Goal: Information Seeking & Learning: Learn about a topic

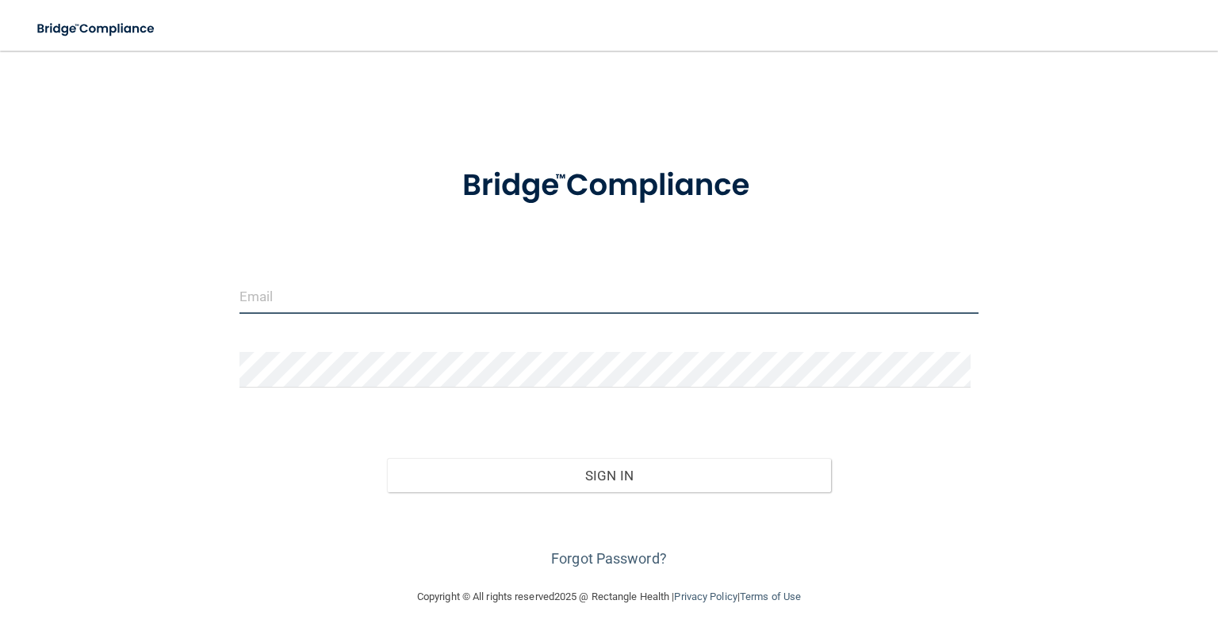
click at [431, 291] on input "email" at bounding box center [609, 296] width 739 height 36
type input "[EMAIL_ADDRESS][DOMAIN_NAME]"
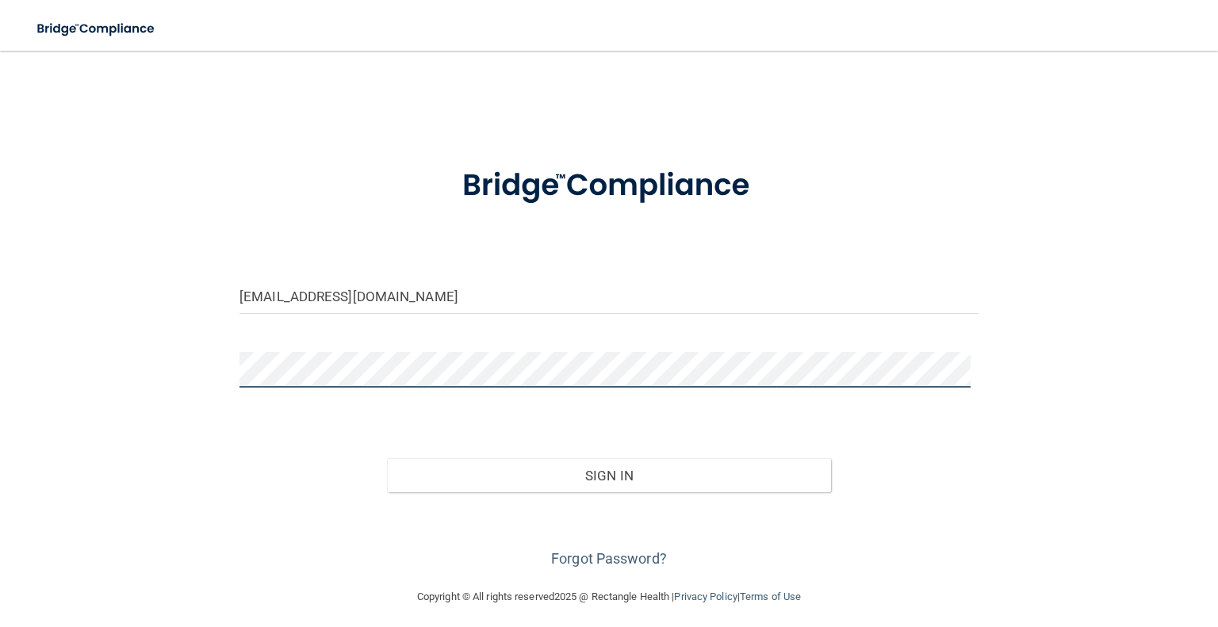
click at [387, 458] on button "Sign In" at bounding box center [608, 475] width 443 height 35
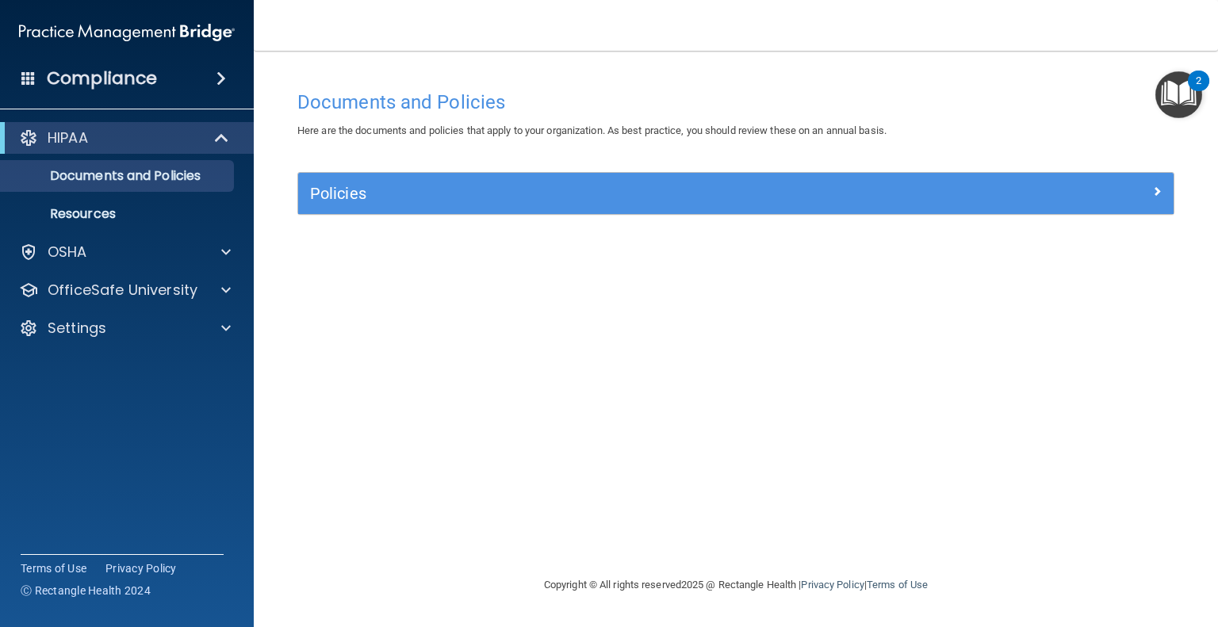
click at [365, 209] on div "Policies" at bounding box center [736, 193] width 876 height 41
click at [444, 208] on div "Policies" at bounding box center [736, 193] width 876 height 41
click at [174, 170] on p "Documents and Policies" at bounding box center [118, 176] width 217 height 16
click at [120, 175] on p "Documents and Policies" at bounding box center [118, 176] width 217 height 16
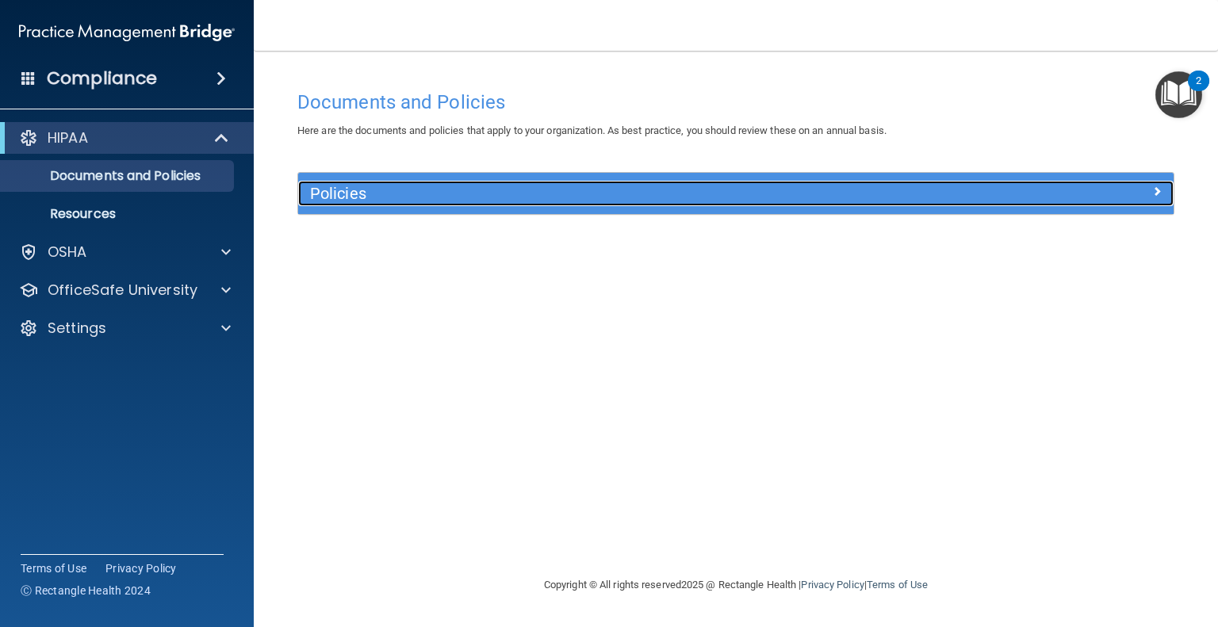
click at [406, 185] on h5 "Policies" at bounding box center [626, 193] width 633 height 17
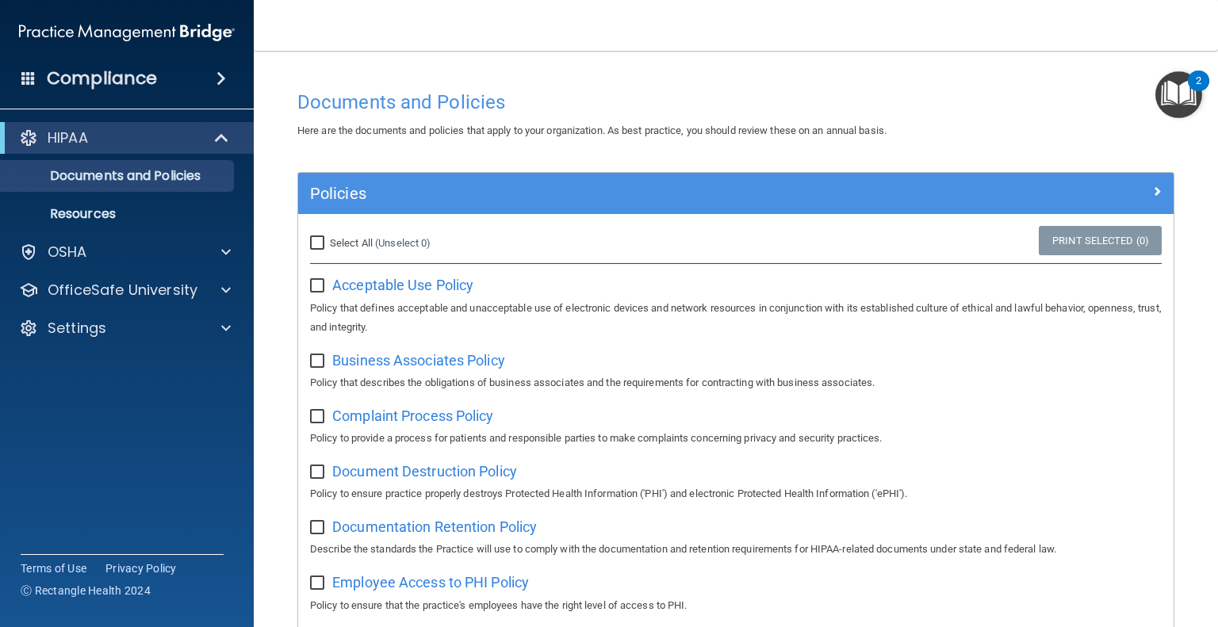
click at [315, 246] on input "Select All (Unselect 0) Unselect All" at bounding box center [319, 243] width 18 height 13
checkbox input "true"
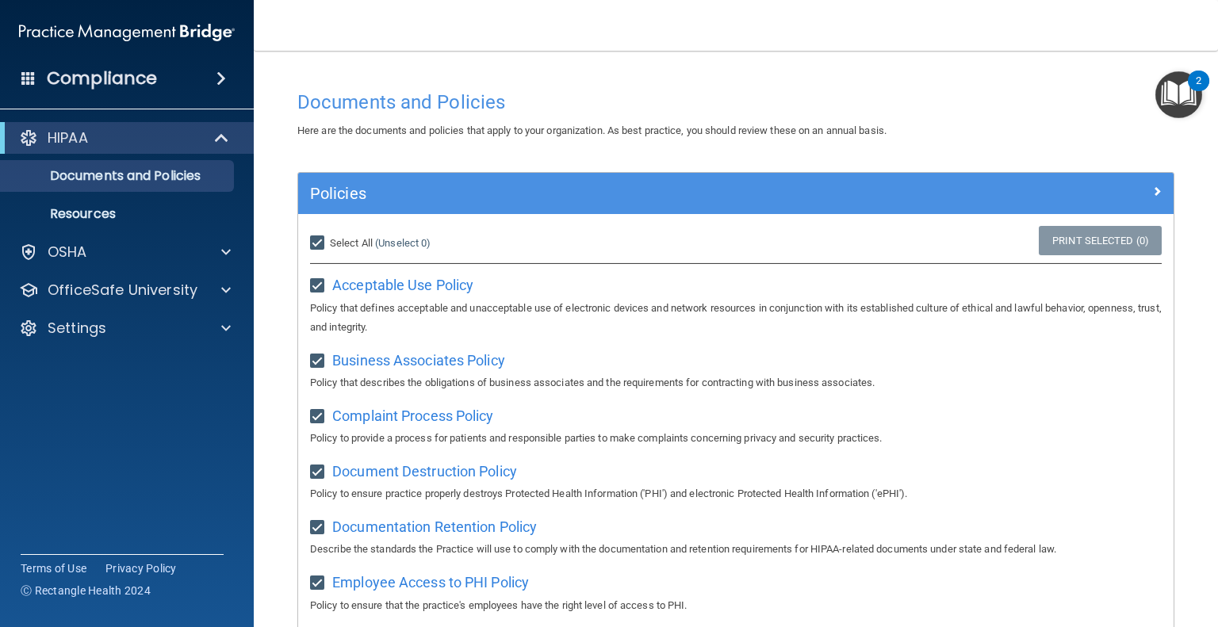
checkbox input "true"
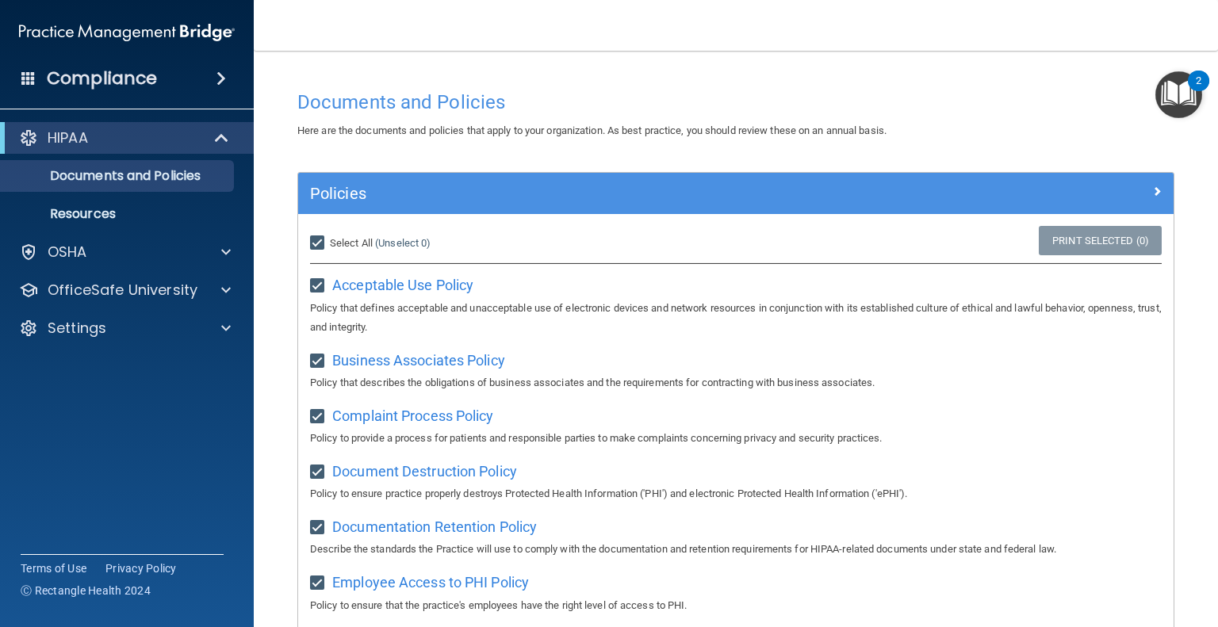
checkbox input "true"
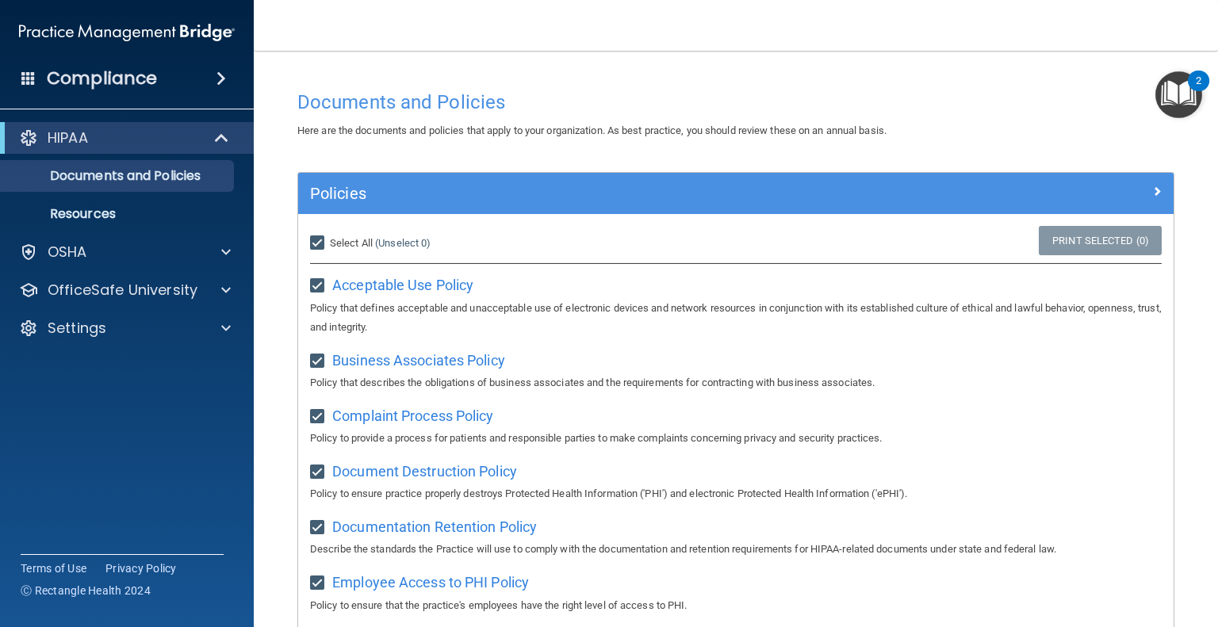
checkbox input "true"
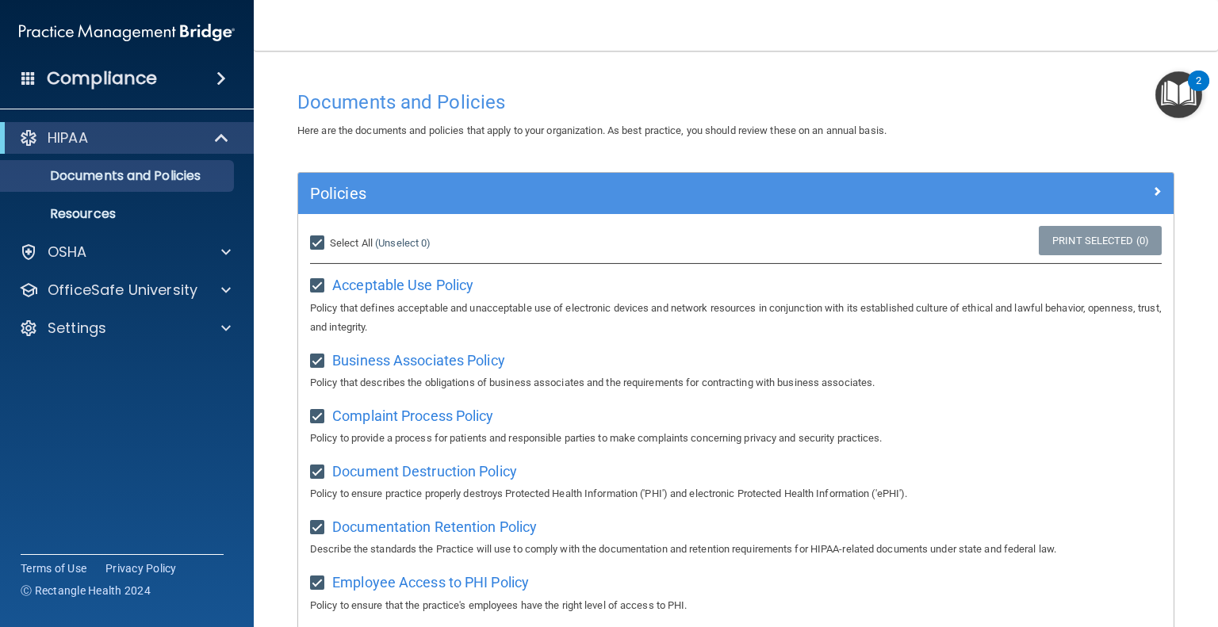
checkbox input "true"
click at [1186, 96] on img "Open Resource Center, 2 new notifications" at bounding box center [1179, 94] width 47 height 47
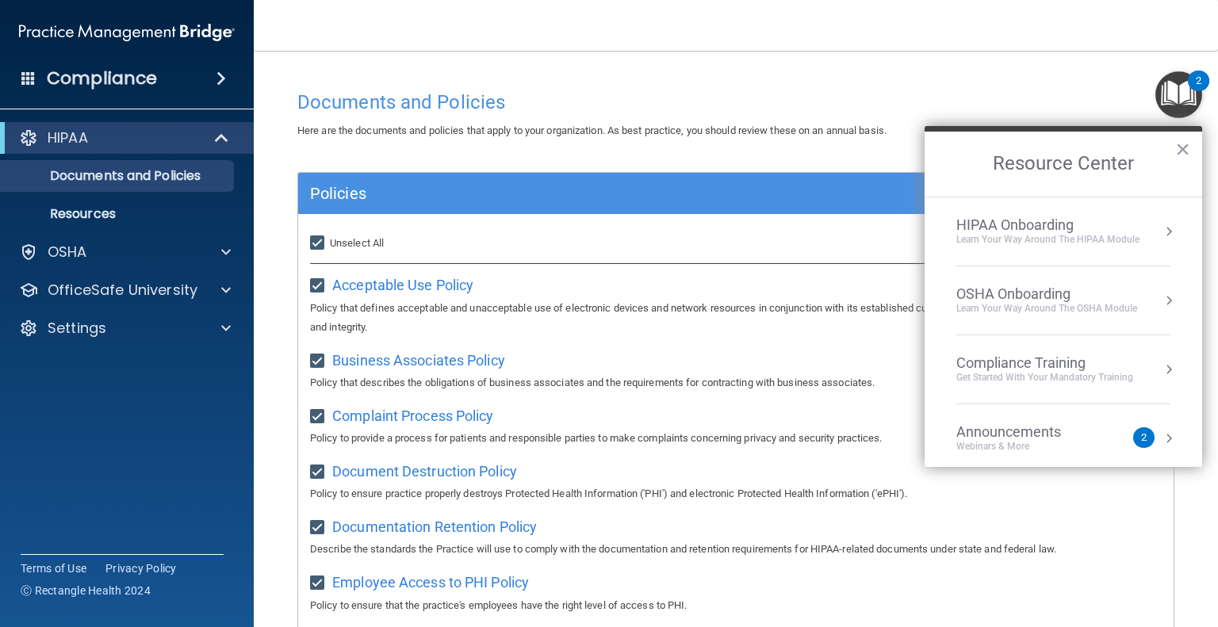
click at [939, 128] on div "Resource Center ×" at bounding box center [1064, 161] width 278 height 71
click at [103, 178] on p "Documents and Policies" at bounding box center [118, 176] width 217 height 16
click at [79, 218] on p "Resources" at bounding box center [118, 214] width 217 height 16
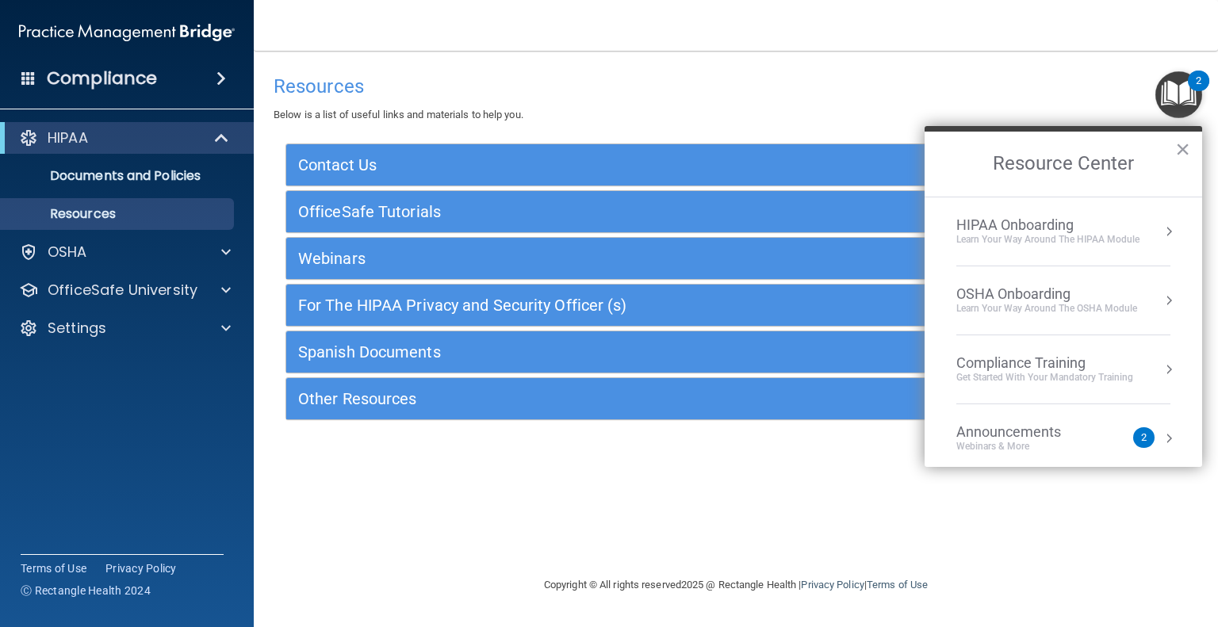
click at [570, 104] on div "Resources Below is a list of useful links and materials to help you." at bounding box center [736, 96] width 925 height 58
click at [98, 169] on p "Documents and Policies" at bounding box center [118, 176] width 217 height 16
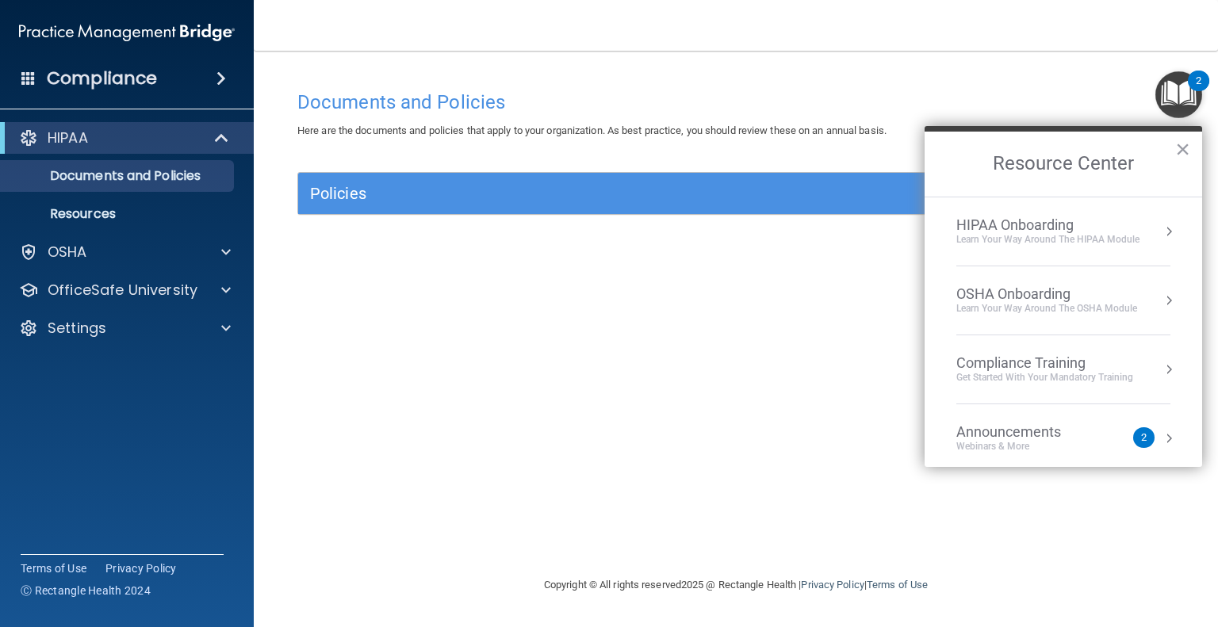
click at [1094, 217] on div "HIPAA Onboarding" at bounding box center [1048, 225] width 183 height 17
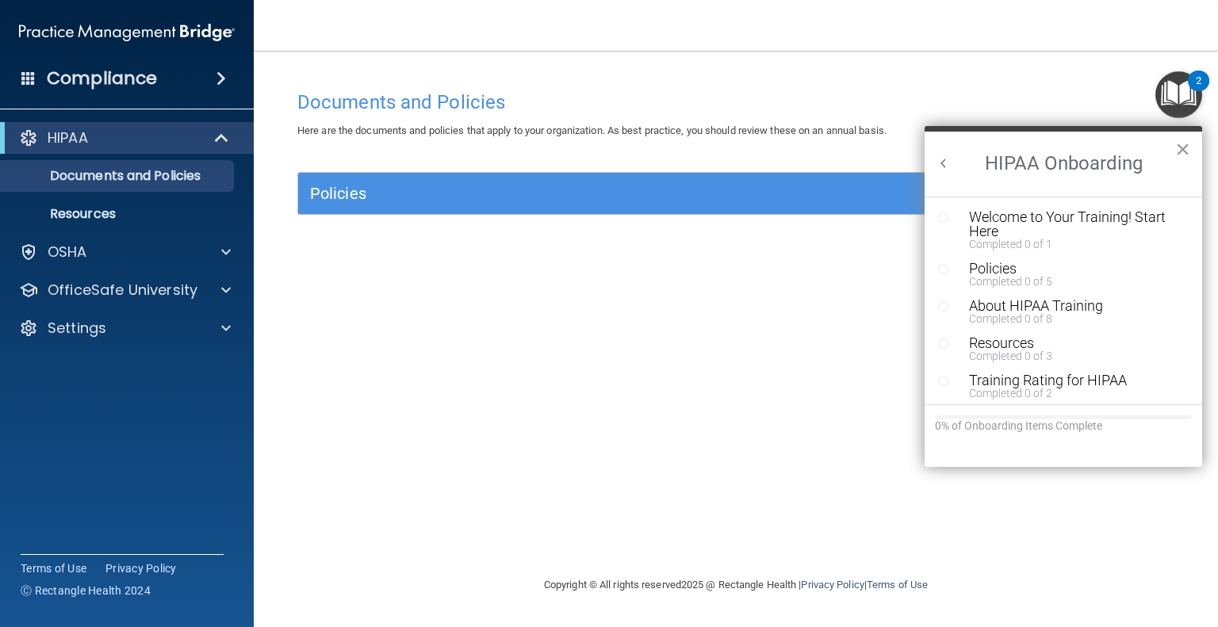
click at [1183, 137] on button "×" at bounding box center [1182, 148] width 15 height 25
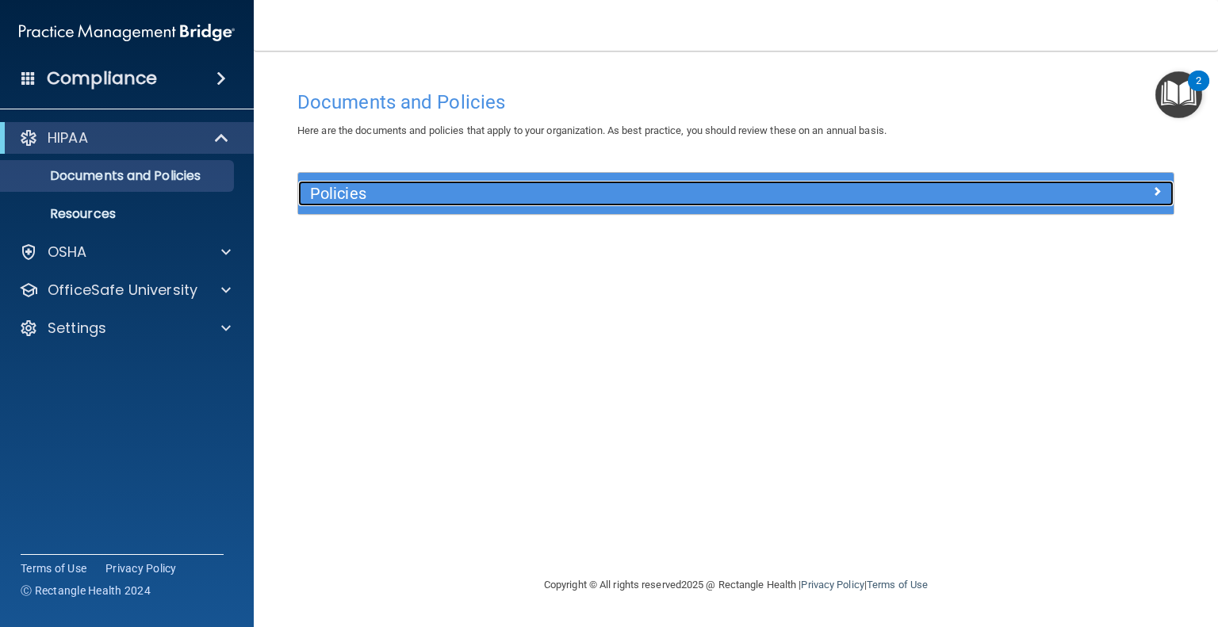
click at [814, 191] on h5 "Policies" at bounding box center [626, 193] width 633 height 17
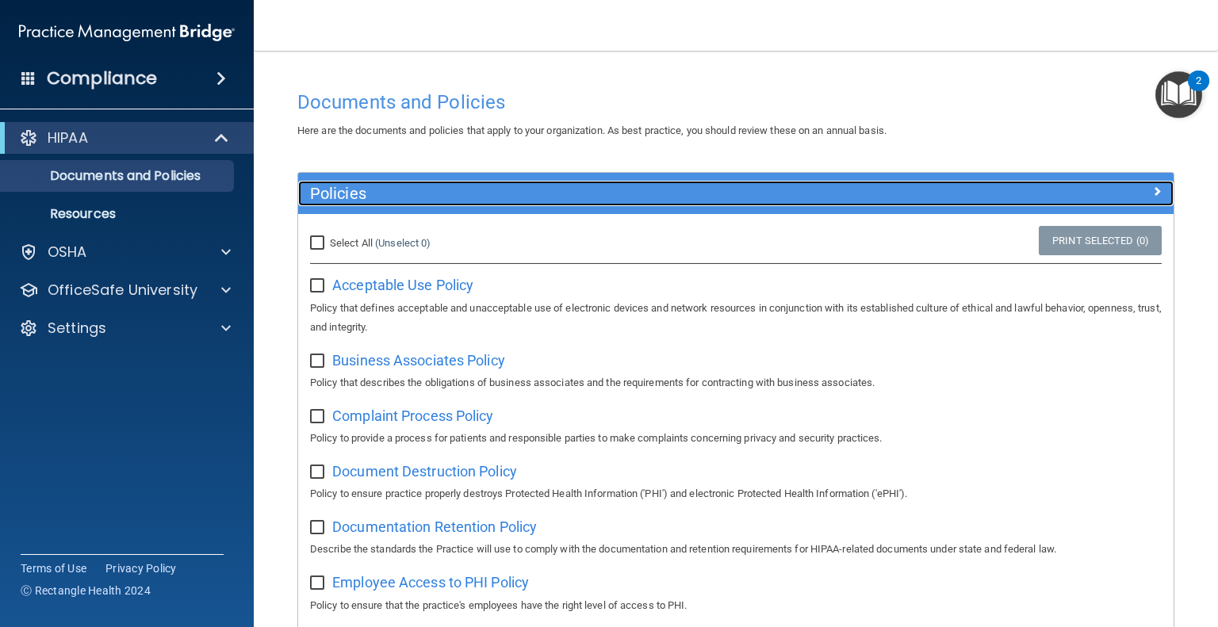
click at [814, 191] on h5 "Policies" at bounding box center [626, 193] width 633 height 17
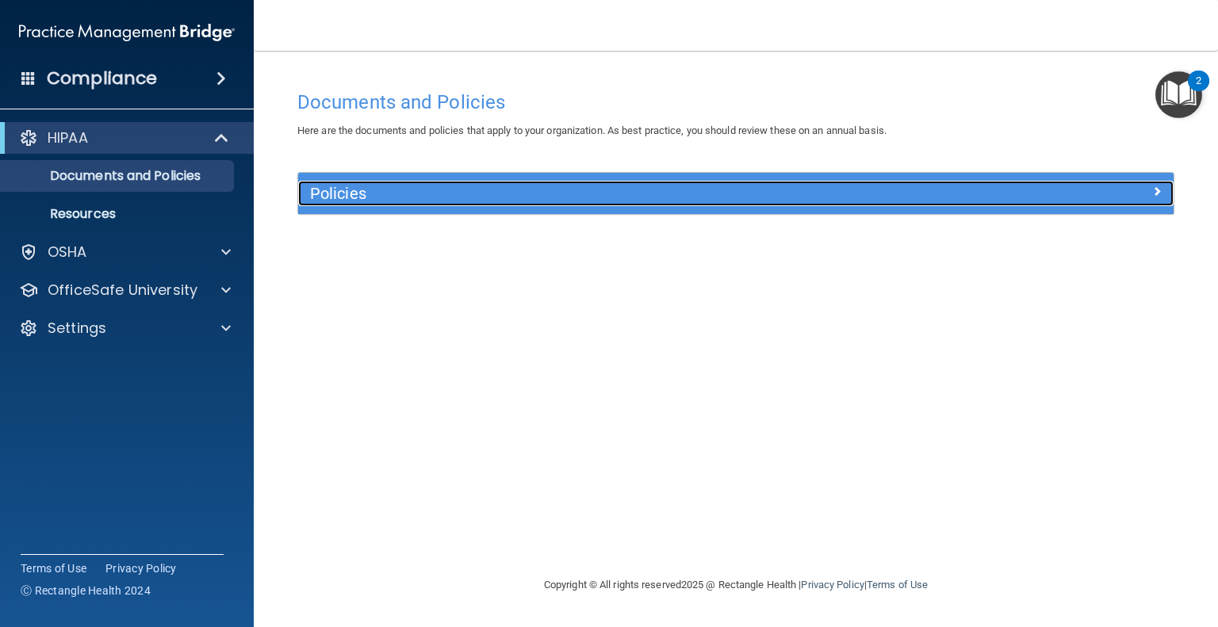
click at [814, 191] on h5 "Policies" at bounding box center [626, 193] width 633 height 17
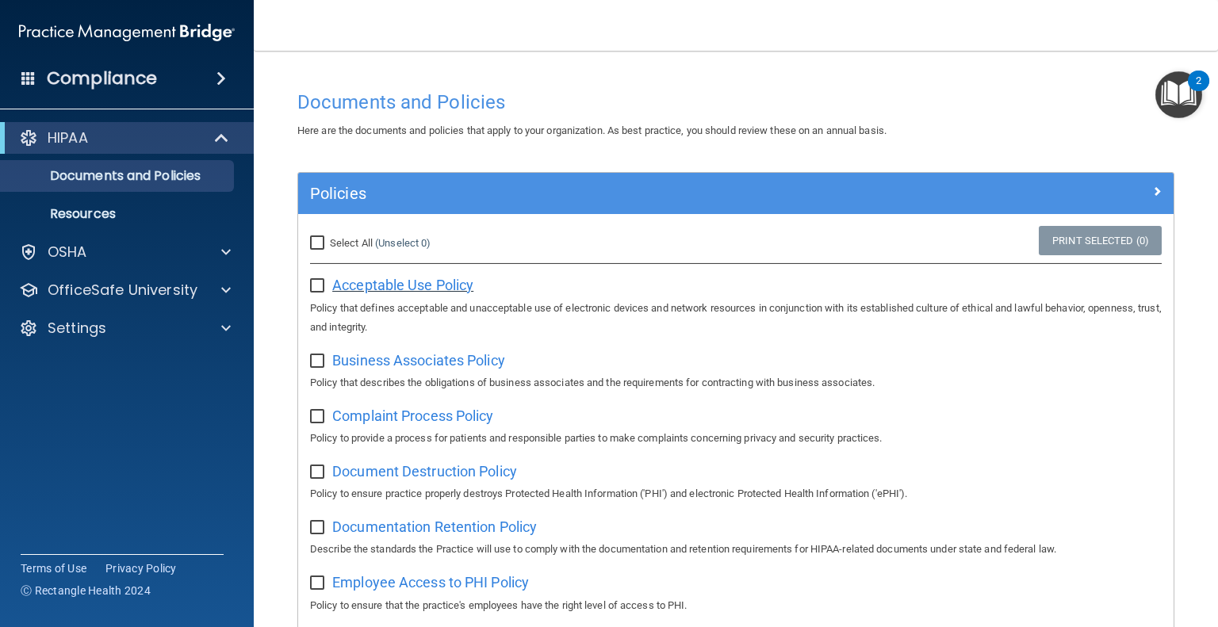
click at [383, 292] on span "Acceptable Use Policy" at bounding box center [402, 285] width 141 height 17
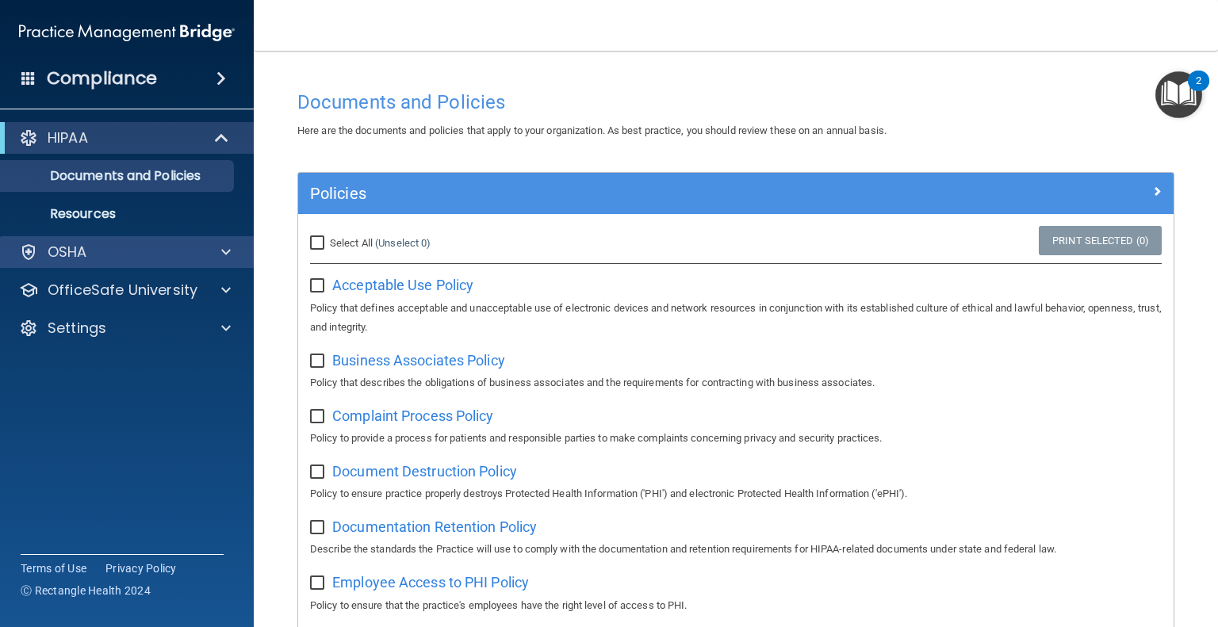
click at [172, 263] on div "OSHA" at bounding box center [127, 252] width 255 height 32
click at [147, 262] on div "OSHA" at bounding box center [127, 252] width 255 height 32
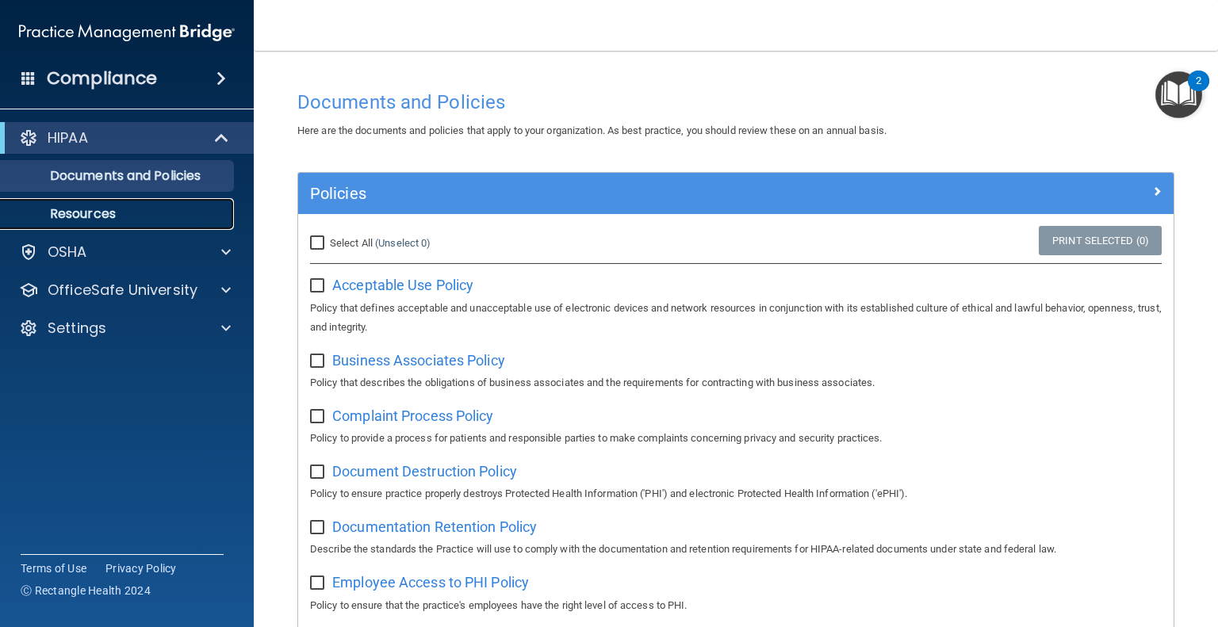
click at [152, 208] on p "Resources" at bounding box center [118, 214] width 217 height 16
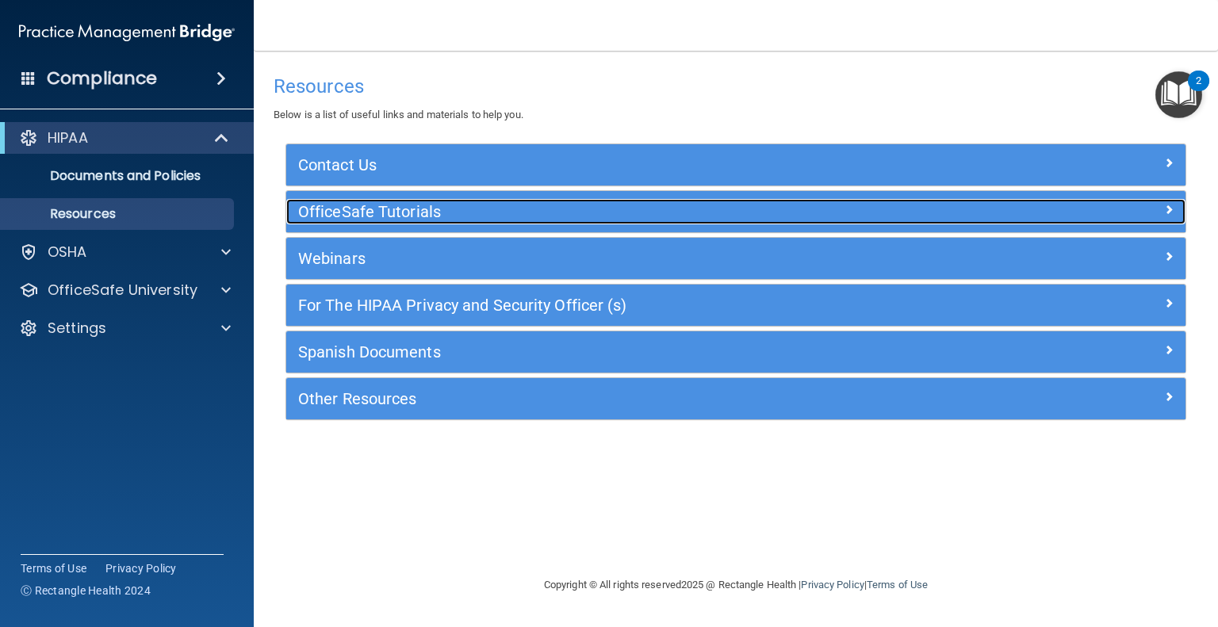
click at [420, 205] on h5 "OfficeSafe Tutorials" at bounding box center [623, 211] width 651 height 17
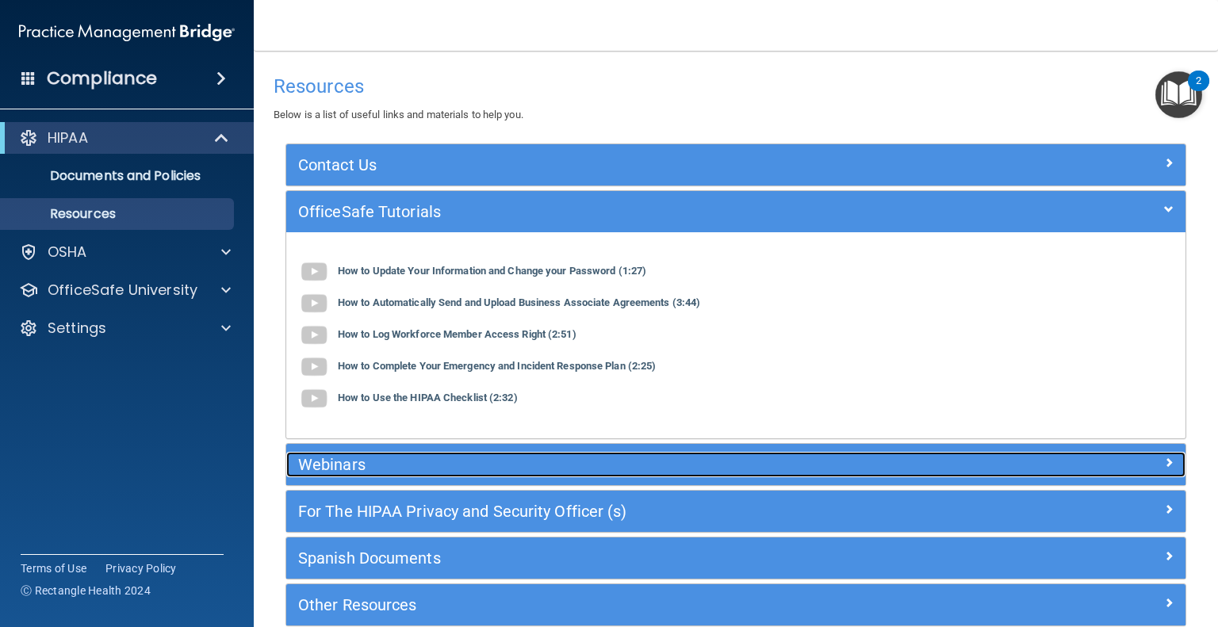
click at [382, 469] on h5 "Webinars" at bounding box center [623, 464] width 651 height 17
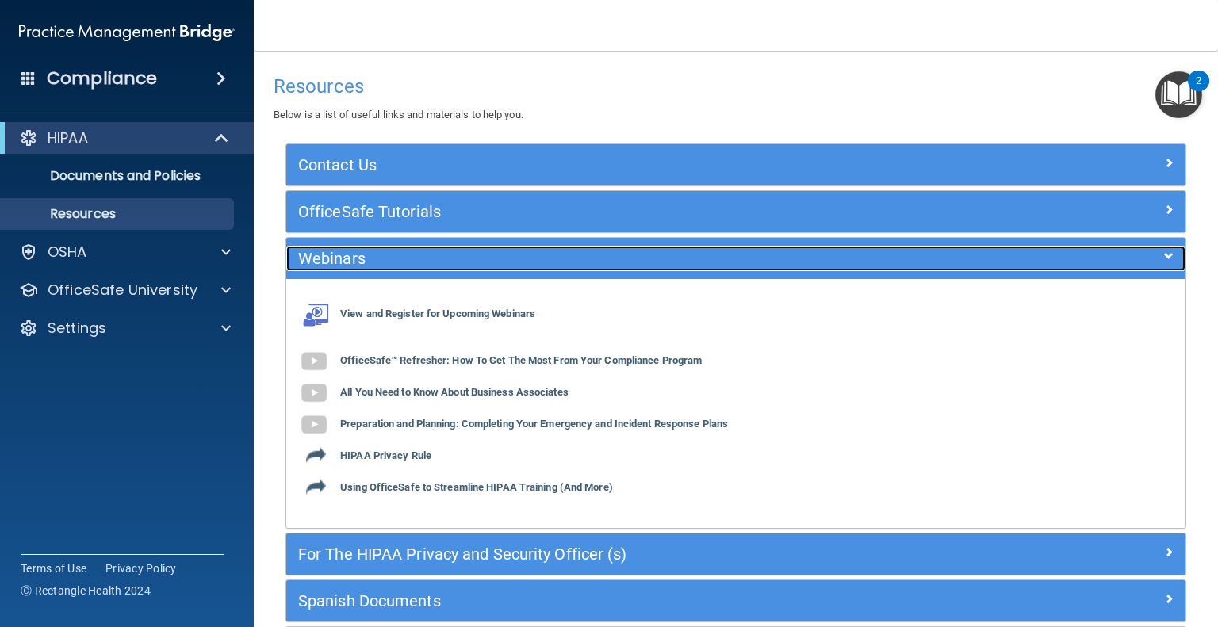
click at [443, 250] on h5 "Webinars" at bounding box center [623, 258] width 651 height 17
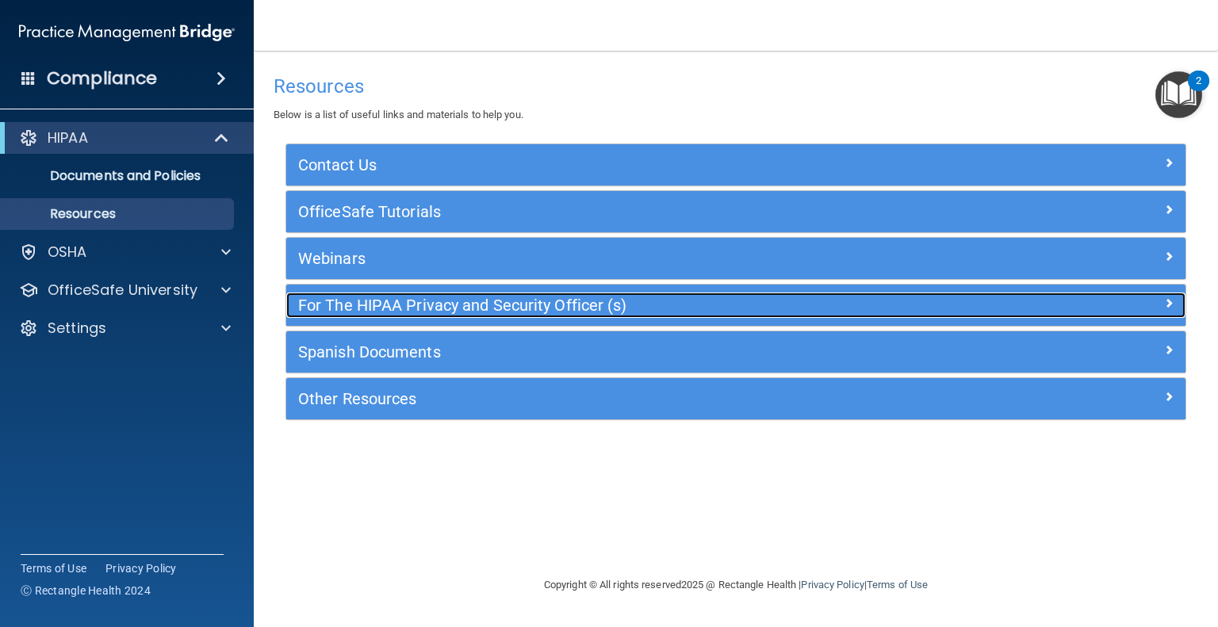
click at [444, 313] on h5 "For The HIPAA Privacy and Security Officer (s)" at bounding box center [623, 305] width 651 height 17
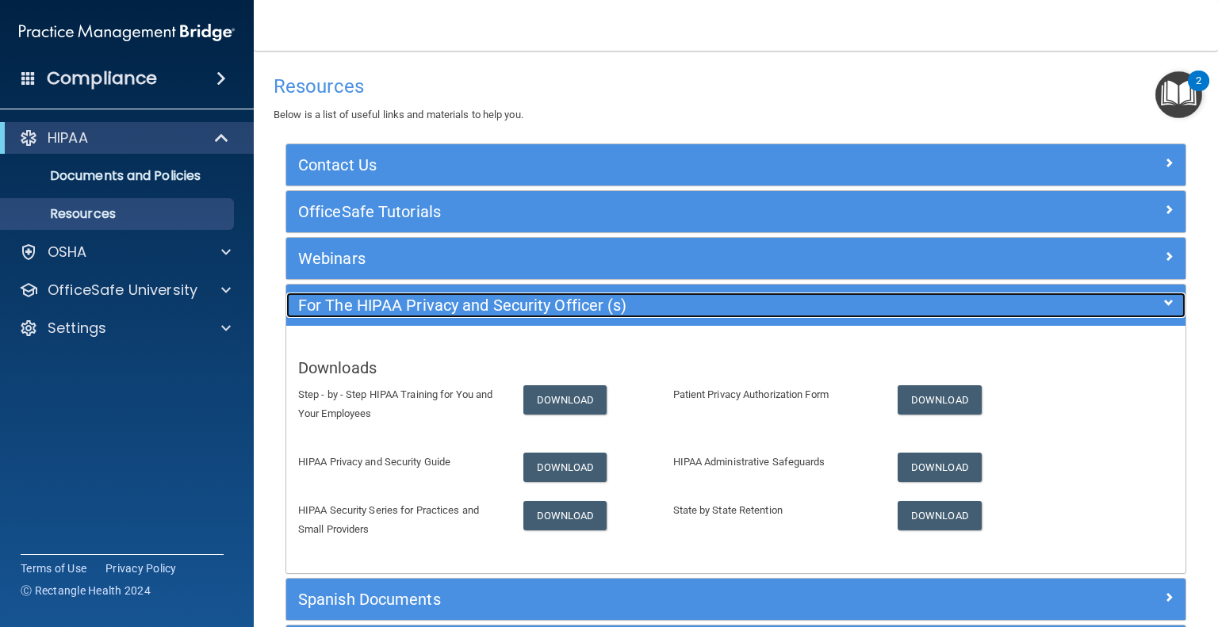
click at [444, 313] on h5 "For The HIPAA Privacy and Security Officer (s)" at bounding box center [623, 305] width 651 height 17
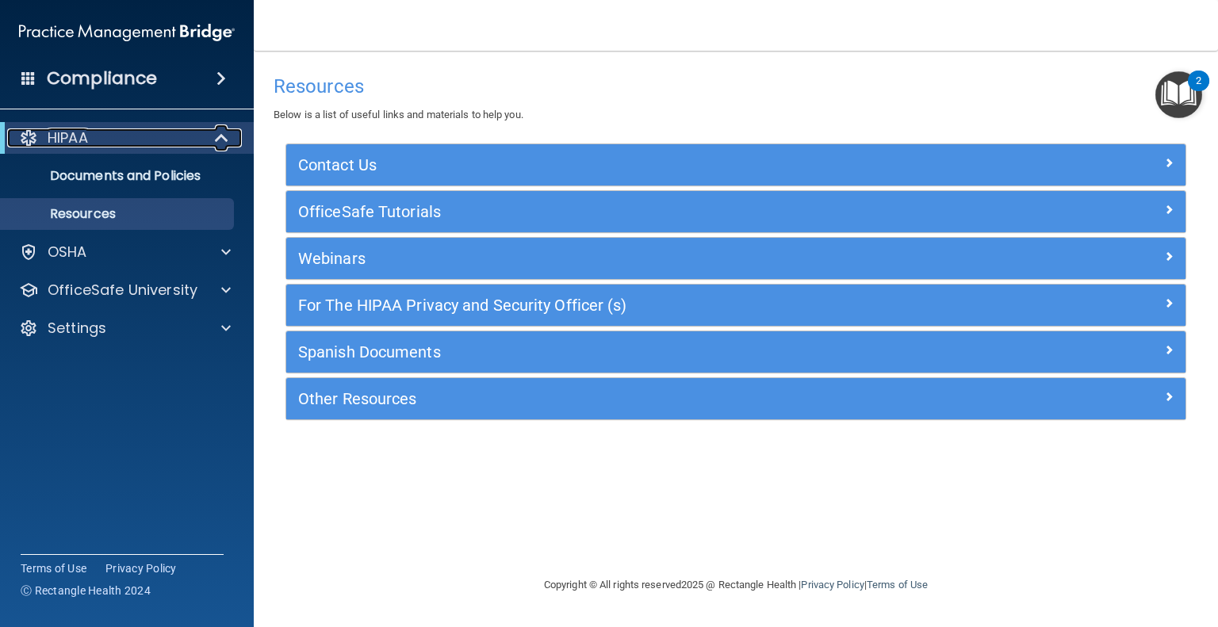
click at [134, 144] on div "HIPAA" at bounding box center [105, 137] width 196 height 19
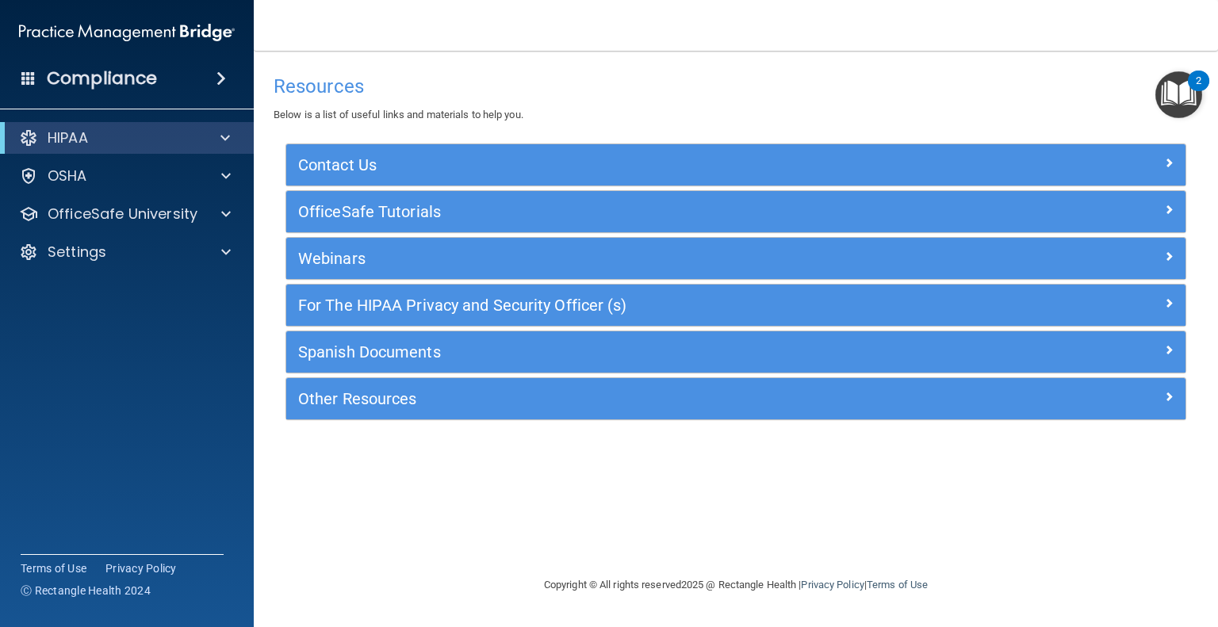
click at [123, 83] on h4 "Compliance" at bounding box center [102, 78] width 110 height 22
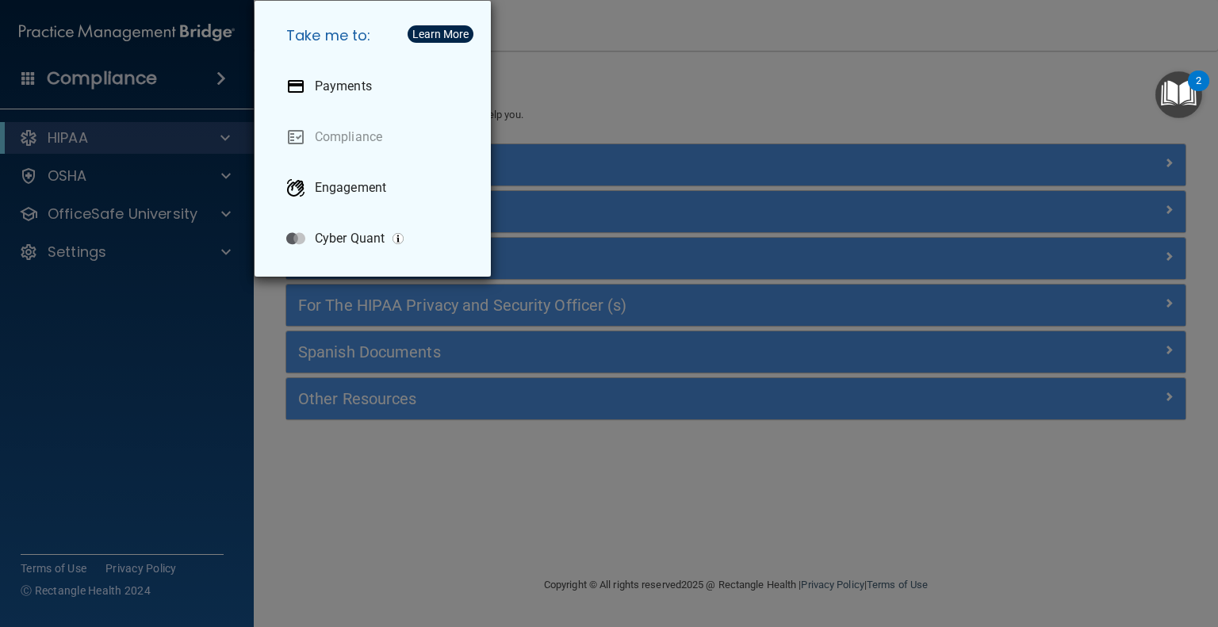
click at [109, 209] on div "Take me to: Payments Compliance Engagement Cyber Quant" at bounding box center [609, 313] width 1218 height 627
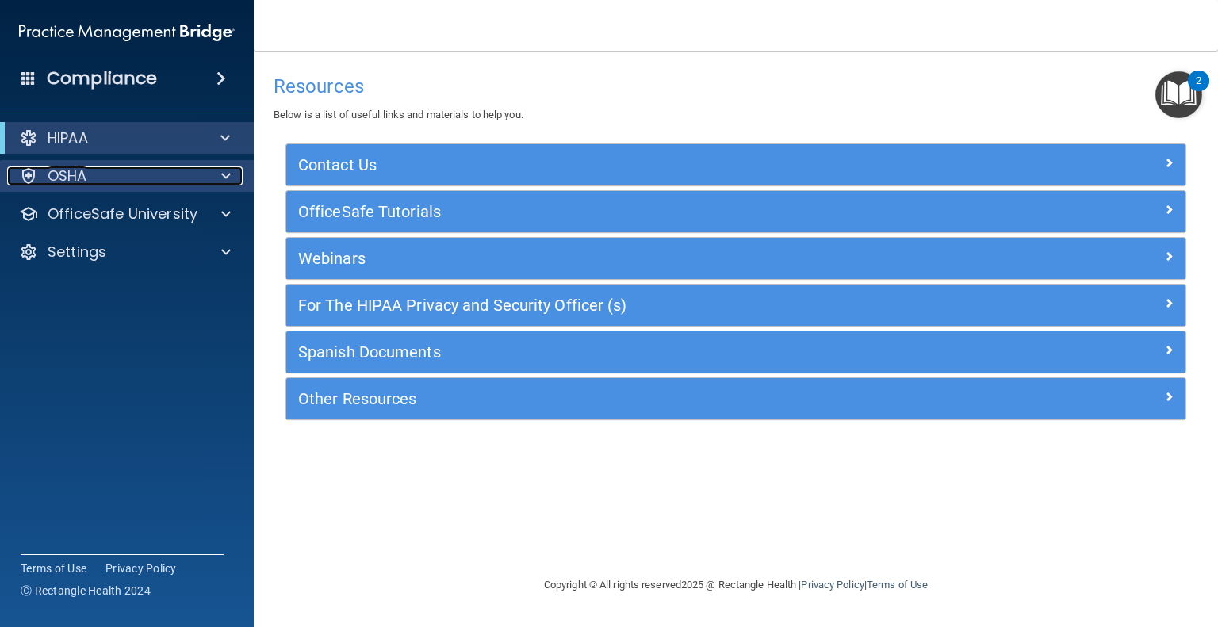
click at [95, 183] on div "OSHA" at bounding box center [105, 176] width 197 height 19
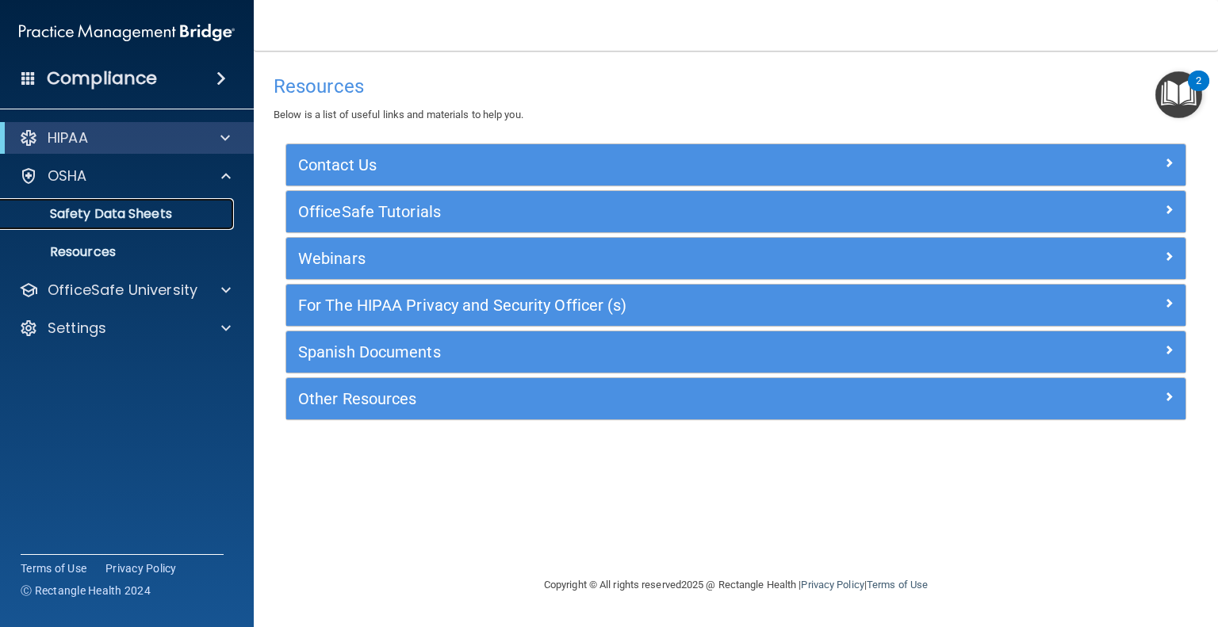
click at [102, 211] on p "Safety Data Sheets" at bounding box center [118, 214] width 217 height 16
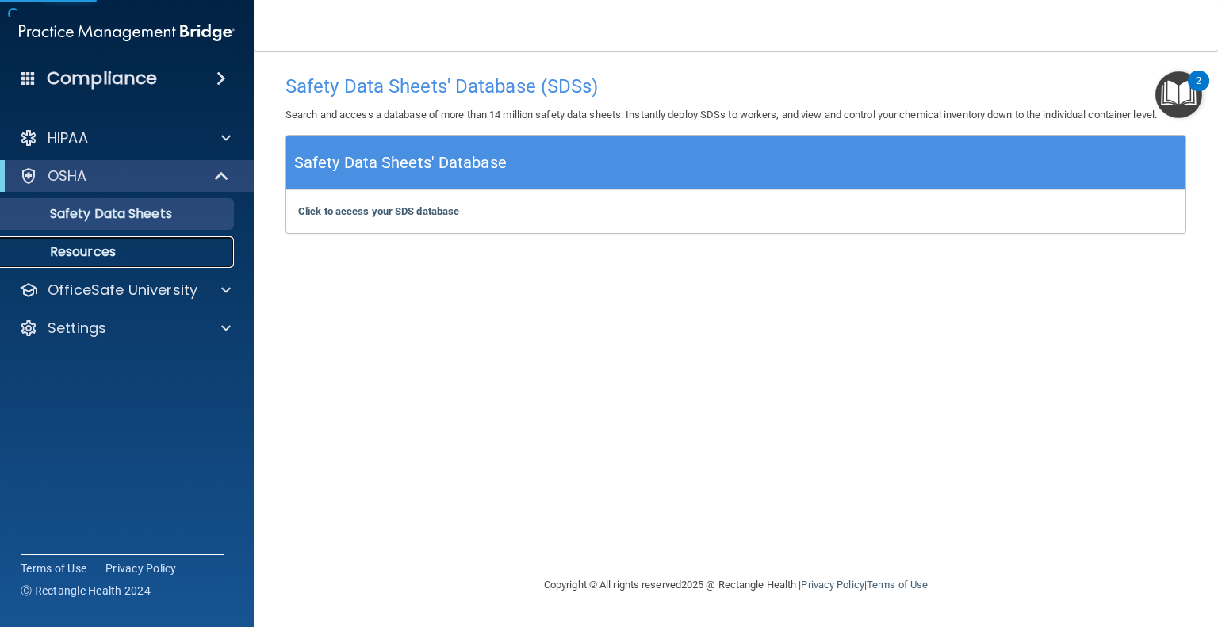
click at [155, 243] on link "Resources" at bounding box center [109, 252] width 250 height 32
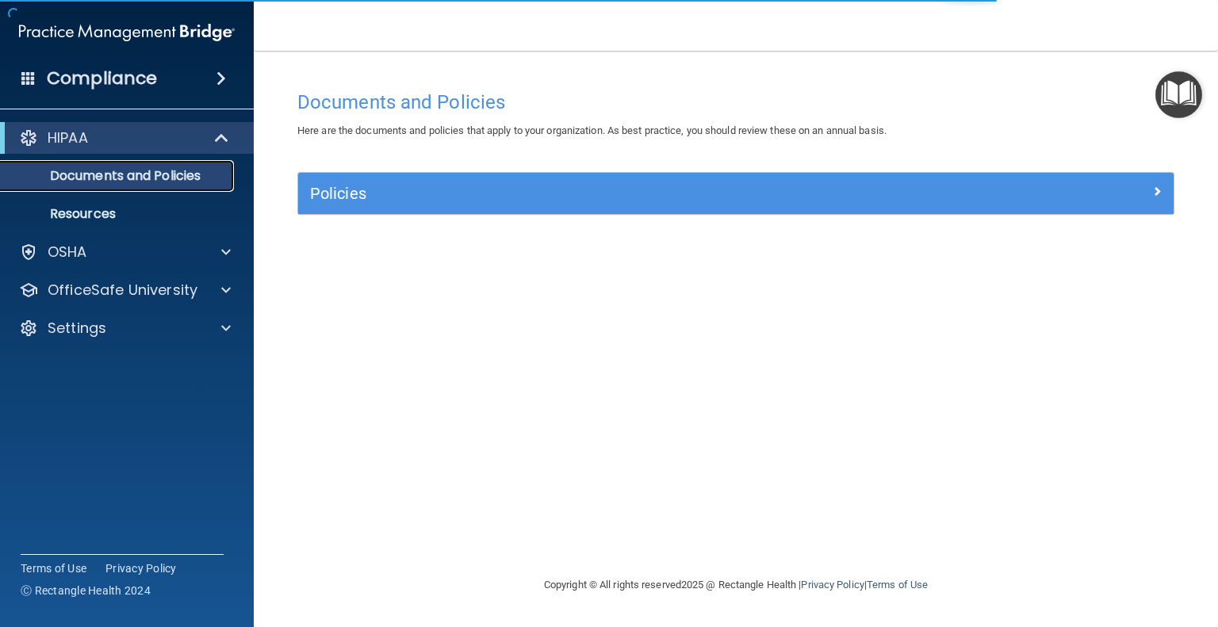
click at [183, 185] on link "Documents and Policies" at bounding box center [109, 176] width 250 height 32
click at [133, 186] on link "Documents and Policies" at bounding box center [109, 176] width 250 height 32
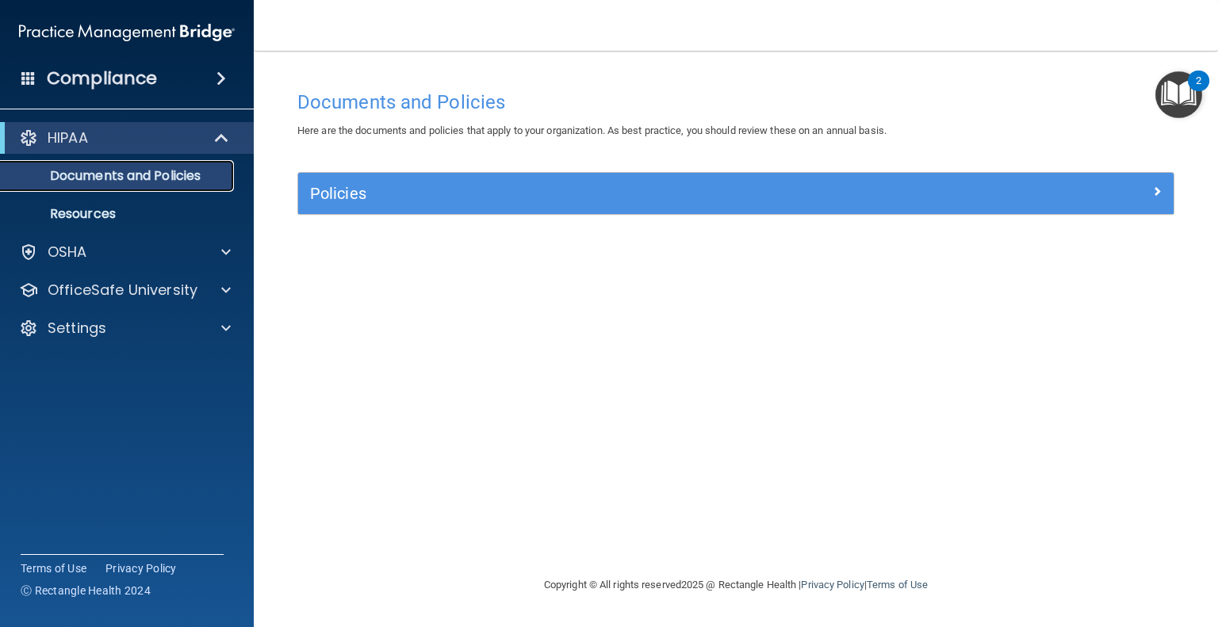
click at [140, 174] on p "Documents and Policies" at bounding box center [118, 176] width 217 height 16
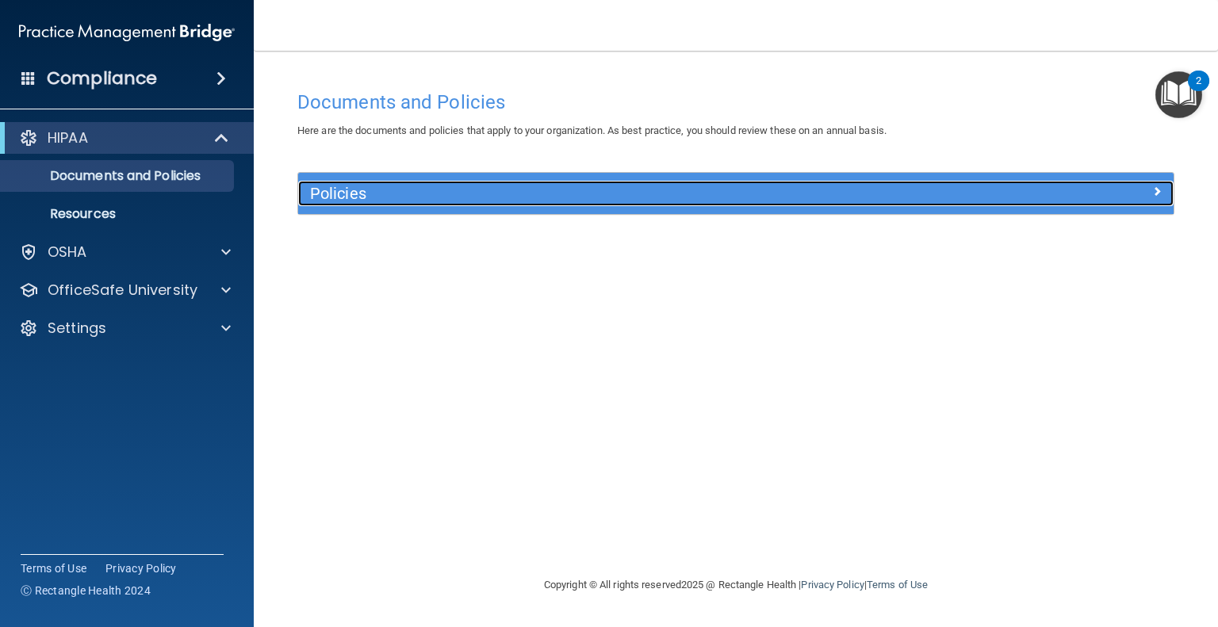
click at [688, 186] on h5 "Policies" at bounding box center [626, 193] width 633 height 17
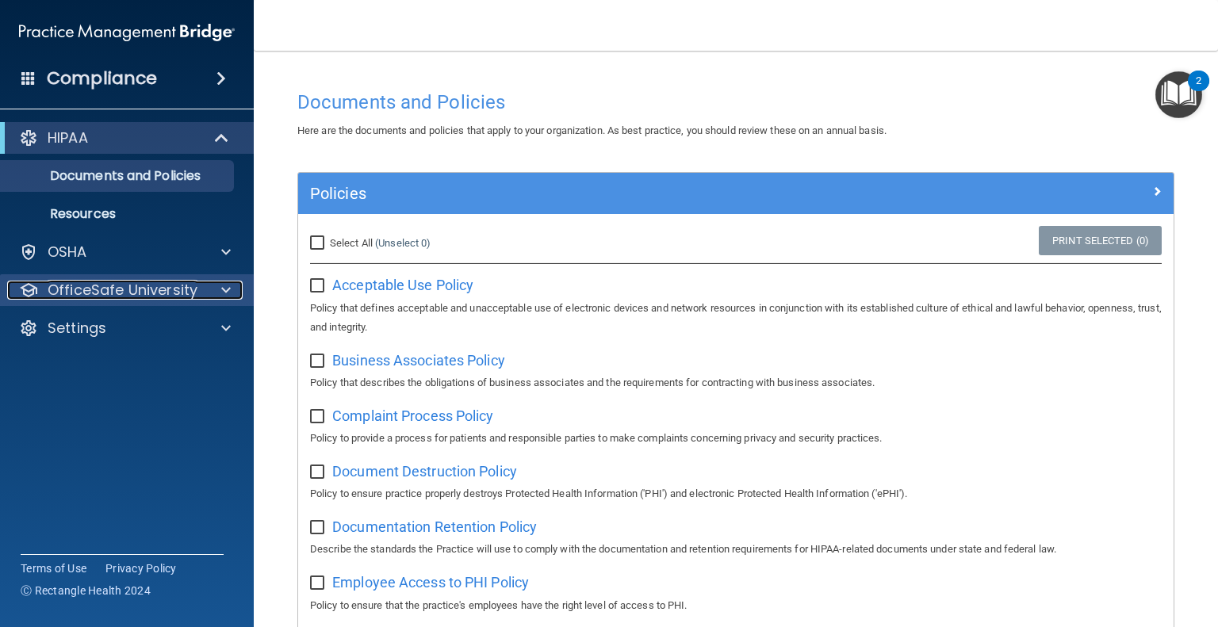
click at [92, 292] on p "OfficeSafe University" at bounding box center [123, 290] width 150 height 19
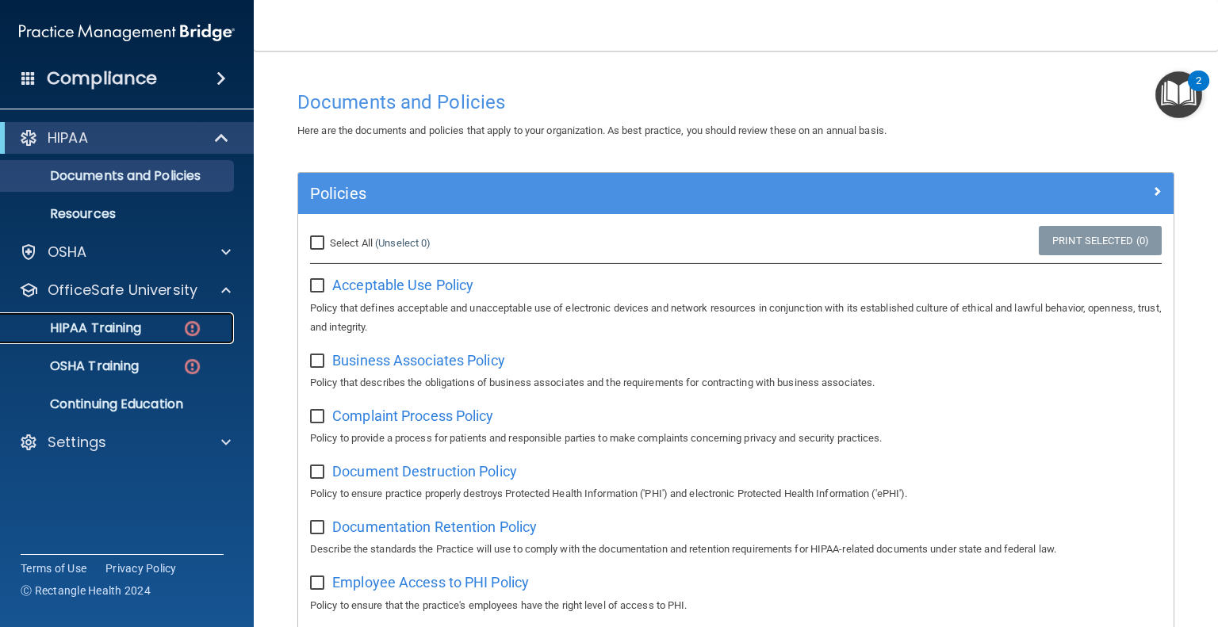
click at [121, 325] on p "HIPAA Training" at bounding box center [75, 328] width 131 height 16
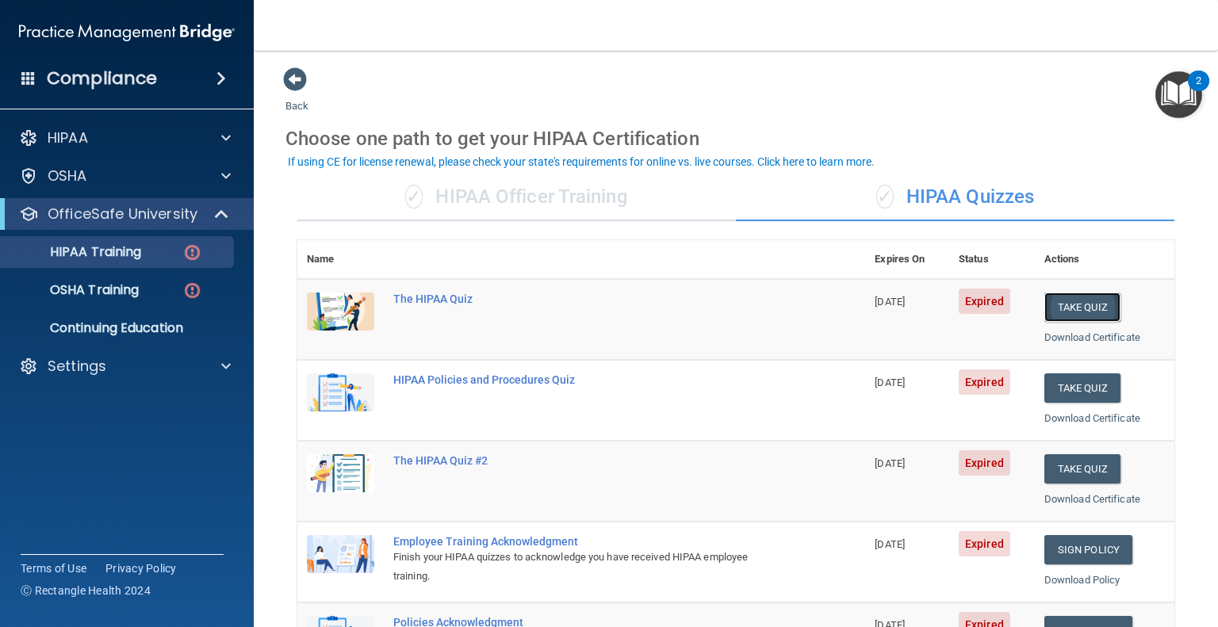
click at [1064, 311] on button "Take Quiz" at bounding box center [1083, 307] width 76 height 29
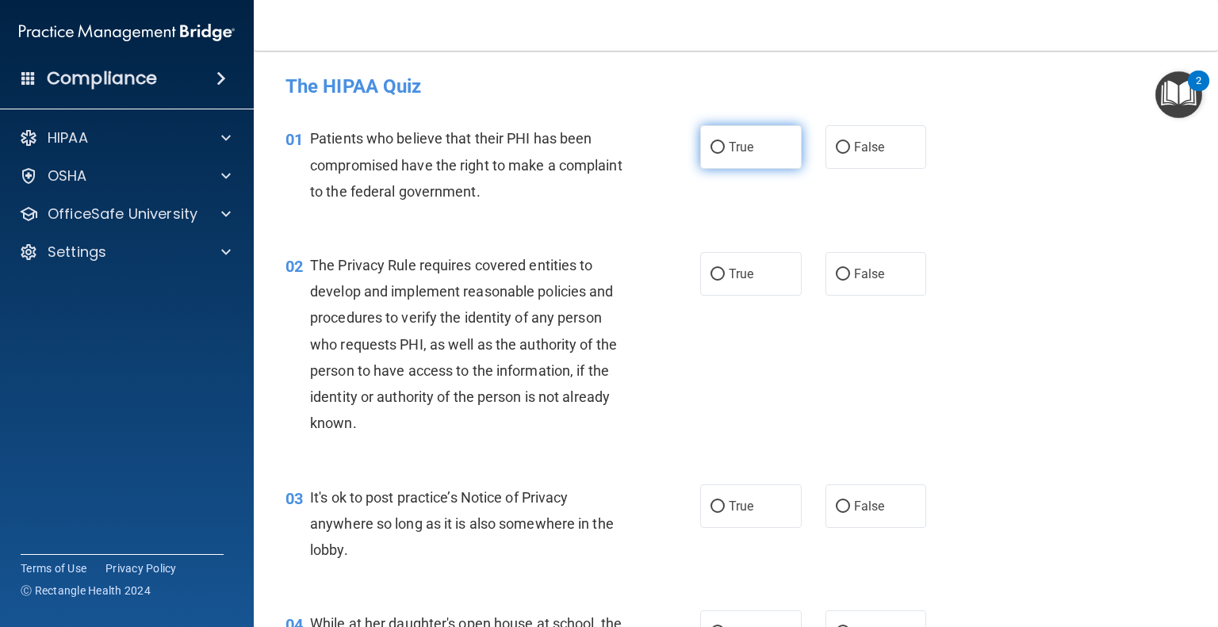
click at [711, 145] on input "True" at bounding box center [718, 148] width 14 height 12
radio input "true"
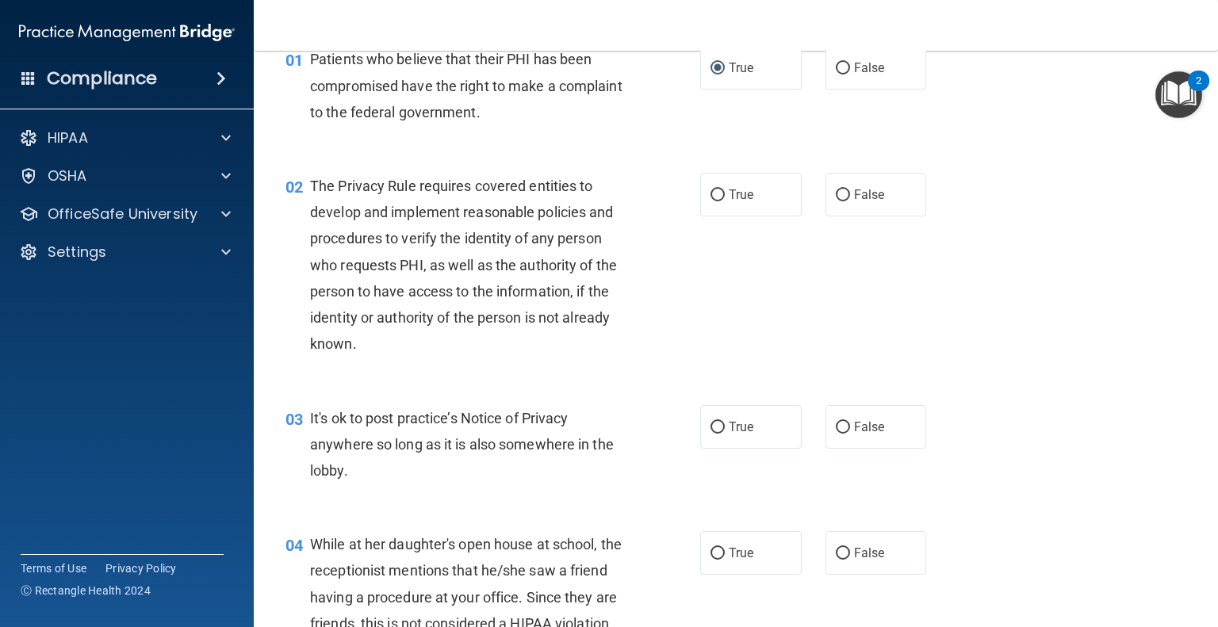
scroll to position [159, 0]
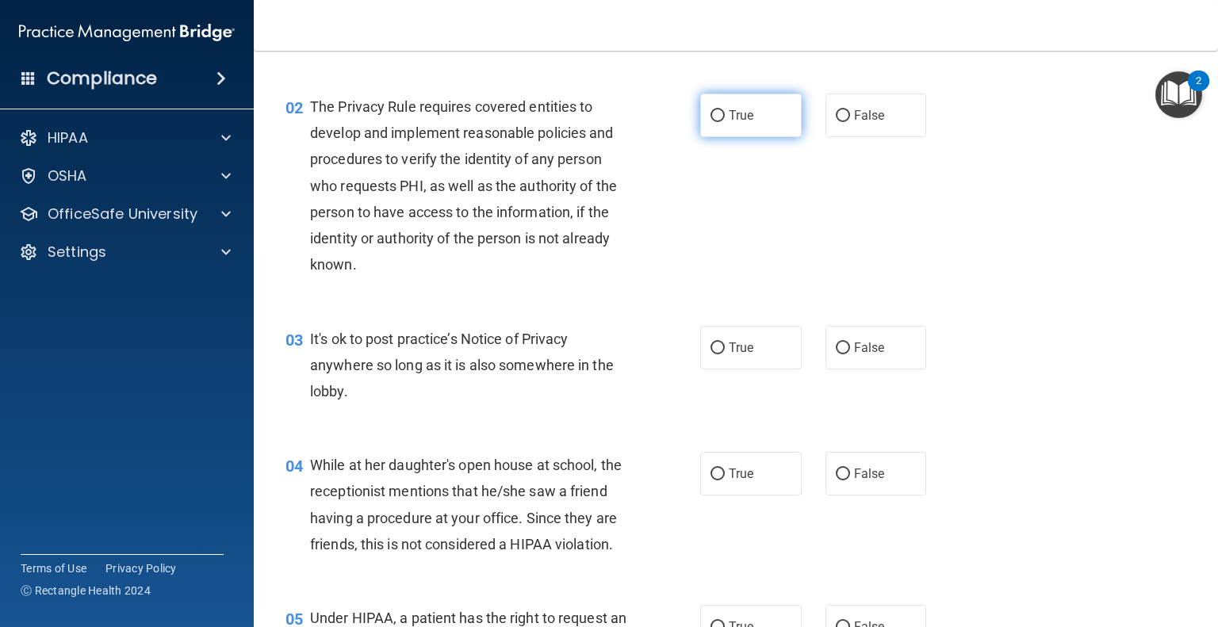
click at [708, 123] on label "True" at bounding box center [751, 116] width 102 height 44
click at [711, 122] on input "True" at bounding box center [718, 116] width 14 height 12
radio input "true"
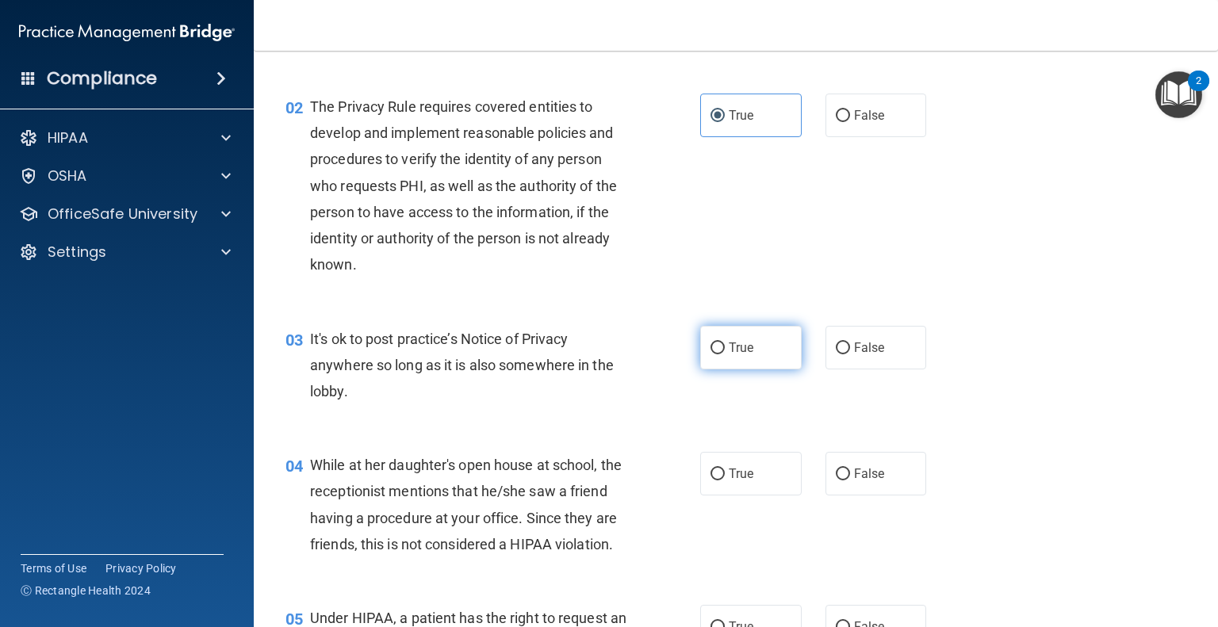
click at [729, 347] on span "True" at bounding box center [741, 347] width 25 height 15
click at [725, 347] on input "True" at bounding box center [718, 349] width 14 height 12
radio input "true"
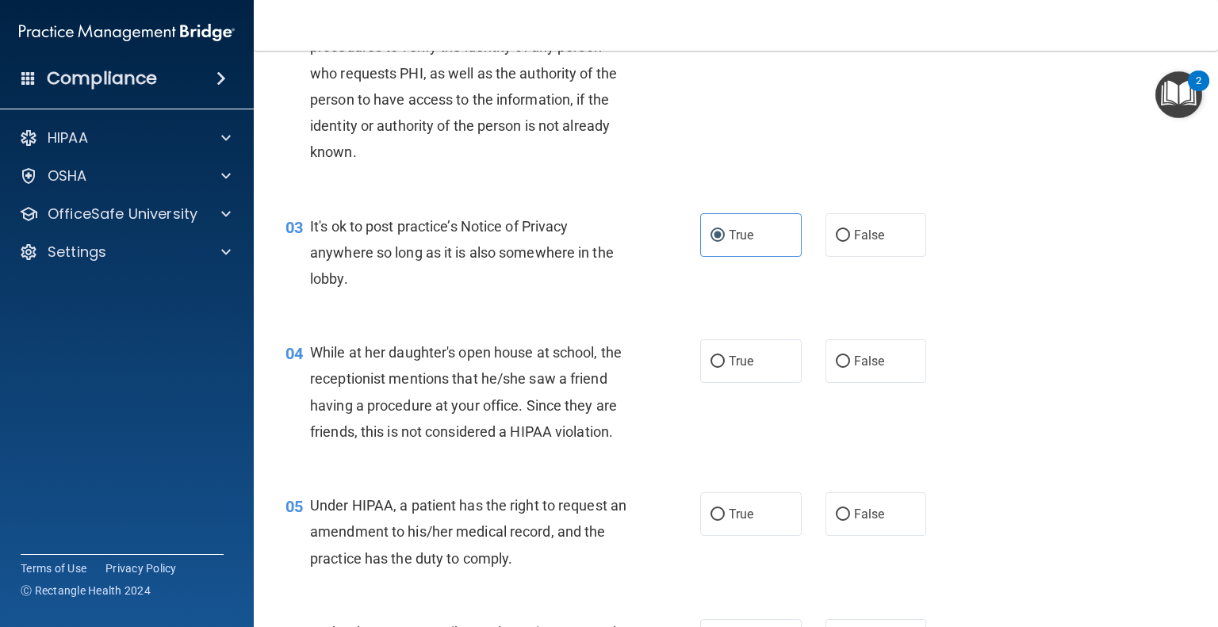
scroll to position [476, 0]
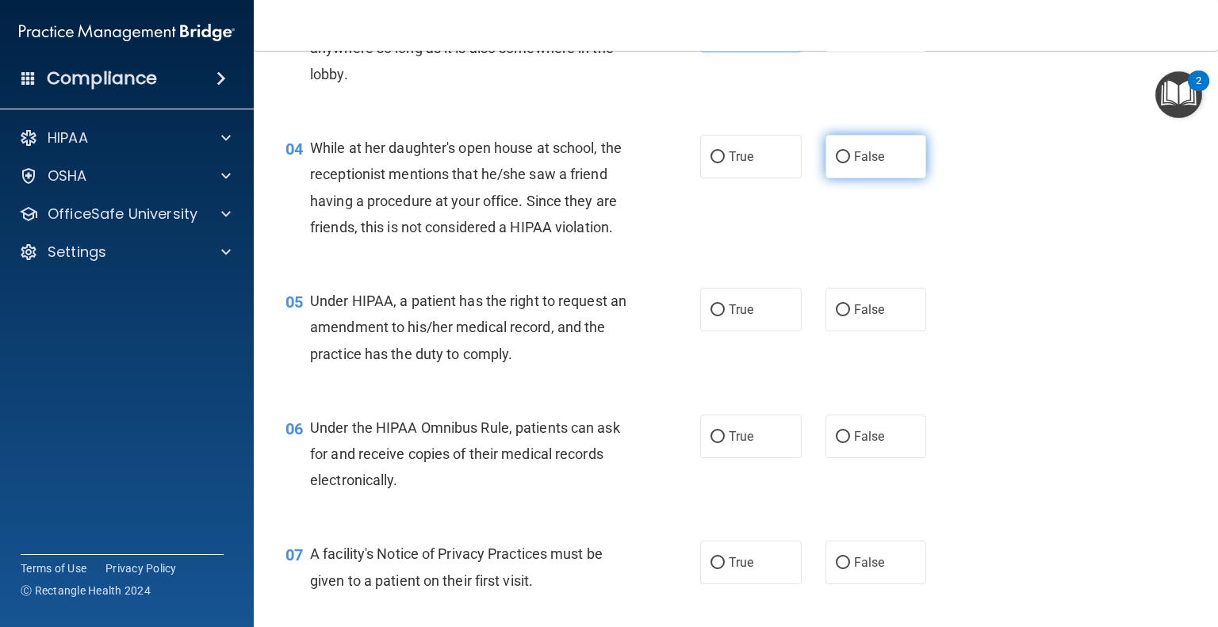
click at [845, 155] on label "False" at bounding box center [877, 157] width 102 height 44
click at [845, 155] on input "False" at bounding box center [843, 157] width 14 height 12
radio input "true"
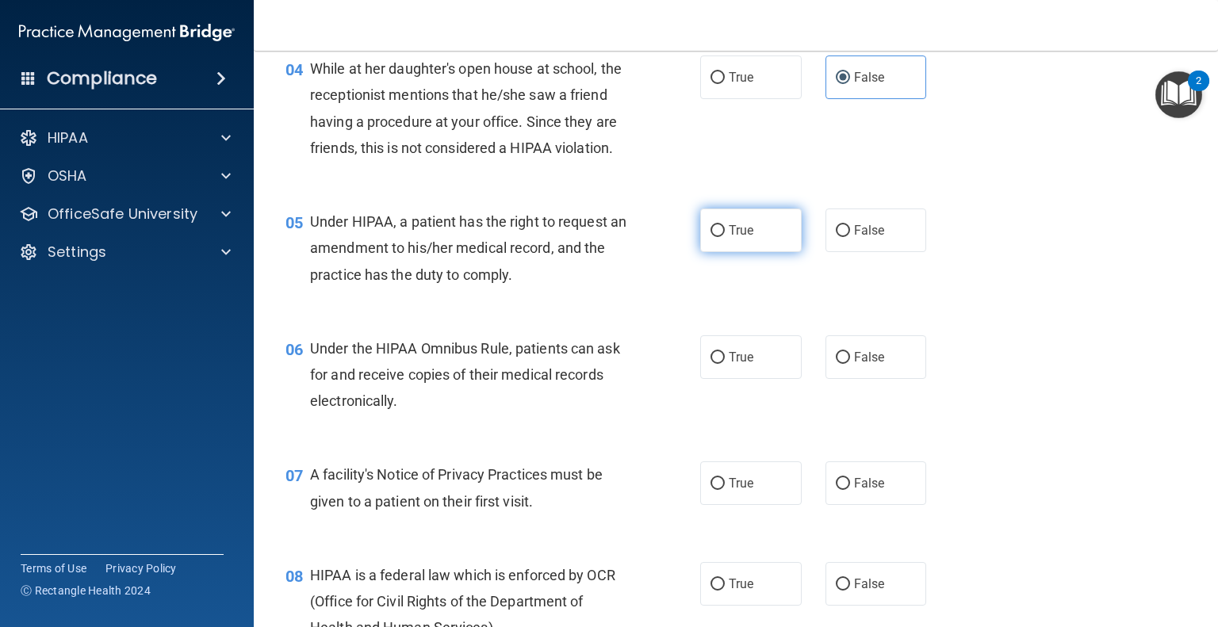
click at [711, 237] on input "True" at bounding box center [718, 231] width 14 height 12
radio input "true"
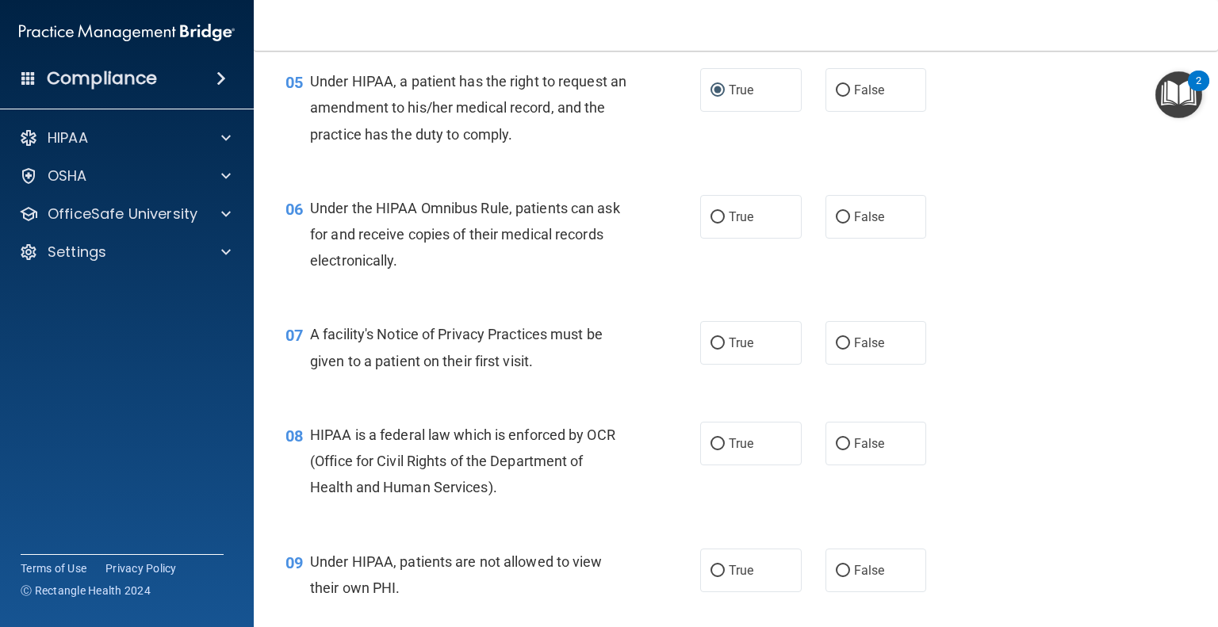
scroll to position [714, 0]
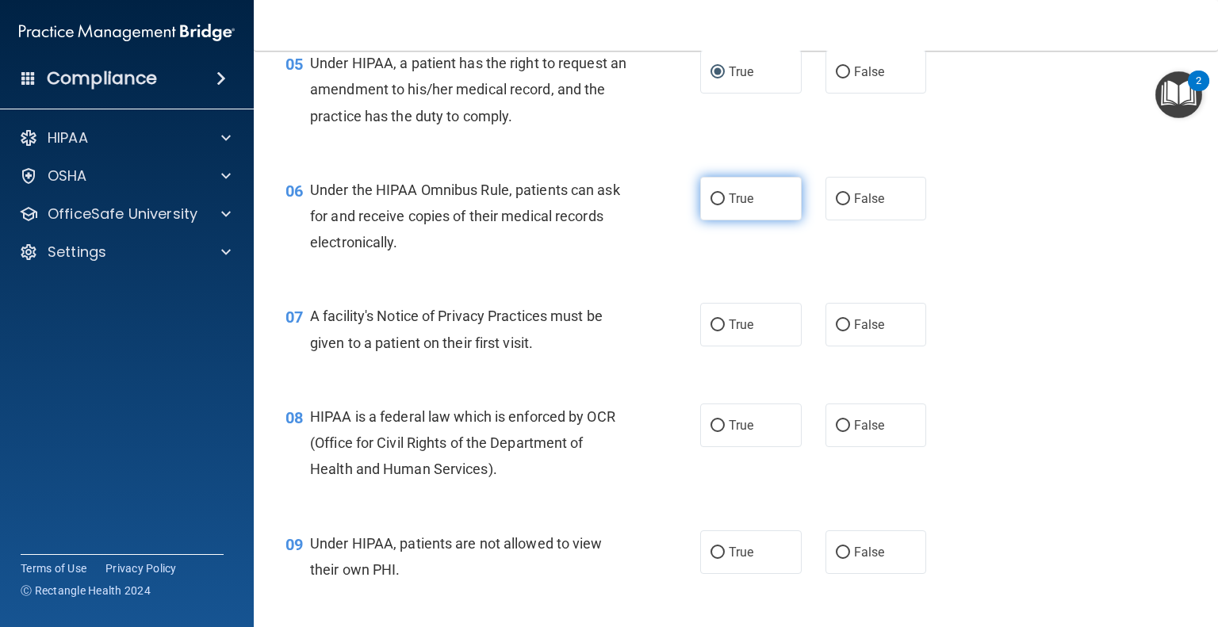
click at [712, 205] on input "True" at bounding box center [718, 200] width 14 height 12
radio input "true"
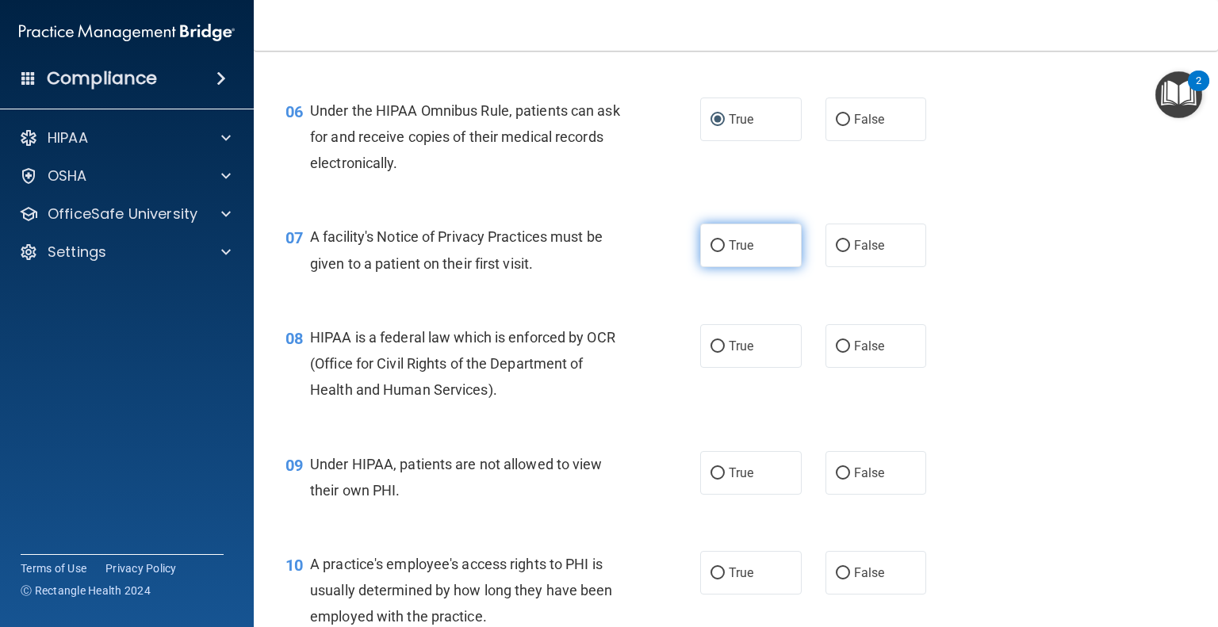
click at [719, 267] on label "True" at bounding box center [751, 246] width 102 height 44
click at [719, 252] on input "True" at bounding box center [718, 246] width 14 height 12
radio input "true"
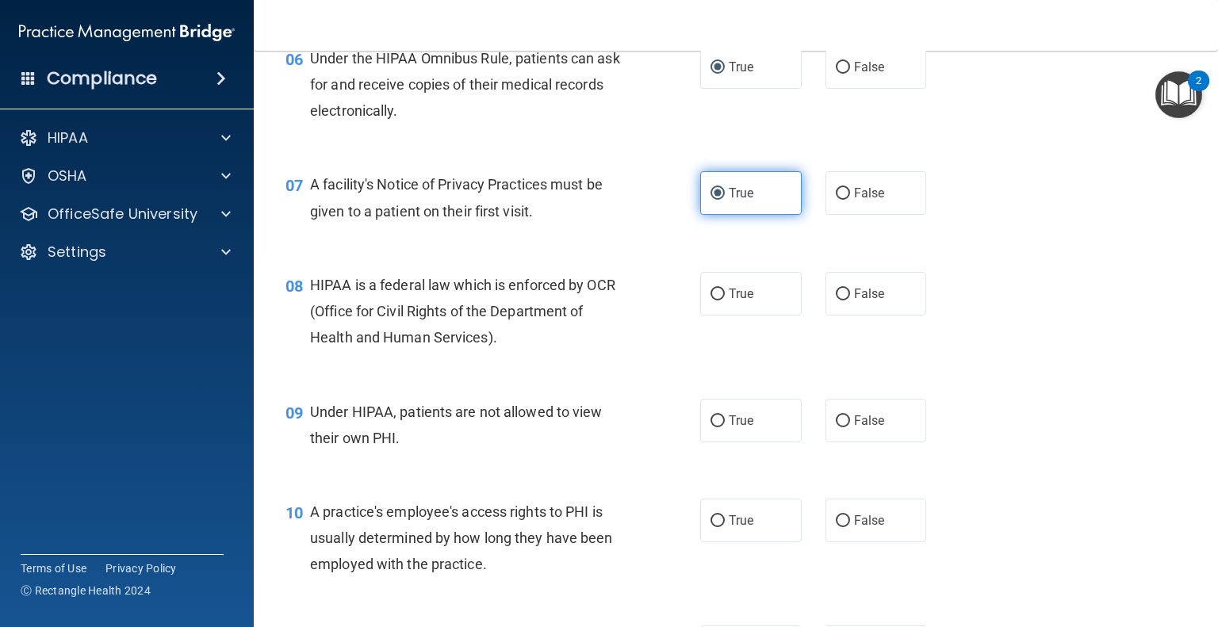
scroll to position [872, 0]
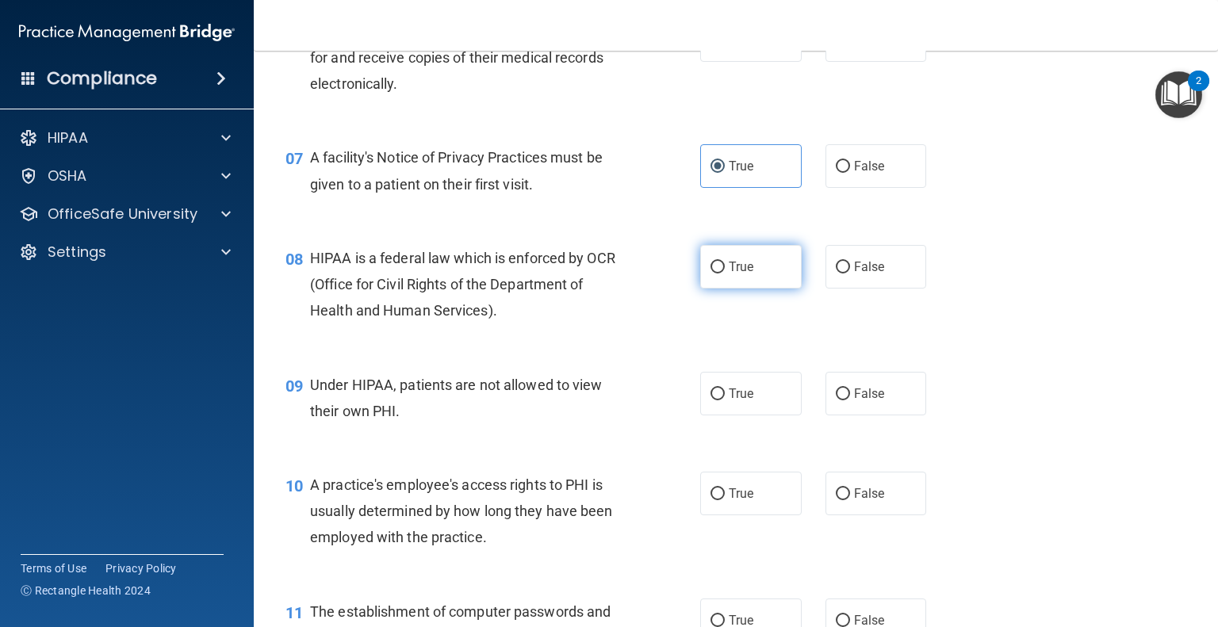
click at [729, 274] on span "True" at bounding box center [741, 266] width 25 height 15
click at [723, 274] on input "True" at bounding box center [718, 268] width 14 height 12
radio input "true"
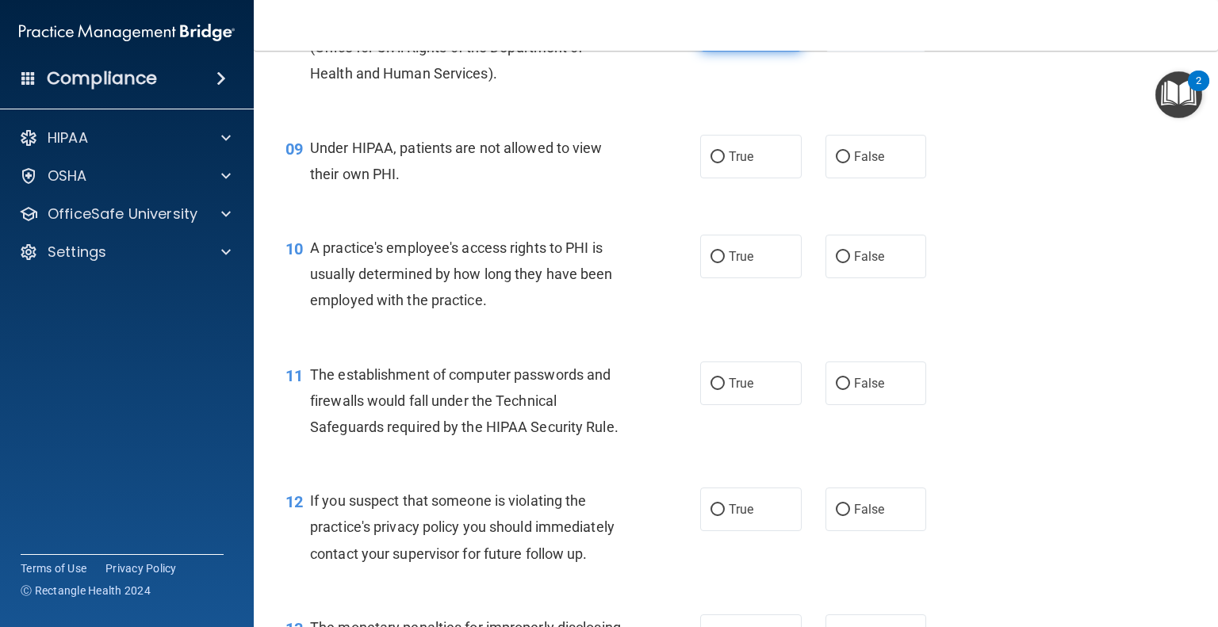
scroll to position [1110, 0]
click at [836, 163] on input "False" at bounding box center [843, 157] width 14 height 12
radio input "true"
click at [711, 263] on input "True" at bounding box center [718, 257] width 14 height 12
radio input "true"
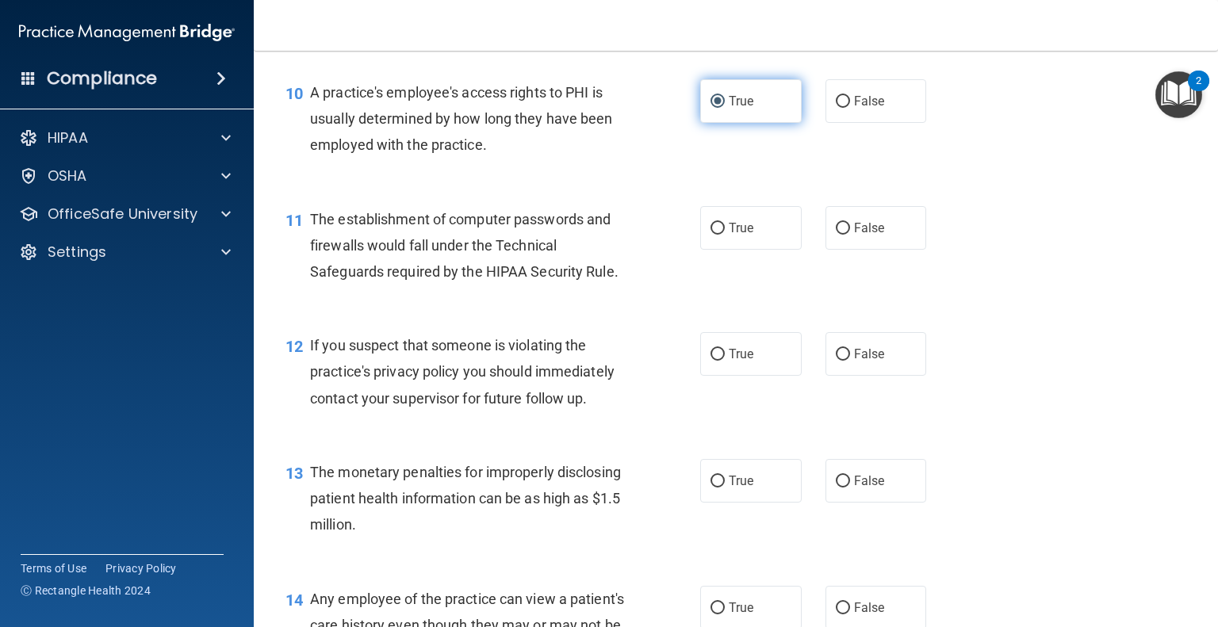
scroll to position [1269, 0]
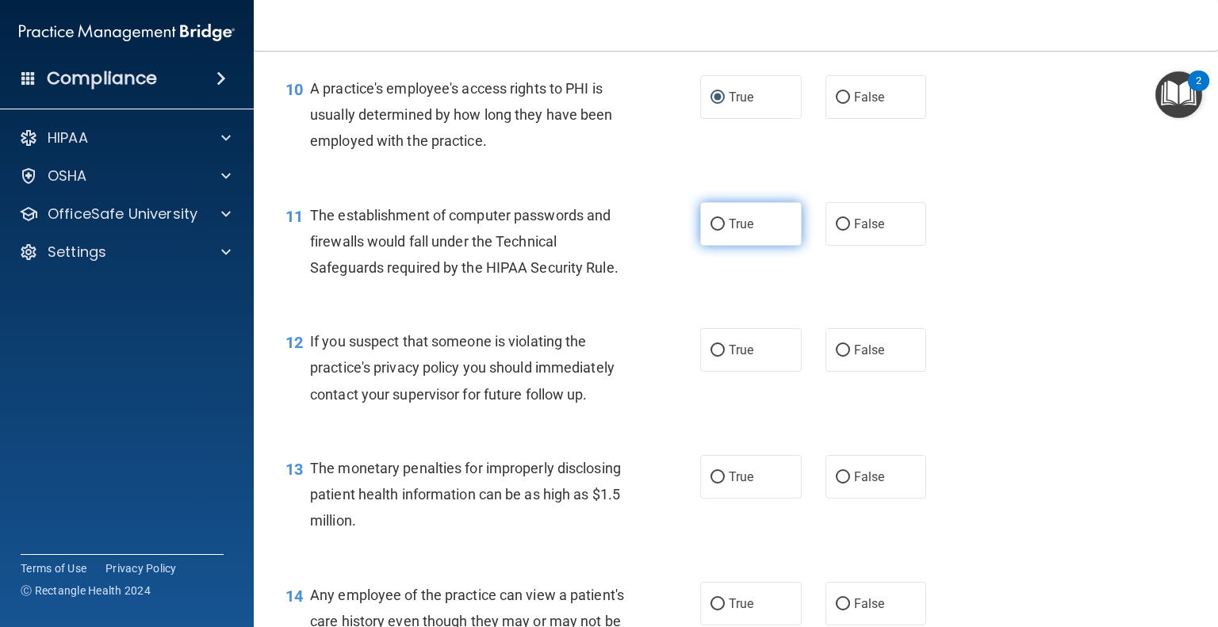
click at [711, 231] on input "True" at bounding box center [718, 225] width 14 height 12
radio input "true"
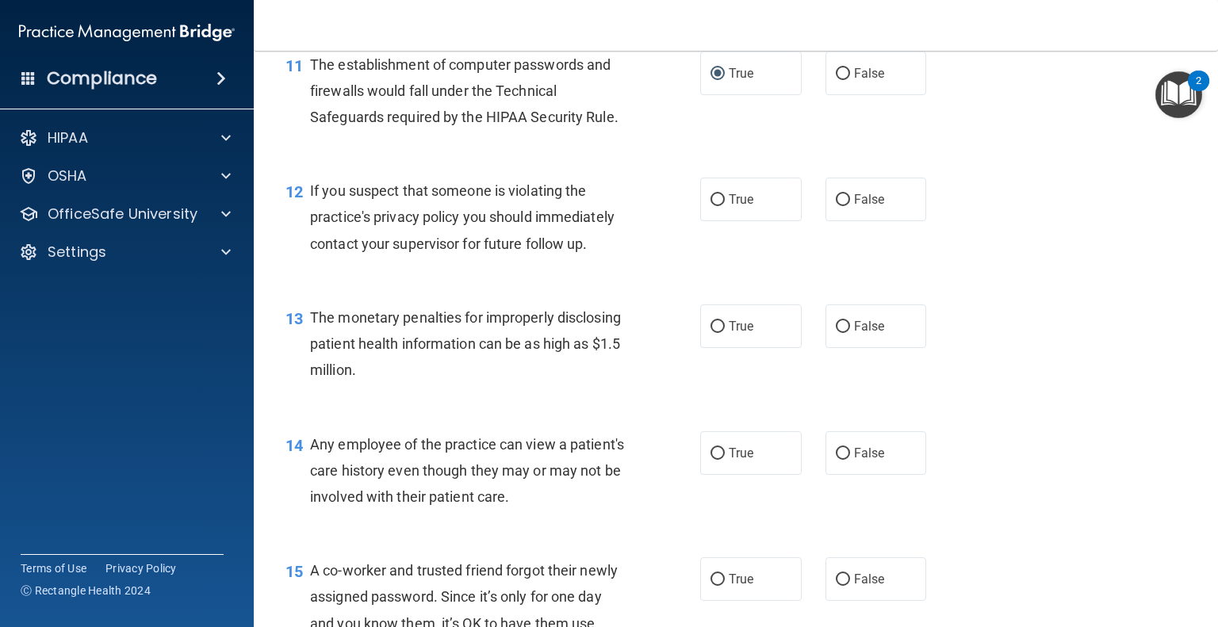
scroll to position [1428, 0]
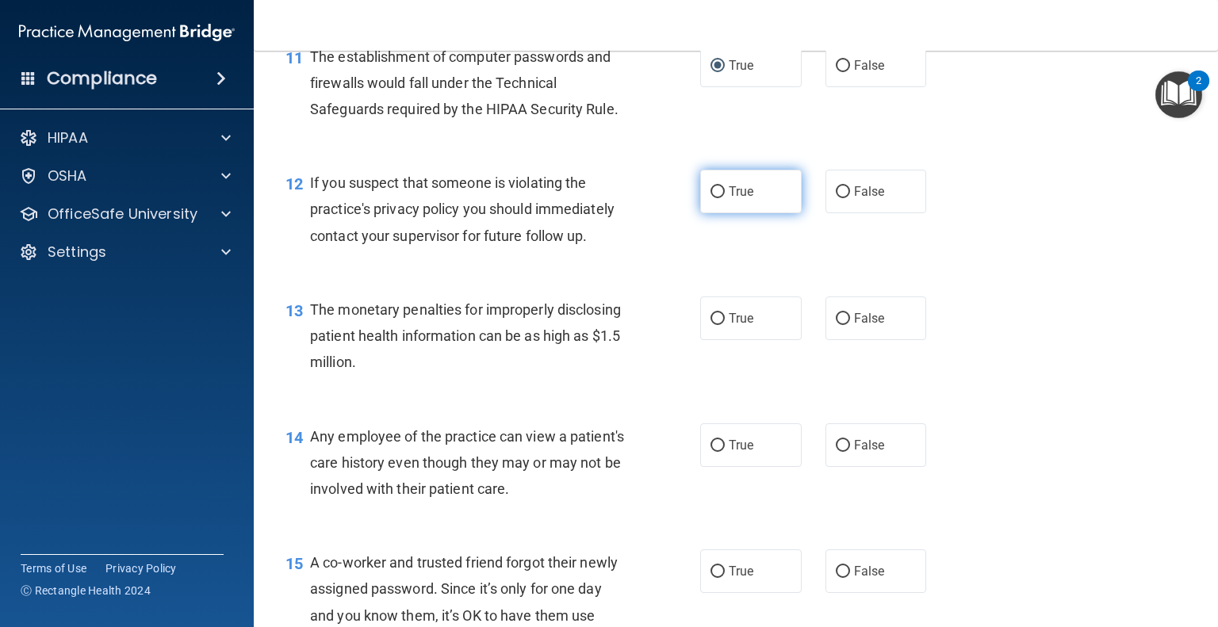
click at [704, 213] on label "True" at bounding box center [751, 192] width 102 height 44
click at [711, 198] on input "True" at bounding box center [718, 192] width 14 height 12
radio input "true"
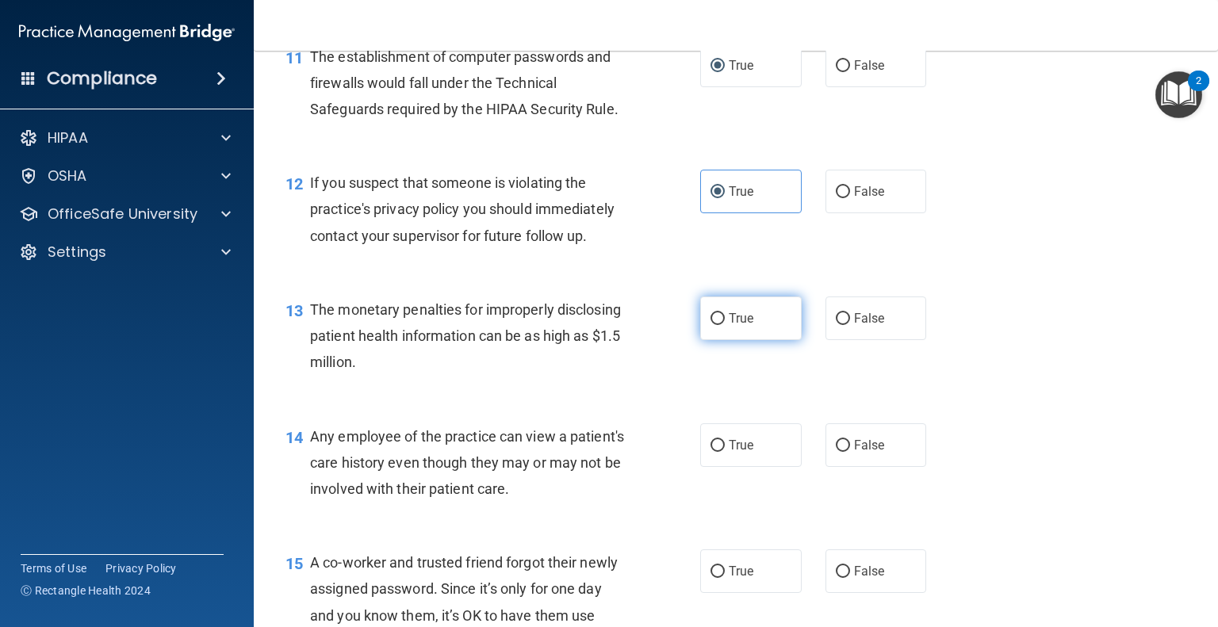
click at [711, 325] on input "True" at bounding box center [718, 319] width 14 height 12
radio input "true"
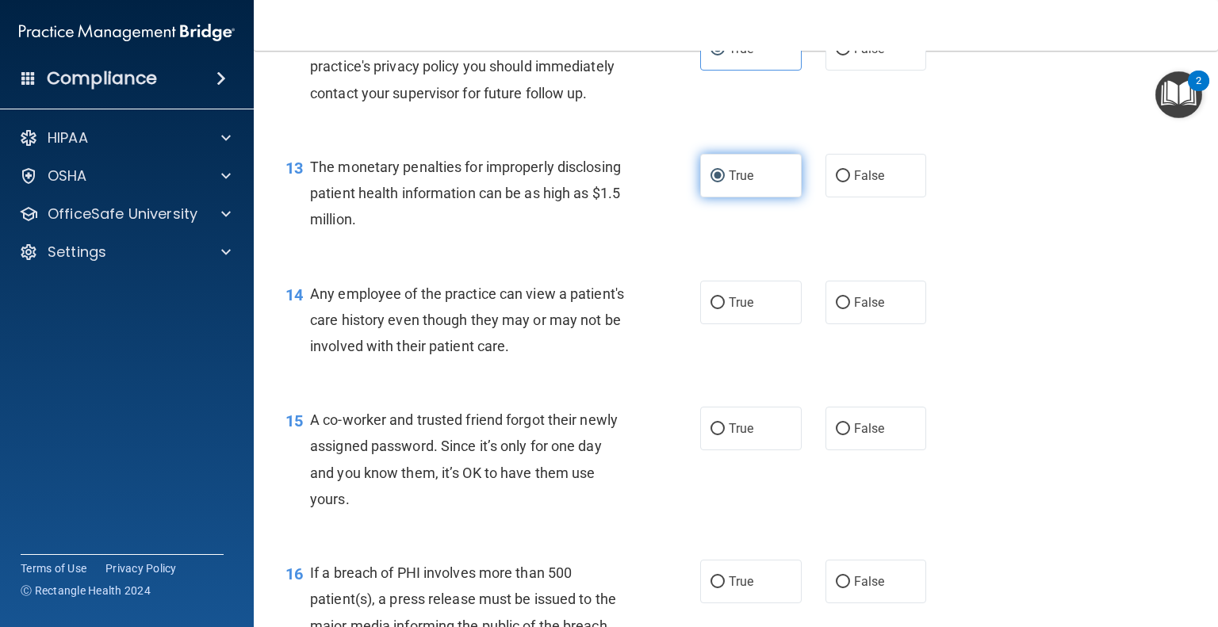
scroll to position [1586, 0]
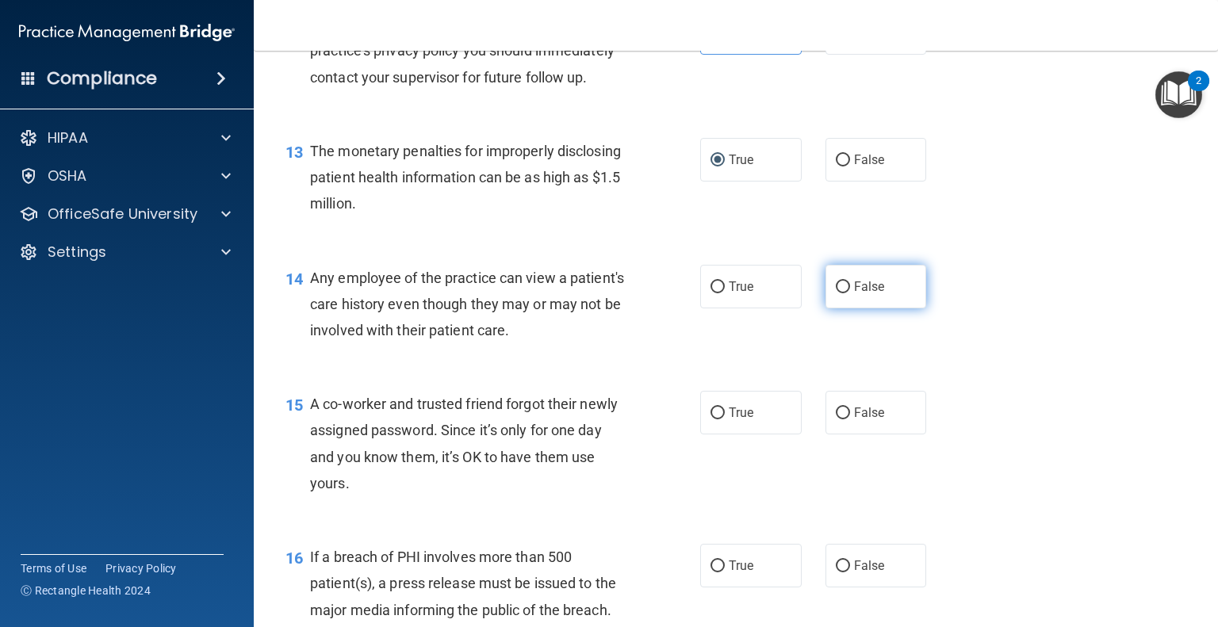
click at [837, 293] on input "False" at bounding box center [843, 288] width 14 height 12
radio input "true"
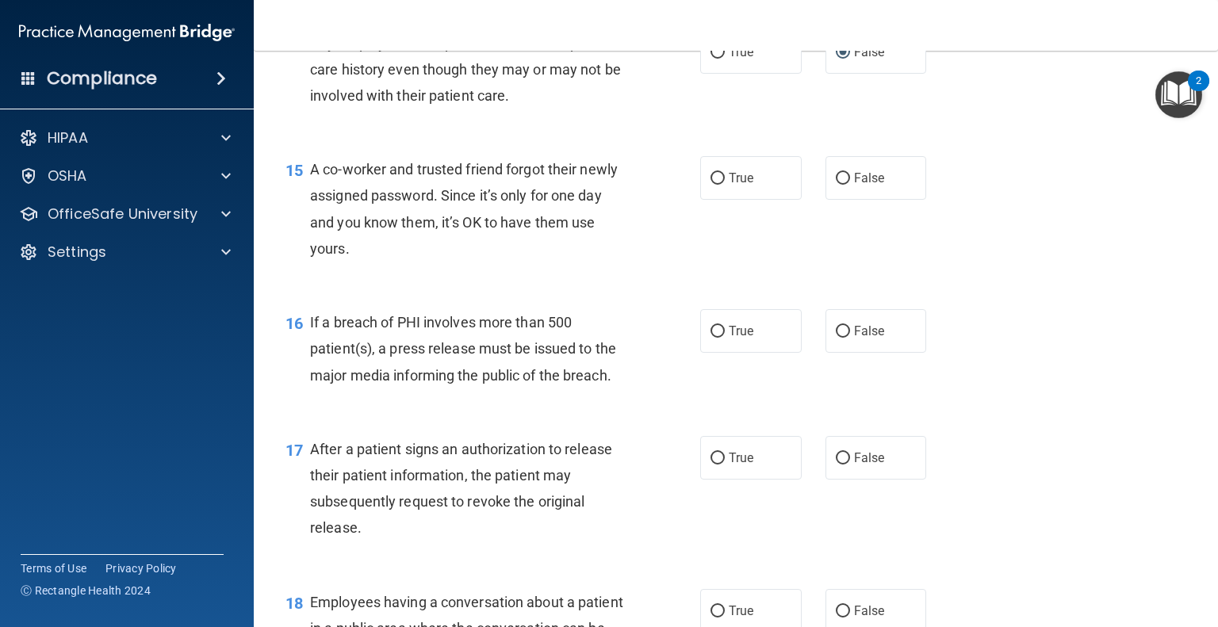
scroll to position [1824, 0]
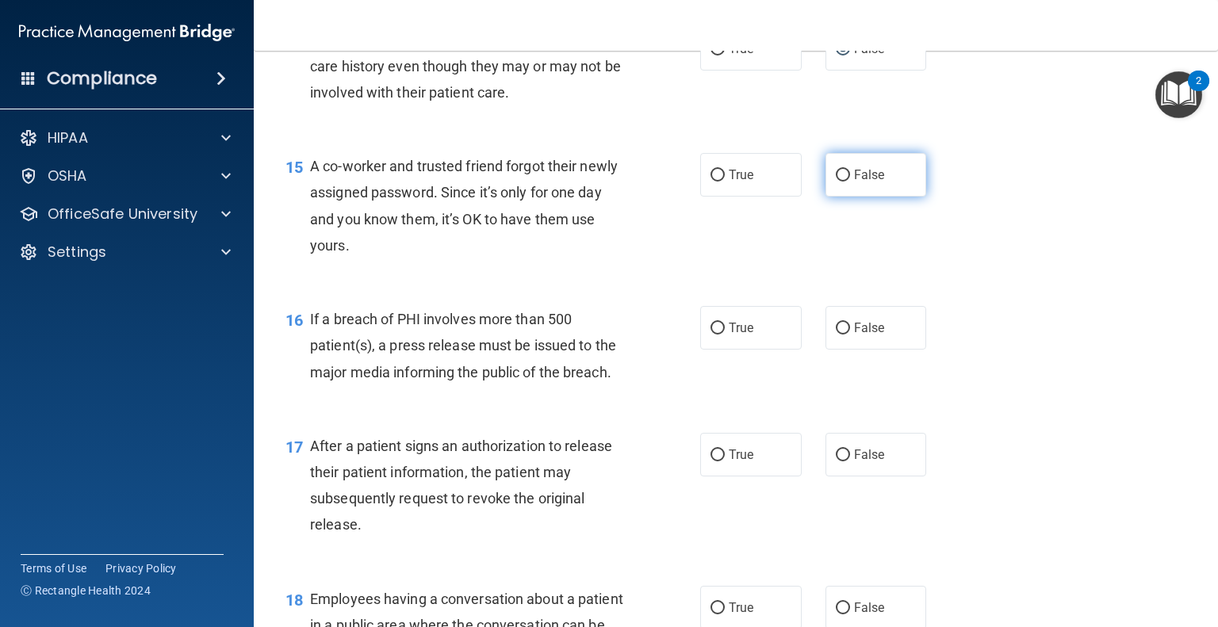
drag, startPoint x: 840, startPoint y: 199, endPoint x: 838, endPoint y: 212, distance: 12.8
click at [840, 182] on input "False" at bounding box center [843, 176] width 14 height 12
radio input "true"
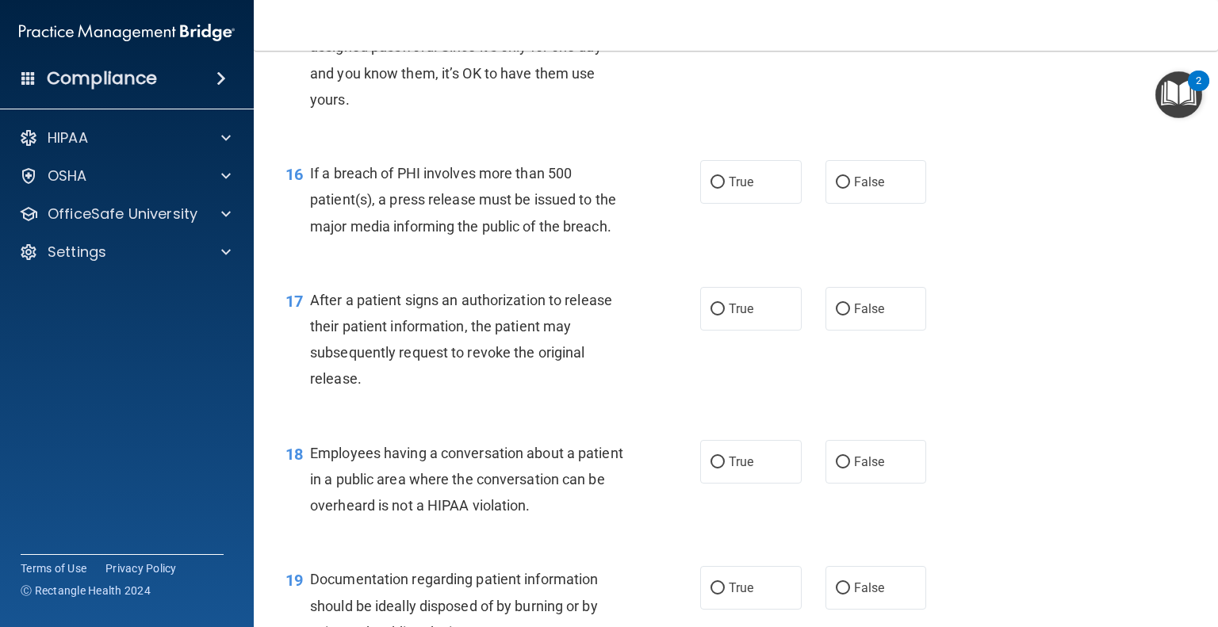
scroll to position [1983, 0]
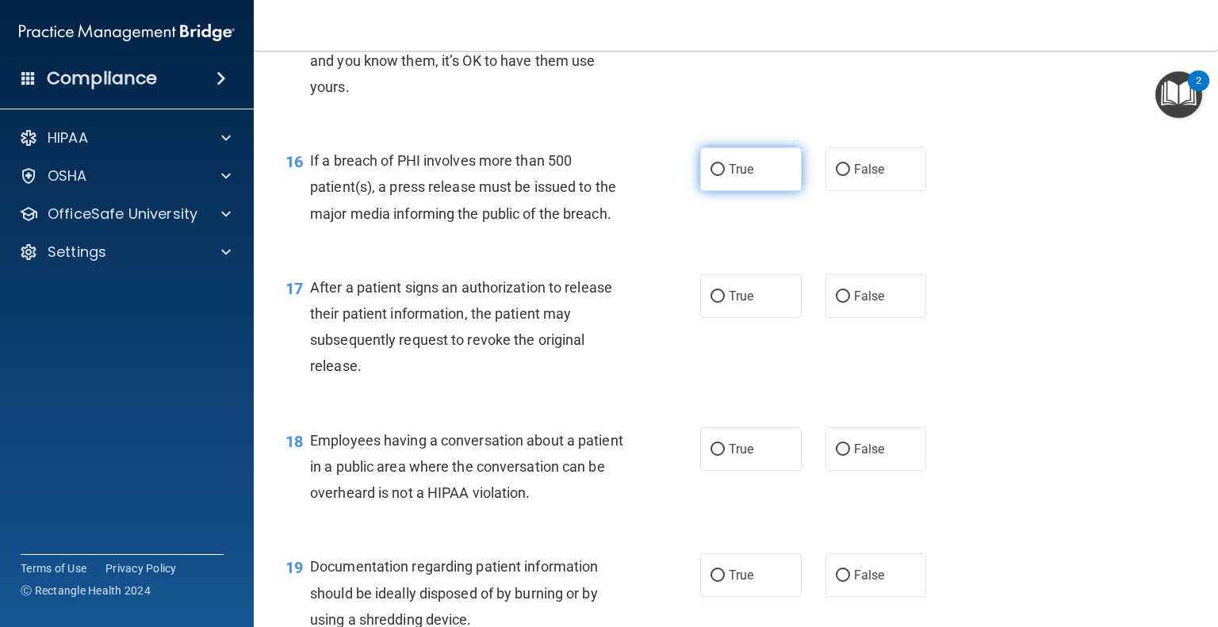
click at [721, 191] on label "True" at bounding box center [751, 170] width 102 height 44
click at [721, 176] on input "True" at bounding box center [718, 170] width 14 height 12
radio input "true"
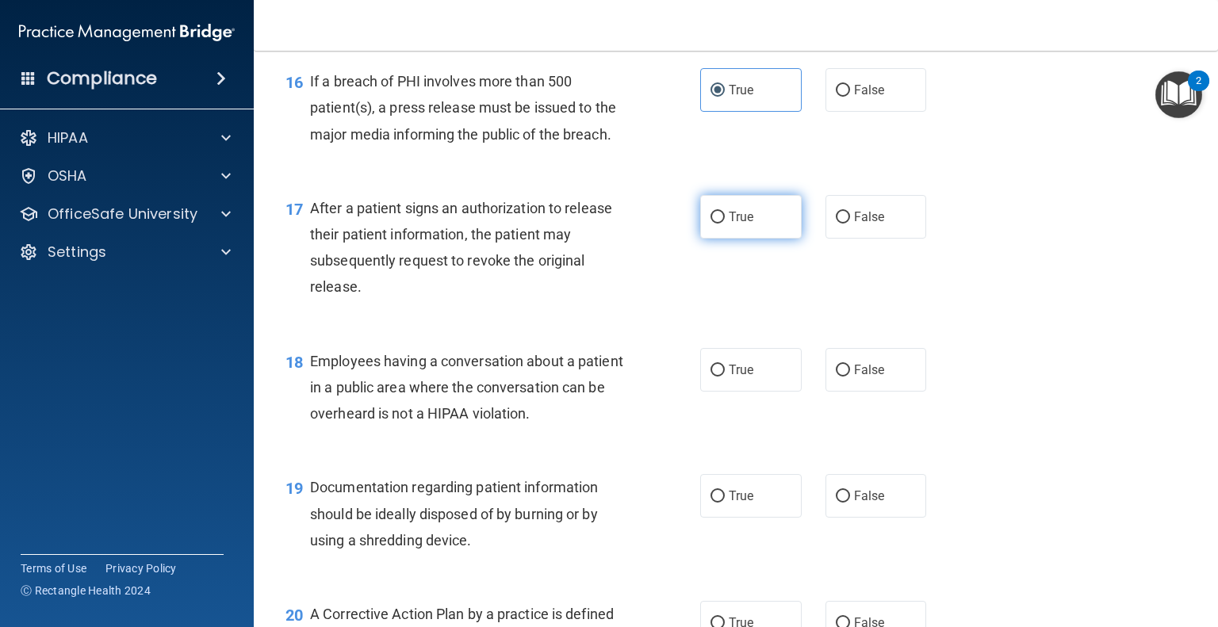
click at [712, 239] on label "True" at bounding box center [751, 217] width 102 height 44
click at [712, 224] on input "True" at bounding box center [718, 218] width 14 height 12
radio input "true"
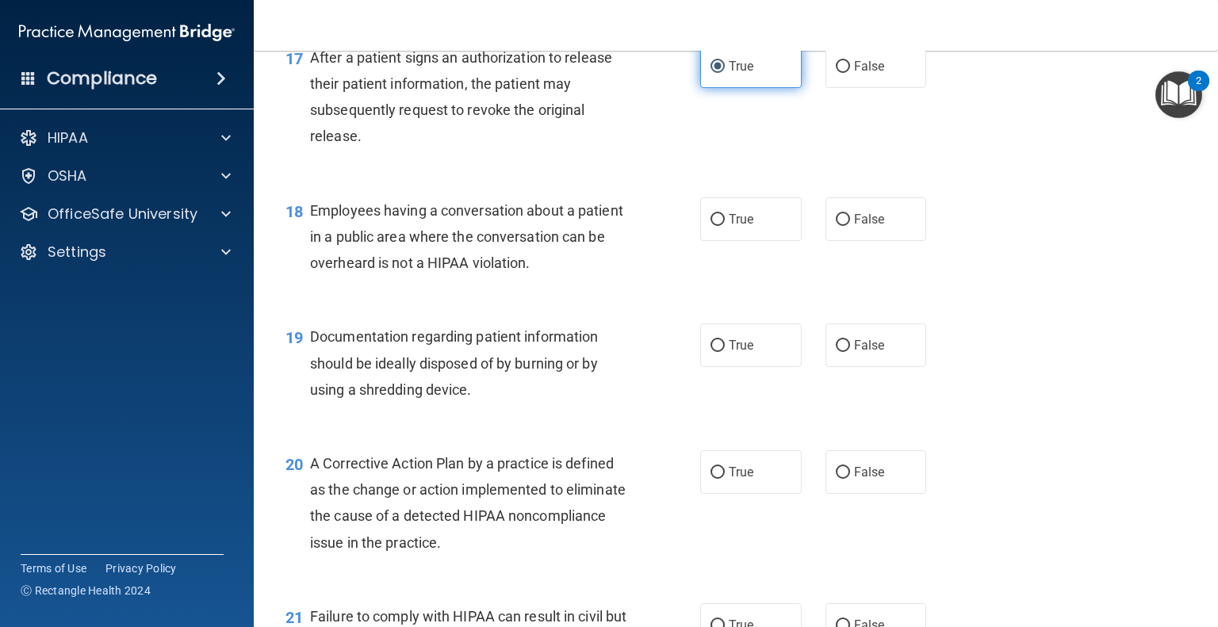
scroll to position [2221, 0]
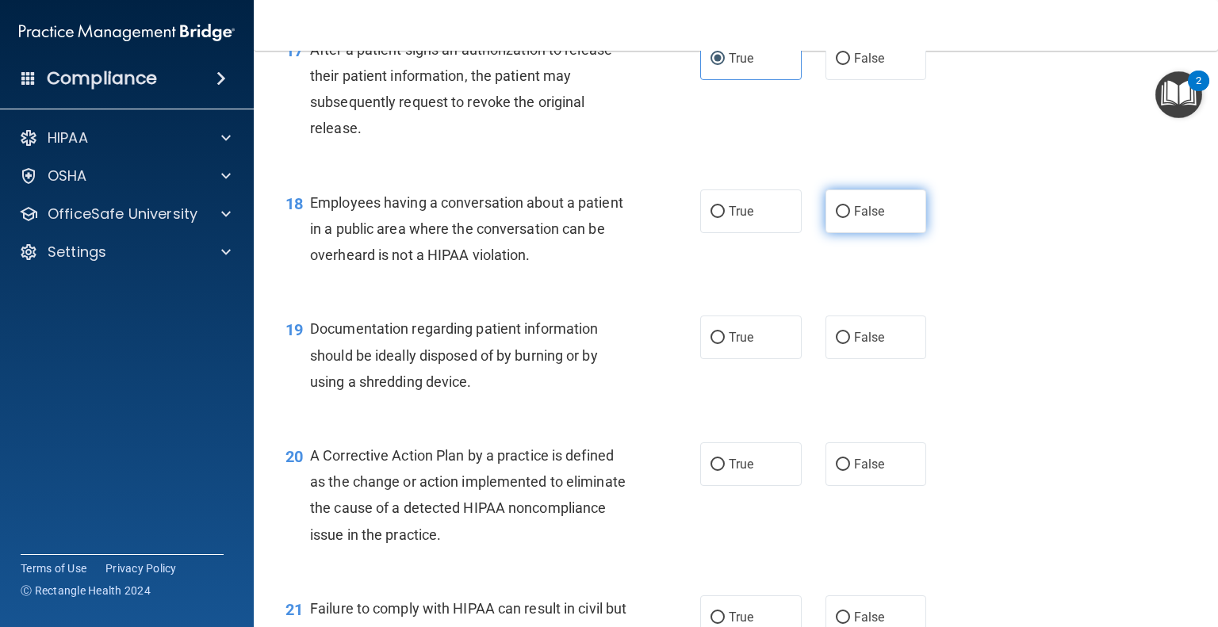
click at [837, 218] on input "False" at bounding box center [843, 212] width 14 height 12
radio input "true"
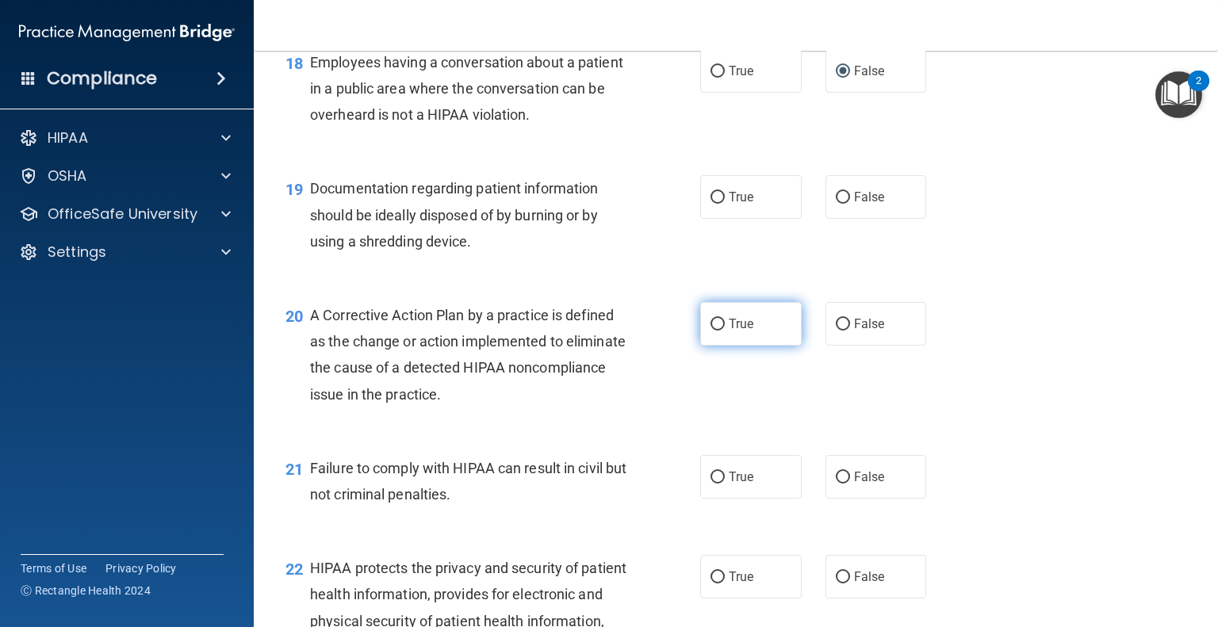
scroll to position [2380, 0]
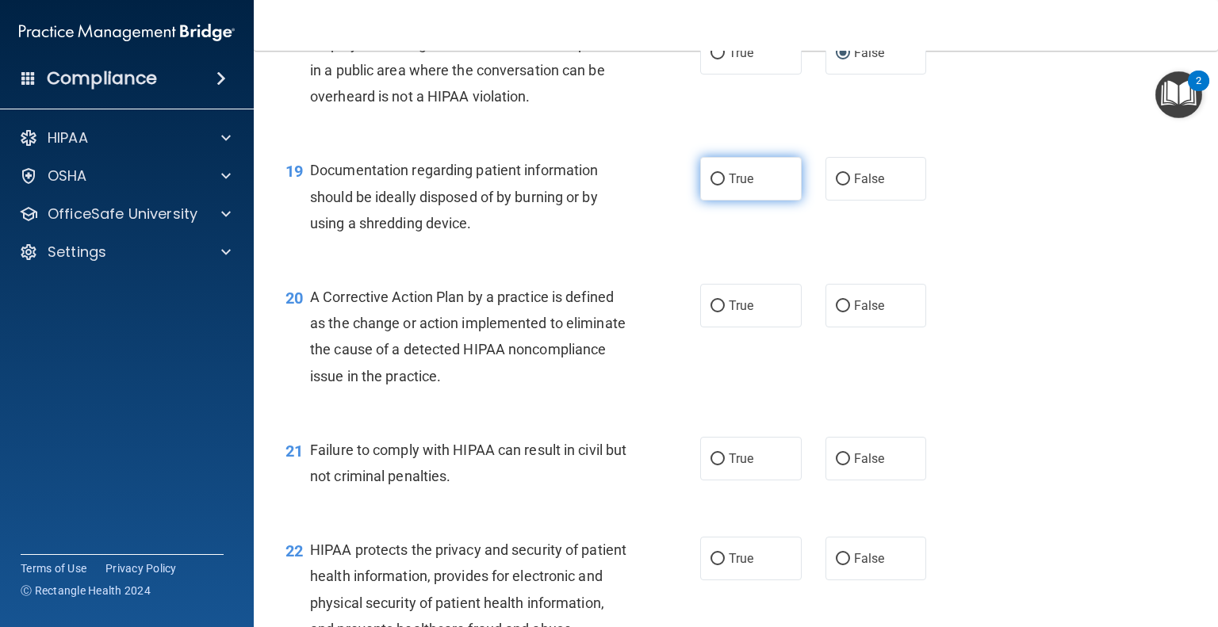
click at [717, 186] on input "True" at bounding box center [718, 180] width 14 height 12
radio input "true"
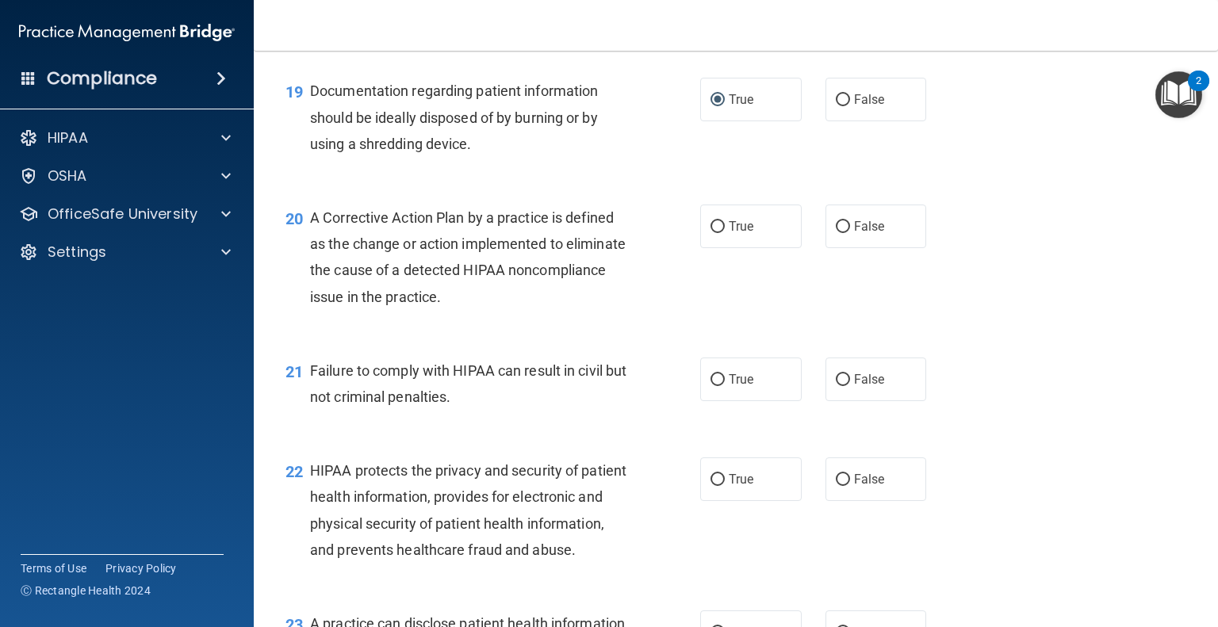
scroll to position [2538, 0]
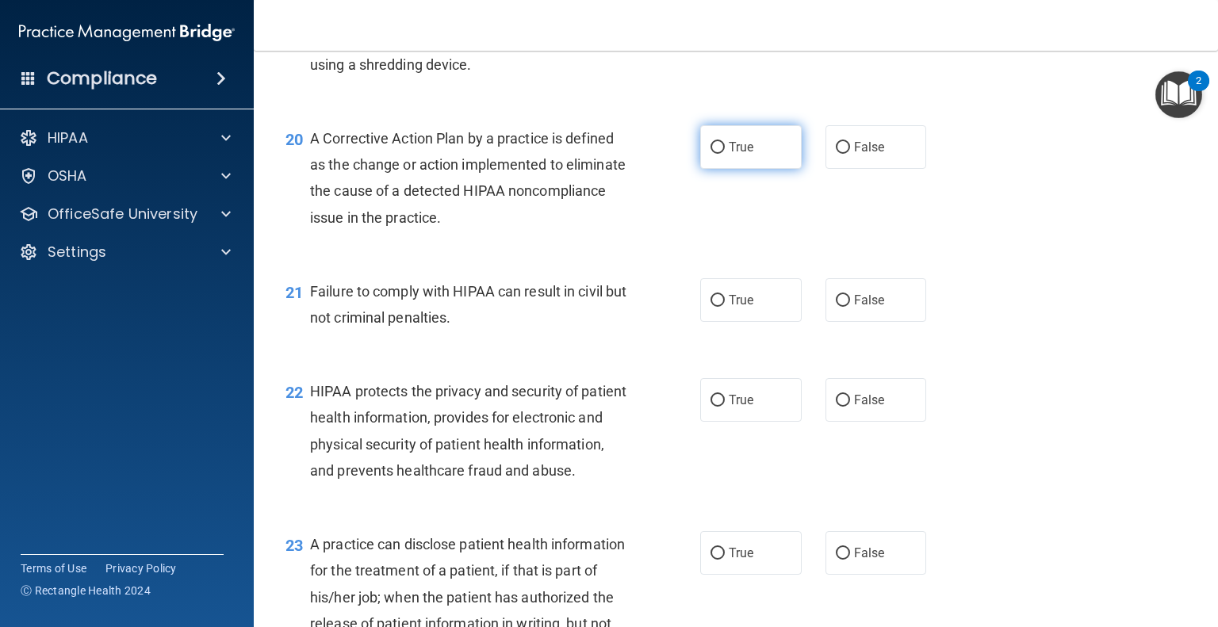
click at [715, 154] on input "True" at bounding box center [718, 148] width 14 height 12
radio input "true"
click at [836, 307] on input "False" at bounding box center [843, 301] width 14 height 12
radio input "true"
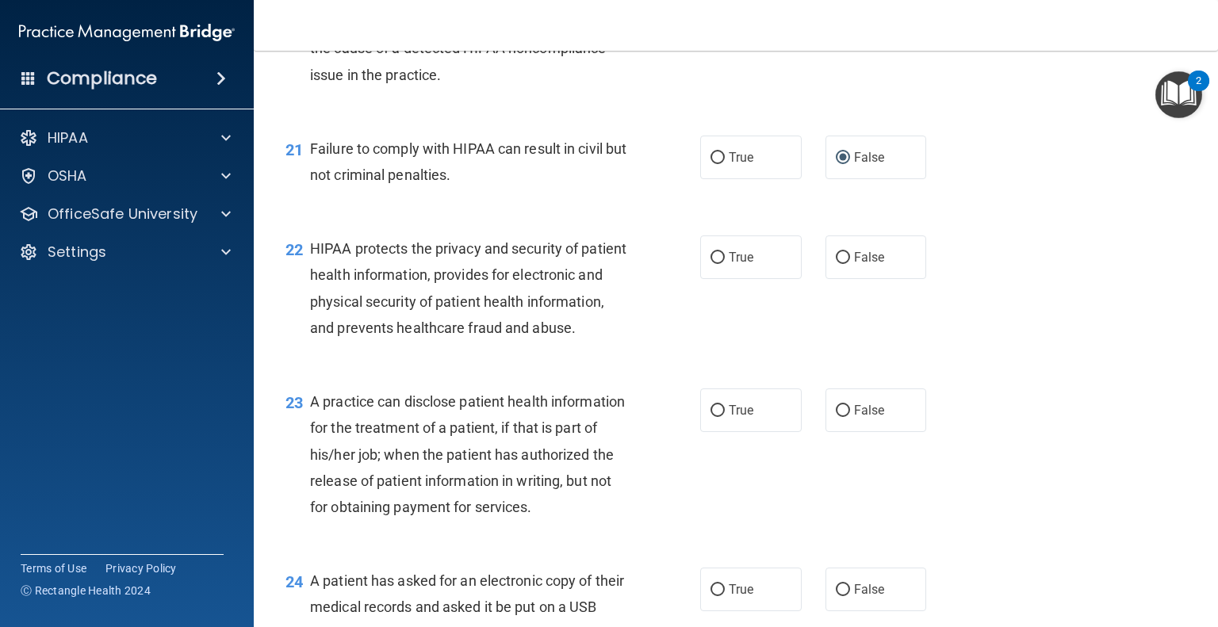
scroll to position [2697, 0]
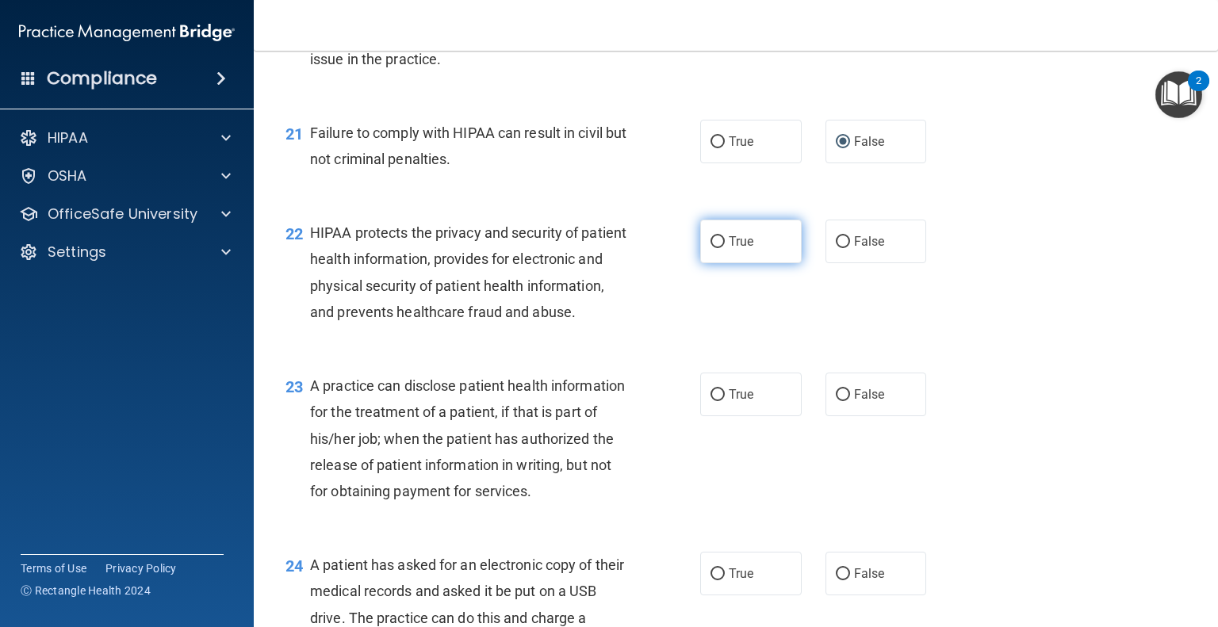
click at [729, 249] on span "True" at bounding box center [741, 241] width 25 height 15
click at [723, 248] on input "True" at bounding box center [718, 242] width 14 height 12
radio input "true"
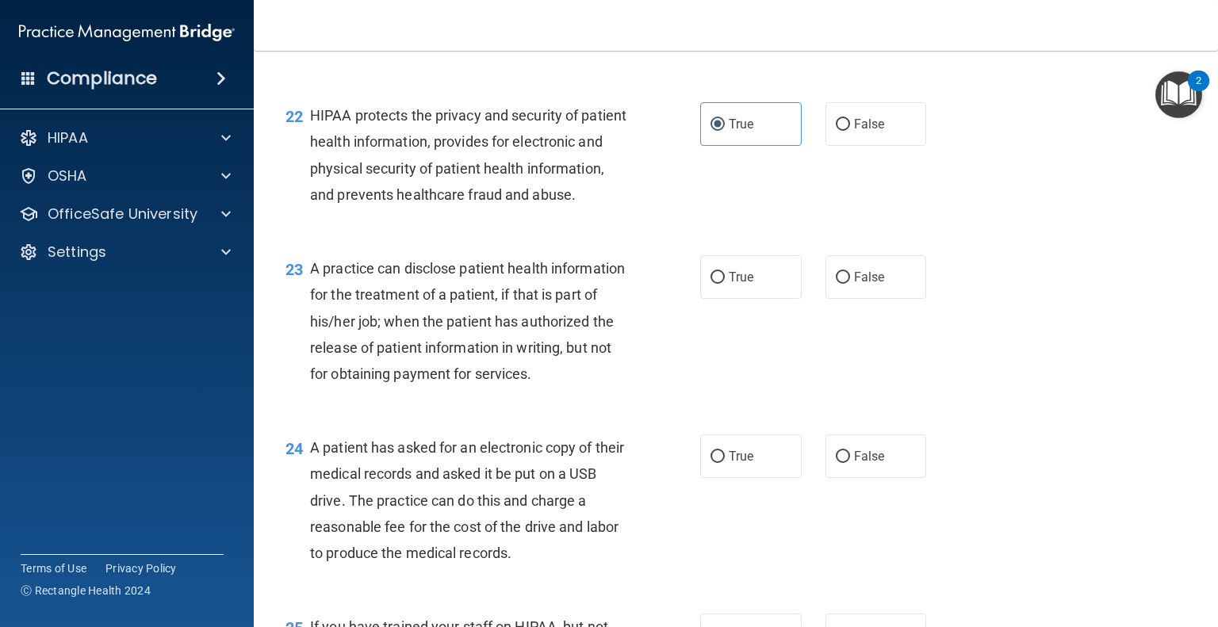
scroll to position [2855, 0]
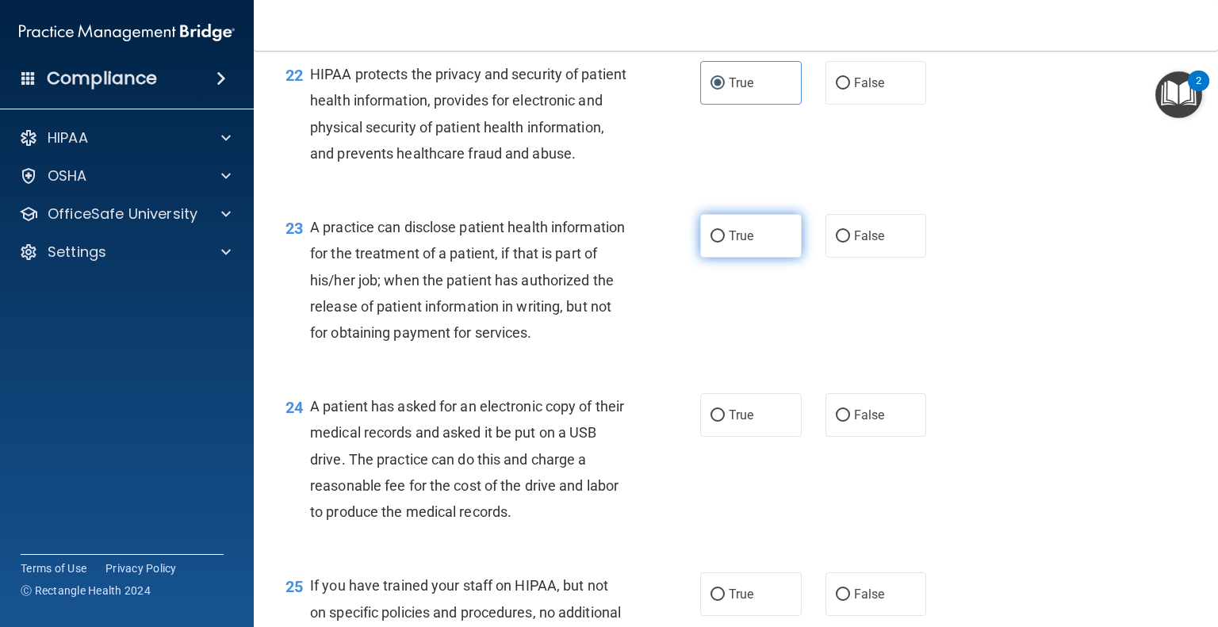
click at [712, 243] on input "True" at bounding box center [718, 237] width 14 height 12
radio input "true"
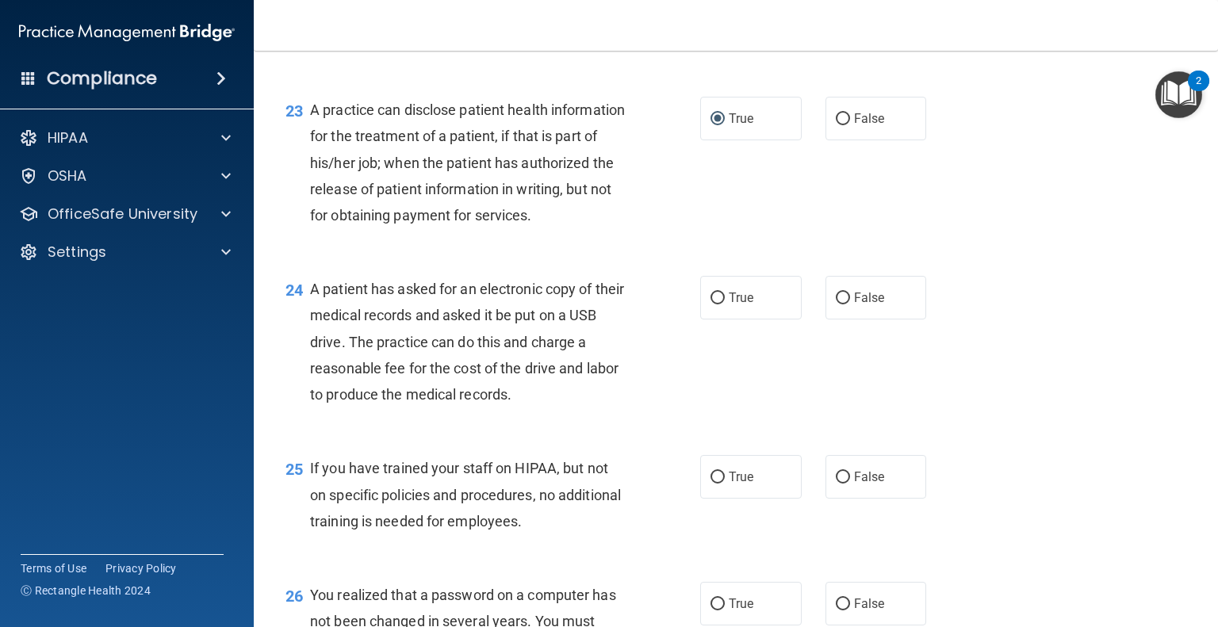
scroll to position [3014, 0]
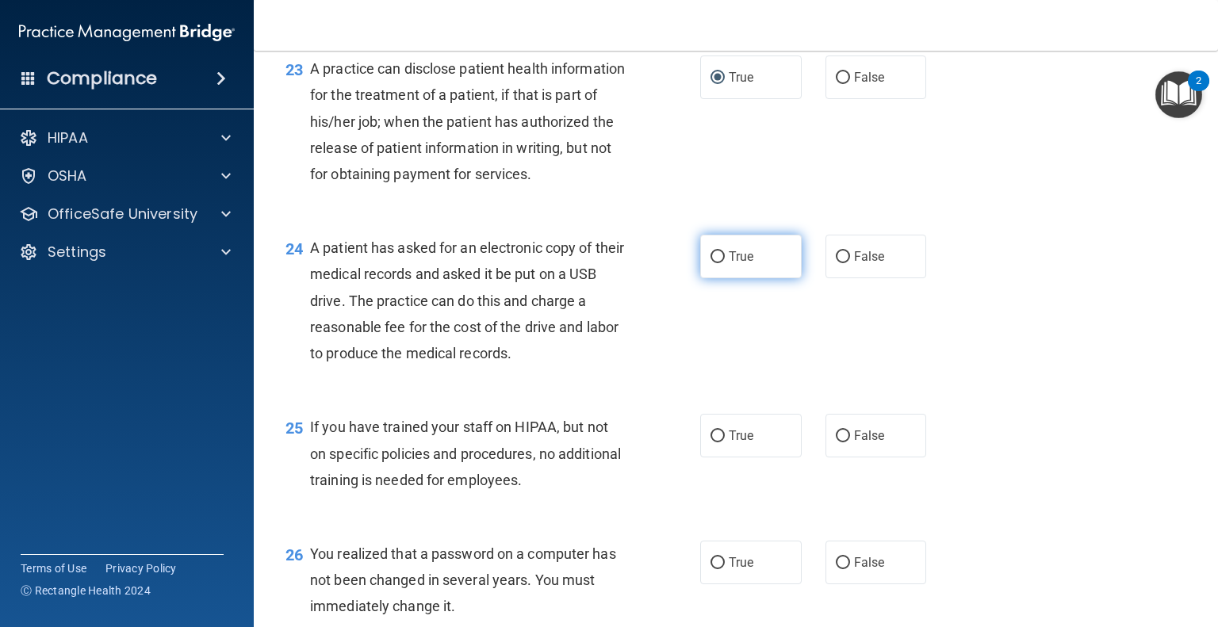
click at [717, 263] on input "True" at bounding box center [718, 257] width 14 height 12
radio input "true"
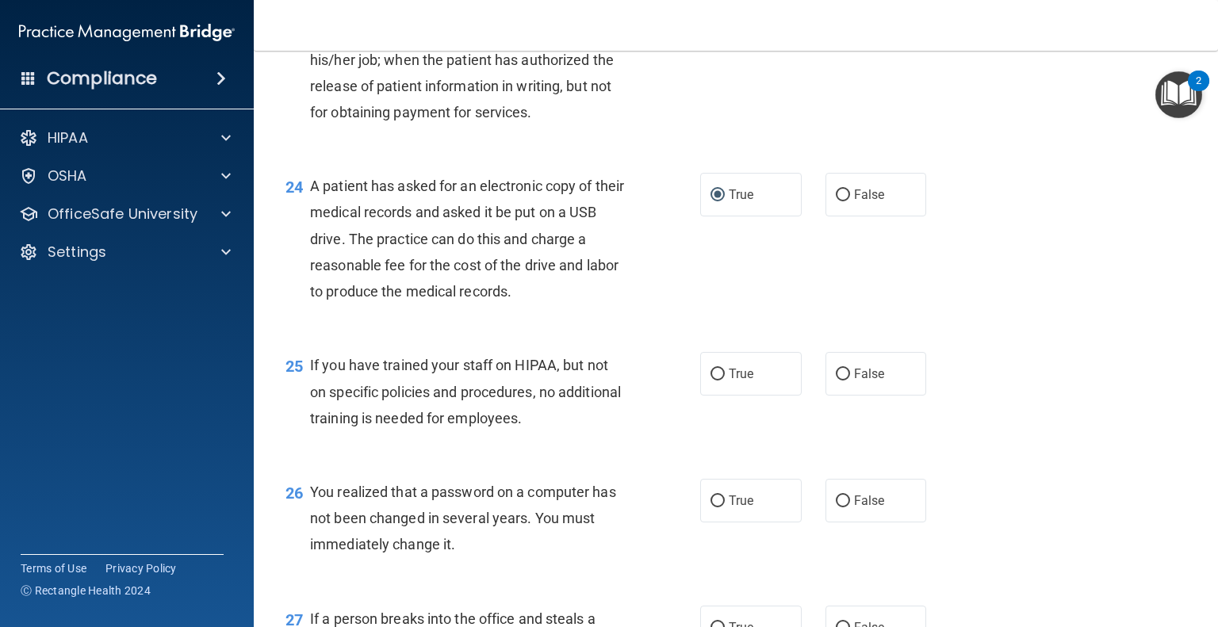
scroll to position [3252, 0]
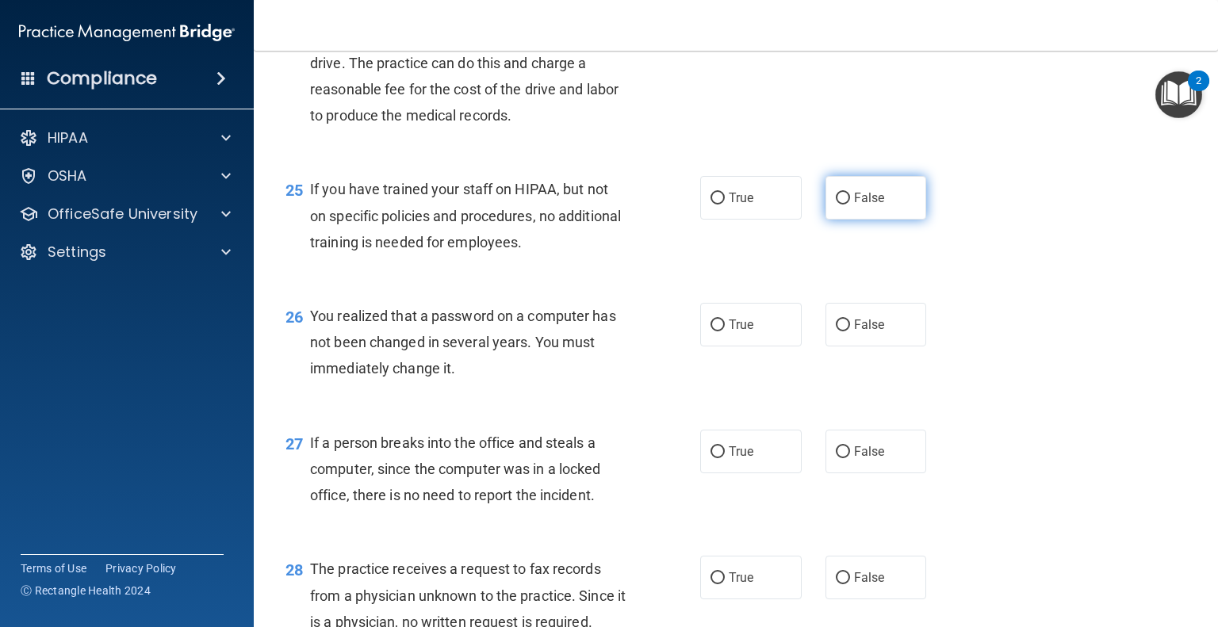
click at [836, 205] on input "False" at bounding box center [843, 199] width 14 height 12
radio input "true"
click at [717, 332] on input "True" at bounding box center [718, 326] width 14 height 12
radio input "true"
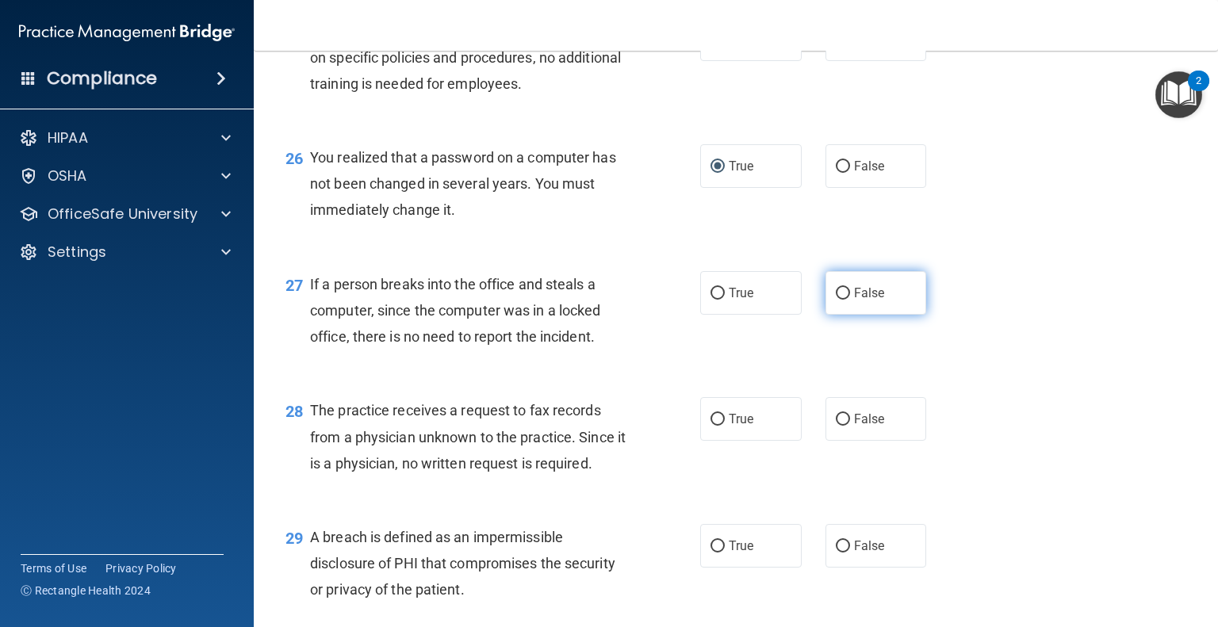
click at [842, 315] on label "False" at bounding box center [877, 293] width 102 height 44
click at [842, 300] on input "False" at bounding box center [843, 294] width 14 height 12
radio input "true"
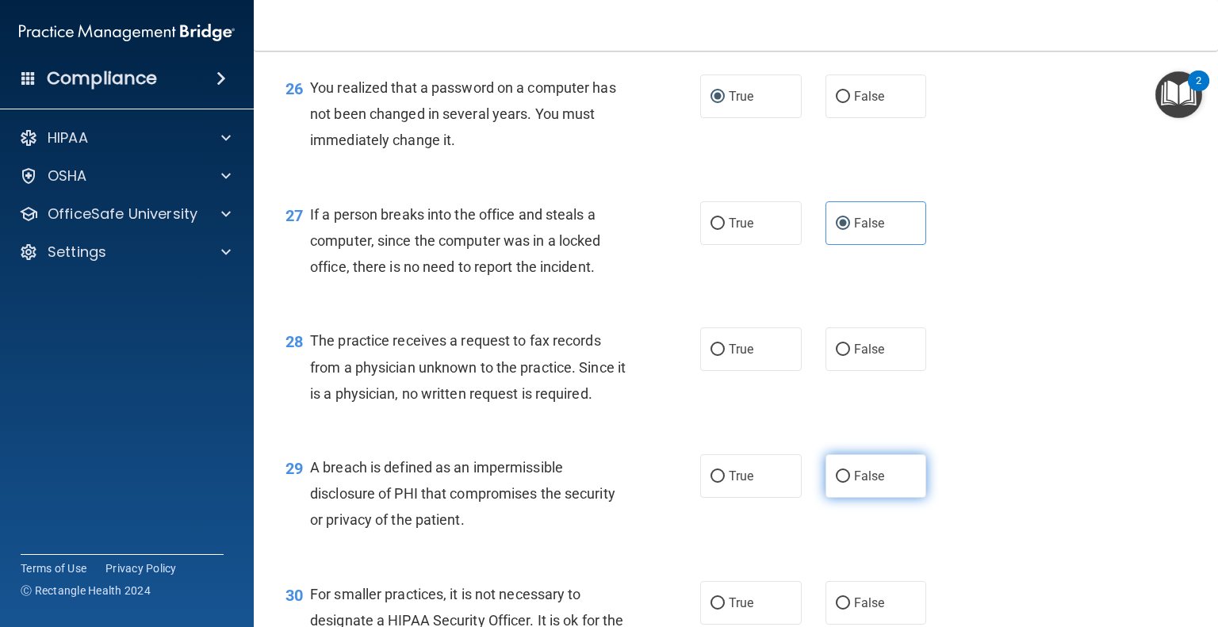
scroll to position [3649, 0]
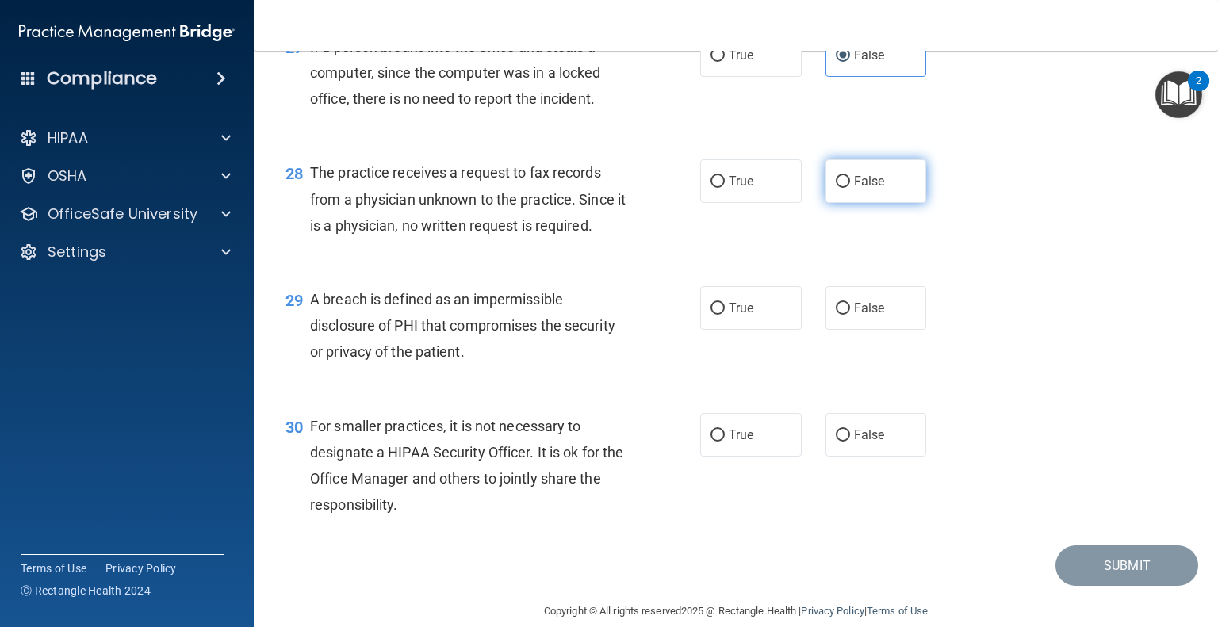
click at [836, 188] on input "False" at bounding box center [843, 182] width 14 height 12
radio input "true"
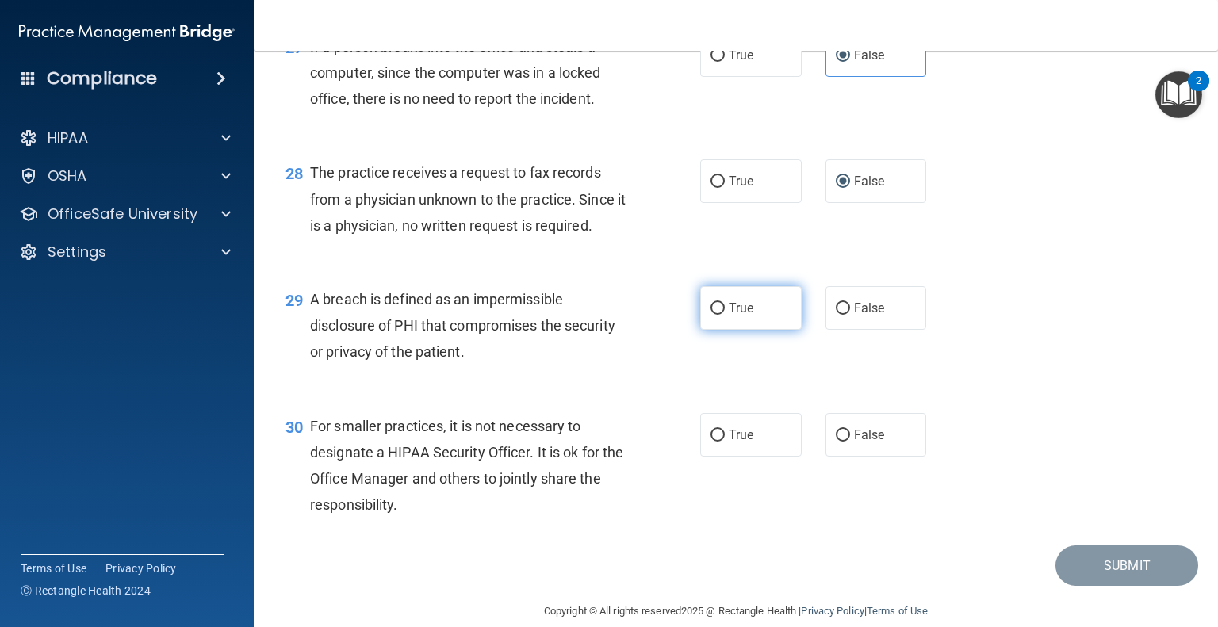
click at [711, 315] on input "True" at bounding box center [718, 309] width 14 height 12
radio input "true"
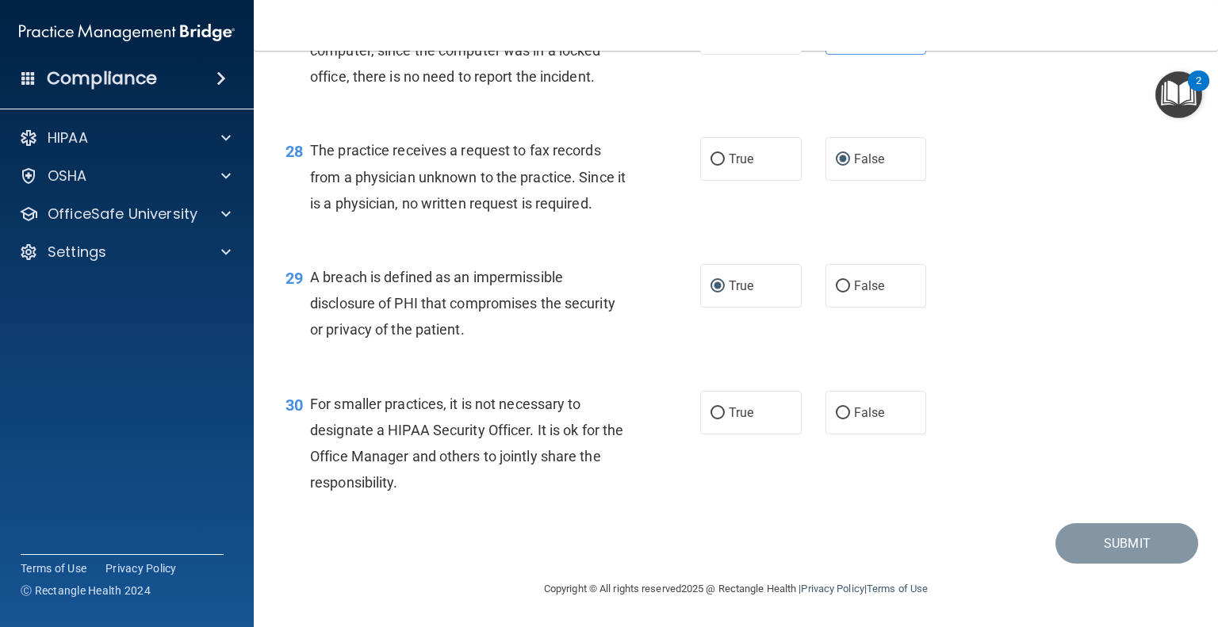
scroll to position [3750, 0]
click at [836, 411] on input "False" at bounding box center [843, 414] width 14 height 12
radio input "true"
click at [1123, 551] on button "Submit" at bounding box center [1127, 543] width 143 height 40
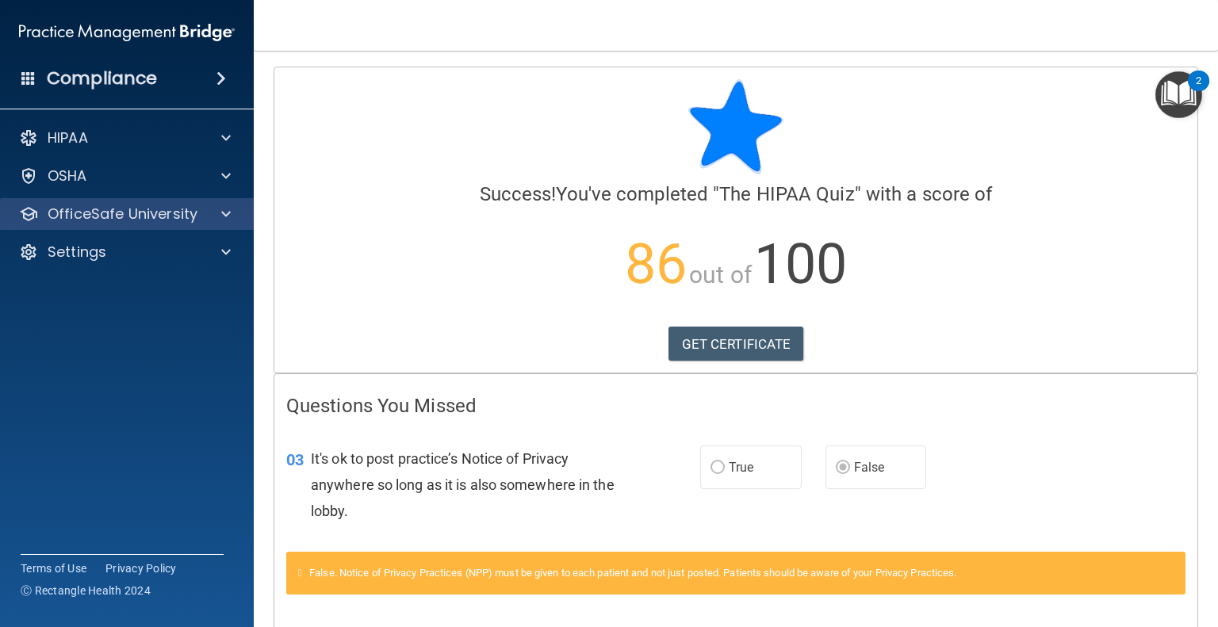
click at [96, 228] on div "OfficeSafe University" at bounding box center [127, 214] width 255 height 32
click at [185, 218] on p "OfficeSafe University" at bounding box center [123, 214] width 150 height 19
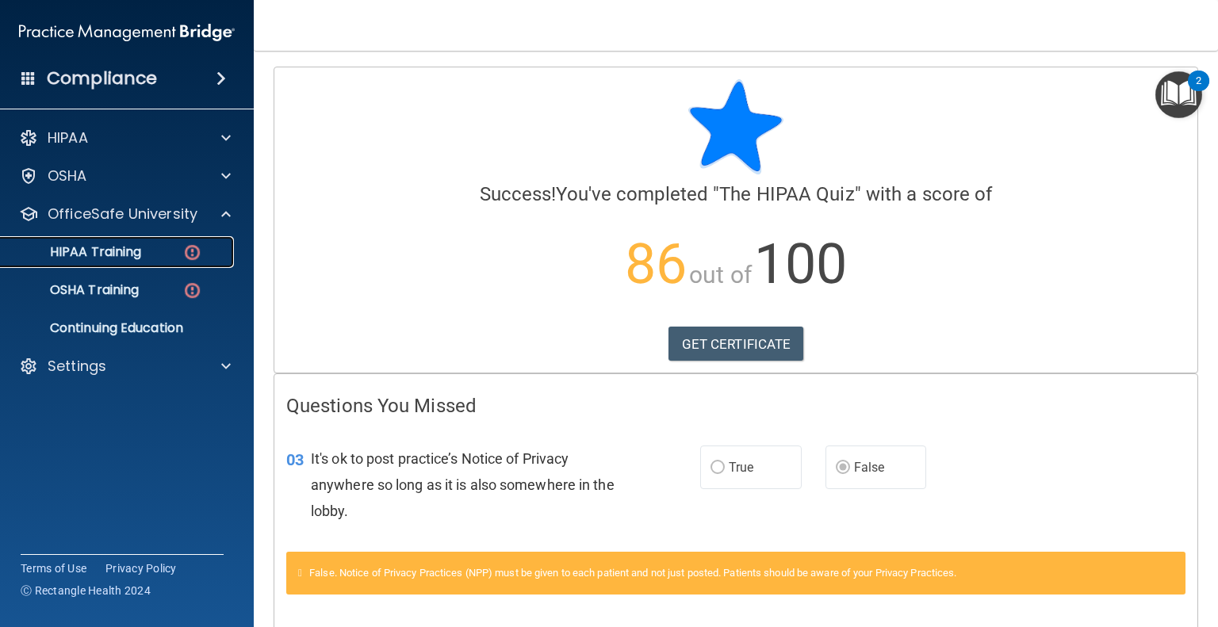
click at [180, 247] on div "HIPAA Training" at bounding box center [118, 252] width 217 height 16
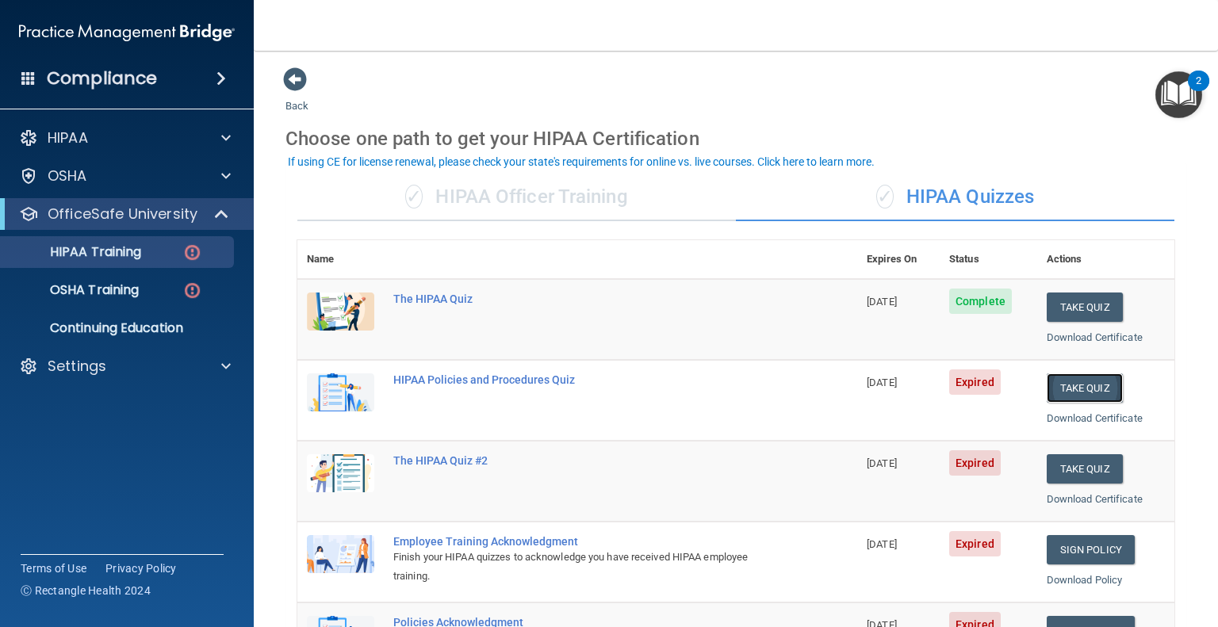
click at [1076, 385] on button "Take Quiz" at bounding box center [1085, 388] width 76 height 29
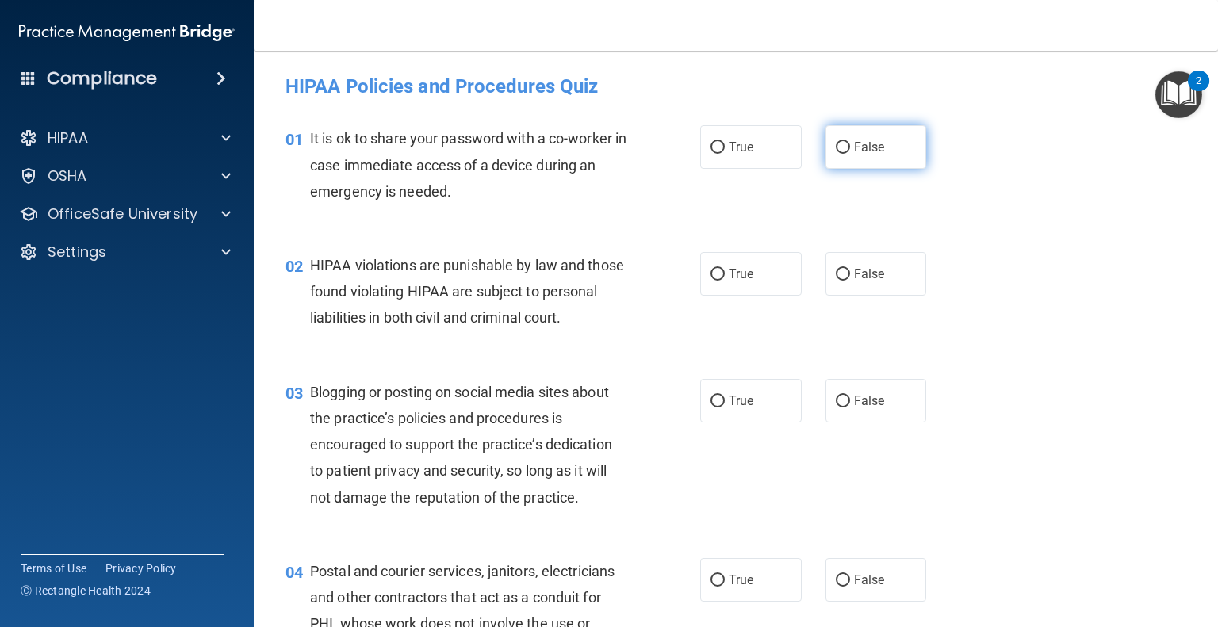
click at [838, 148] on input "False" at bounding box center [843, 148] width 14 height 12
radio input "true"
click at [711, 275] on input "True" at bounding box center [718, 275] width 14 height 12
radio input "true"
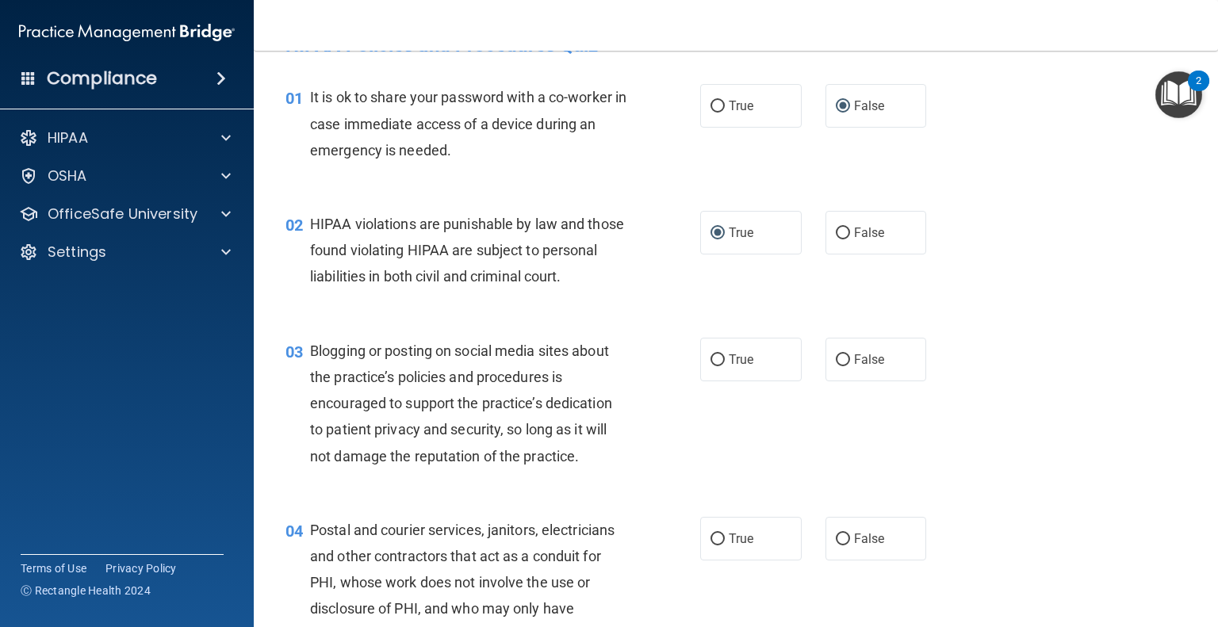
scroll to position [79, 0]
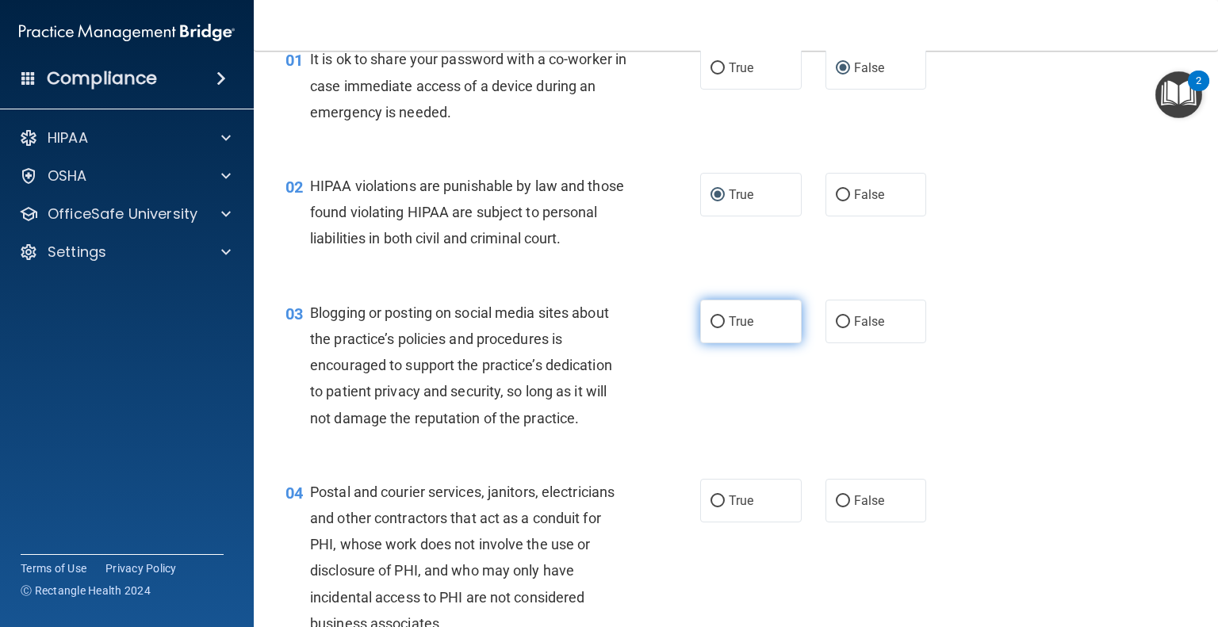
click at [711, 328] on input "True" at bounding box center [718, 322] width 14 height 12
radio input "true"
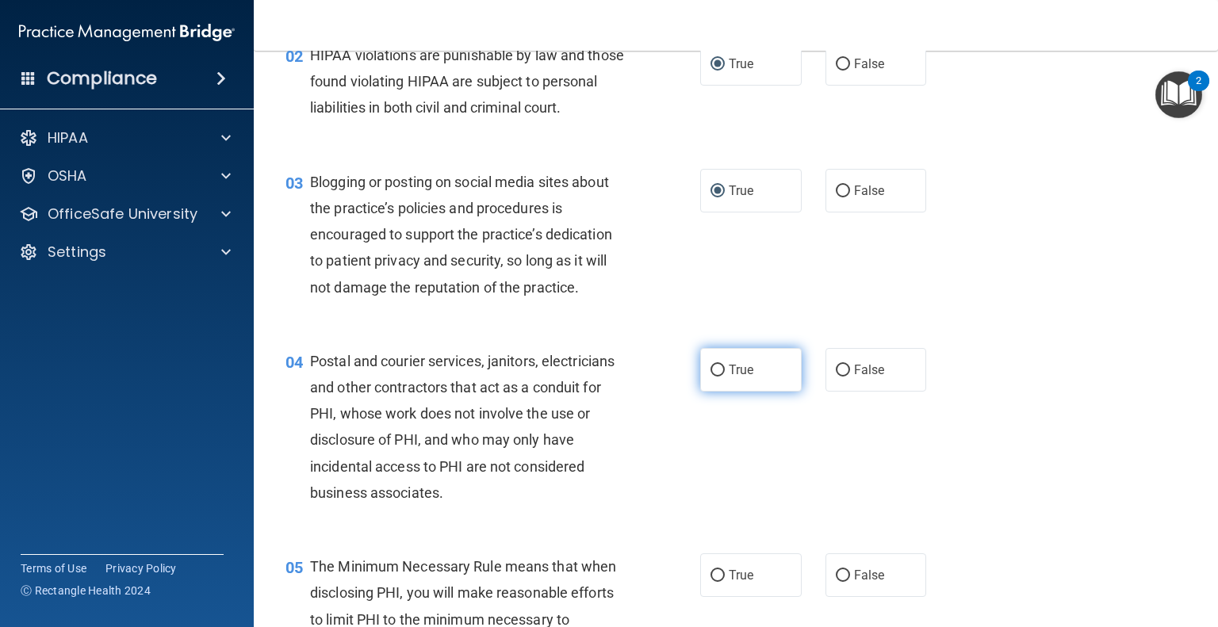
scroll to position [238, 0]
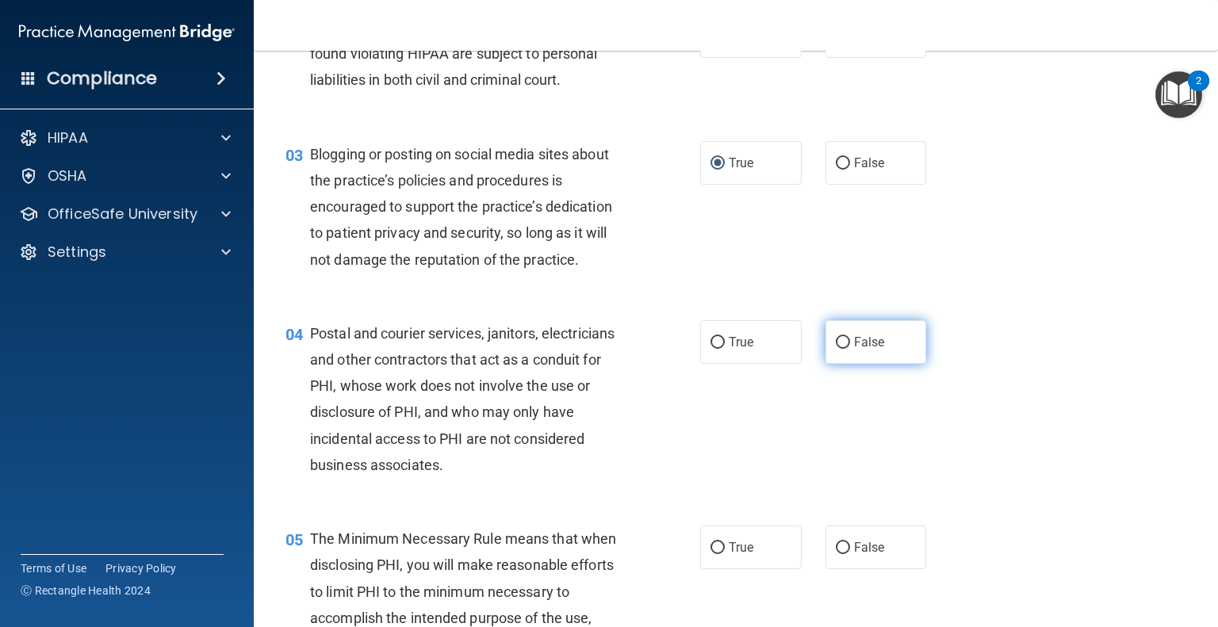
click at [838, 349] on input "False" at bounding box center [843, 343] width 14 height 12
radio input "true"
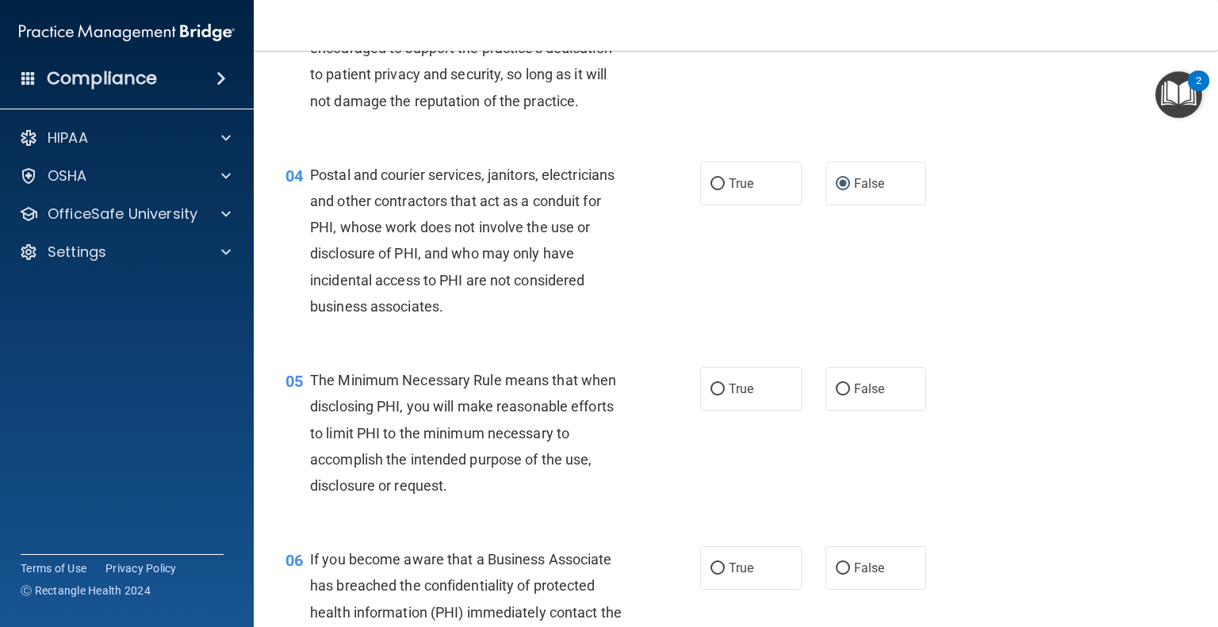
scroll to position [476, 0]
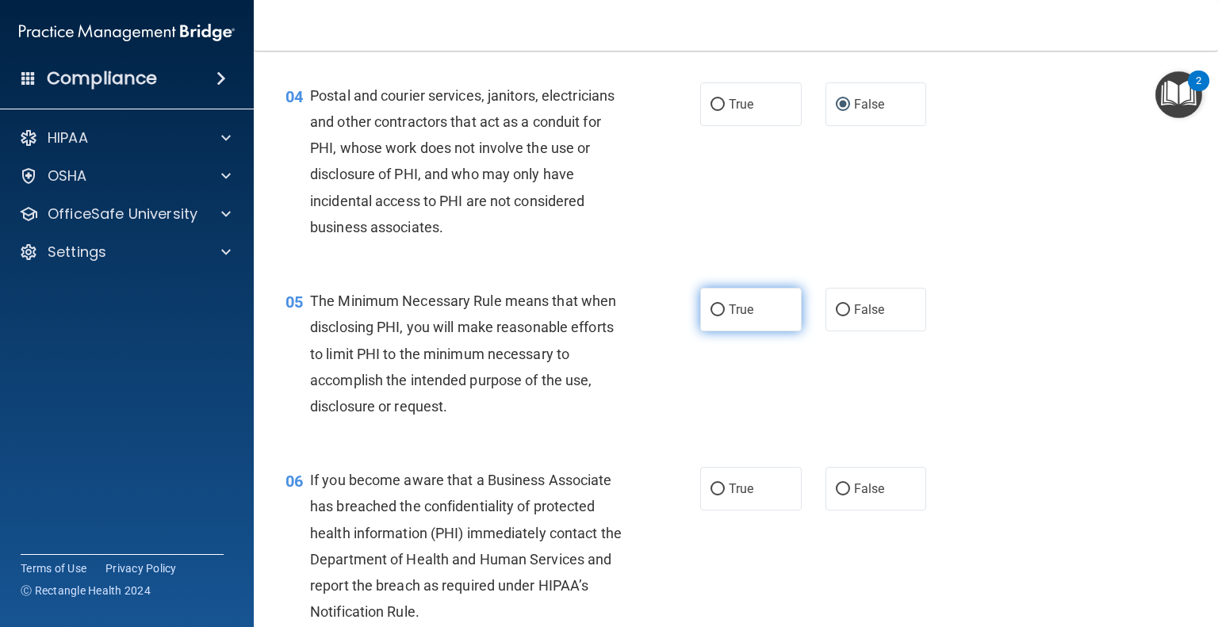
click at [711, 316] on input "True" at bounding box center [718, 311] width 14 height 12
radio input "true"
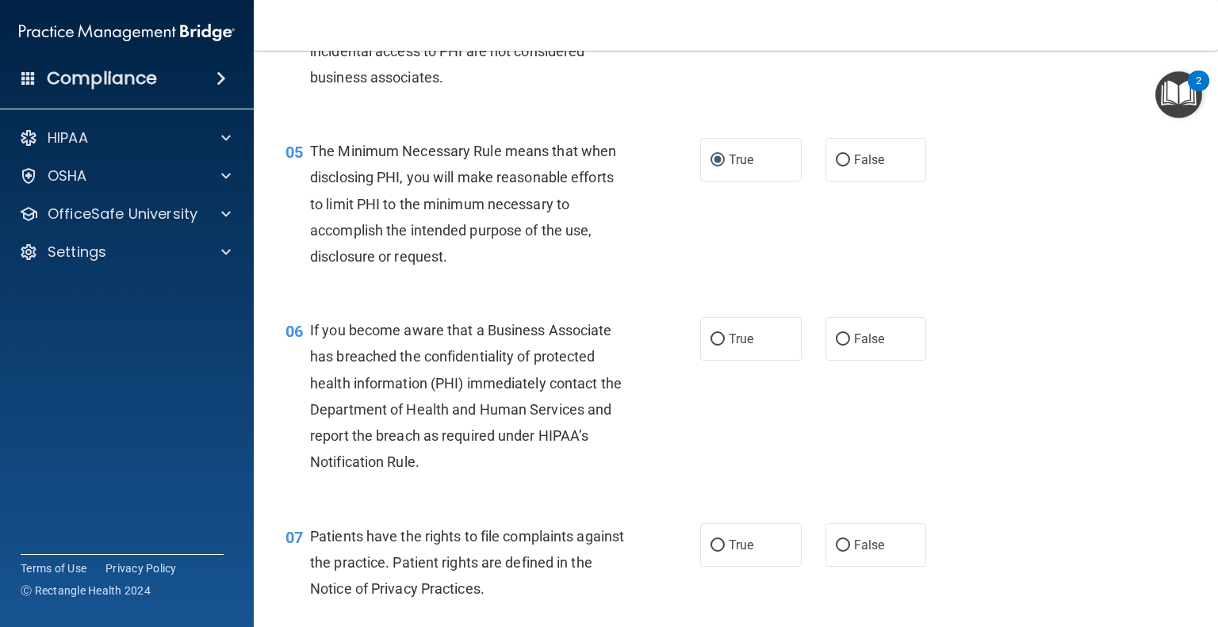
scroll to position [635, 0]
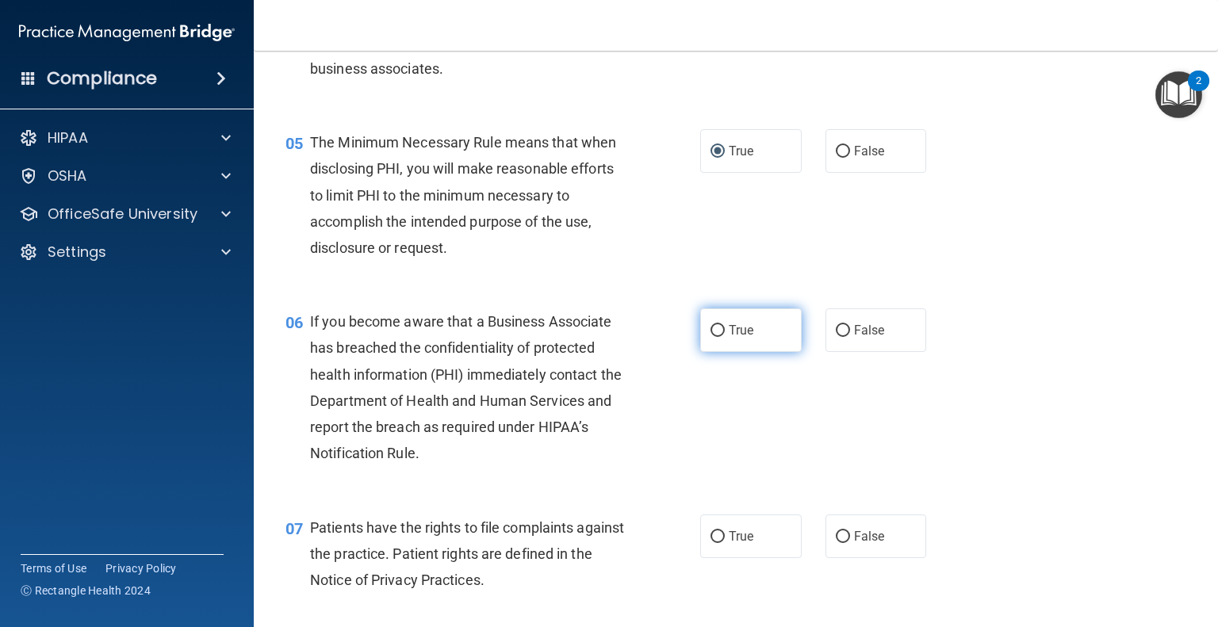
click at [715, 337] on input "True" at bounding box center [718, 331] width 14 height 12
radio input "true"
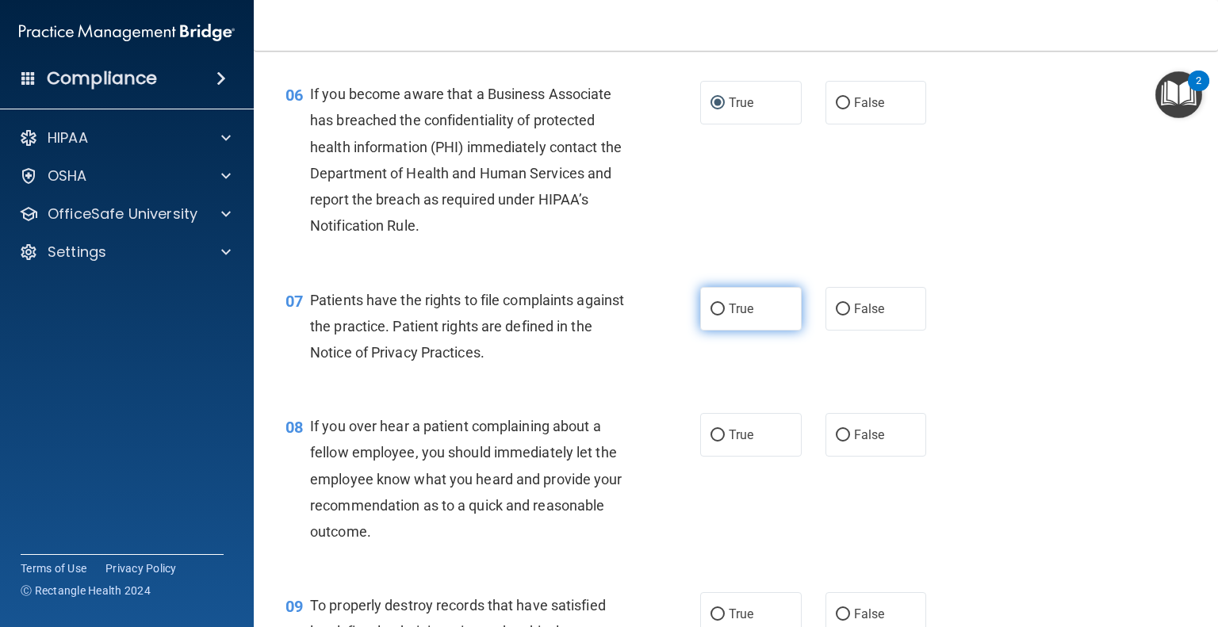
scroll to position [872, 0]
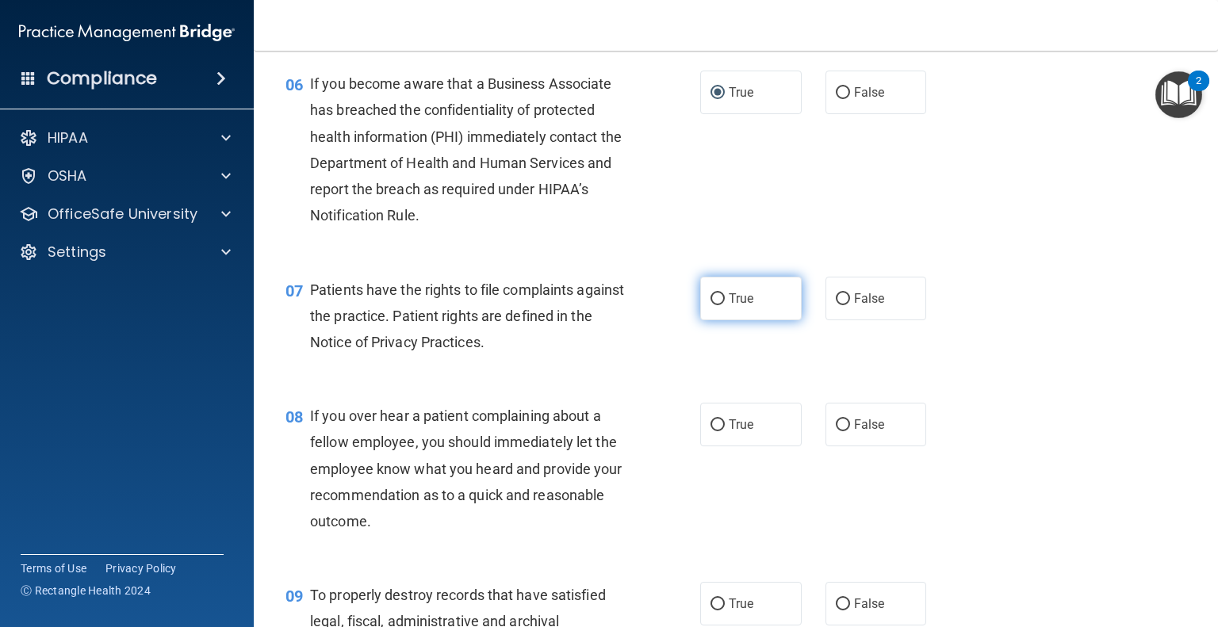
click at [712, 305] on input "True" at bounding box center [718, 299] width 14 height 12
radio input "true"
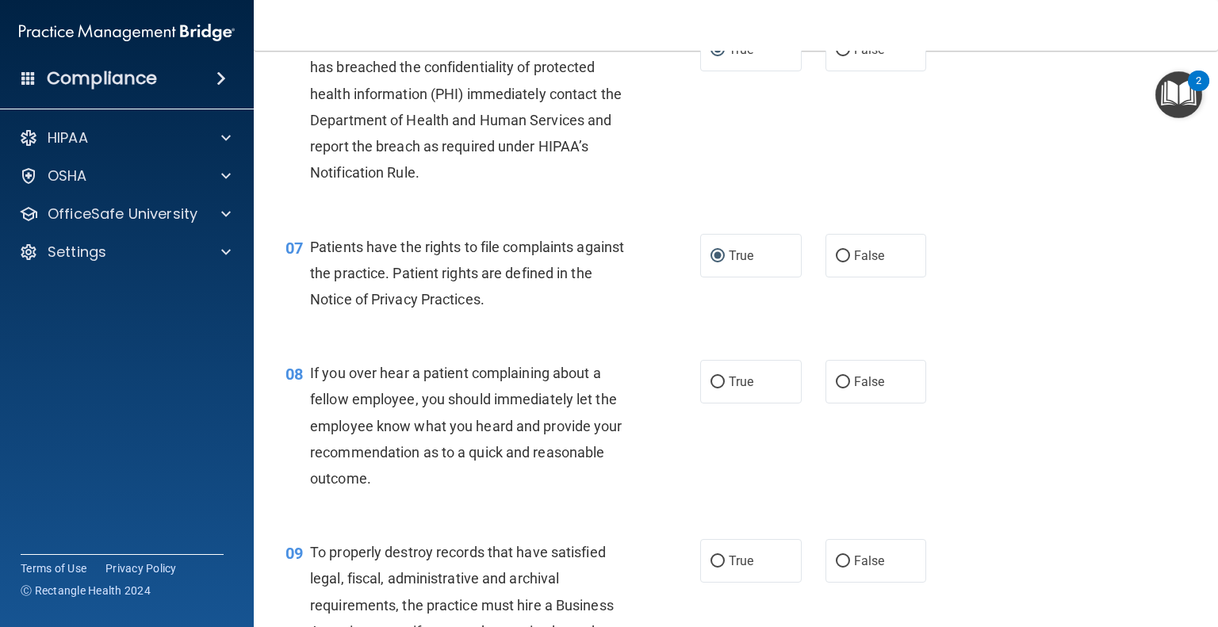
scroll to position [952, 0]
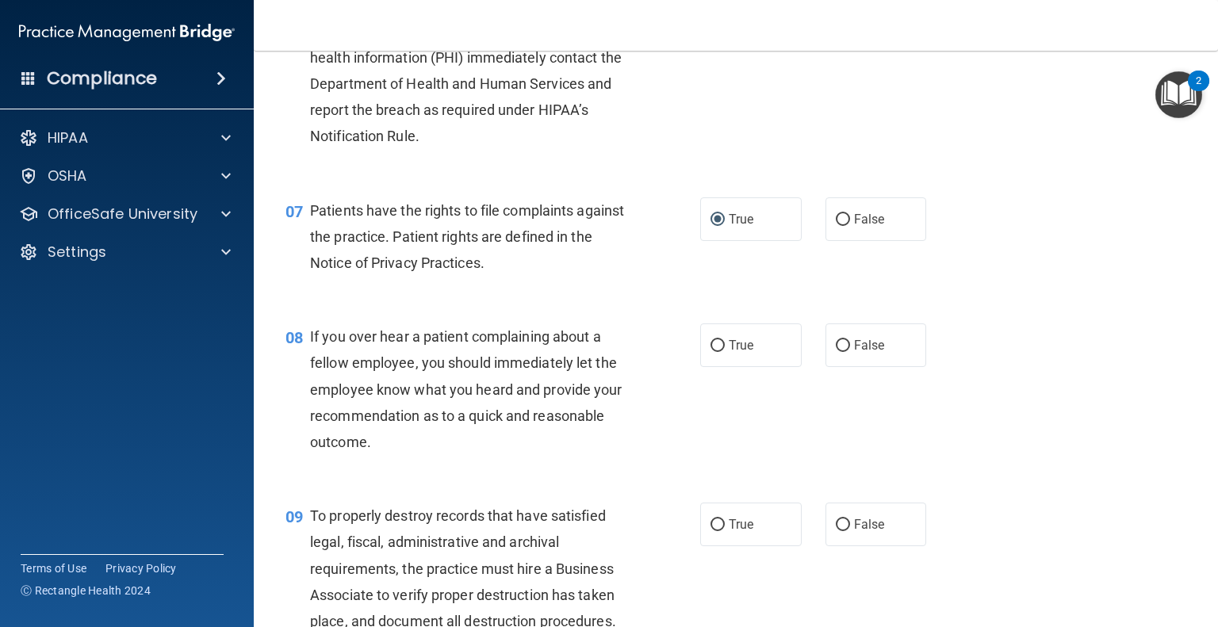
drag, startPoint x: 708, startPoint y: 369, endPoint x: 742, endPoint y: 474, distance: 110.1
click at [711, 352] on input "True" at bounding box center [718, 346] width 14 height 12
radio input "true"
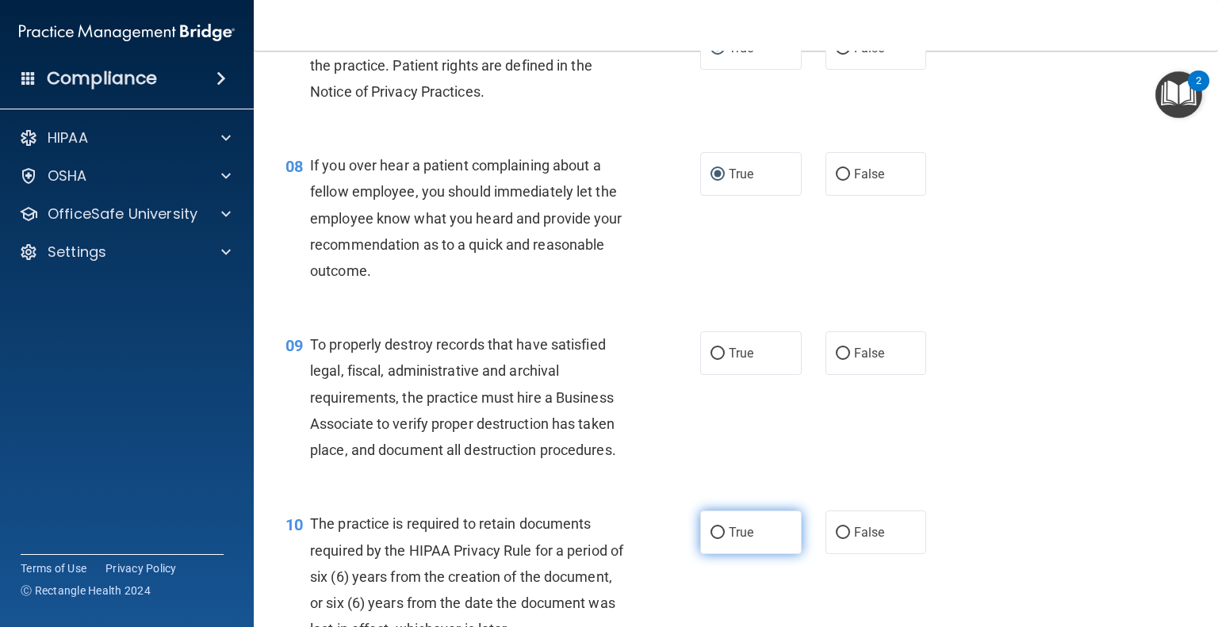
scroll to position [1190, 0]
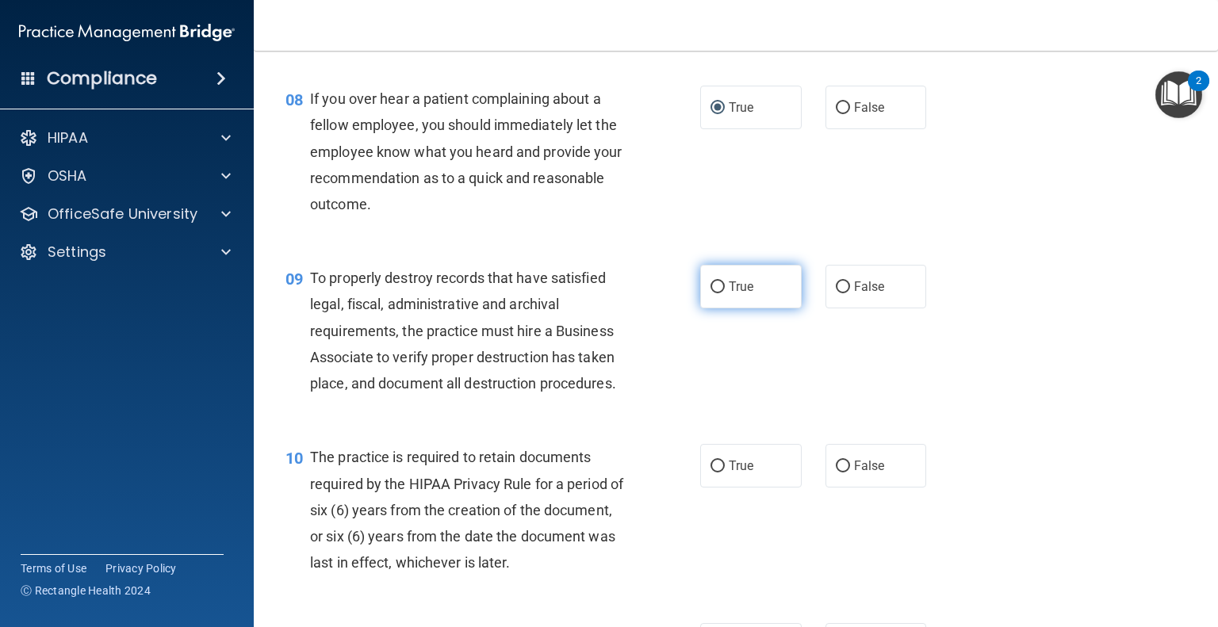
click at [711, 293] on input "True" at bounding box center [718, 288] width 14 height 12
radio input "true"
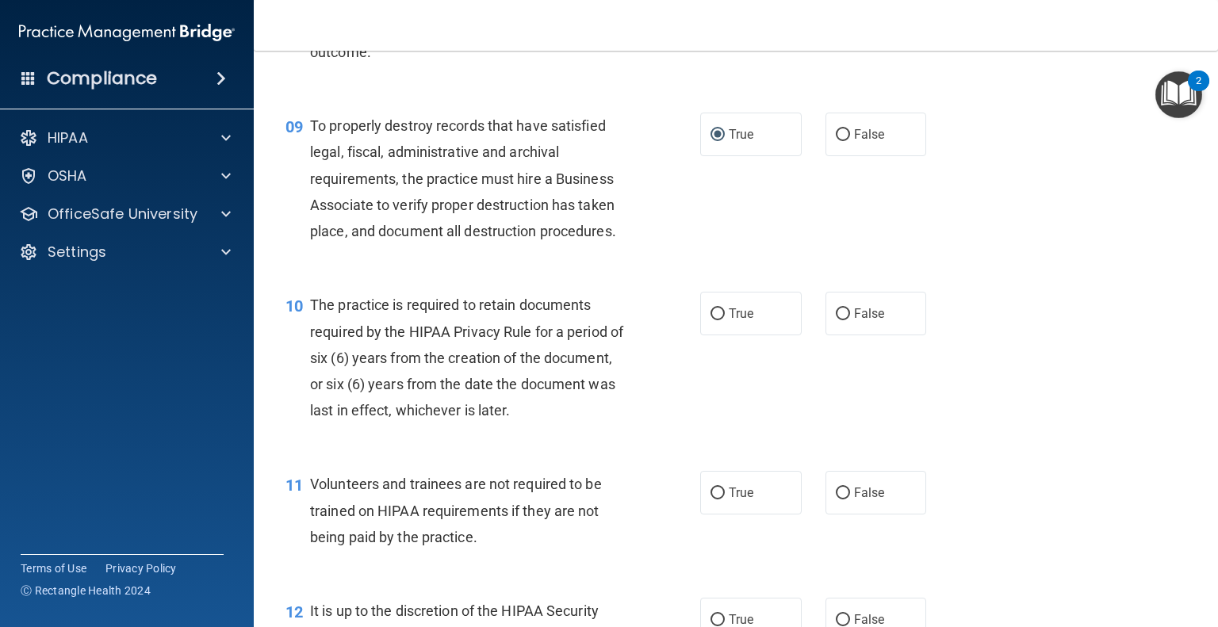
scroll to position [1348, 0]
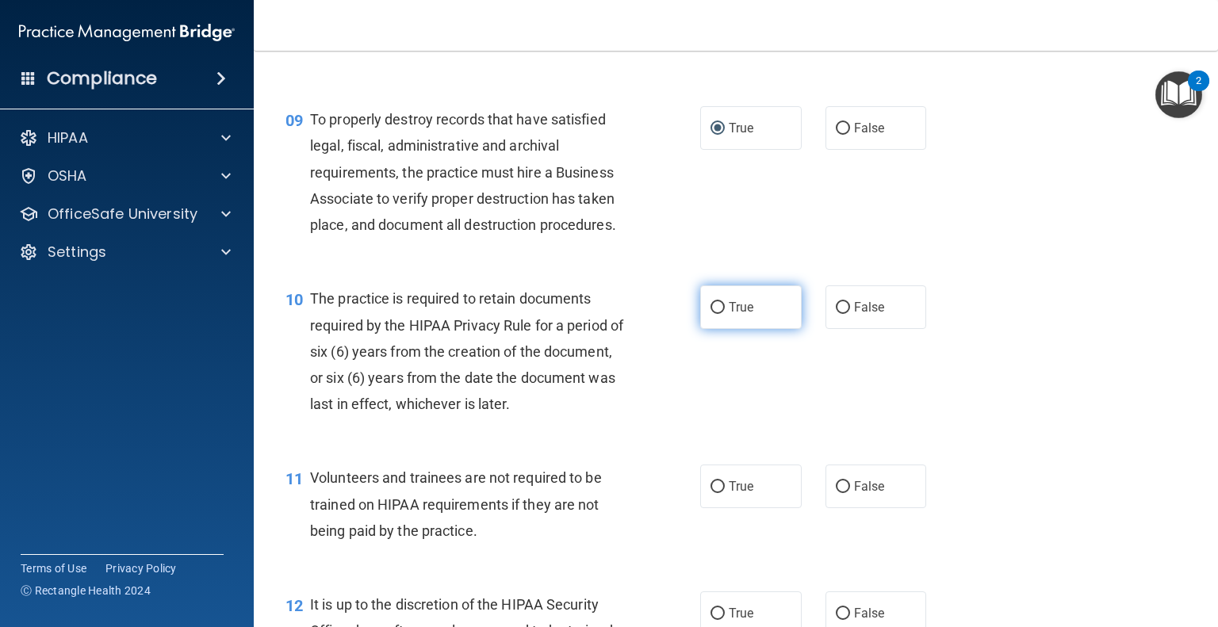
click at [713, 314] on input "True" at bounding box center [718, 308] width 14 height 12
radio input "true"
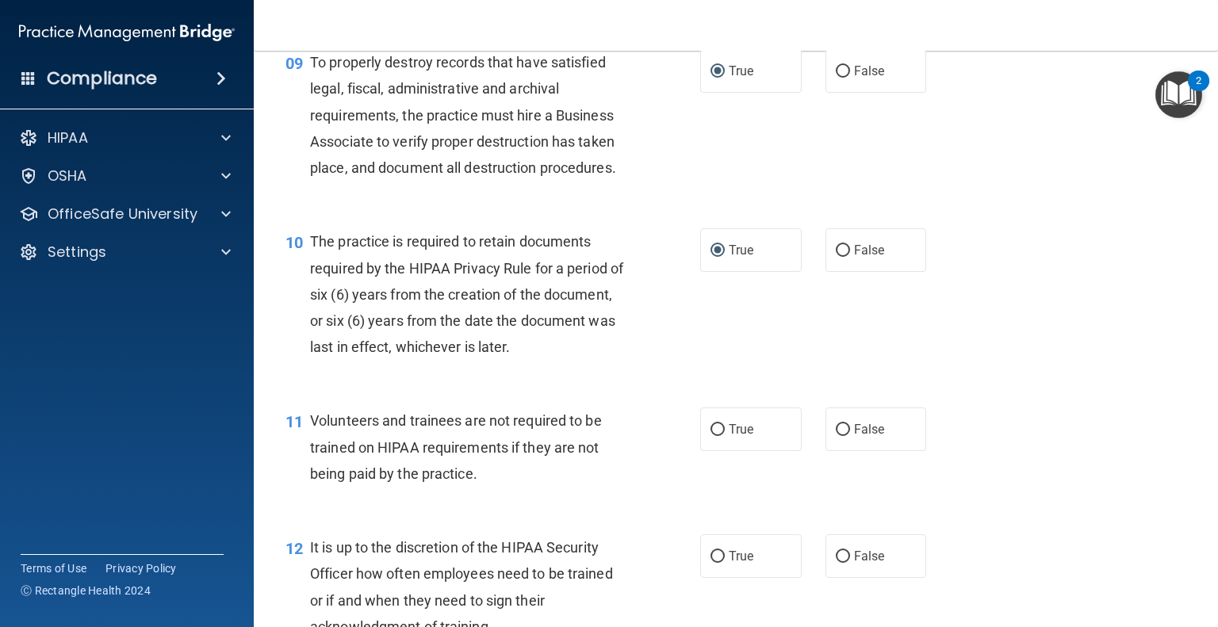
scroll to position [1507, 0]
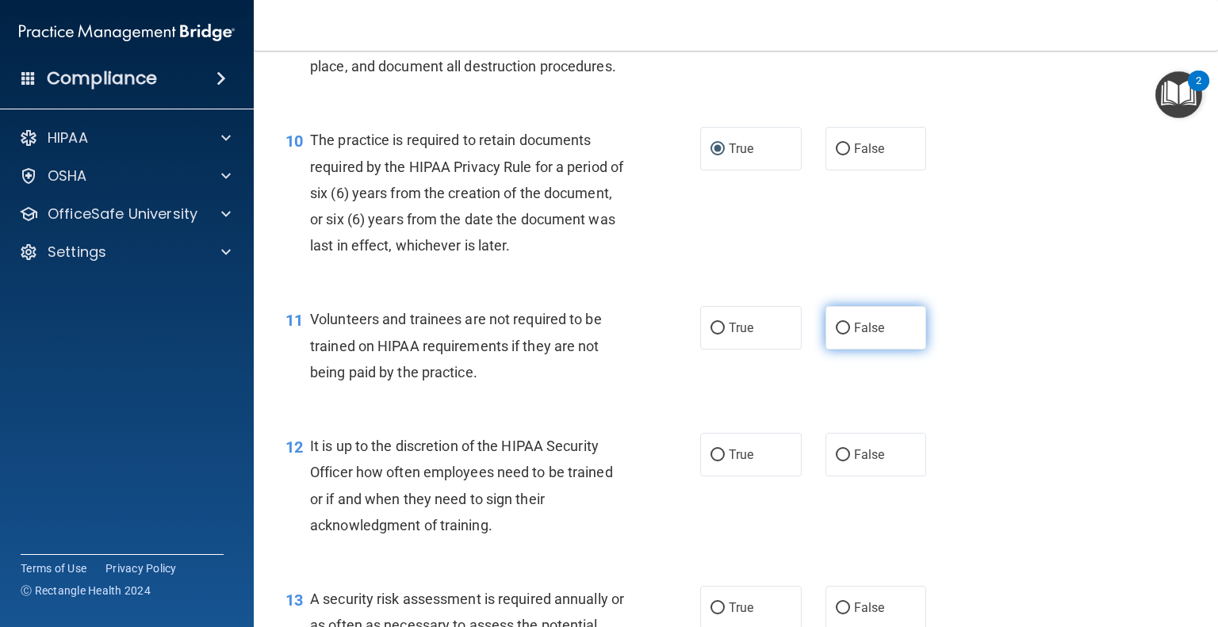
click at [840, 335] on input "False" at bounding box center [843, 329] width 14 height 12
radio input "true"
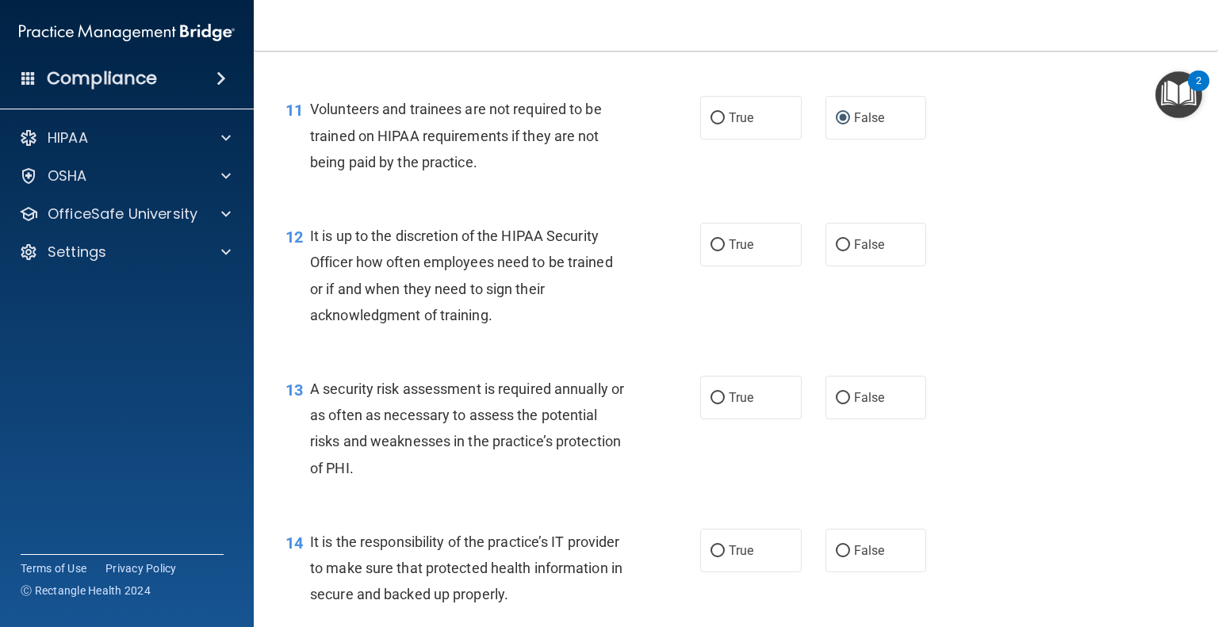
scroll to position [1745, 0]
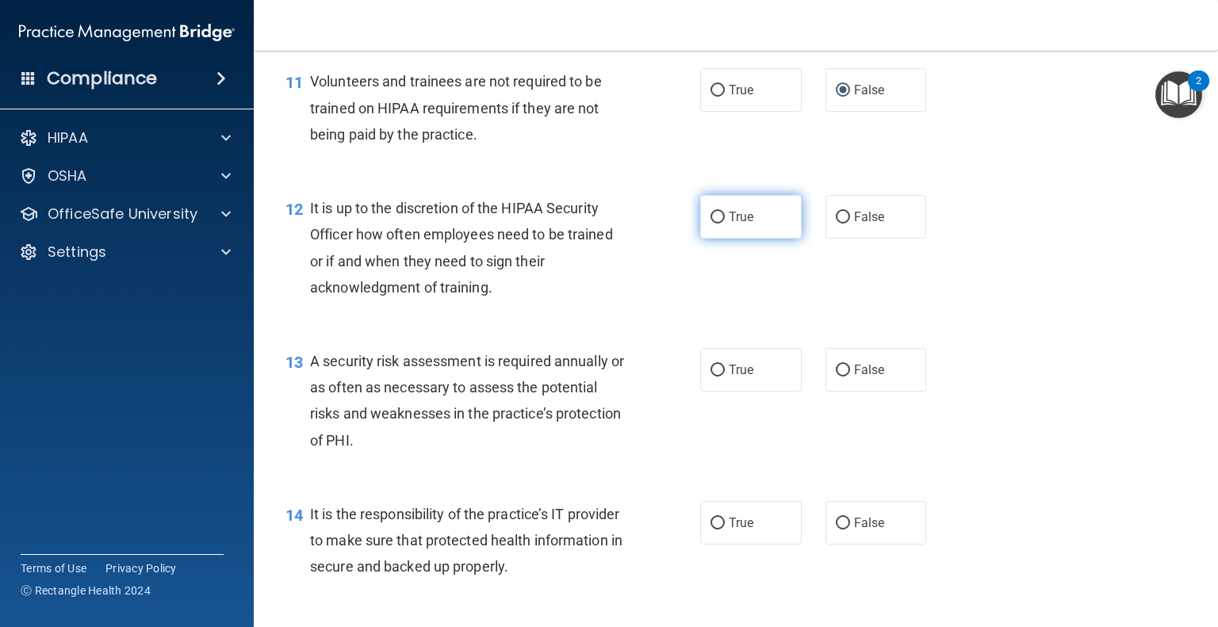
click at [710, 239] on label "True" at bounding box center [751, 217] width 102 height 44
click at [711, 224] on input "True" at bounding box center [718, 218] width 14 height 12
radio input "true"
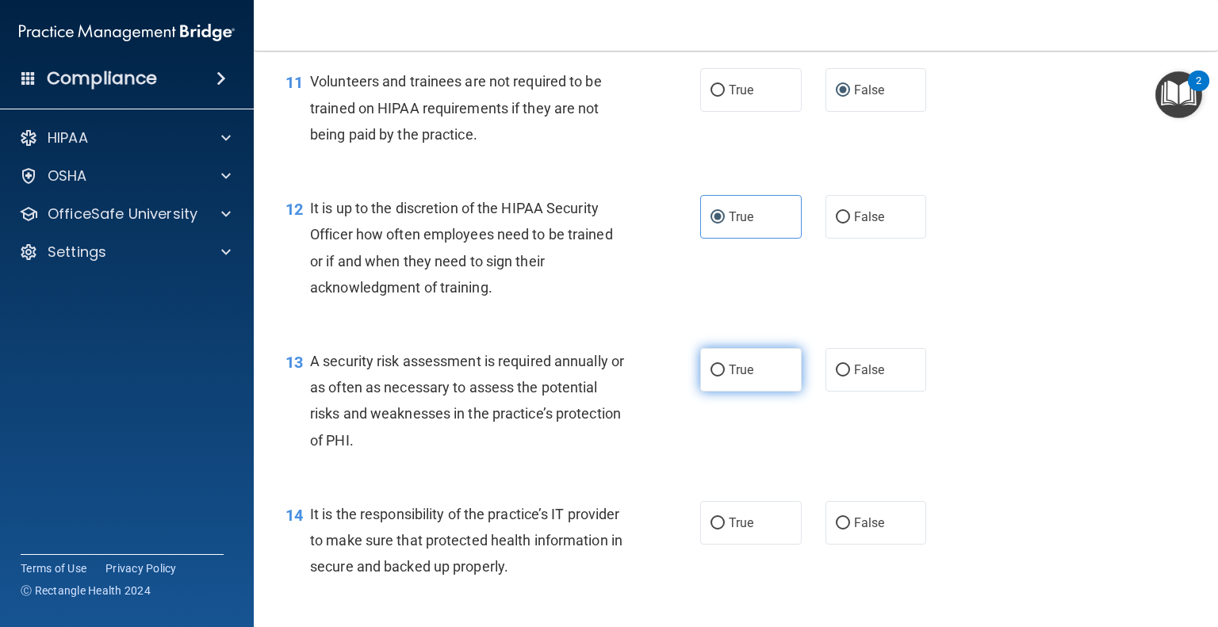
click at [711, 377] on input "True" at bounding box center [718, 371] width 14 height 12
radio input "true"
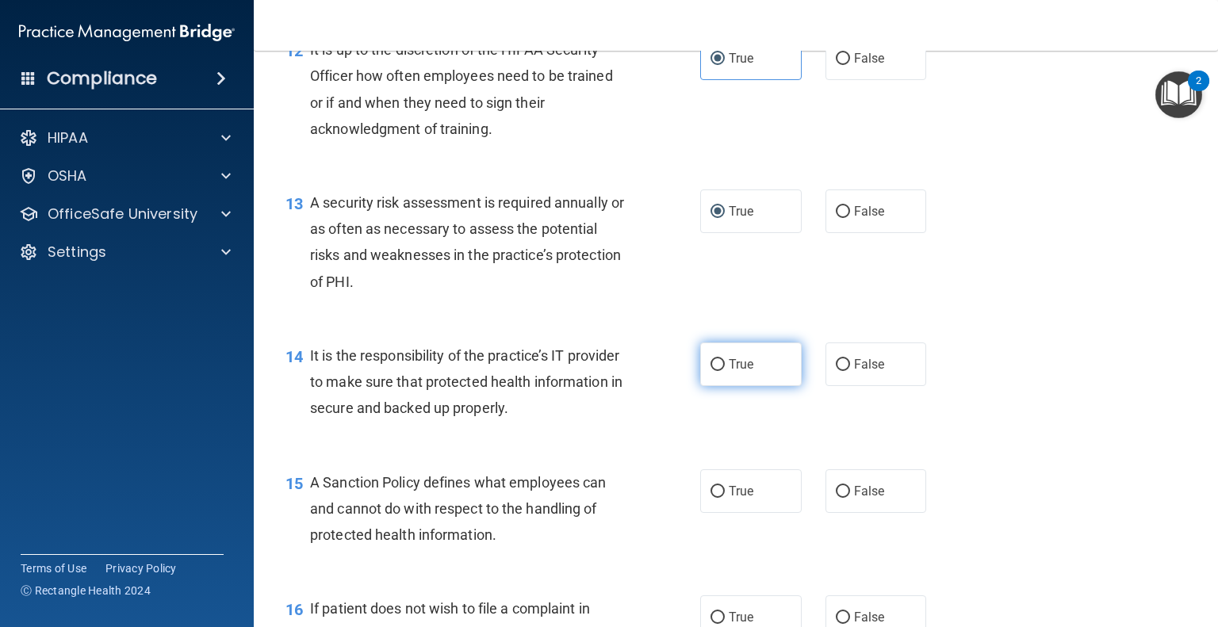
click at [714, 371] on input "True" at bounding box center [718, 365] width 14 height 12
radio input "true"
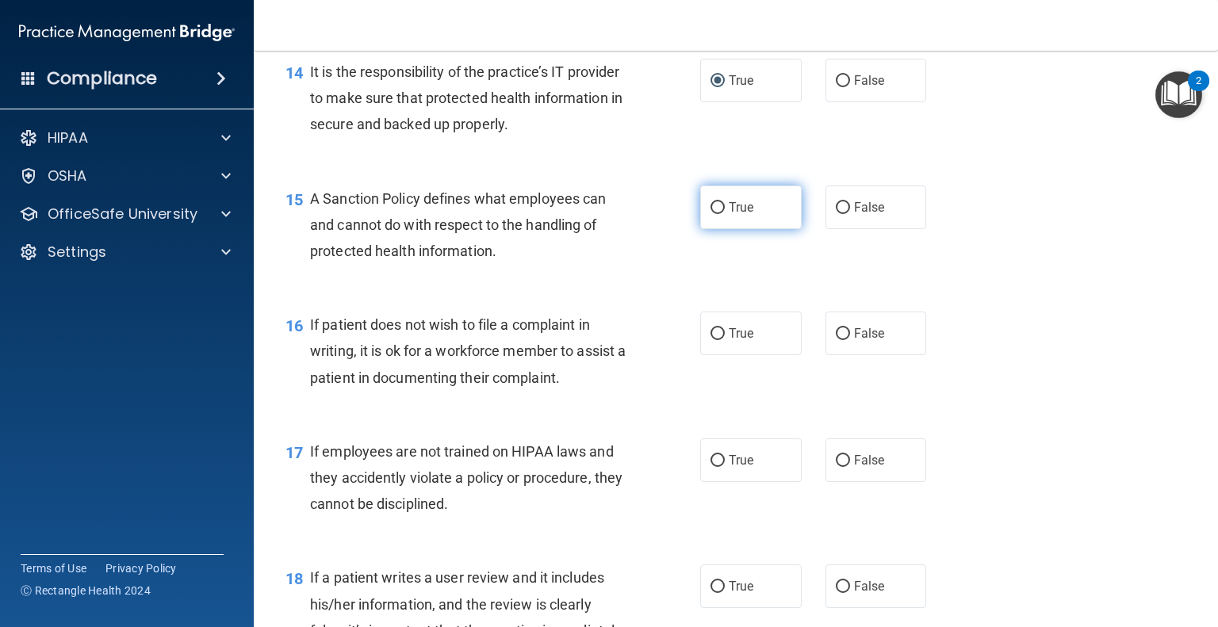
scroll to position [2221, 0]
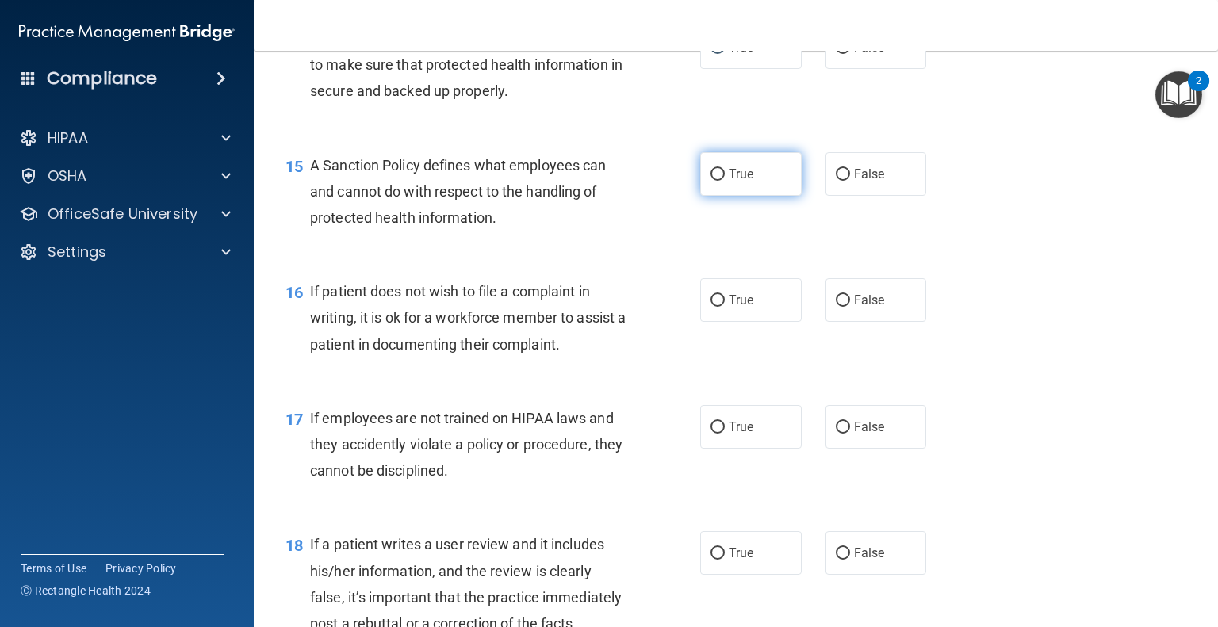
click at [701, 196] on label "True" at bounding box center [751, 174] width 102 height 44
click at [711, 181] on input "True" at bounding box center [718, 175] width 14 height 12
radio input "true"
click at [711, 307] on input "True" at bounding box center [718, 301] width 14 height 12
radio input "true"
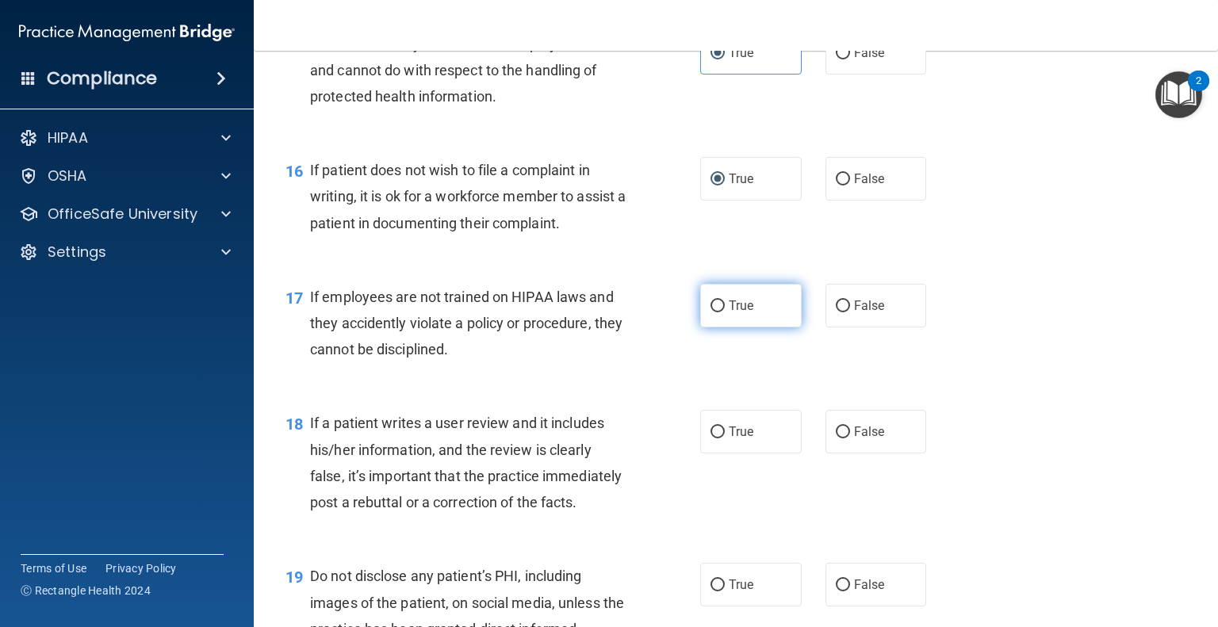
scroll to position [2380, 0]
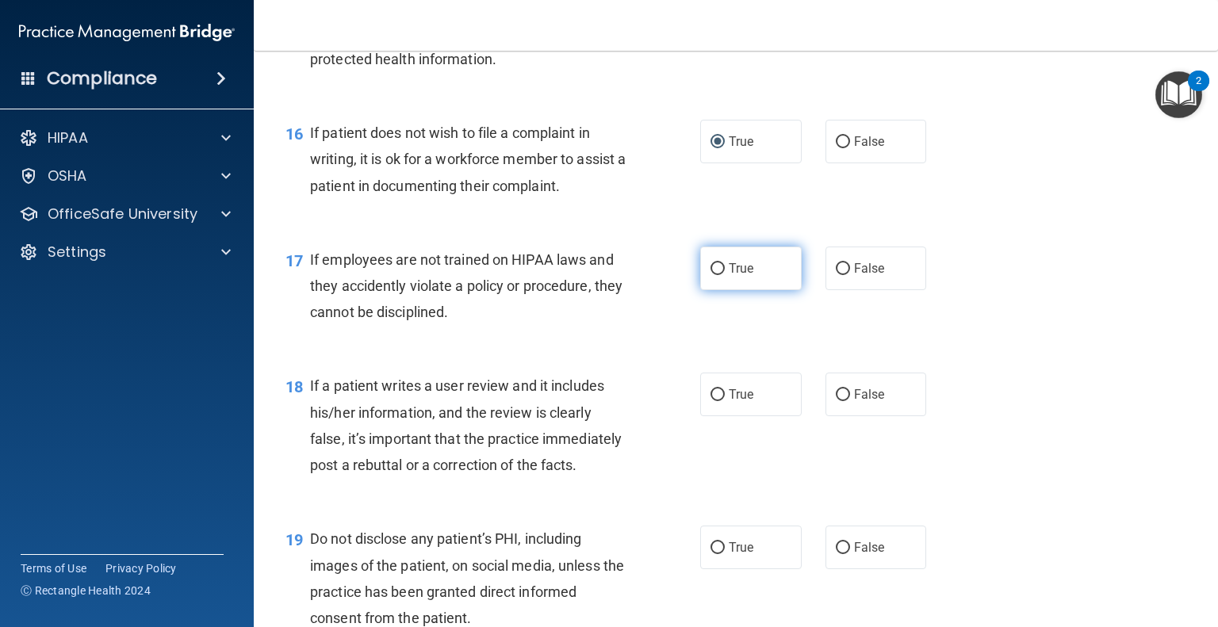
click at [712, 275] on input "True" at bounding box center [718, 269] width 14 height 12
radio input "true"
drag, startPoint x: 1072, startPoint y: 589, endPoint x: 771, endPoint y: 527, distance: 307.7
click at [771, 506] on div "18 If a patient writes a user review and it includes his/her information, and t…" at bounding box center [736, 429] width 925 height 153
click at [601, 405] on span "If a patient writes a user review and it includes his/her information, and the …" at bounding box center [466, 426] width 312 height 96
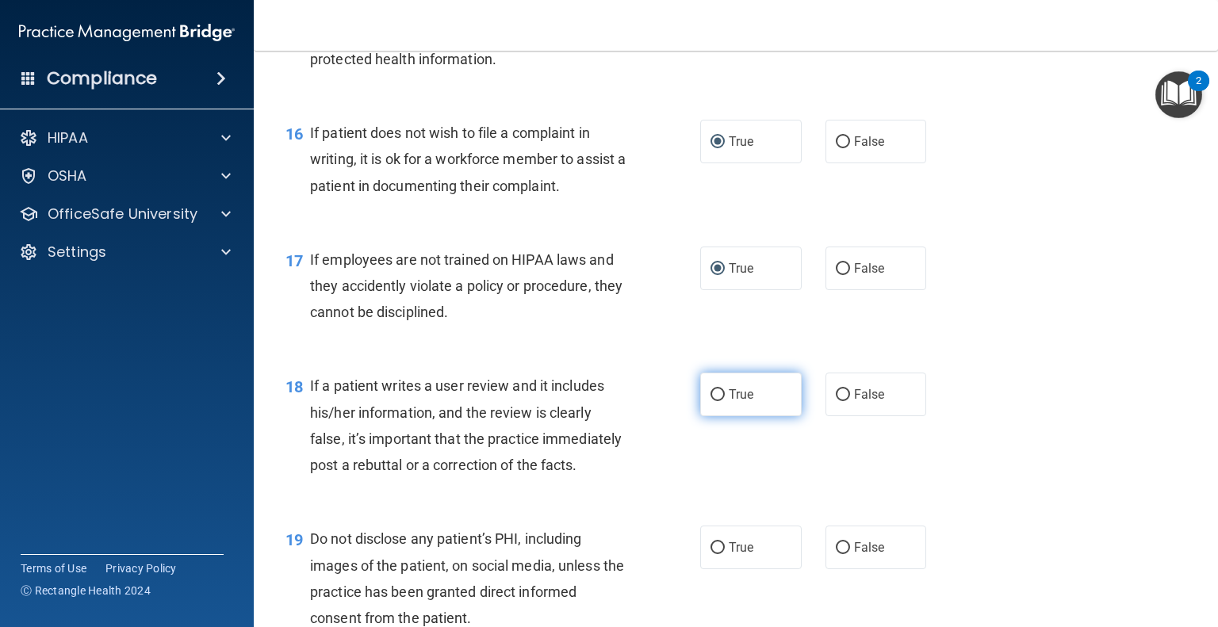
click at [714, 401] on input "True" at bounding box center [718, 395] width 14 height 12
radio input "true"
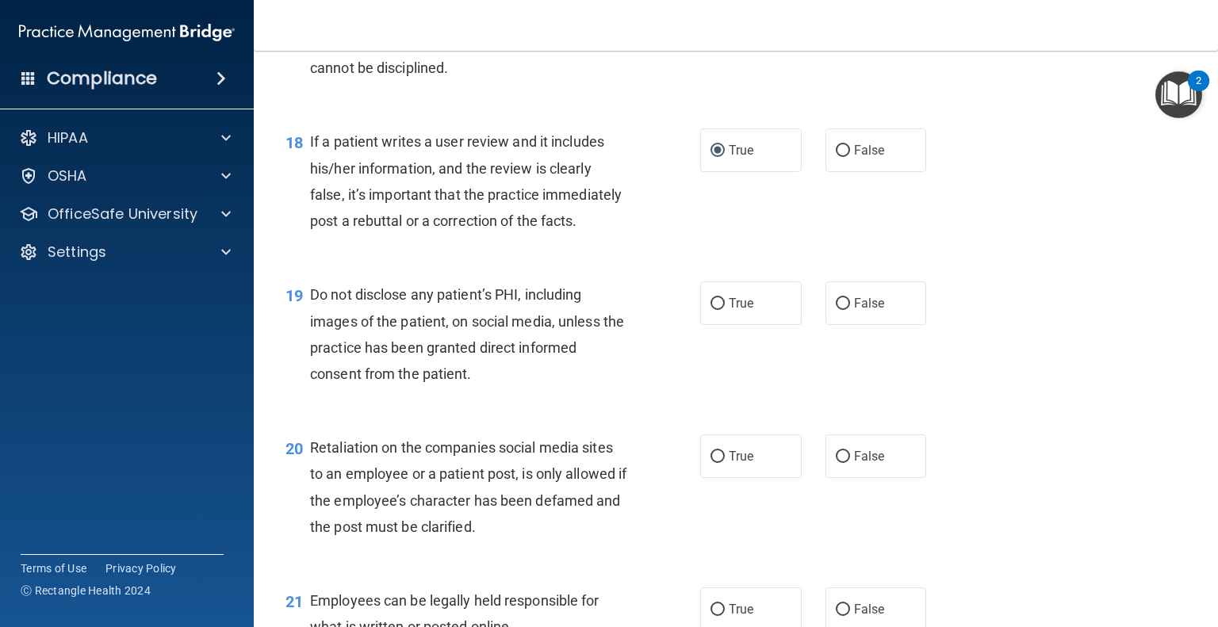
scroll to position [2635, 0]
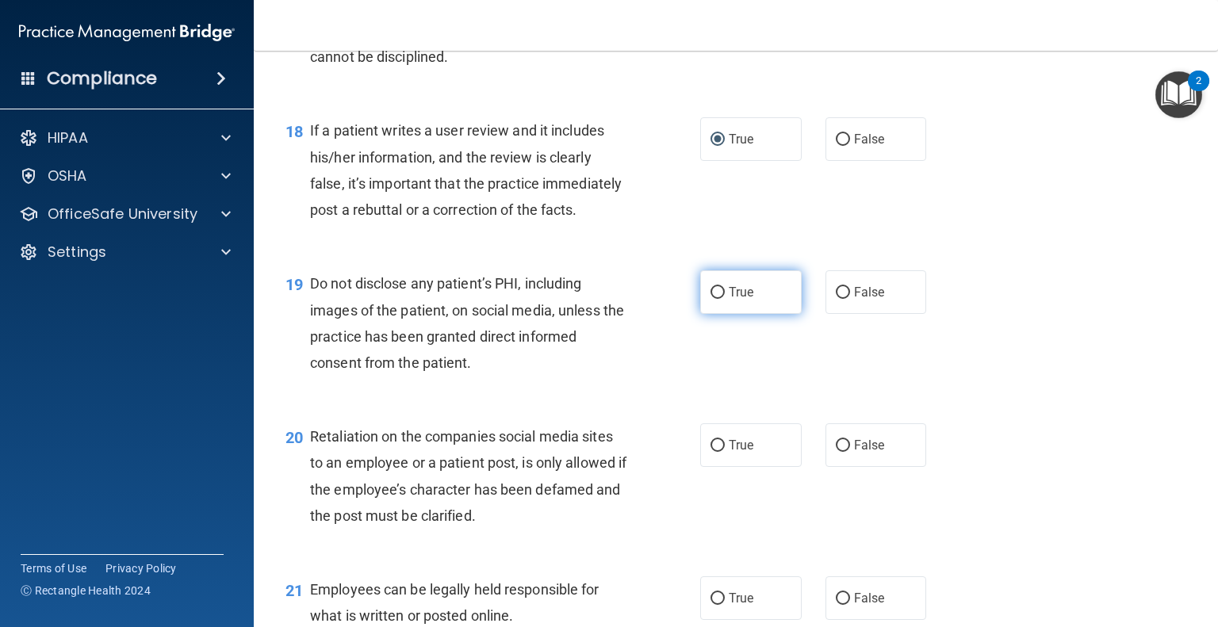
click at [717, 299] on input "True" at bounding box center [718, 293] width 14 height 12
radio input "true"
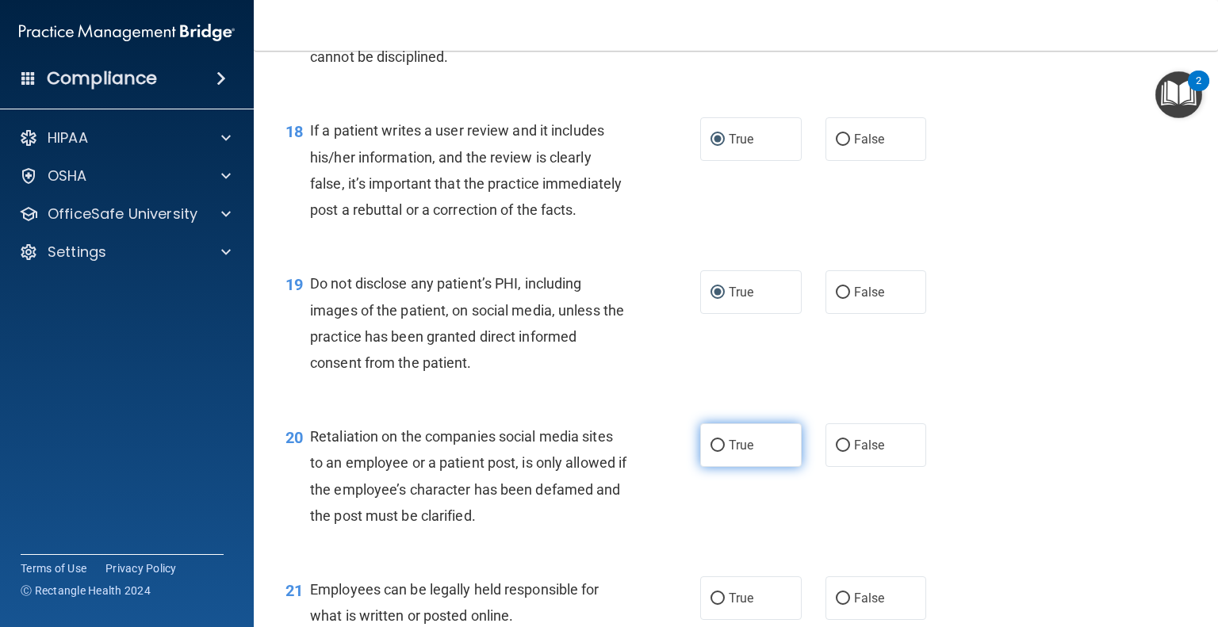
click at [729, 453] on span "True" at bounding box center [741, 445] width 25 height 15
click at [725, 452] on input "True" at bounding box center [718, 446] width 14 height 12
radio input "true"
drag, startPoint x: 1211, startPoint y: 407, endPoint x: 980, endPoint y: 556, distance: 274.8
click at [980, 556] on div "20 Retaliation on the companies social media sites to an employee or a patient …" at bounding box center [736, 480] width 925 height 153
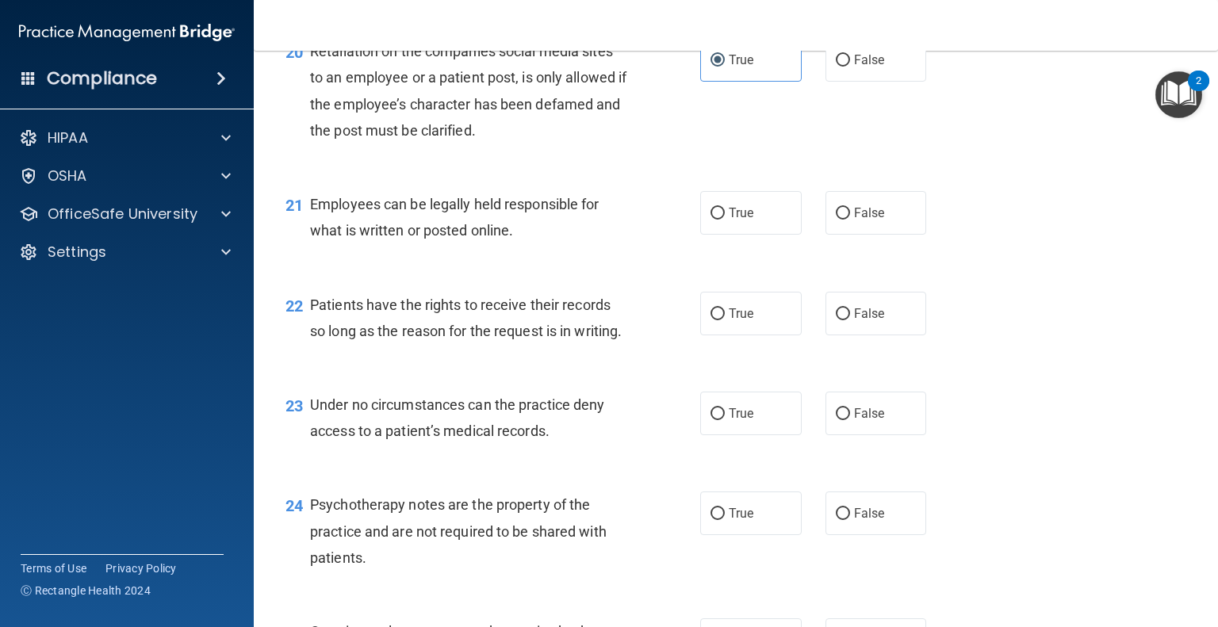
scroll to position [3037, 0]
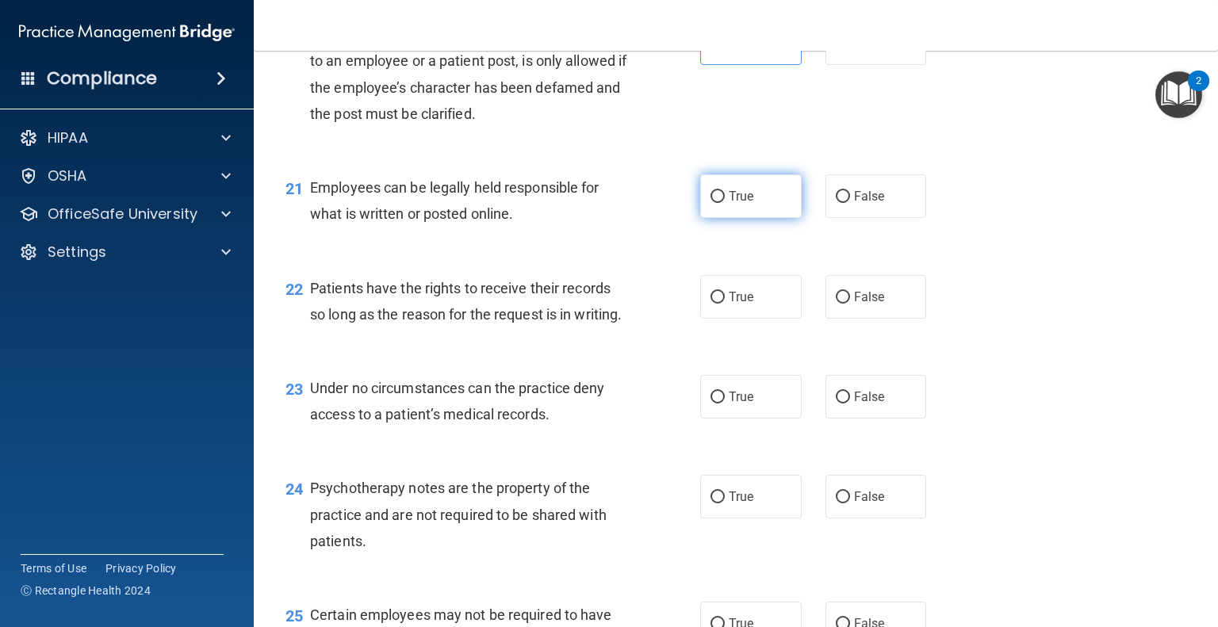
click at [711, 203] on input "True" at bounding box center [718, 197] width 14 height 12
radio input "true"
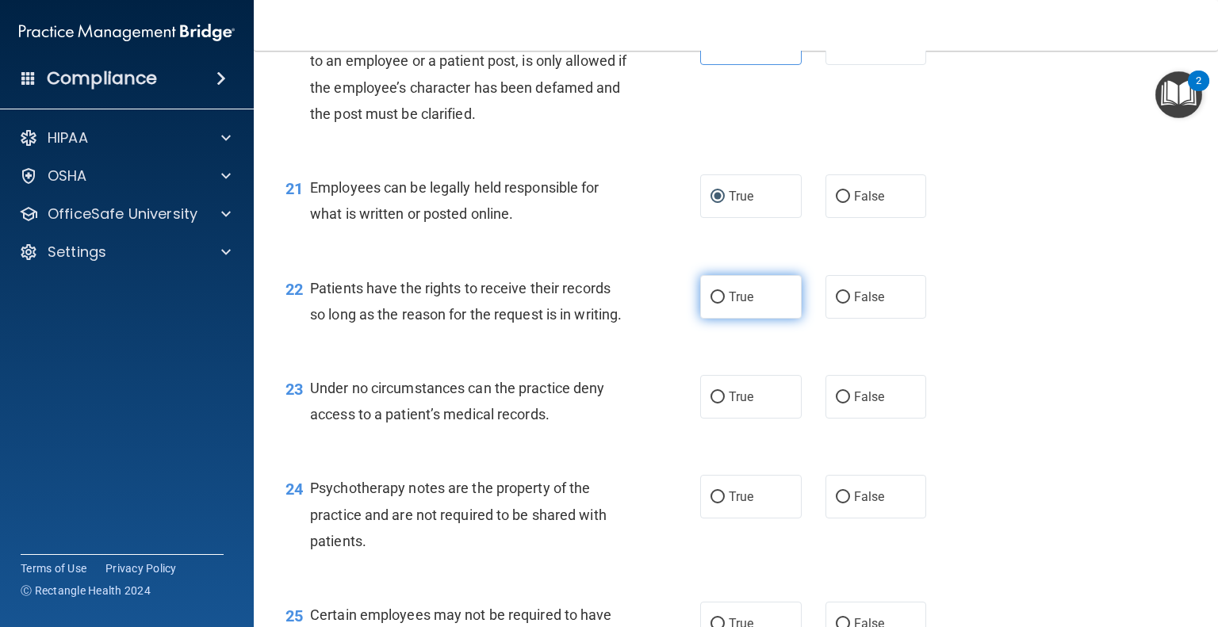
click at [719, 319] on label "True" at bounding box center [751, 297] width 102 height 44
click at [719, 304] on input "True" at bounding box center [718, 298] width 14 height 12
radio input "true"
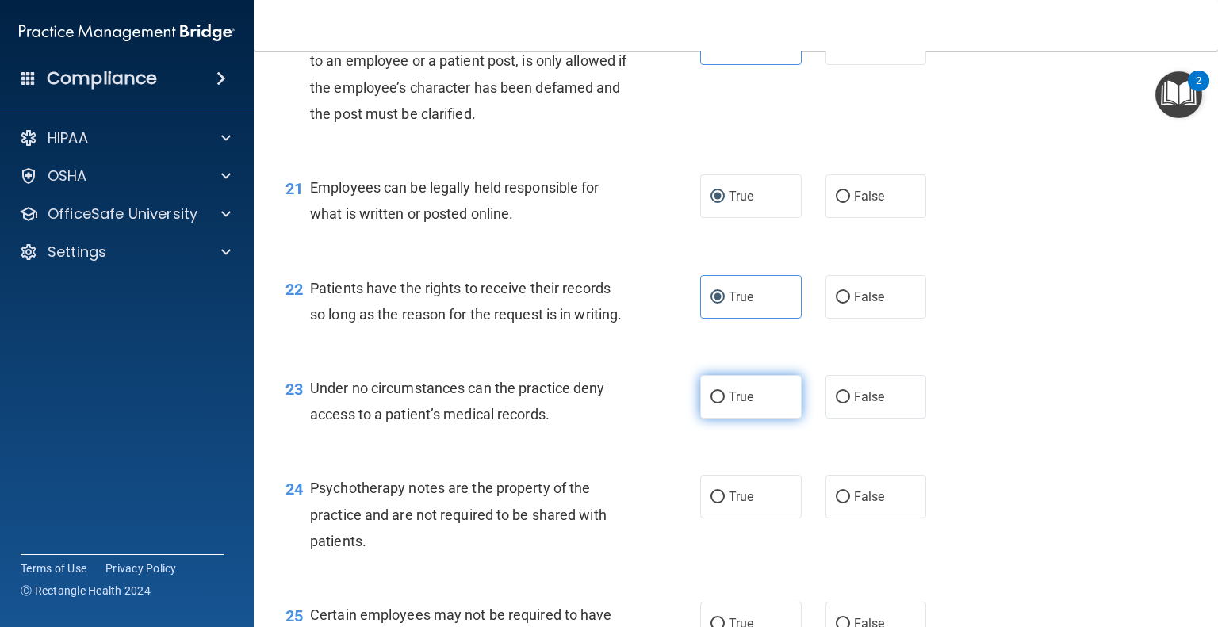
click at [711, 419] on label "True" at bounding box center [751, 397] width 102 height 44
click at [711, 404] on input "True" at bounding box center [718, 398] width 14 height 12
radio input "true"
click at [711, 504] on input "True" at bounding box center [718, 498] width 14 height 12
radio input "true"
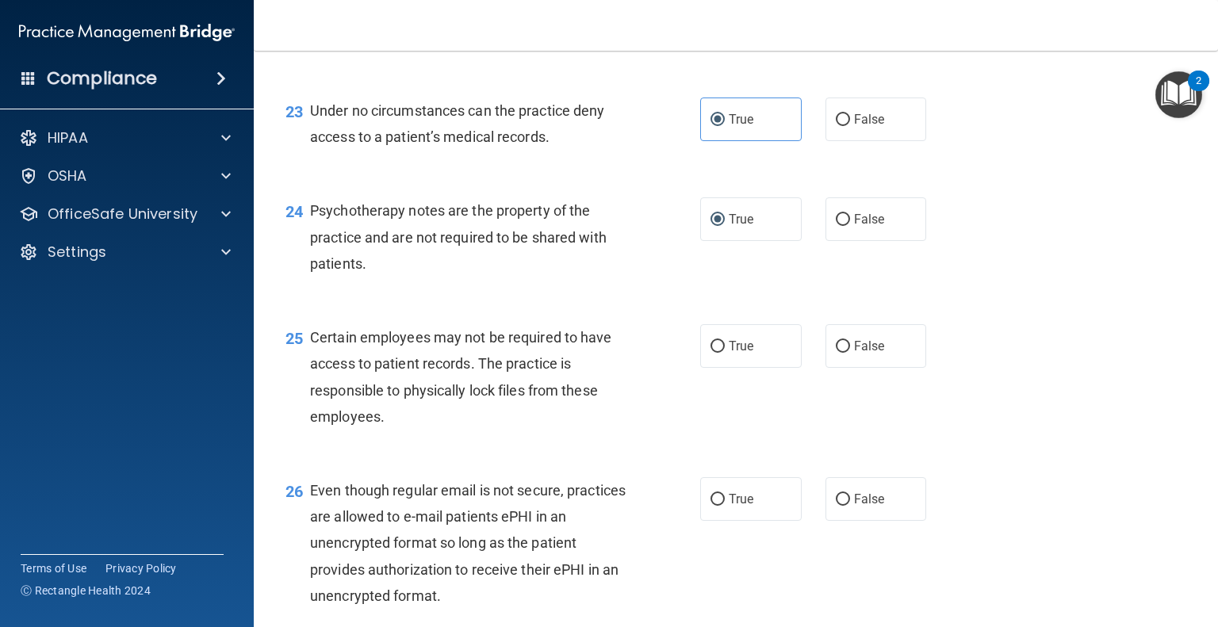
scroll to position [3319, 0]
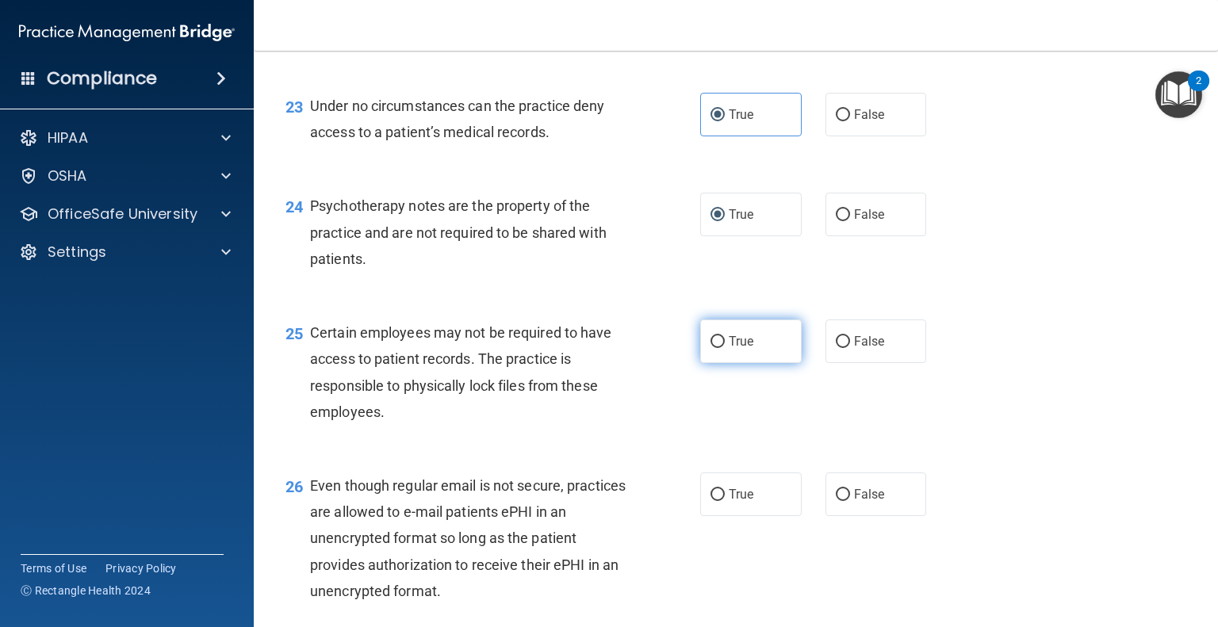
click at [717, 363] on label "True" at bounding box center [751, 342] width 102 height 44
click at [717, 348] on input "True" at bounding box center [718, 342] width 14 height 12
radio input "true"
click at [712, 501] on input "True" at bounding box center [718, 495] width 14 height 12
radio input "true"
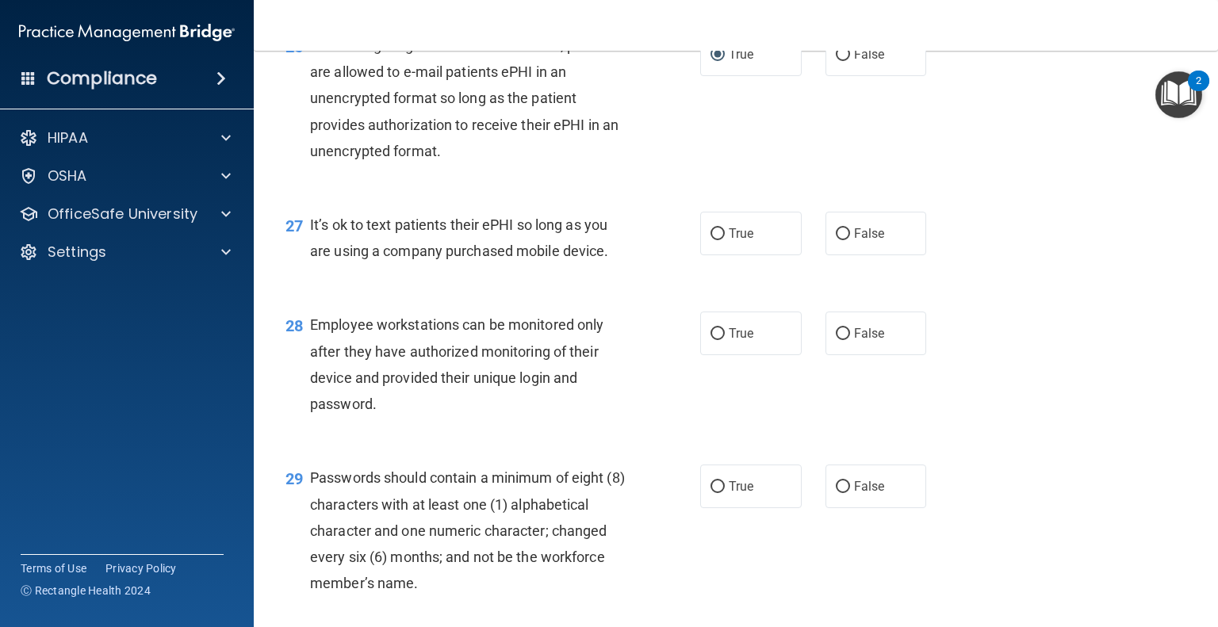
scroll to position [3765, 0]
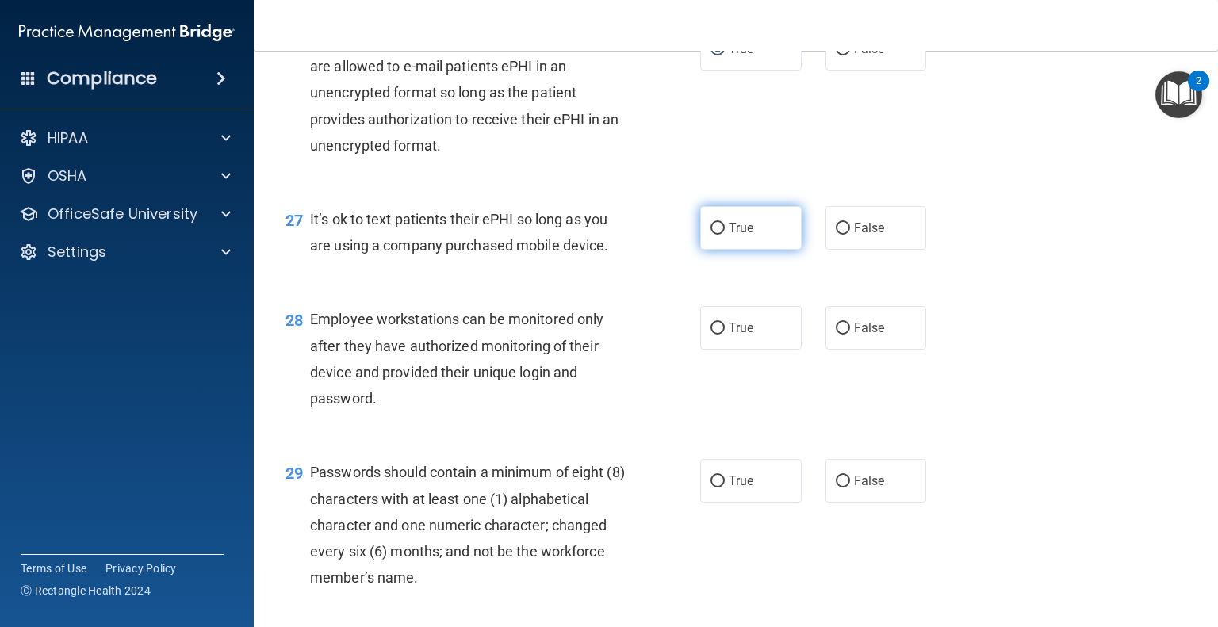
click at [711, 235] on input "True" at bounding box center [718, 229] width 14 height 12
radio input "true"
click at [718, 335] on input "True" at bounding box center [718, 329] width 14 height 12
radio input "true"
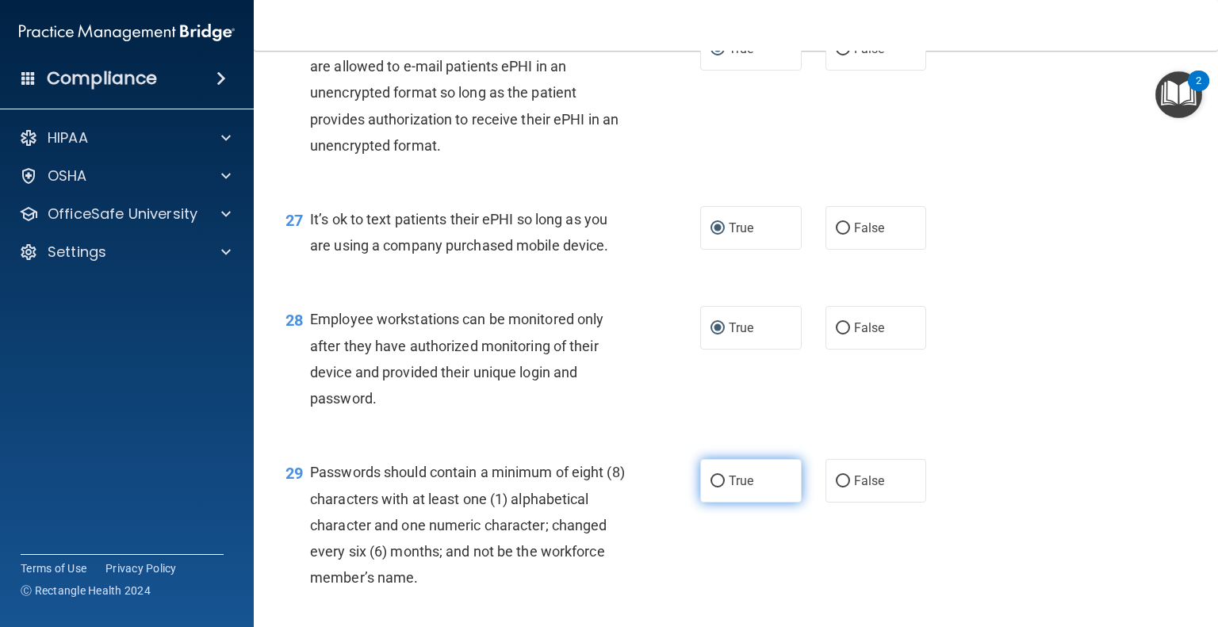
click at [704, 503] on label "True" at bounding box center [751, 481] width 102 height 44
click at [711, 488] on input "True" at bounding box center [718, 482] width 14 height 12
radio input "true"
drag, startPoint x: 1215, startPoint y: 526, endPoint x: 841, endPoint y: 485, distance: 376.6
click at [841, 439] on div "28 Employee workstations can be monitored only after they have authorized monit…" at bounding box center [736, 362] width 925 height 153
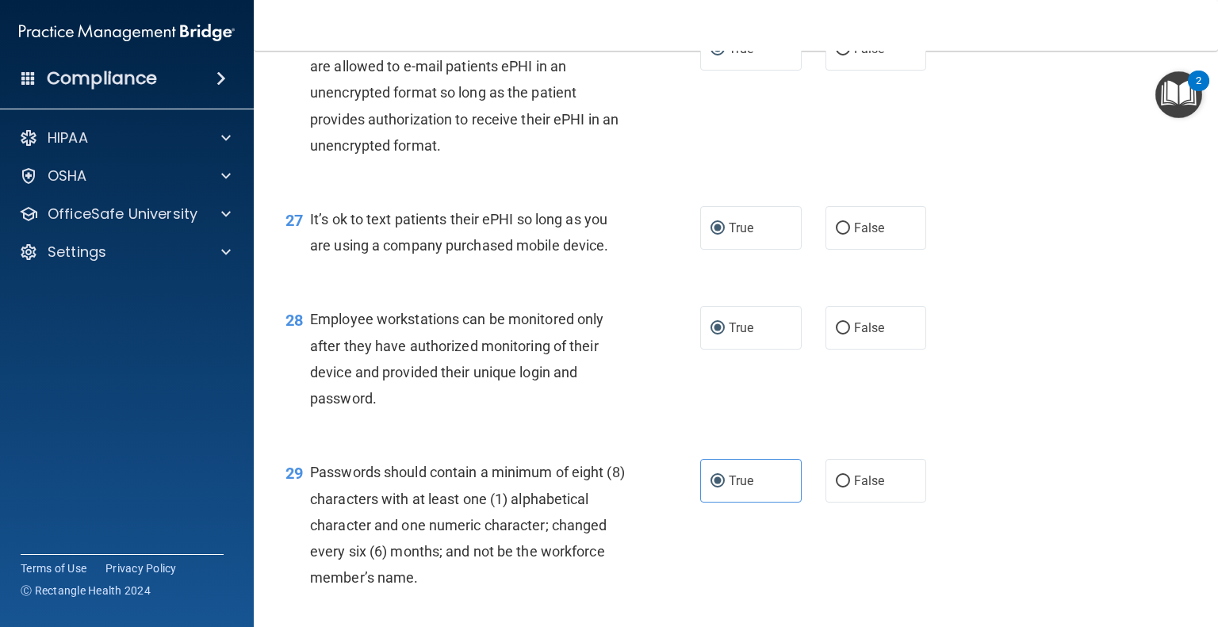
scroll to position [4093, 0]
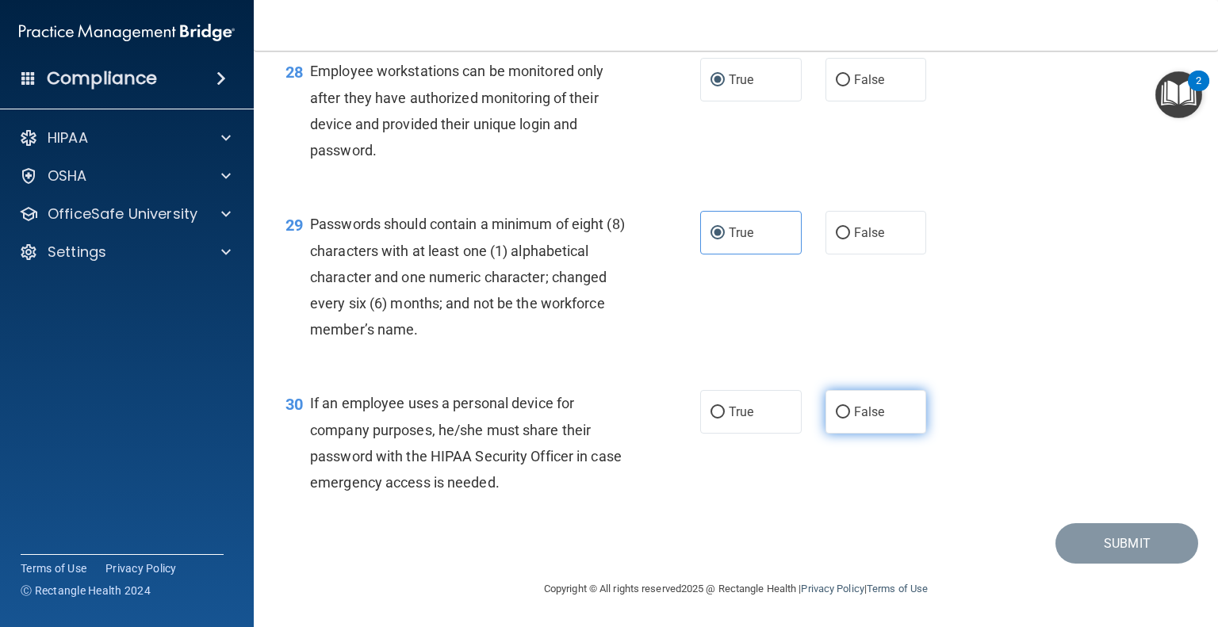
click at [834, 421] on label "False" at bounding box center [877, 412] width 102 height 44
click at [836, 419] on input "False" at bounding box center [843, 413] width 14 height 12
radio input "true"
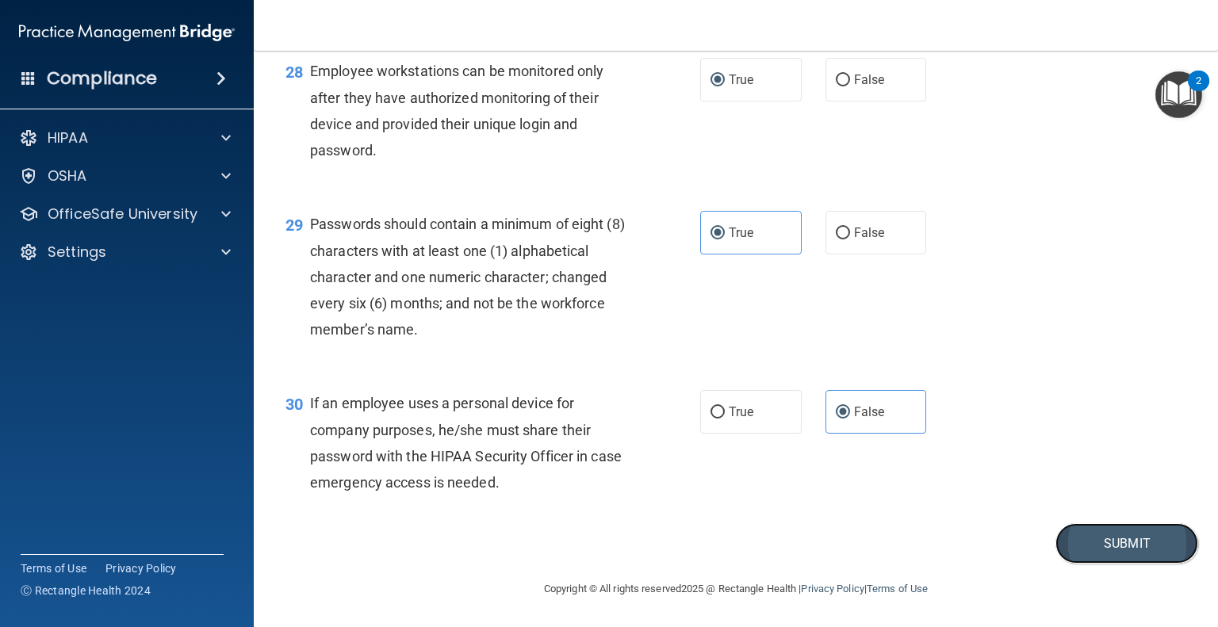
click at [1095, 547] on button "Submit" at bounding box center [1127, 543] width 143 height 40
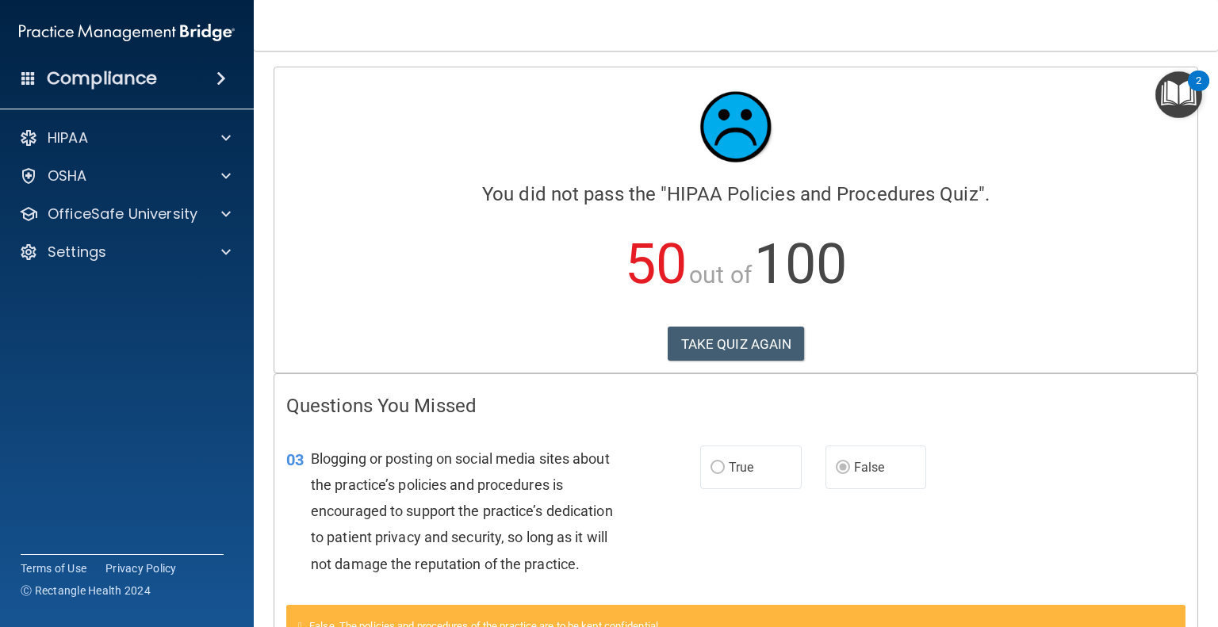
drag, startPoint x: 1095, startPoint y: 546, endPoint x: 1210, endPoint y: 365, distance: 214.7
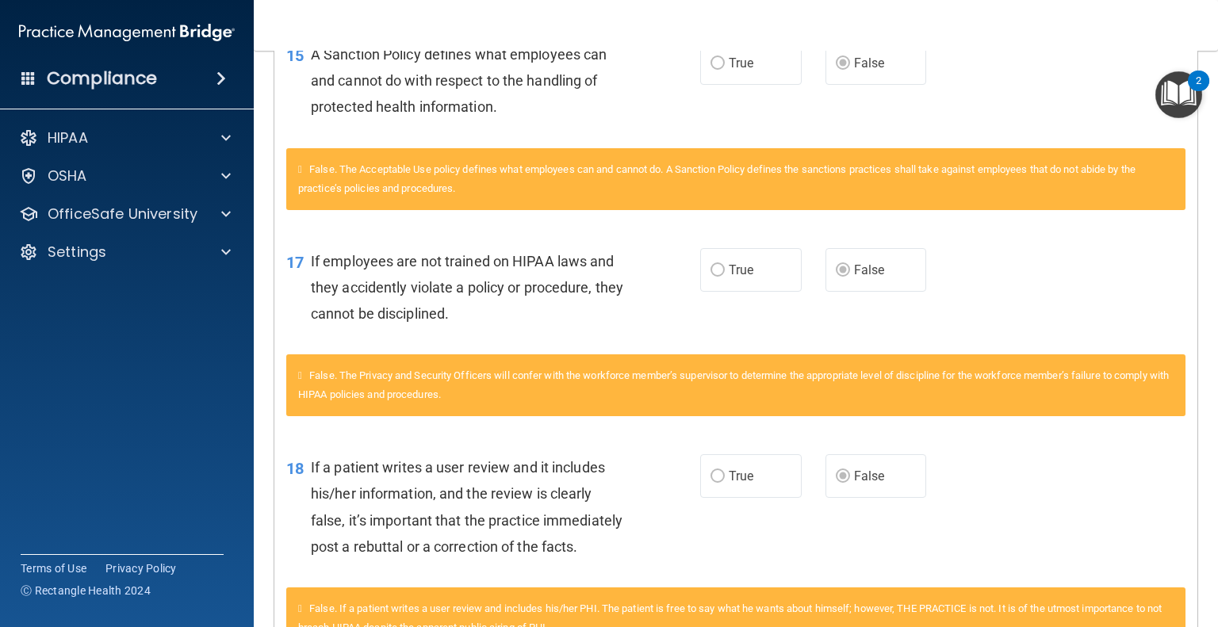
scroll to position [2107, 0]
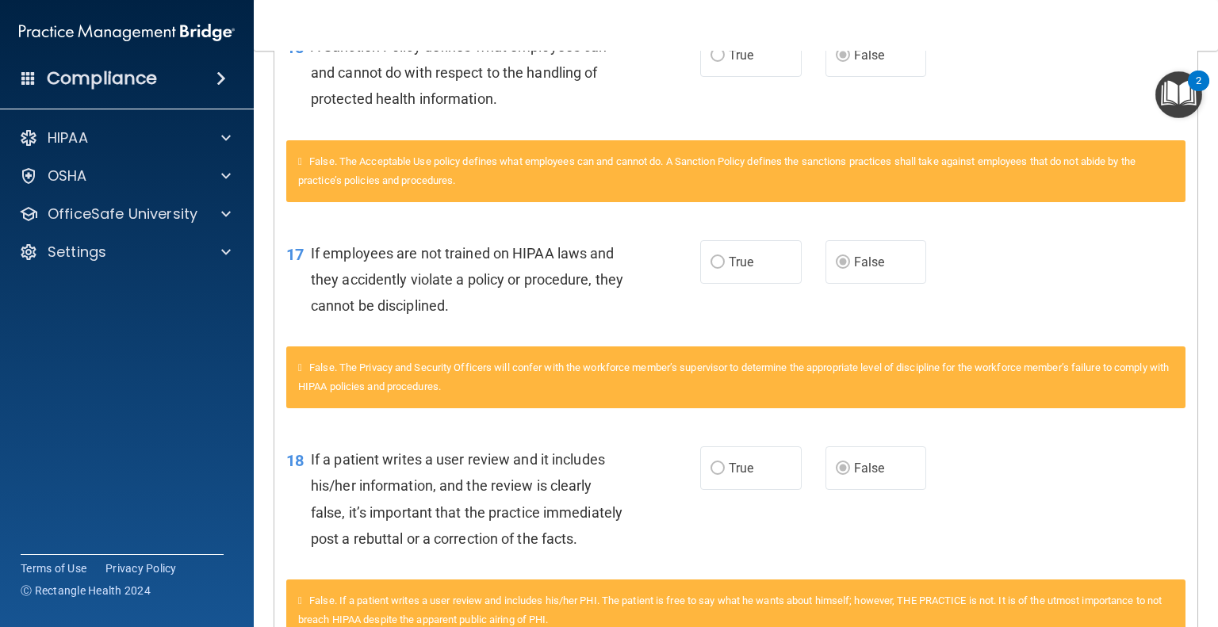
click at [1206, 624] on main "Calculating your score.... You did not pass the " HIPAA Policies and Procedures…" at bounding box center [736, 339] width 965 height 577
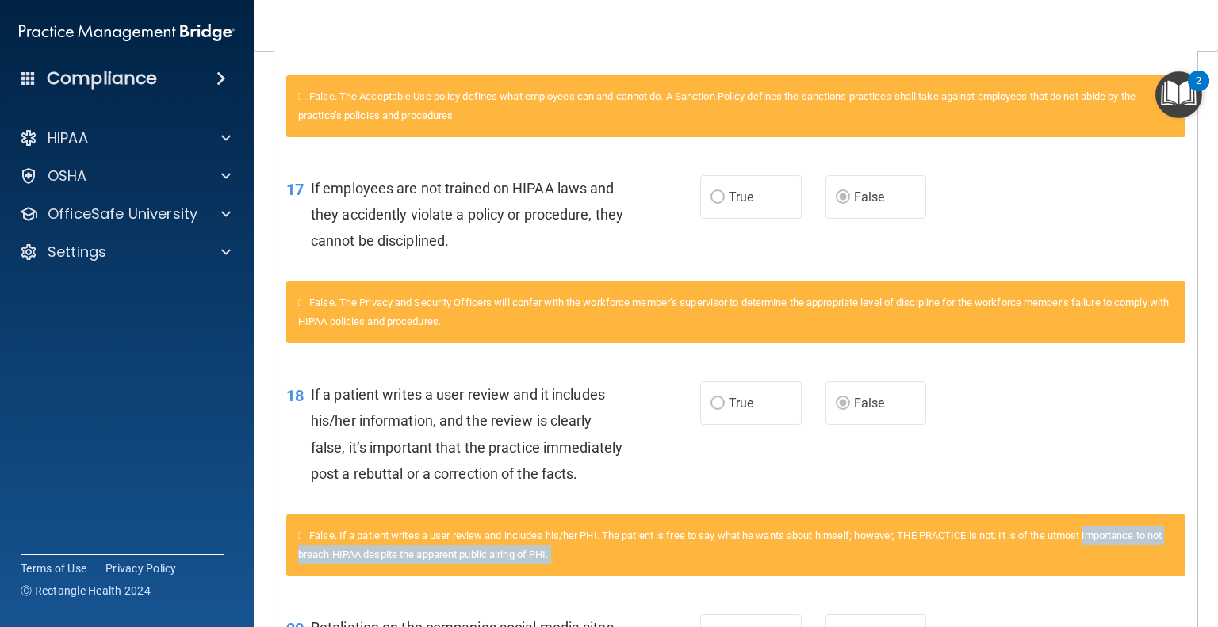
click at [1206, 624] on main "Calculating your score.... You did not pass the " HIPAA Policies and Procedures…" at bounding box center [736, 339] width 965 height 577
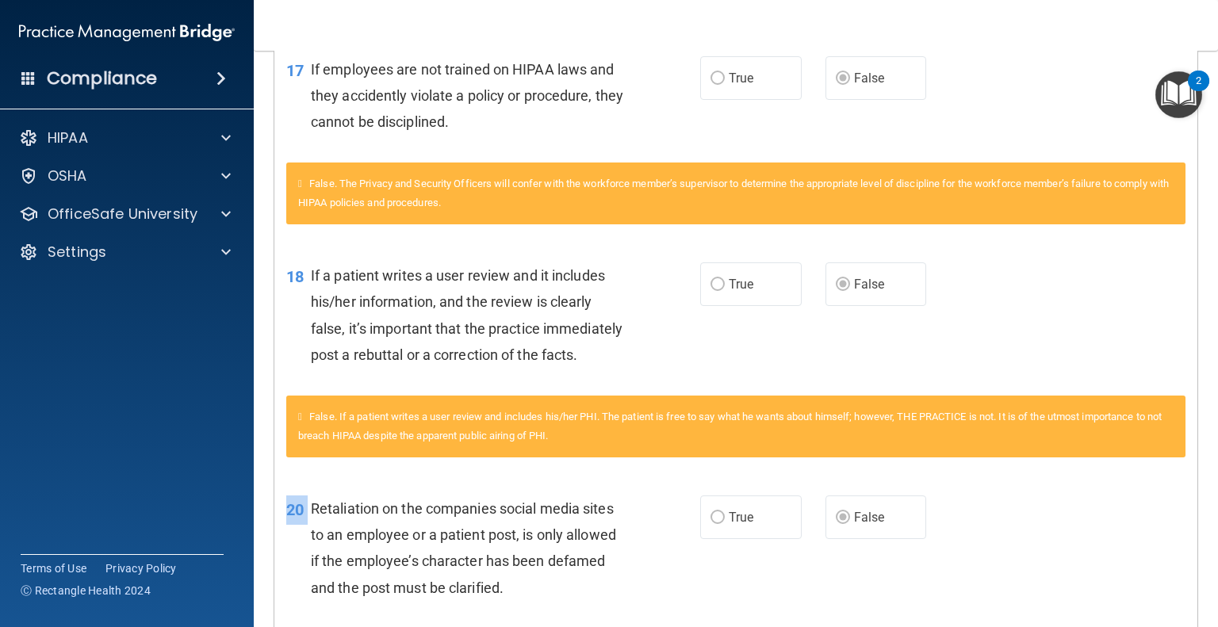
click at [1206, 624] on main "Calculating your score.... You did not pass the " HIPAA Policies and Procedures…" at bounding box center [736, 339] width 965 height 577
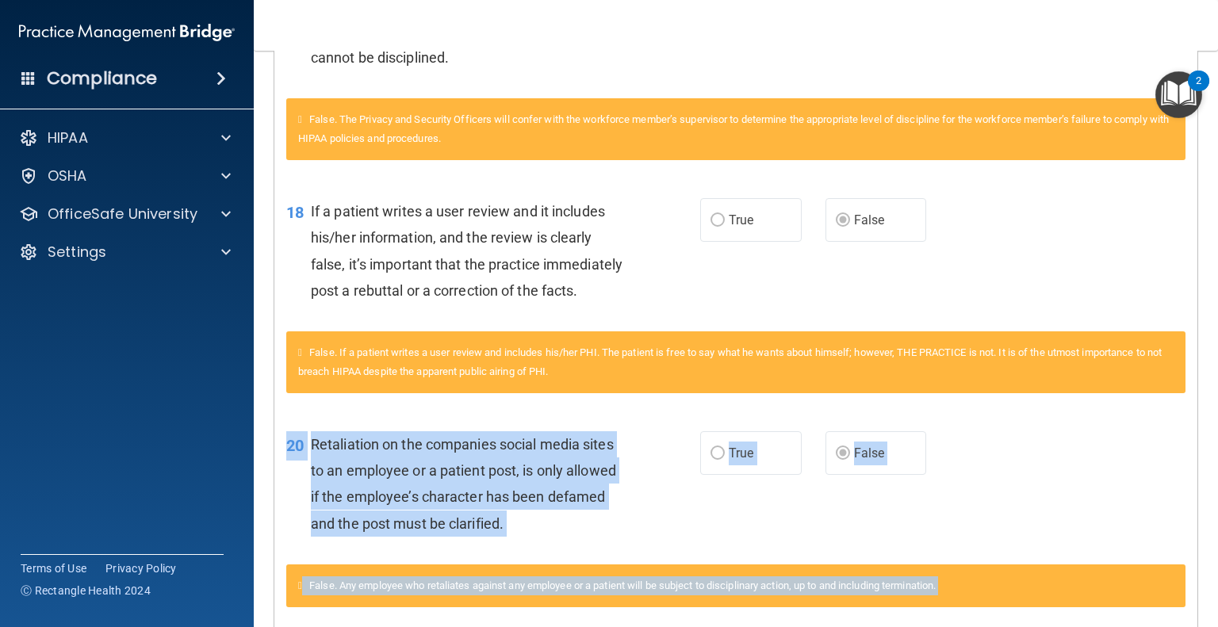
scroll to position [2441, 0]
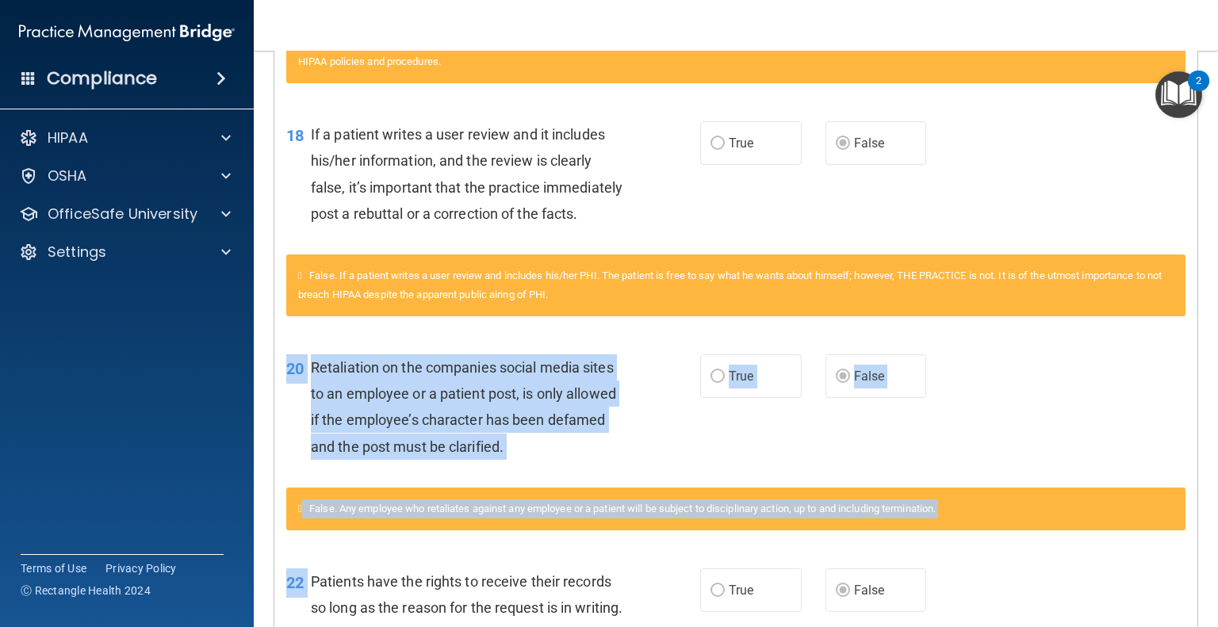
click at [1206, 624] on main "Calculating your score.... You did not pass the " HIPAA Policies and Procedures…" at bounding box center [736, 339] width 965 height 577
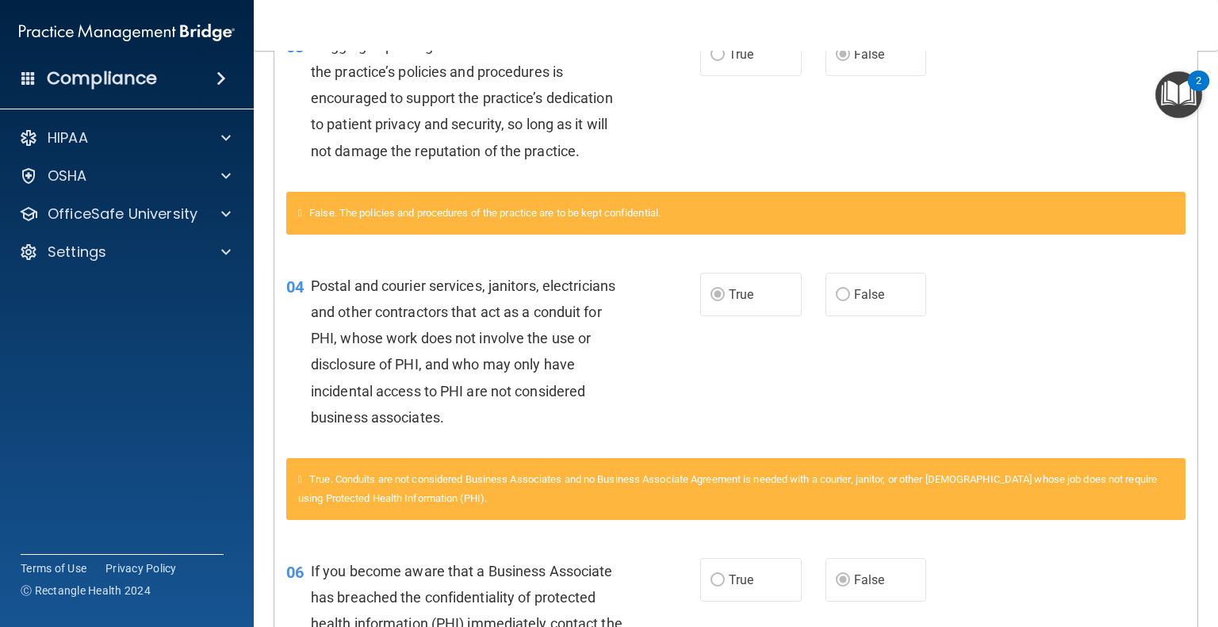
scroll to position [0, 0]
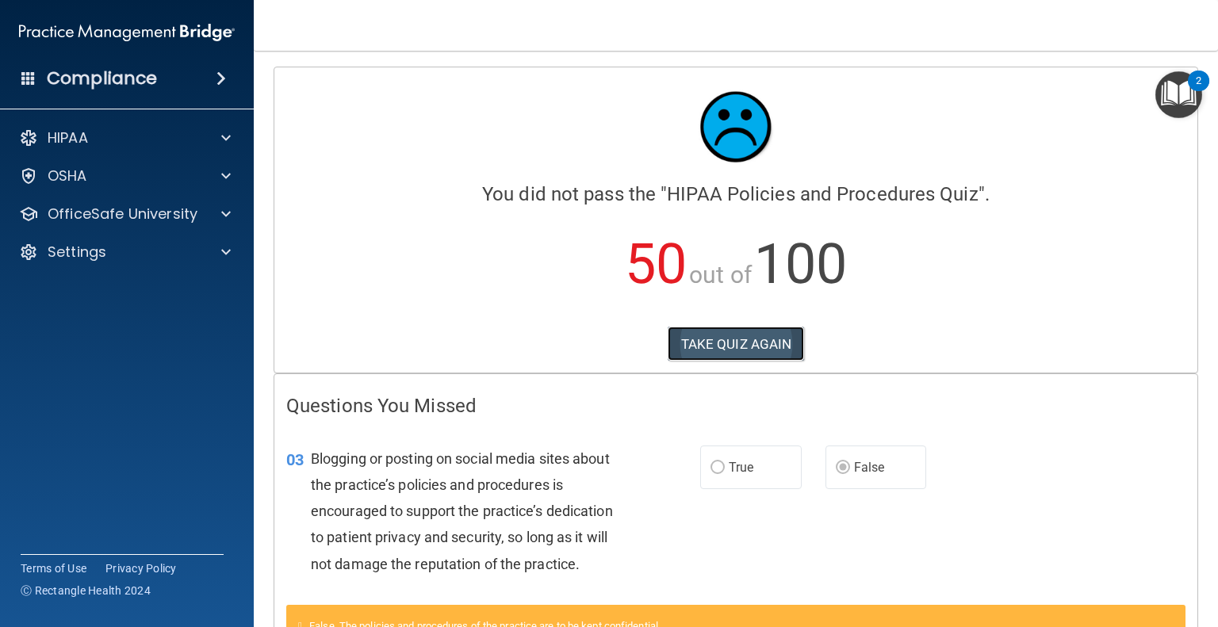
click at [717, 351] on button "TAKE QUIZ AGAIN" at bounding box center [736, 344] width 137 height 35
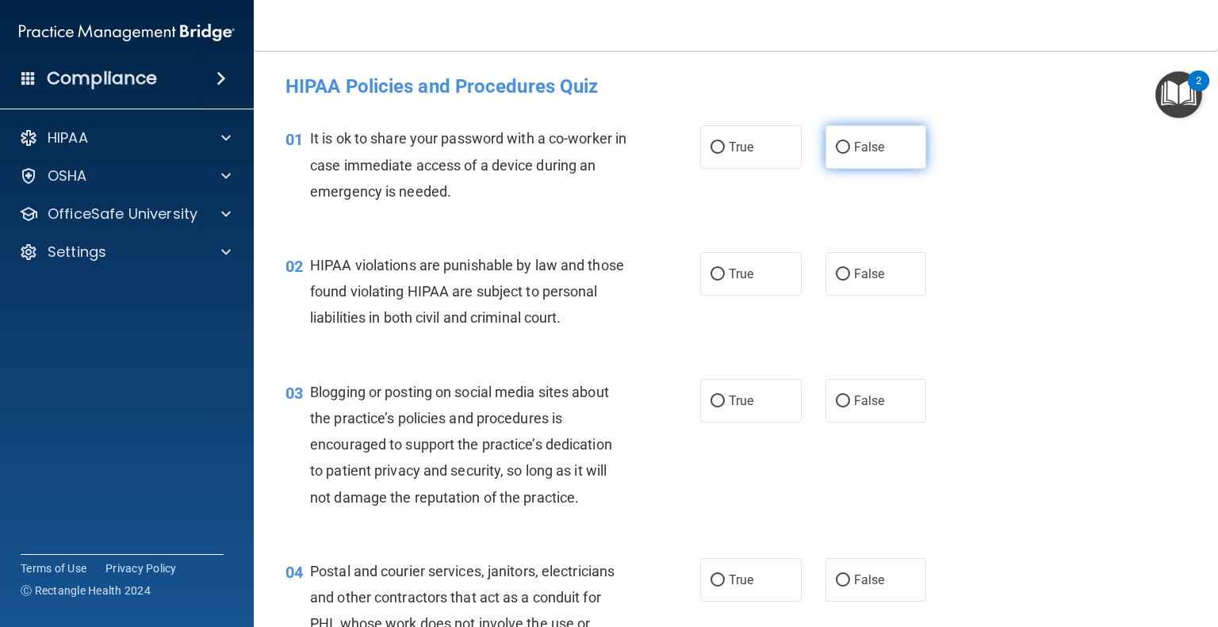
click at [836, 144] on input "False" at bounding box center [843, 148] width 14 height 12
radio input "true"
click at [729, 276] on span "True" at bounding box center [741, 274] width 25 height 15
click at [723, 276] on input "True" at bounding box center [718, 275] width 14 height 12
radio input "true"
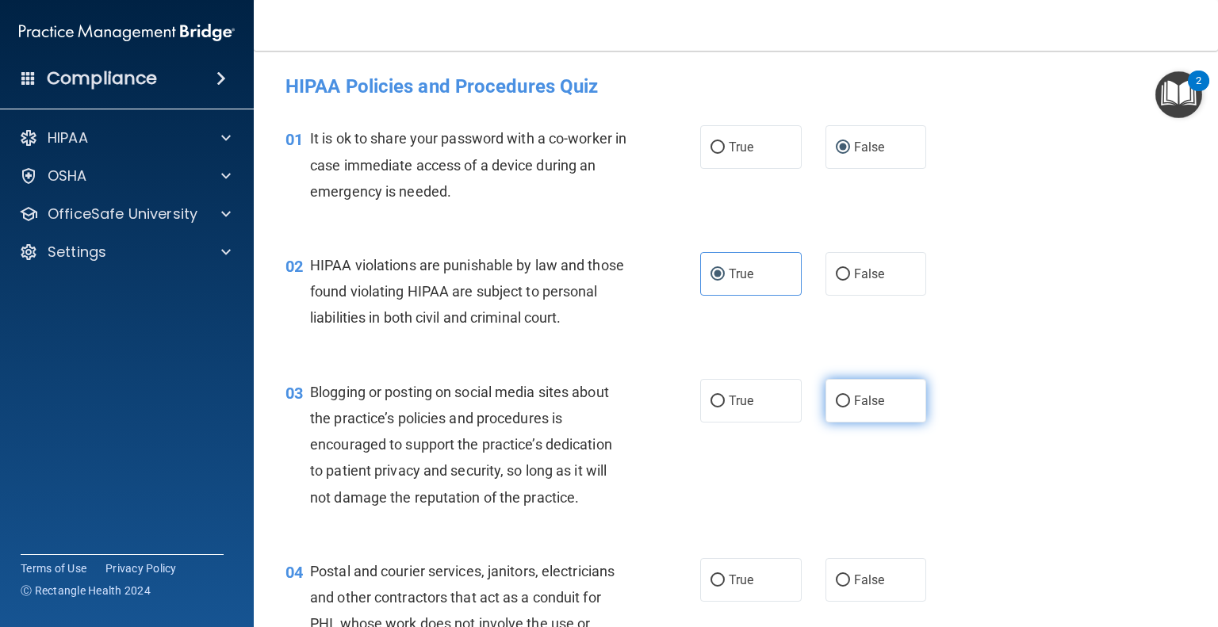
click at [838, 408] on input "False" at bounding box center [843, 402] width 14 height 12
radio input "true"
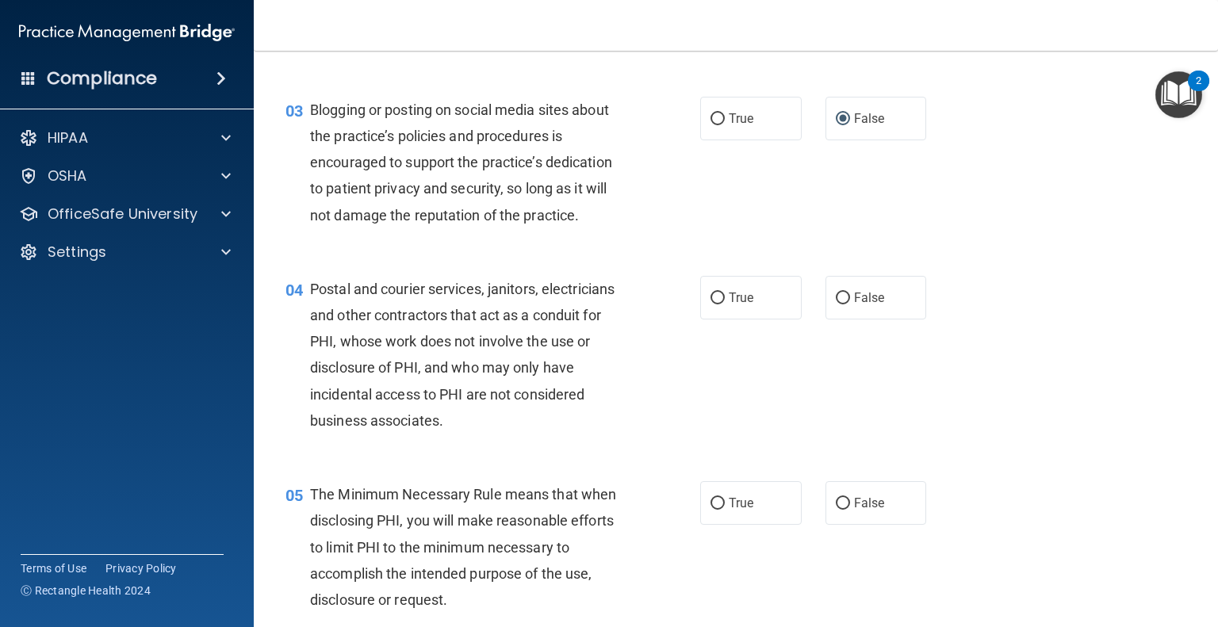
scroll to position [288, 0]
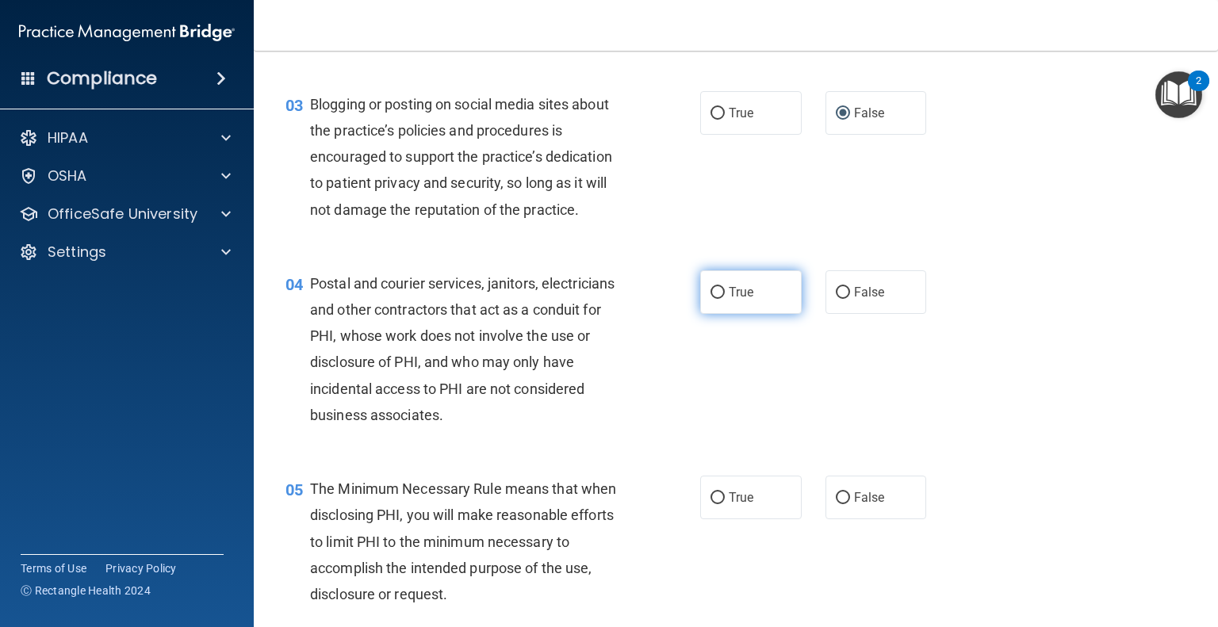
click at [716, 299] on input "True" at bounding box center [718, 293] width 14 height 12
radio input "true"
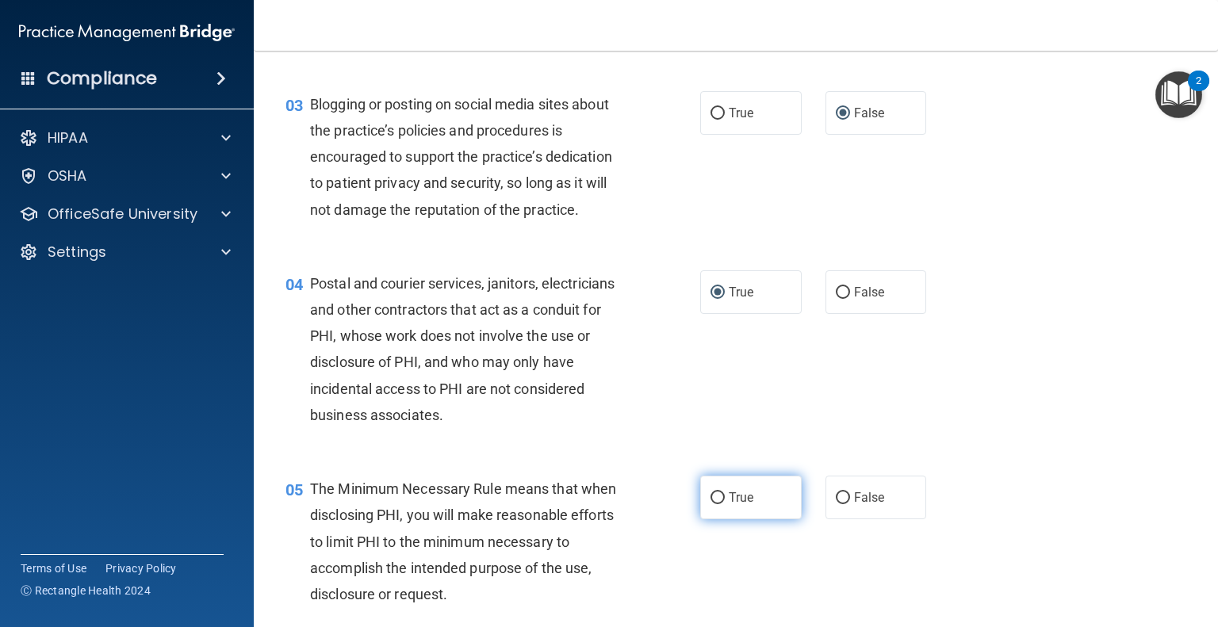
click at [717, 504] on input "True" at bounding box center [718, 499] width 14 height 12
radio input "true"
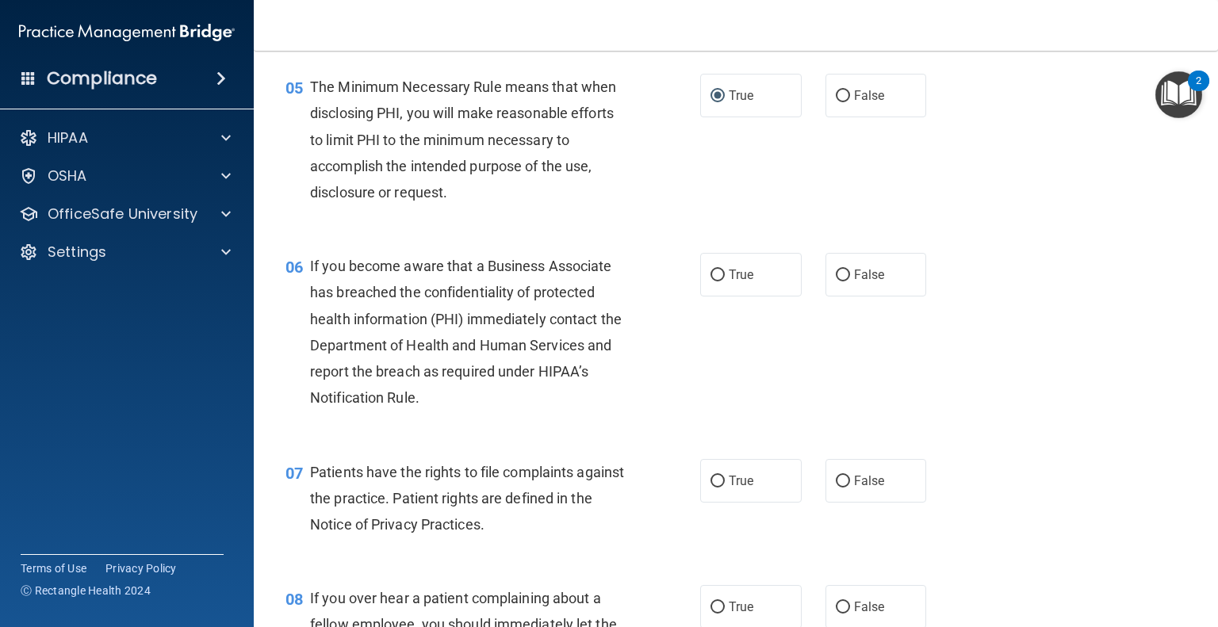
scroll to position [711, 0]
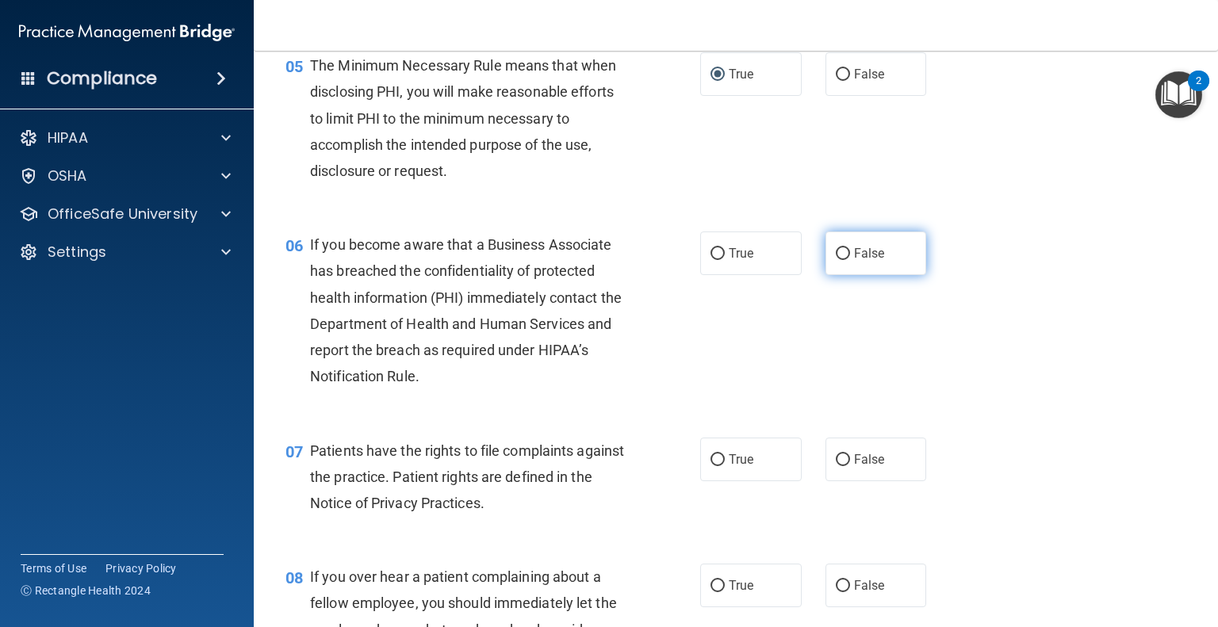
click at [836, 260] on input "False" at bounding box center [843, 254] width 14 height 12
radio input "true"
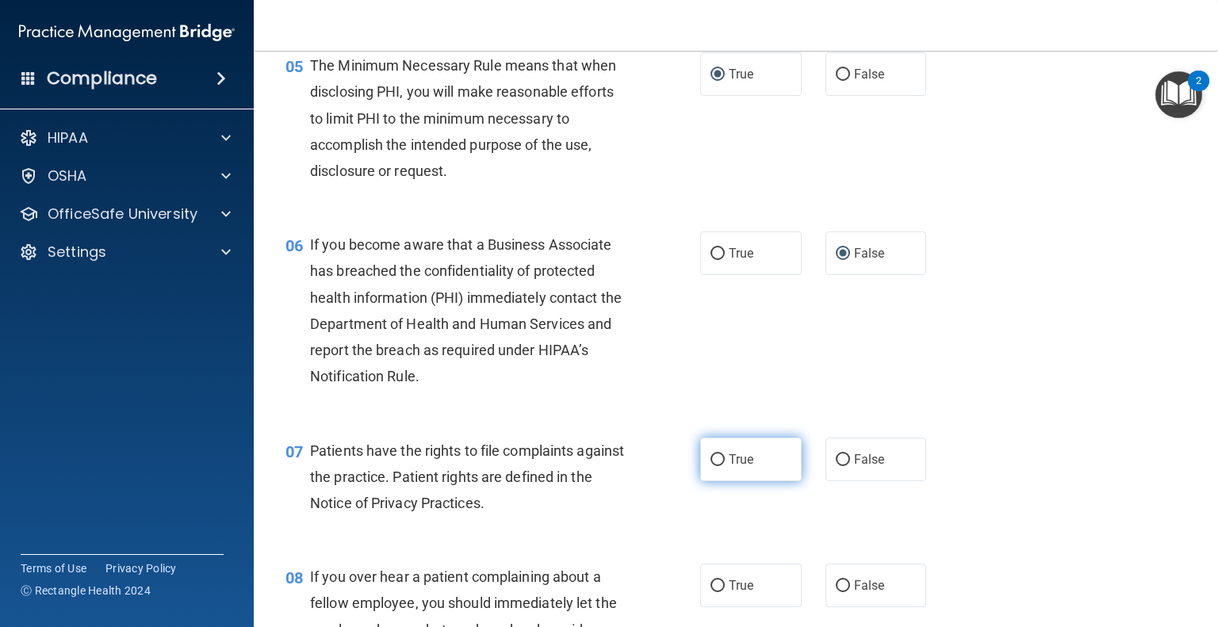
click at [721, 480] on label "True" at bounding box center [751, 460] width 102 height 44
click at [721, 466] on input "True" at bounding box center [718, 460] width 14 height 12
radio input "true"
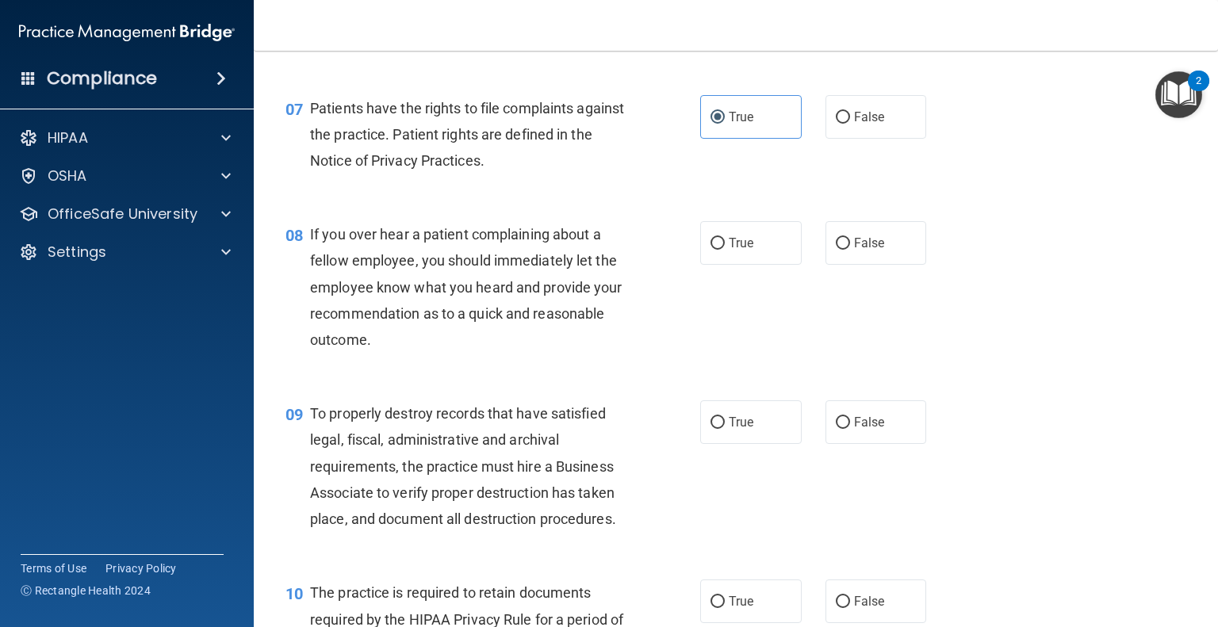
scroll to position [1087, 0]
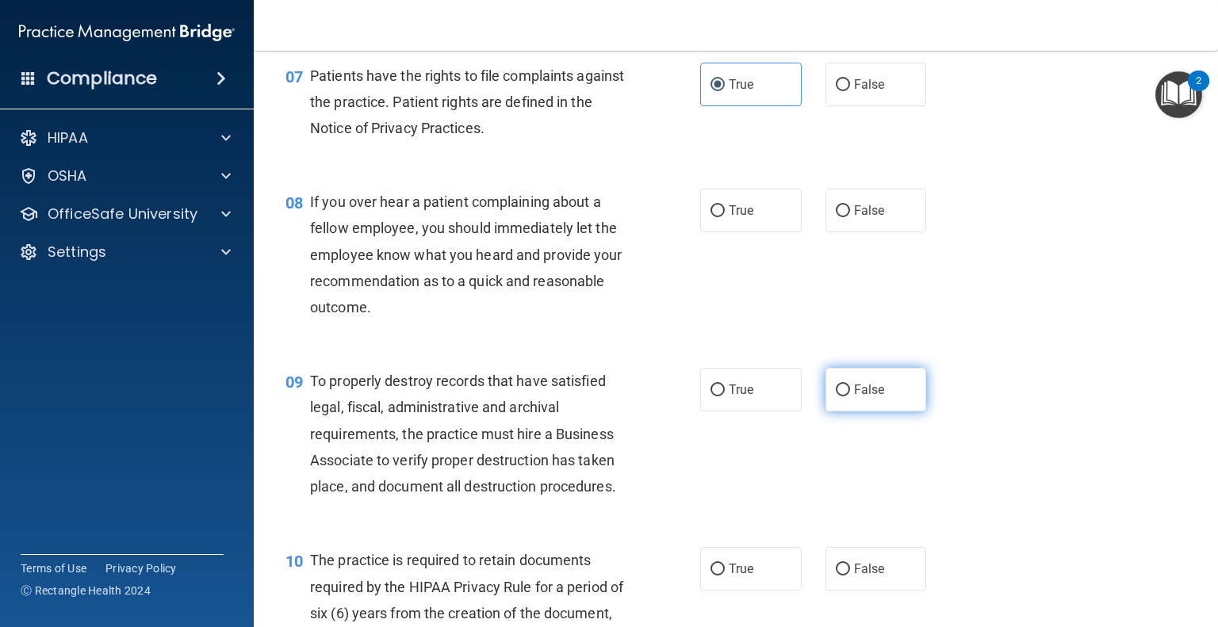
click at [836, 397] on input "False" at bounding box center [843, 391] width 14 height 12
radio input "true"
click at [836, 217] on input "False" at bounding box center [843, 211] width 14 height 12
radio input "true"
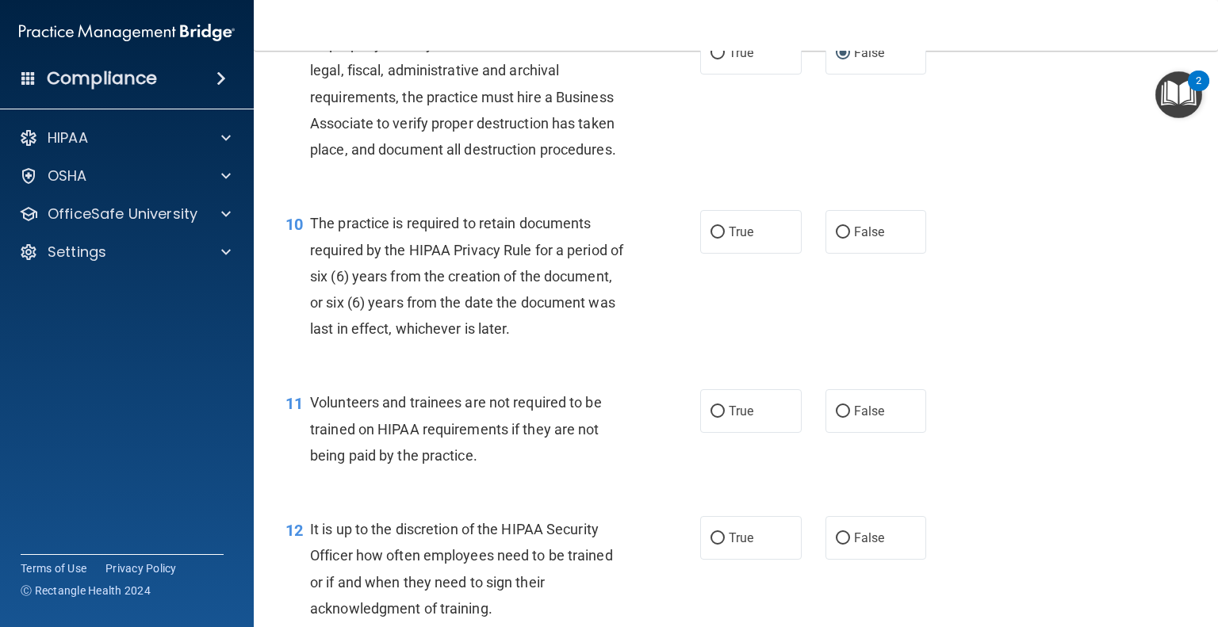
scroll to position [1537, 0]
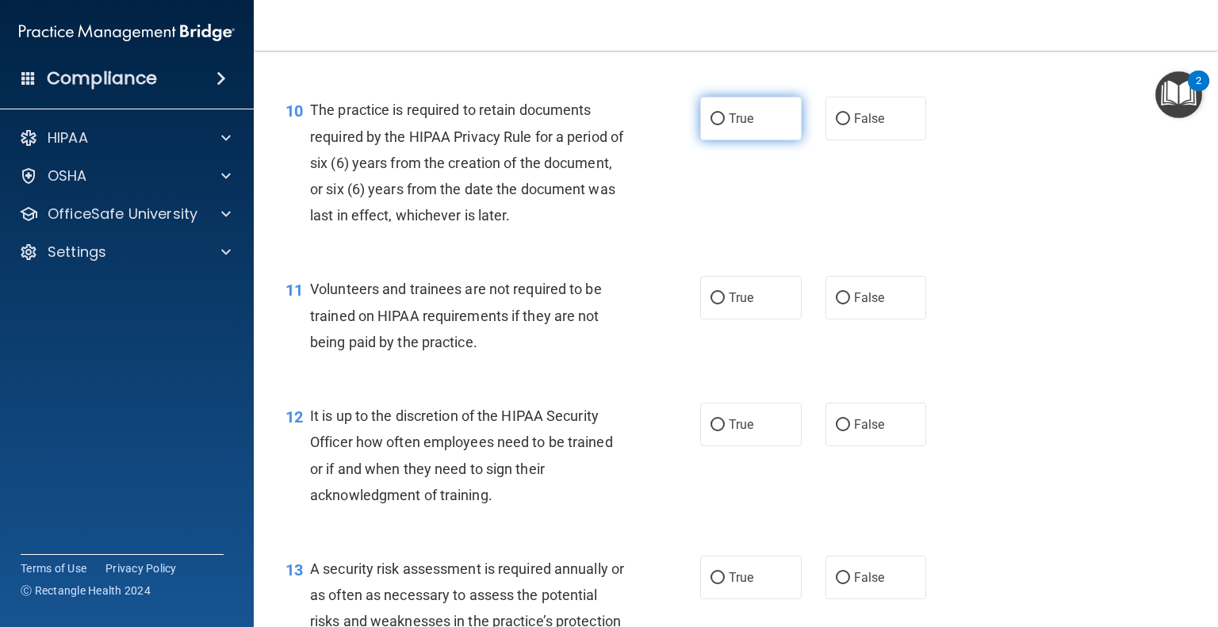
click at [713, 125] on input "True" at bounding box center [718, 119] width 14 height 12
radio input "true"
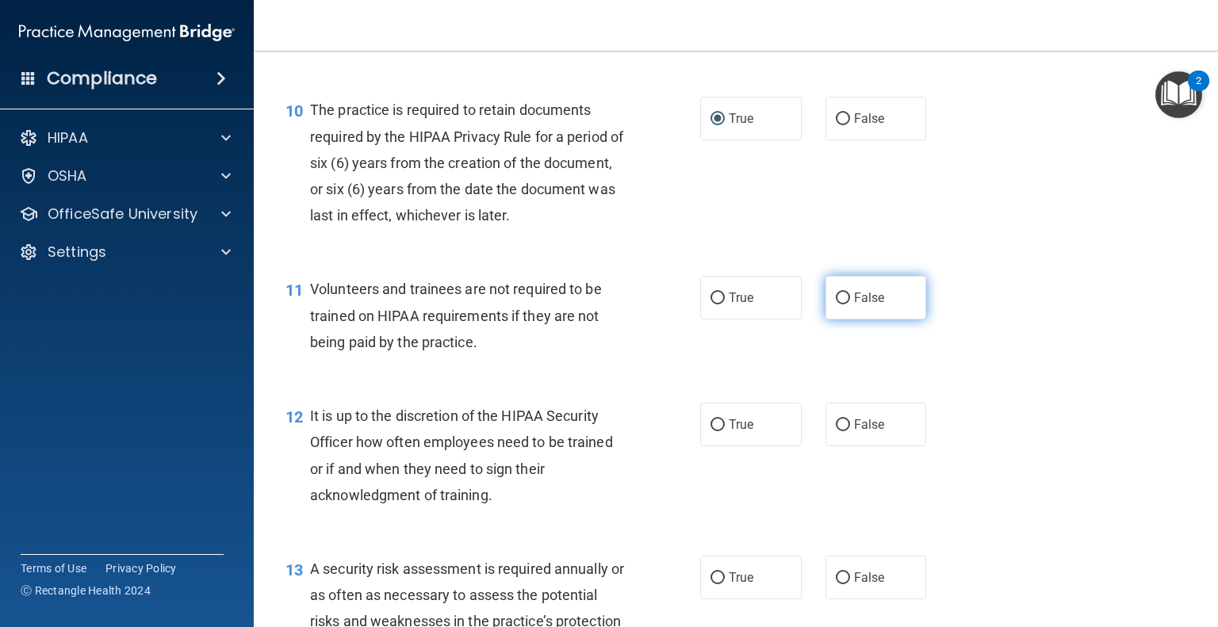
click at [836, 305] on input "False" at bounding box center [843, 299] width 14 height 12
radio input "true"
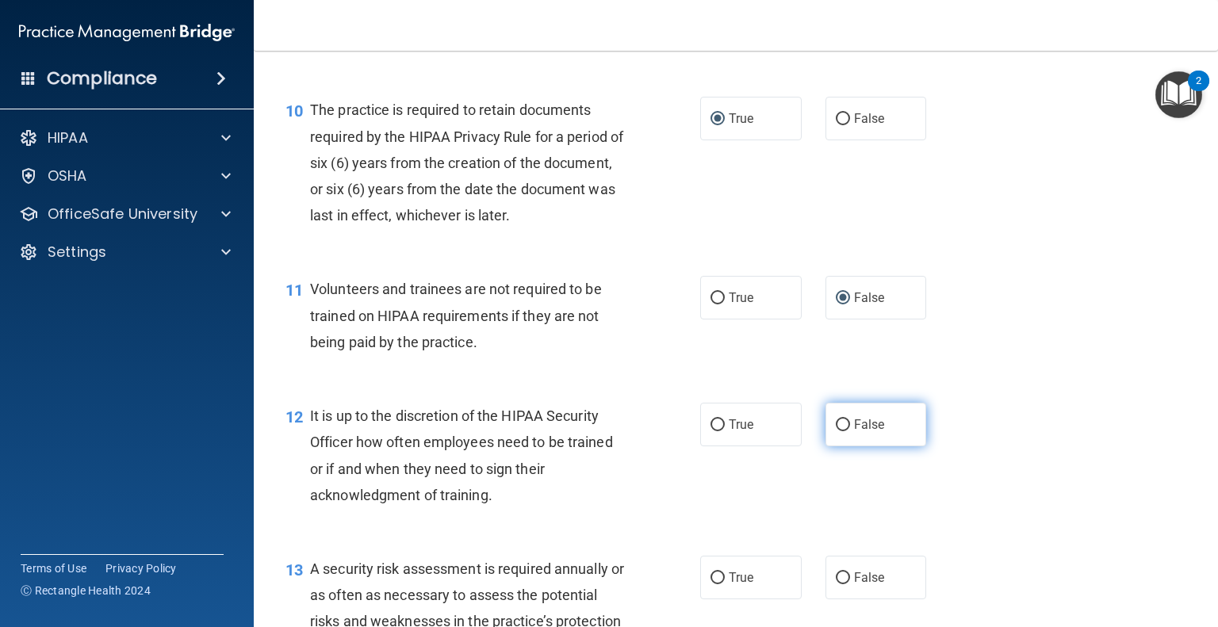
click at [838, 431] on input "False" at bounding box center [843, 426] width 14 height 12
radio input "true"
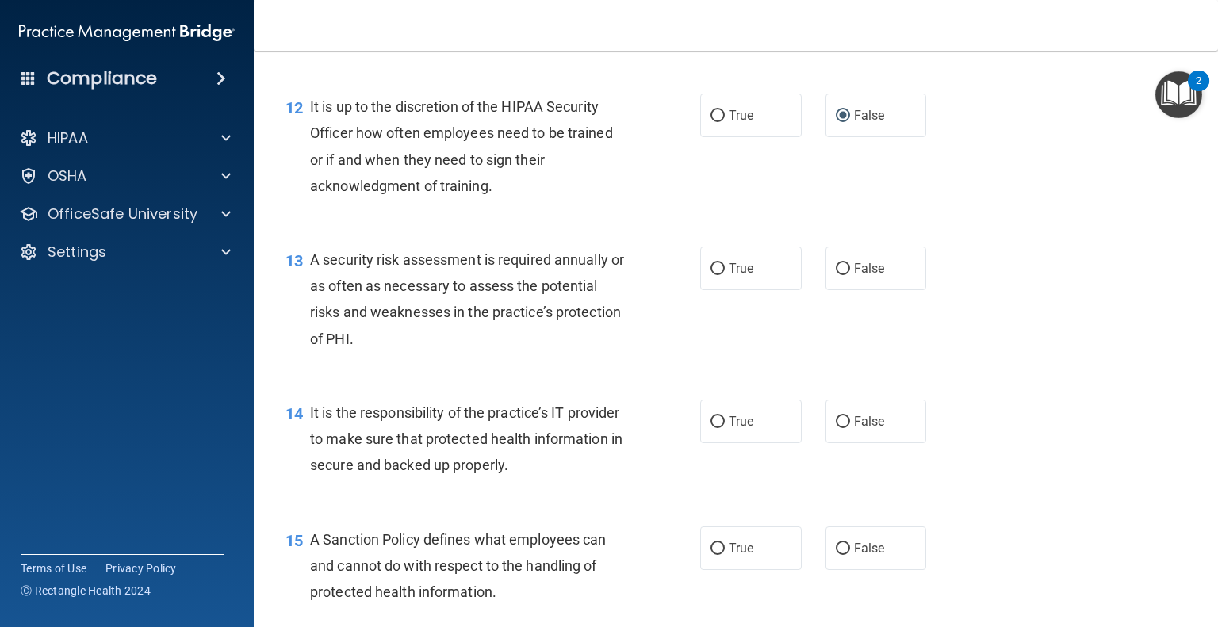
scroll to position [1869, 0]
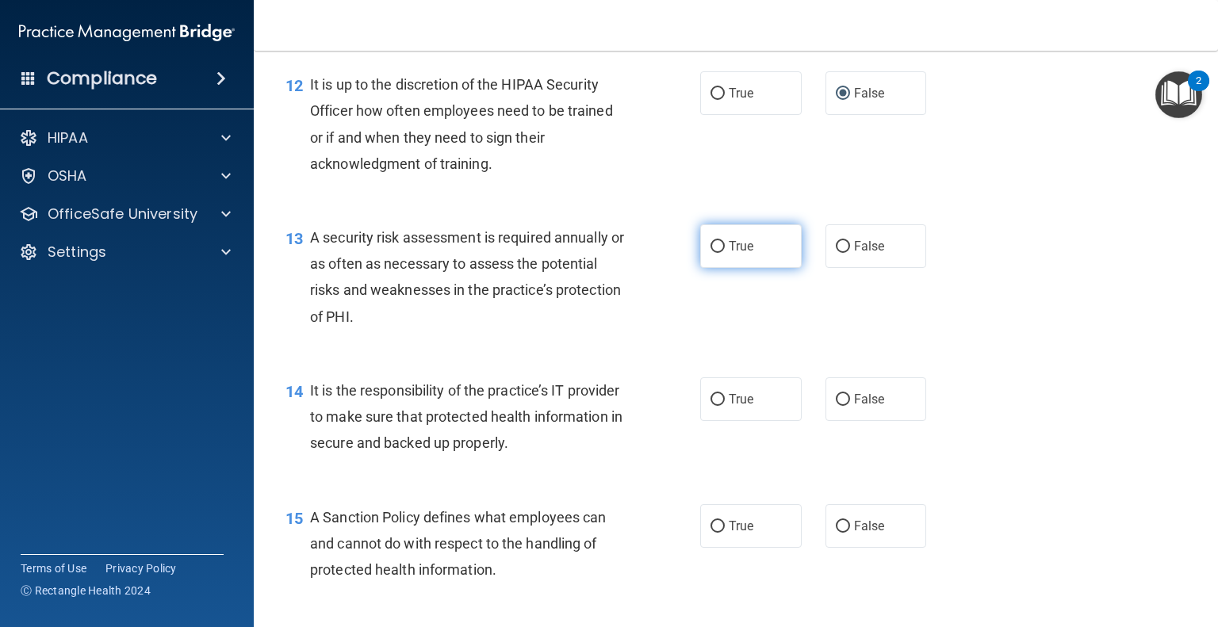
click at [720, 268] on label "True" at bounding box center [751, 246] width 102 height 44
click at [720, 253] on input "True" at bounding box center [718, 247] width 14 height 12
radio input "true"
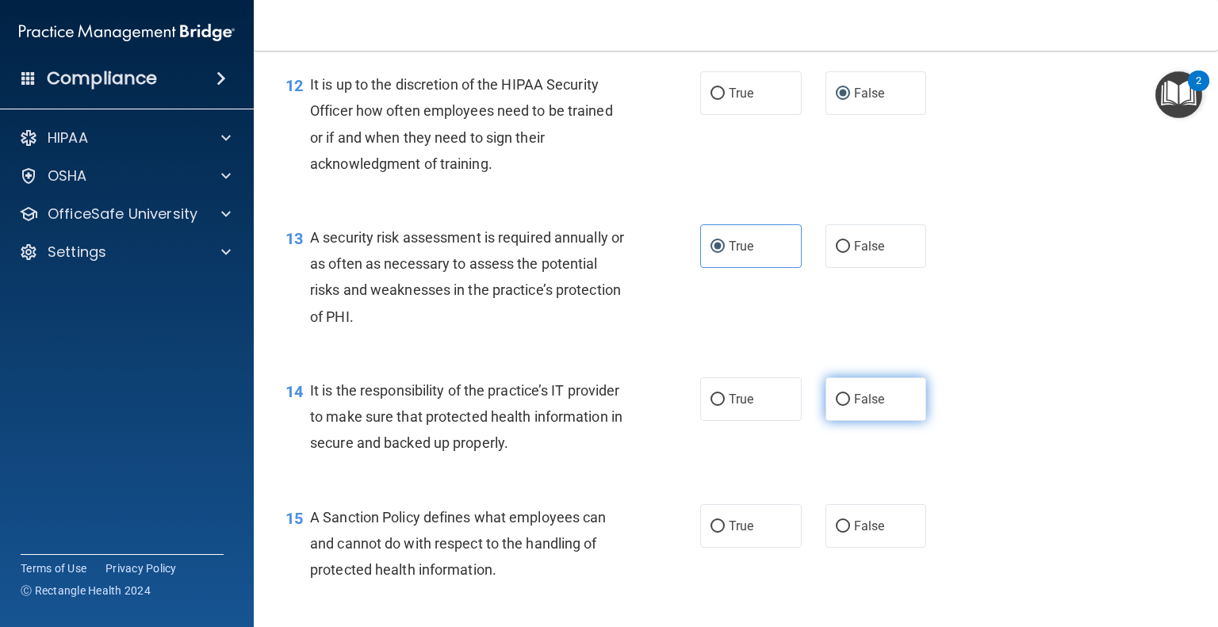
click at [842, 421] on label "False" at bounding box center [877, 400] width 102 height 44
click at [842, 406] on input "False" at bounding box center [843, 400] width 14 height 12
radio input "true"
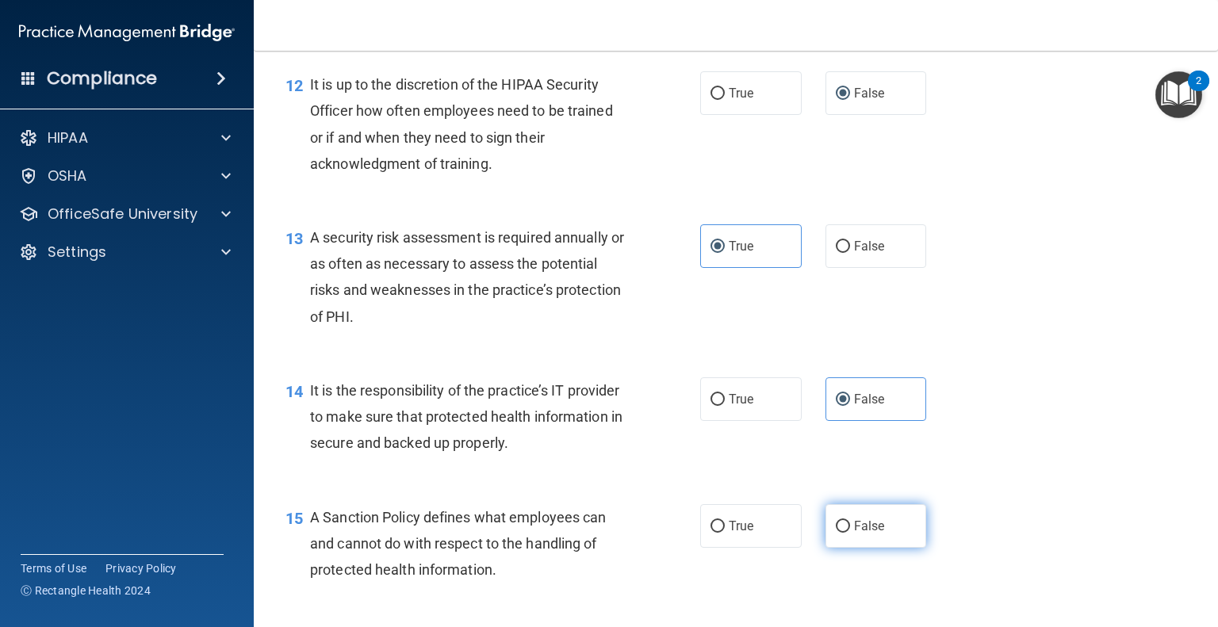
drag, startPoint x: 833, startPoint y: 551, endPoint x: 948, endPoint y: 516, distance: 120.2
click at [836, 533] on input "False" at bounding box center [843, 527] width 14 height 12
radio input "true"
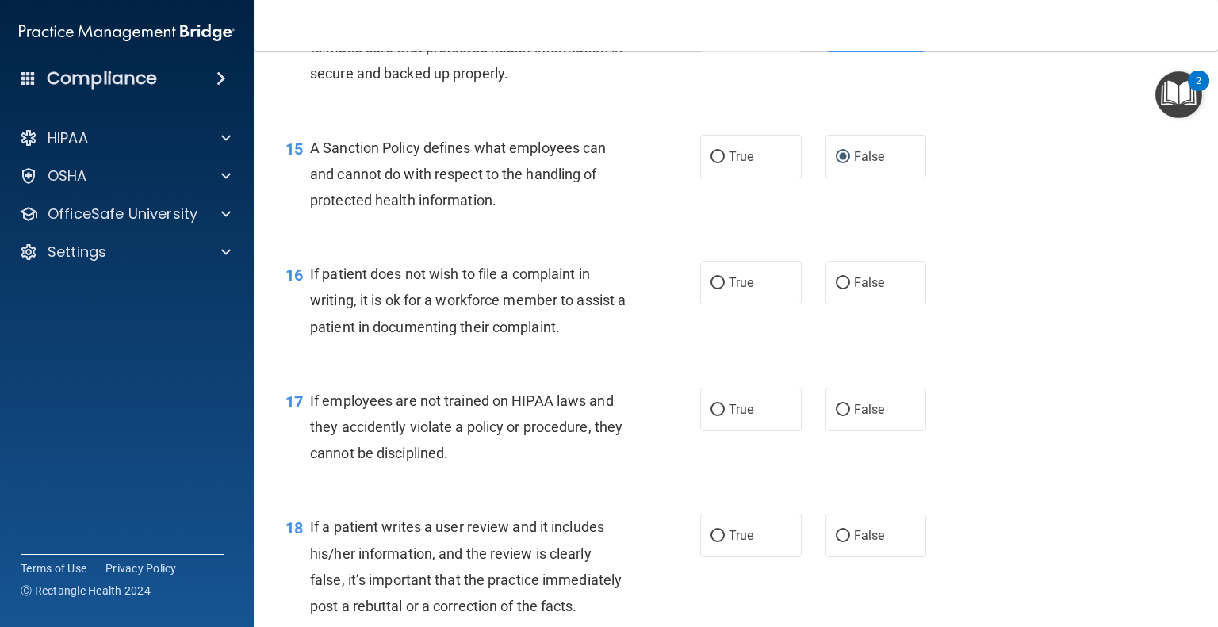
scroll to position [2254, 0]
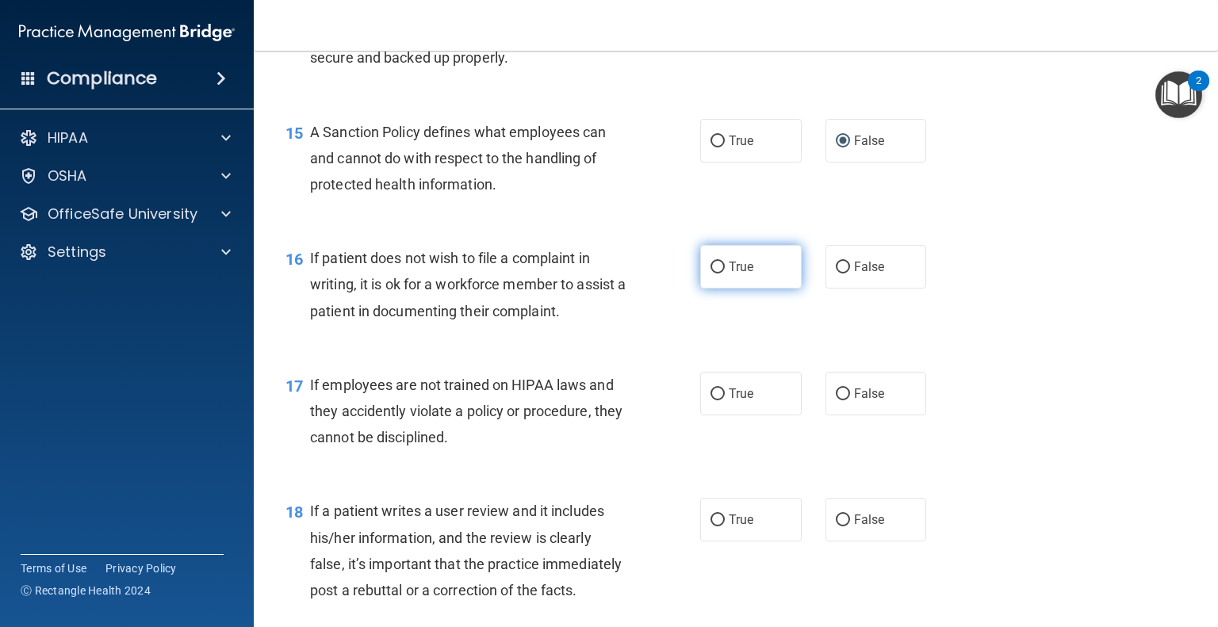
click at [717, 274] on input "True" at bounding box center [718, 268] width 14 height 12
radio input "true"
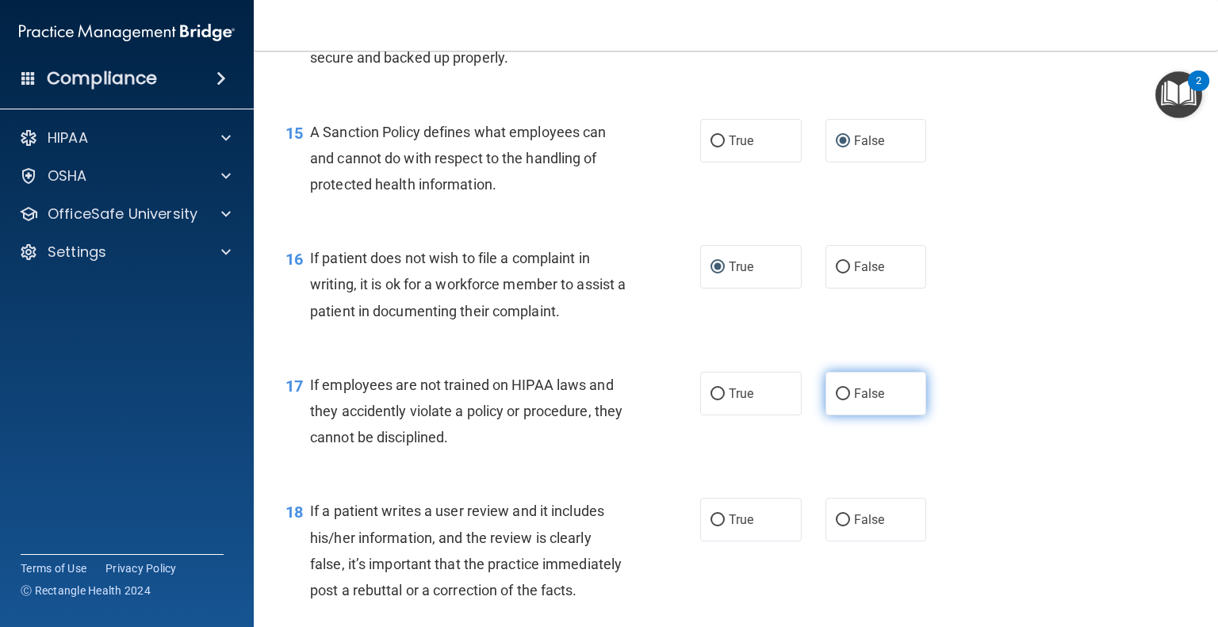
click at [836, 401] on input "False" at bounding box center [843, 395] width 14 height 12
radio input "true"
click at [836, 527] on input "False" at bounding box center [843, 521] width 14 height 12
radio input "true"
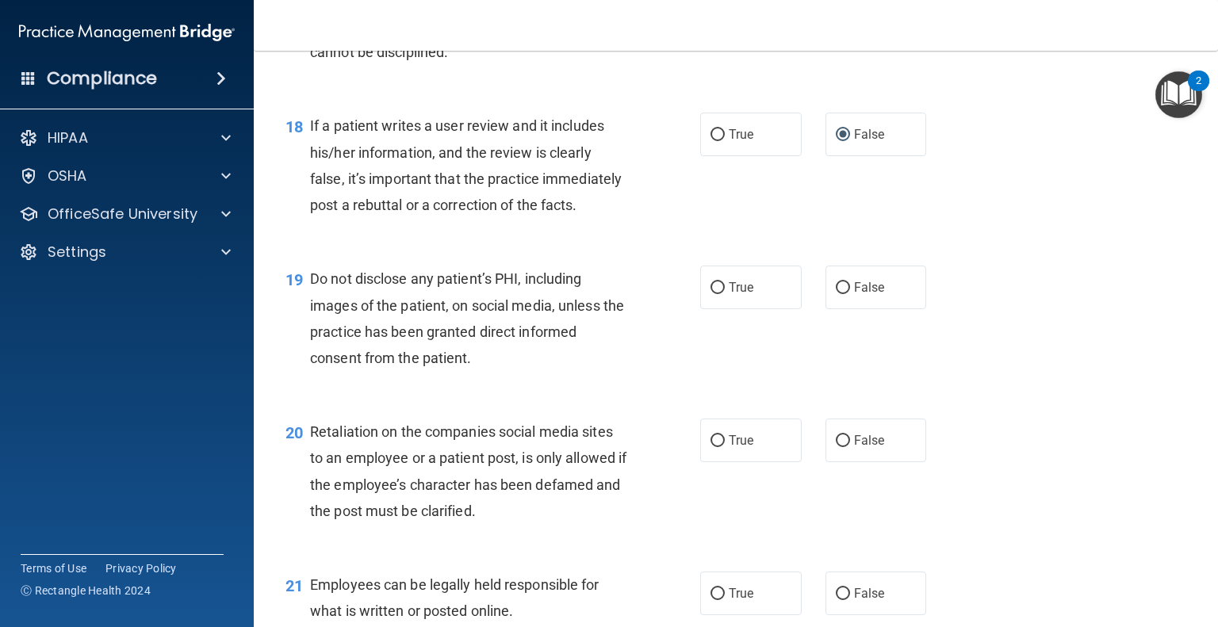
scroll to position [2656, 0]
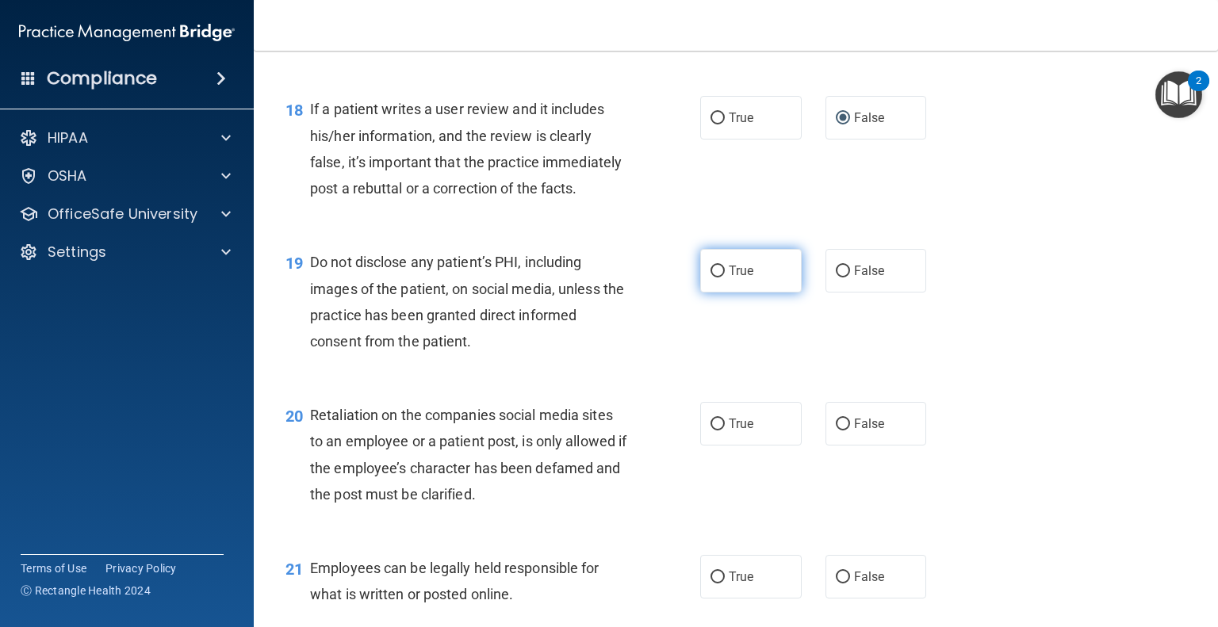
click at [719, 293] on label "True" at bounding box center [751, 271] width 102 height 44
click at [719, 278] on input "True" at bounding box center [718, 272] width 14 height 12
radio input "true"
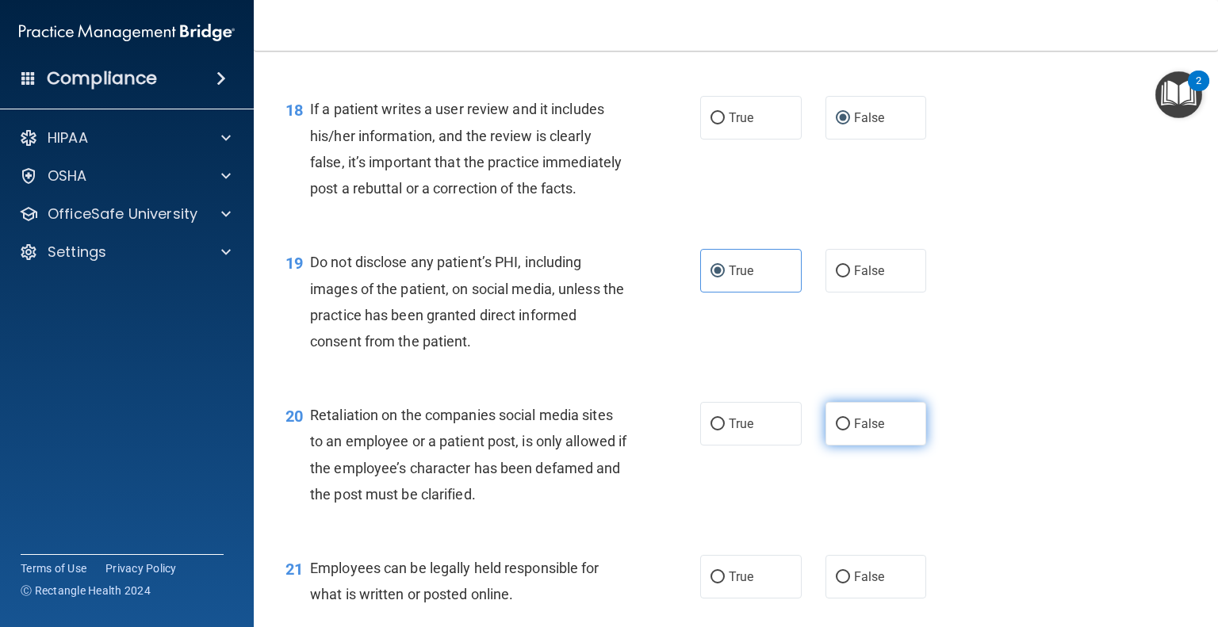
click at [841, 431] on input "False" at bounding box center [843, 425] width 14 height 12
radio input "true"
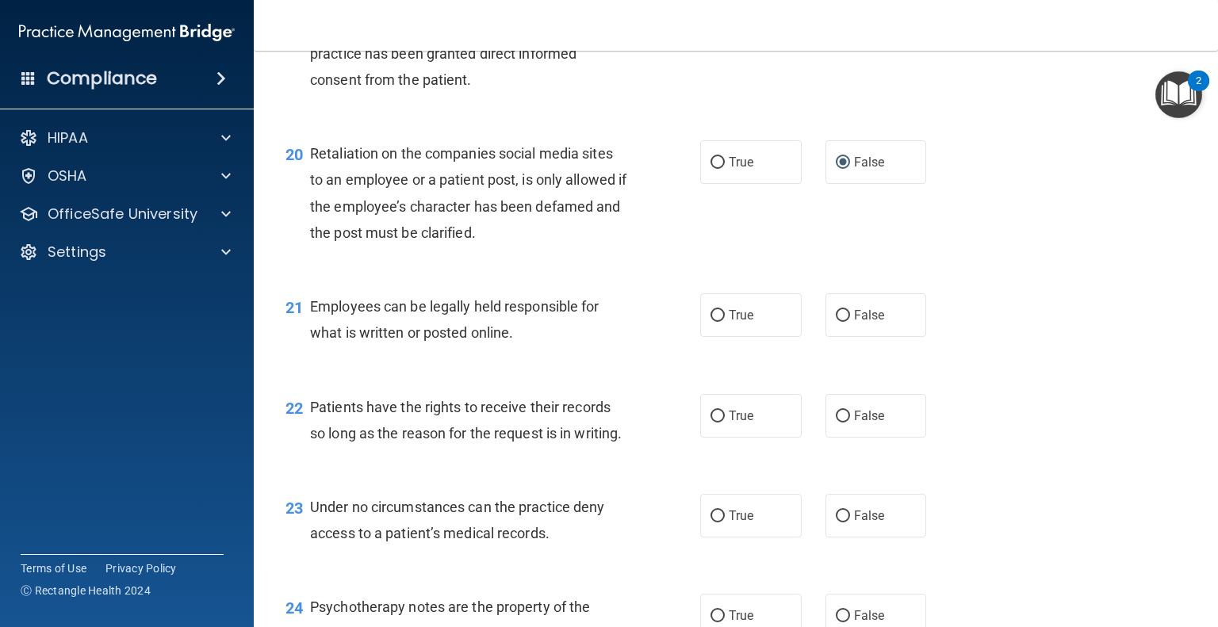
scroll to position [2934, 0]
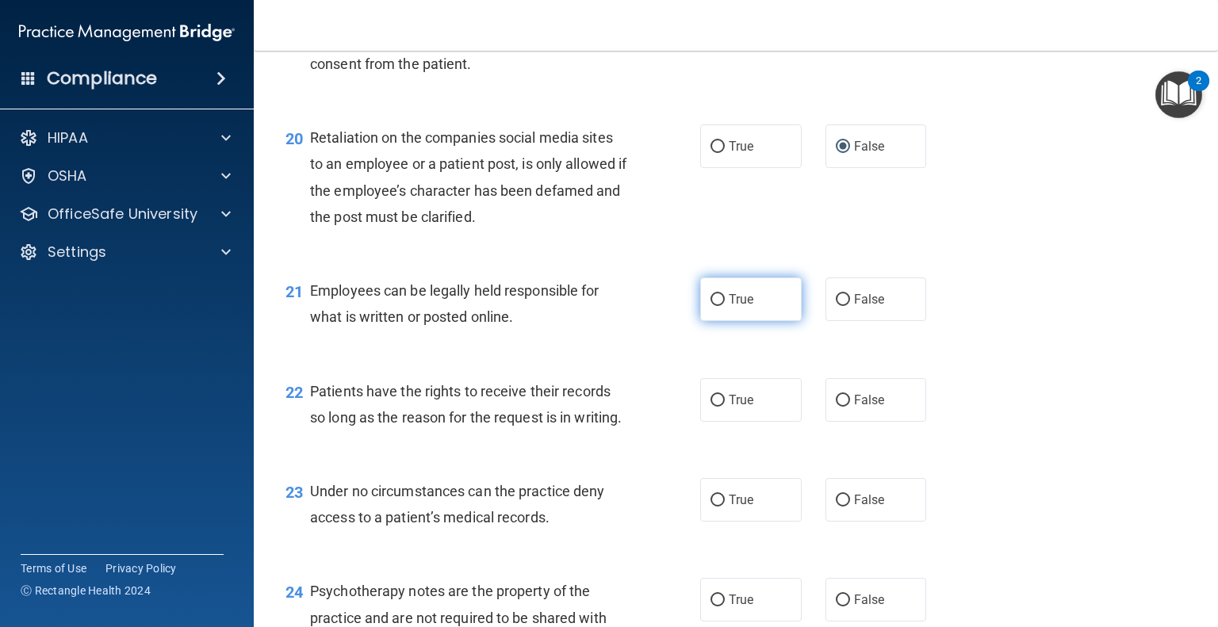
click at [711, 306] on input "True" at bounding box center [718, 300] width 14 height 12
radio input "true"
click at [837, 407] on input "False" at bounding box center [843, 401] width 14 height 12
radio input "true"
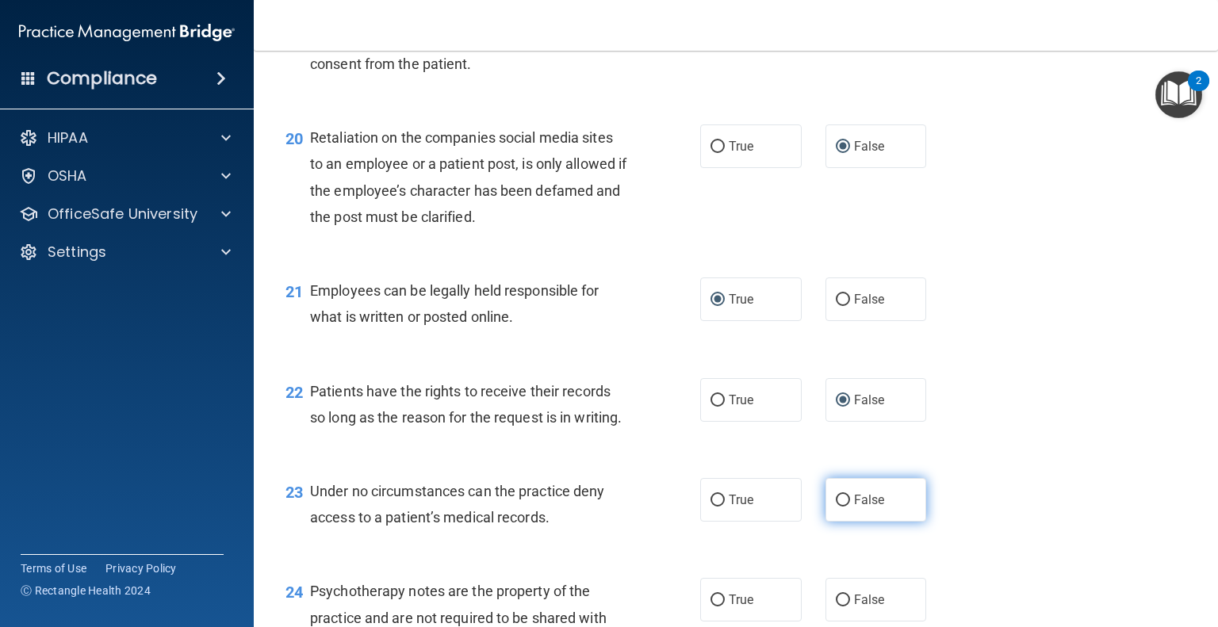
click at [841, 507] on input "False" at bounding box center [843, 501] width 14 height 12
radio input "true"
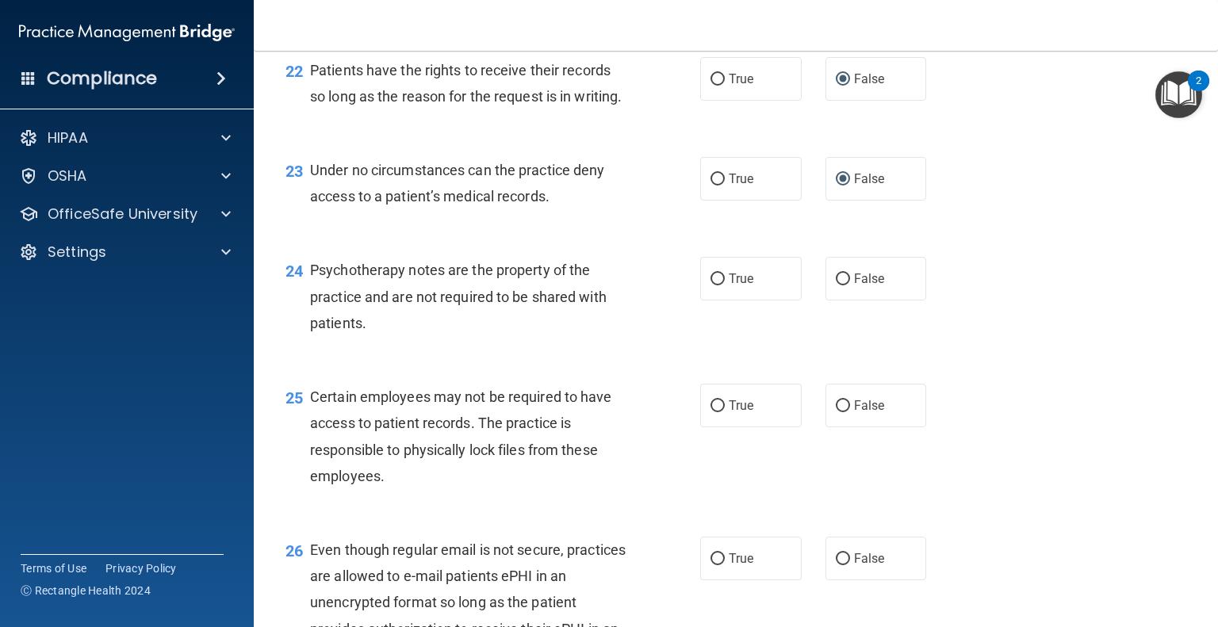
scroll to position [3277, 0]
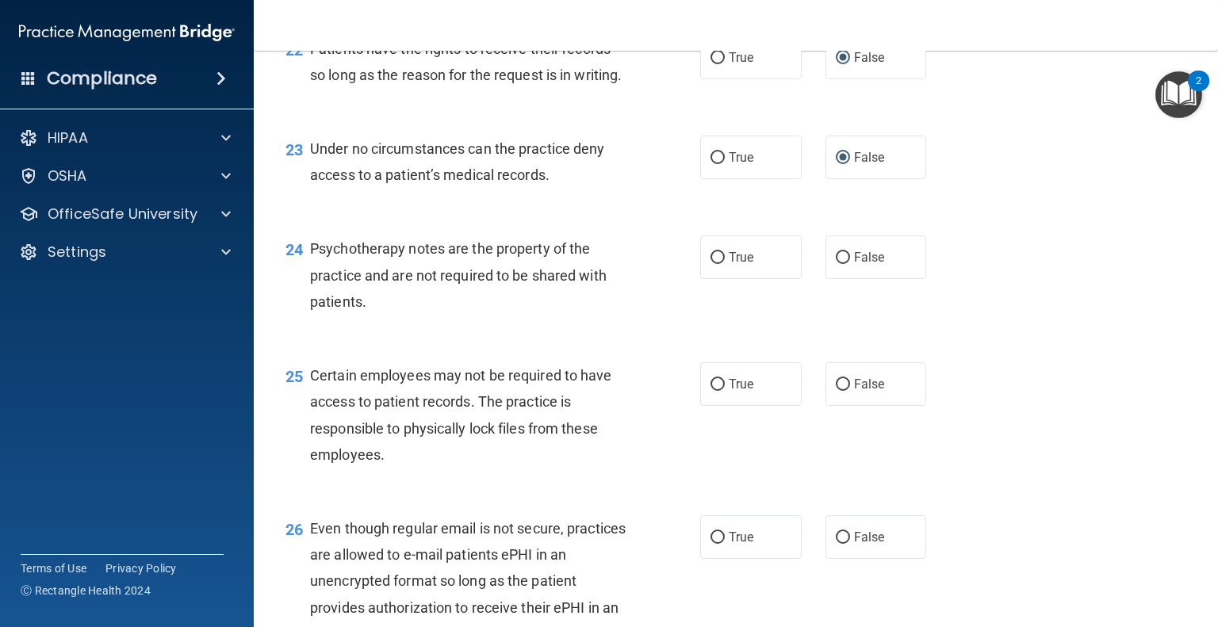
drag, startPoint x: 841, startPoint y: 341, endPoint x: 866, endPoint y: 372, distance: 40.0
click at [841, 264] on input "False" at bounding box center [843, 258] width 14 height 12
radio input "true"
click at [715, 391] on input "True" at bounding box center [718, 385] width 14 height 12
radio input "true"
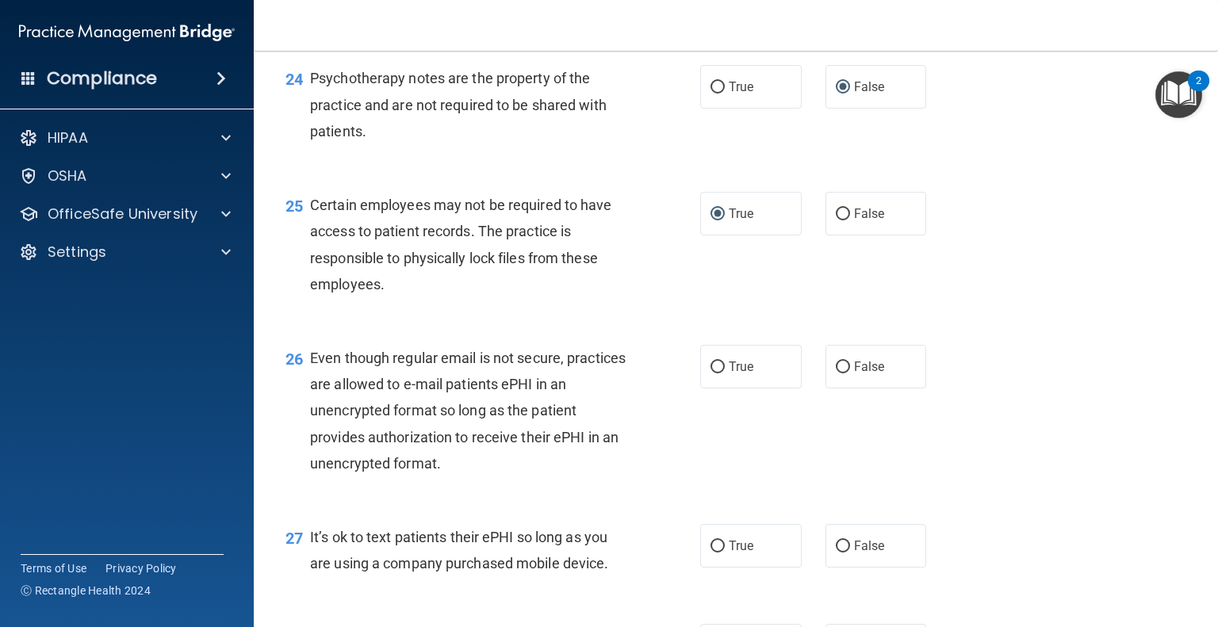
scroll to position [3515, 0]
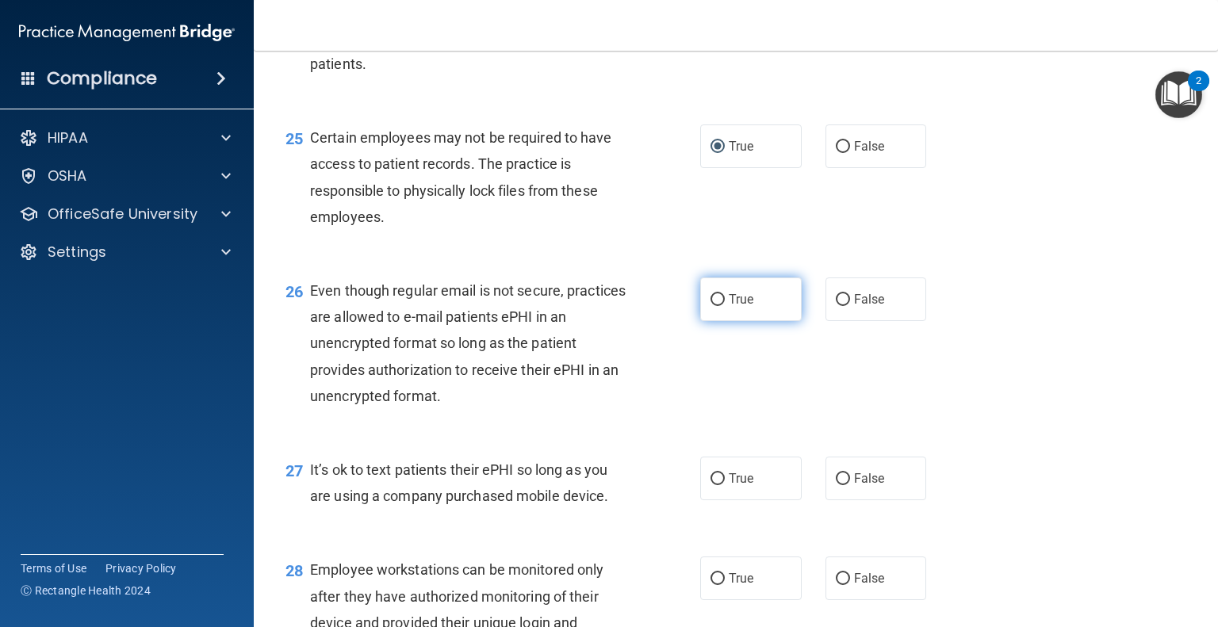
drag, startPoint x: 716, startPoint y: 376, endPoint x: 720, endPoint y: 386, distance: 11.0
click at [715, 306] on input "True" at bounding box center [718, 300] width 14 height 12
radio input "true"
click at [836, 485] on input "False" at bounding box center [843, 480] width 14 height 12
radio input "true"
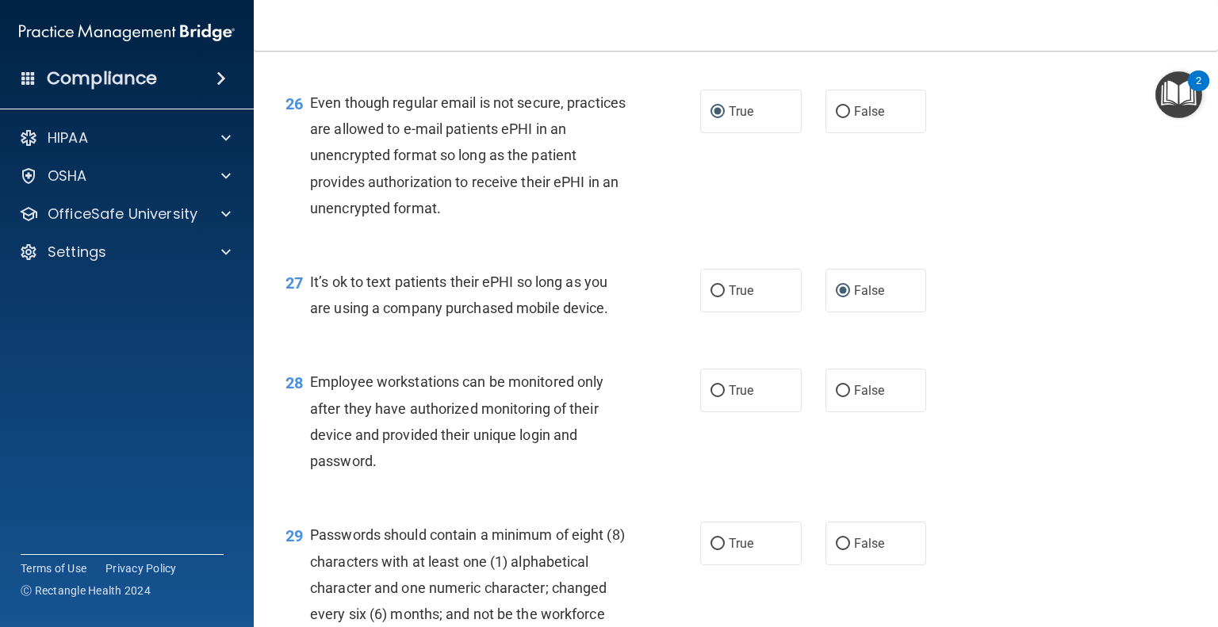
scroll to position [3832, 0]
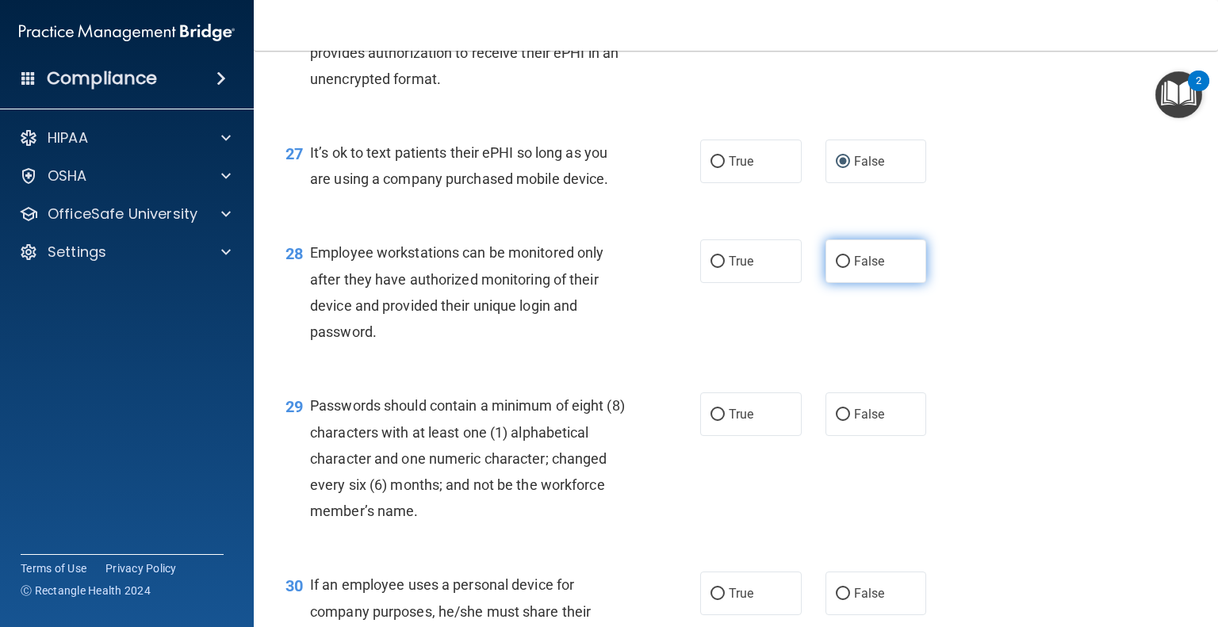
click at [830, 283] on label "False" at bounding box center [877, 262] width 102 height 44
click at [836, 268] on input "False" at bounding box center [843, 262] width 14 height 12
radio input "true"
click at [715, 421] on input "True" at bounding box center [718, 415] width 14 height 12
radio input "true"
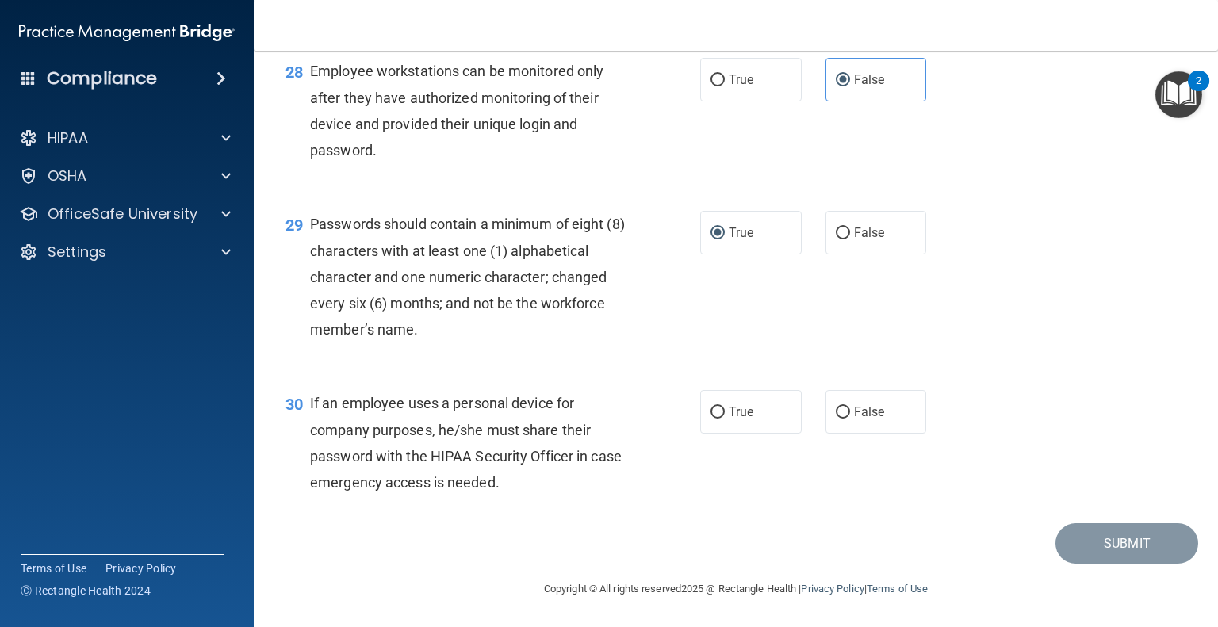
scroll to position [4093, 0]
click at [826, 421] on label "False" at bounding box center [877, 412] width 102 height 44
click at [836, 419] on input "False" at bounding box center [843, 413] width 14 height 12
radio input "true"
click at [1087, 532] on button "Submit" at bounding box center [1127, 543] width 143 height 40
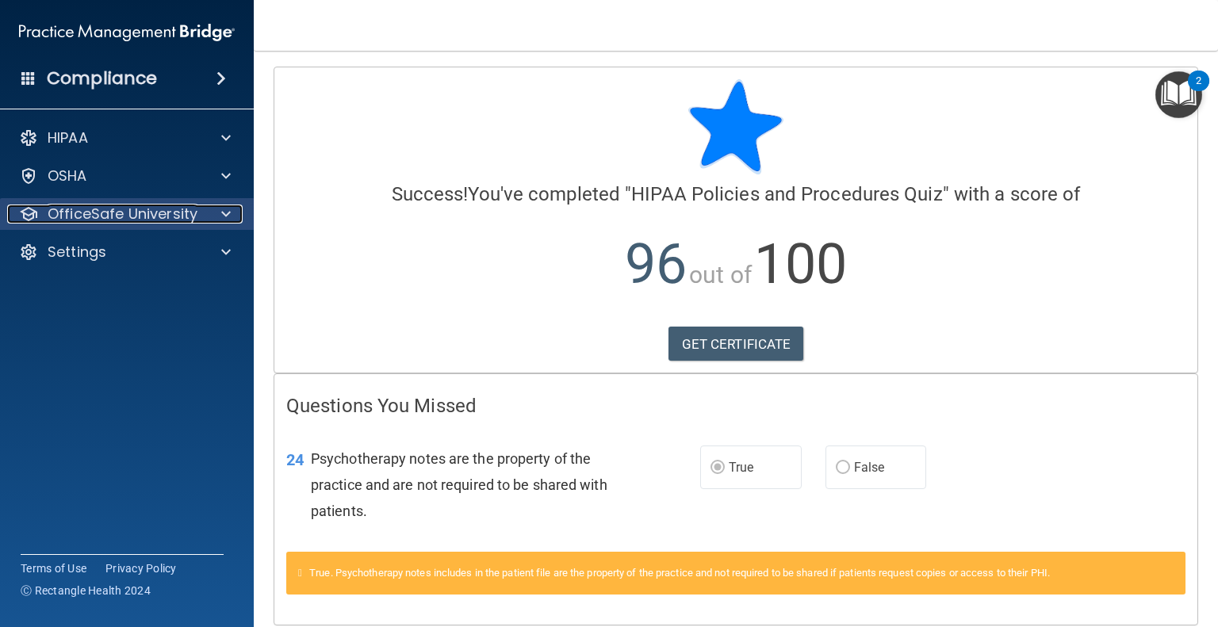
click at [165, 208] on p "OfficeSafe University" at bounding box center [123, 214] width 150 height 19
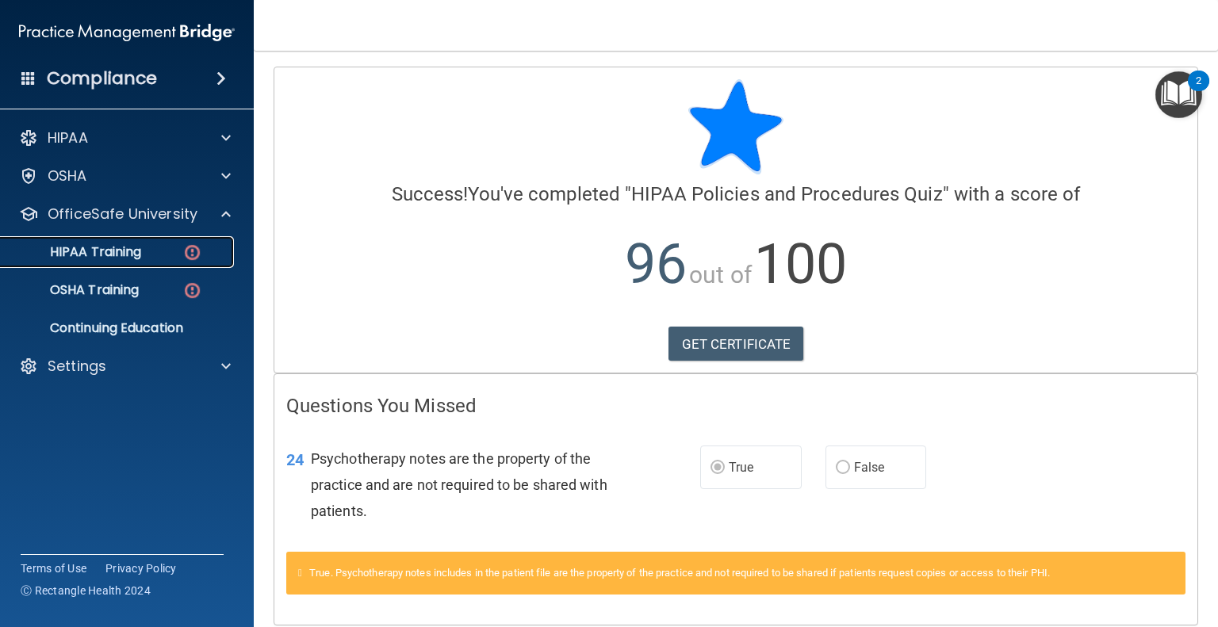
click at [117, 255] on p "HIPAA Training" at bounding box center [75, 252] width 131 height 16
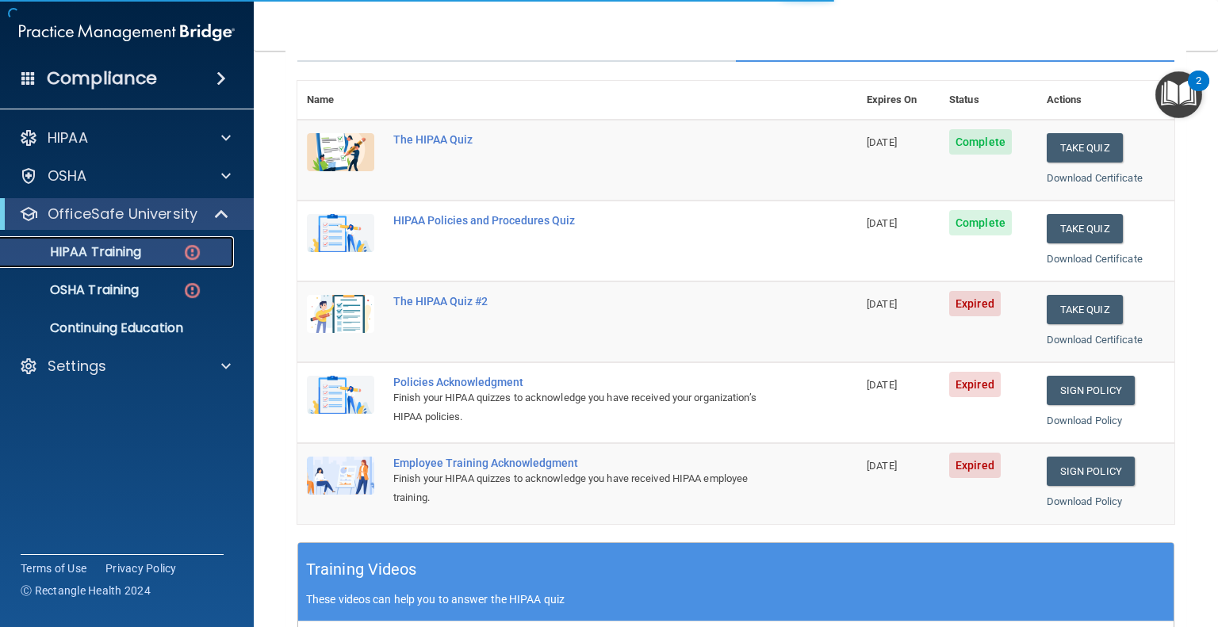
scroll to position [238, 0]
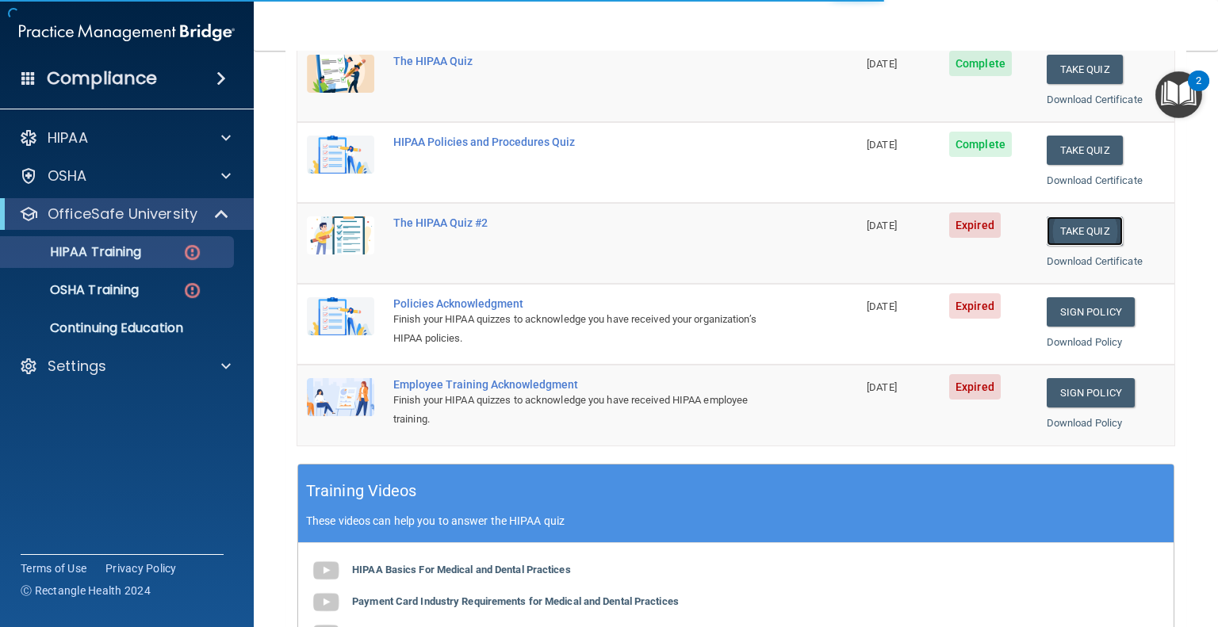
click at [1087, 229] on button "Take Quiz" at bounding box center [1085, 231] width 76 height 29
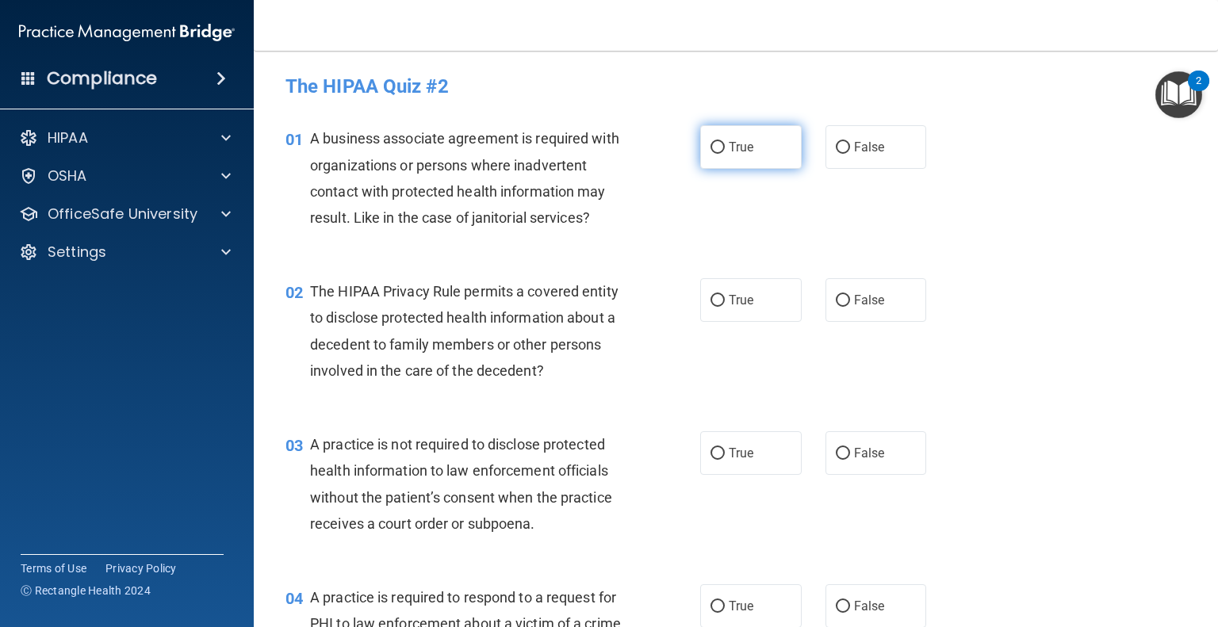
click at [714, 142] on input "True" at bounding box center [718, 148] width 14 height 12
radio input "true"
click at [713, 302] on input "True" at bounding box center [718, 301] width 14 height 12
radio input "true"
click at [716, 302] on input "True" at bounding box center [718, 301] width 14 height 12
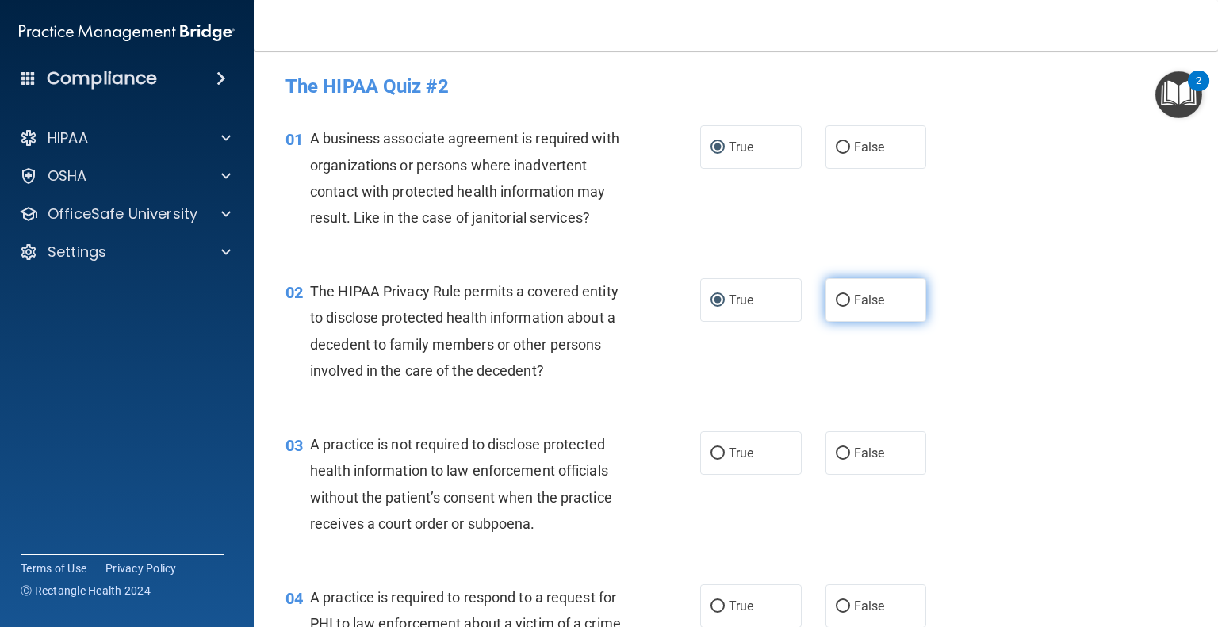
click at [842, 301] on label "False" at bounding box center [877, 300] width 102 height 44
click at [842, 301] on input "False" at bounding box center [843, 301] width 14 height 12
radio input "true"
radio input "false"
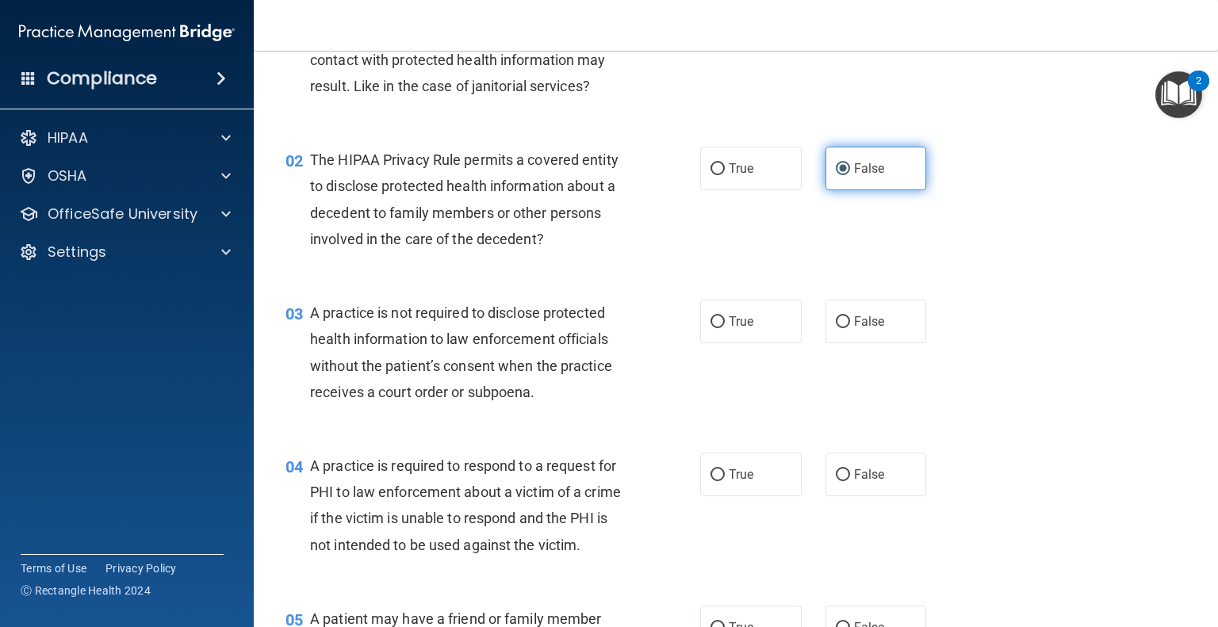
scroll to position [159, 0]
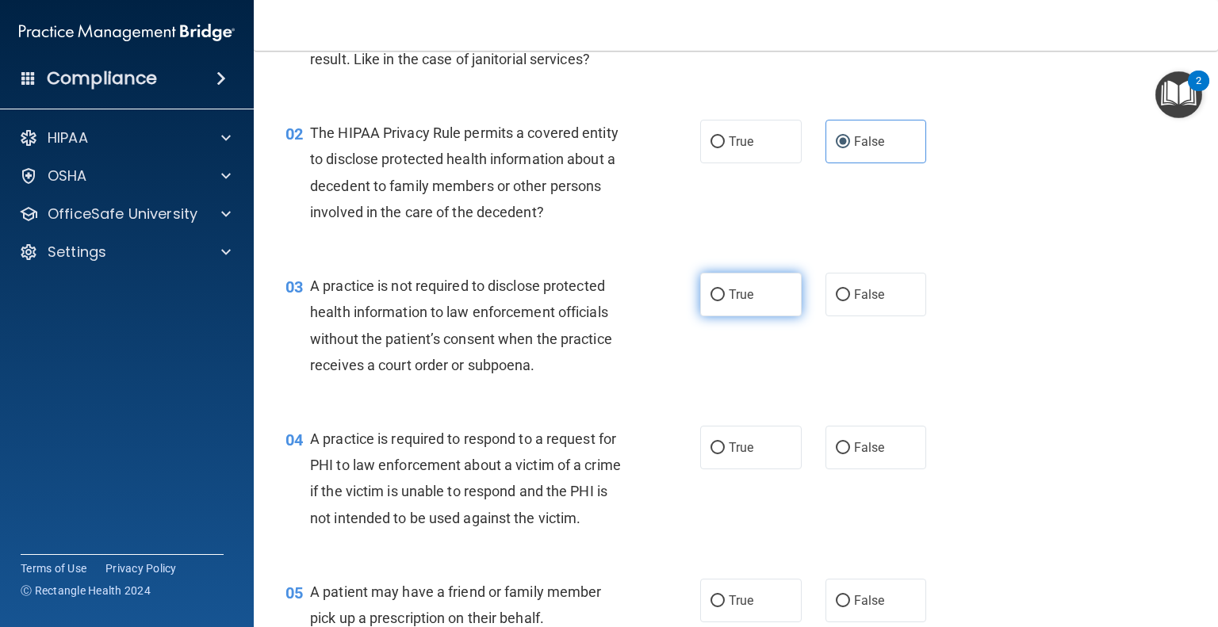
click at [711, 294] on input "True" at bounding box center [718, 296] width 14 height 12
radio input "true"
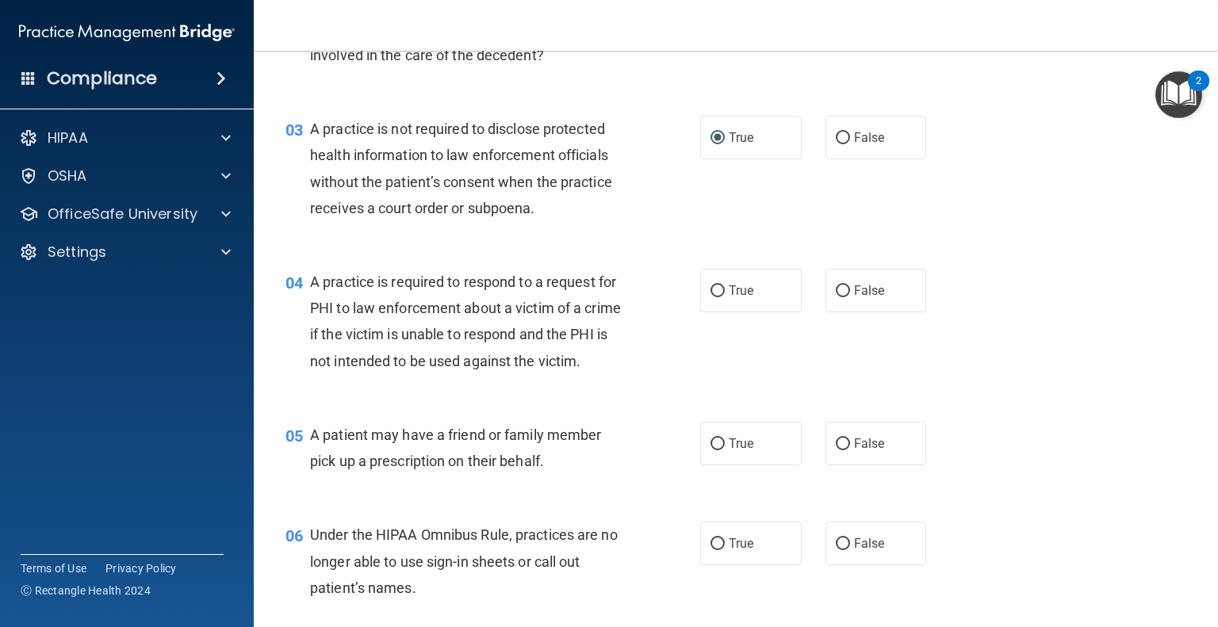
scroll to position [317, 0]
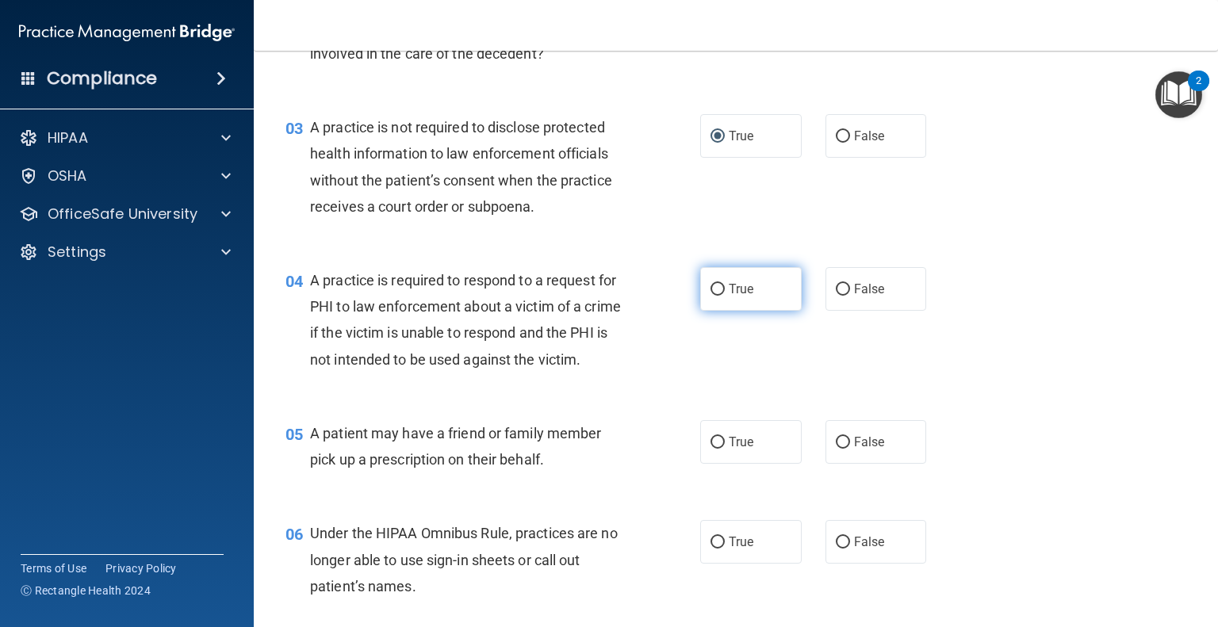
click at [712, 288] on input "True" at bounding box center [718, 290] width 14 height 12
radio input "true"
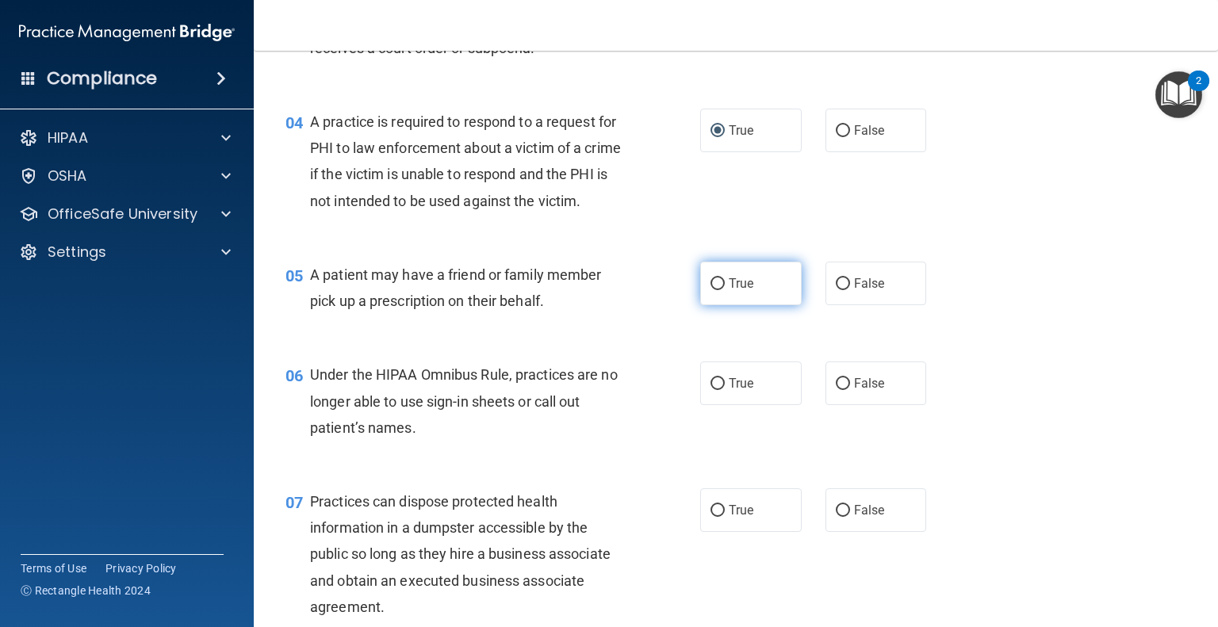
scroll to position [555, 0]
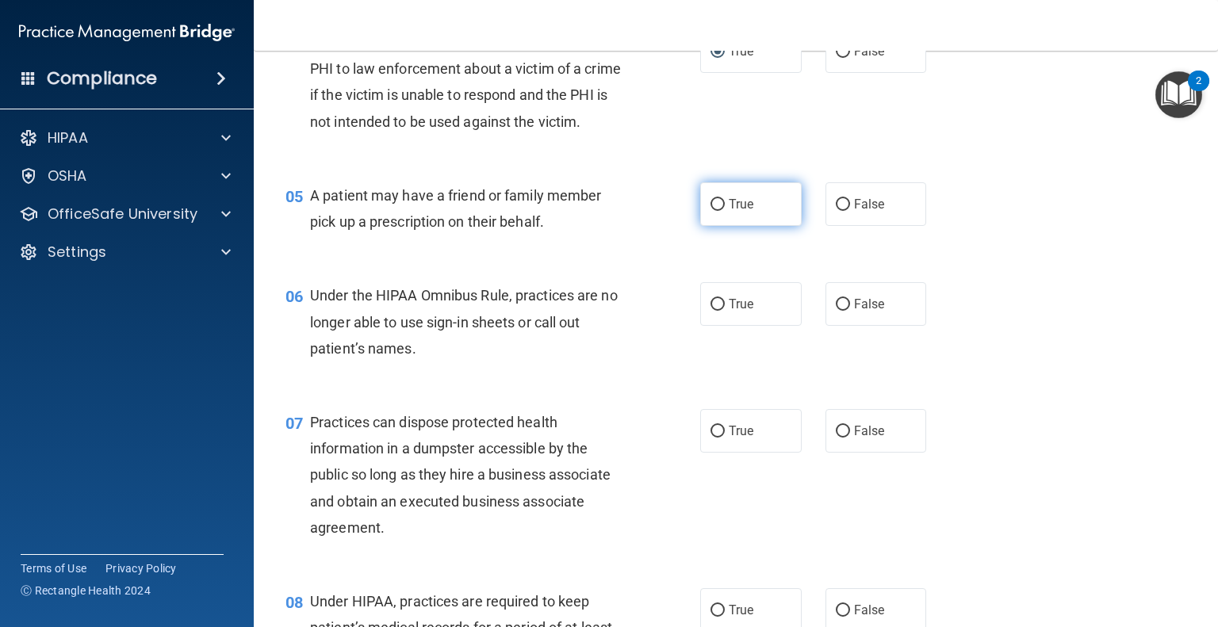
click at [711, 211] on input "True" at bounding box center [718, 205] width 14 height 12
radio input "true"
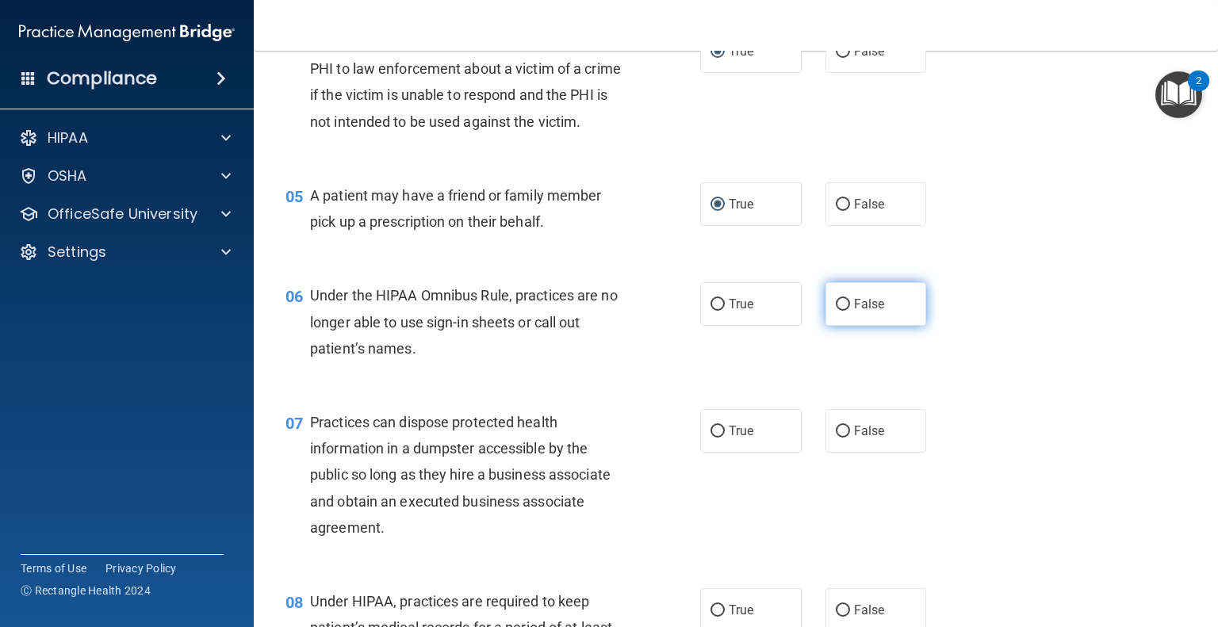
click at [836, 311] on input "False" at bounding box center [843, 305] width 14 height 12
radio input "true"
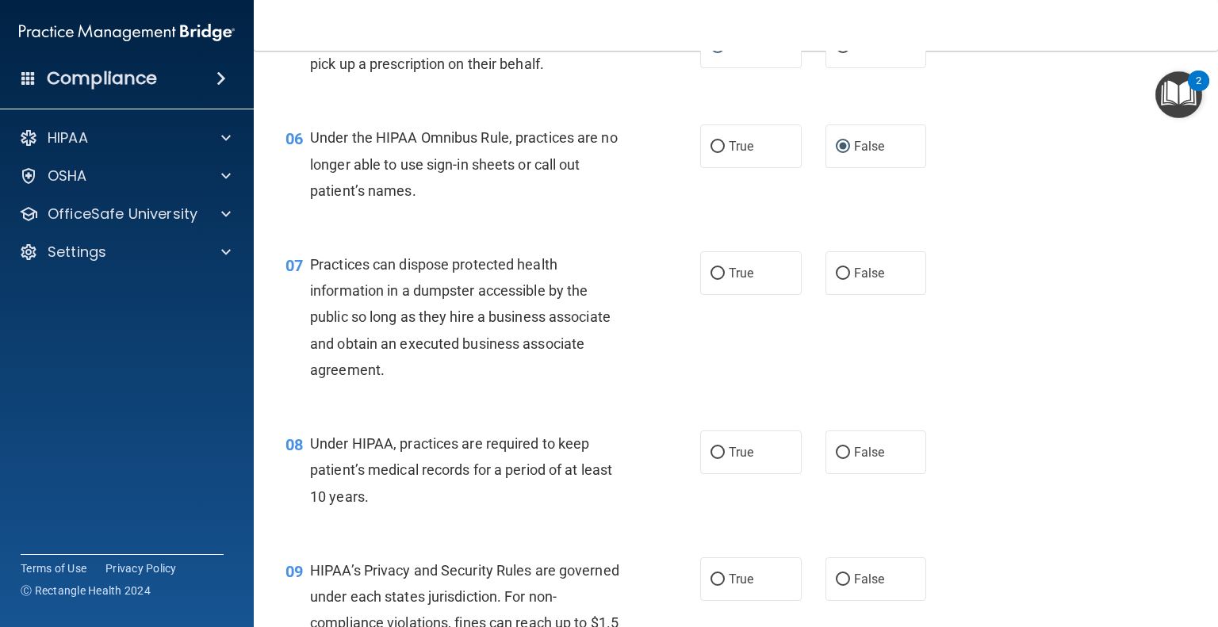
scroll to position [714, 0]
click at [840, 279] on input "False" at bounding box center [843, 273] width 14 height 12
radio input "true"
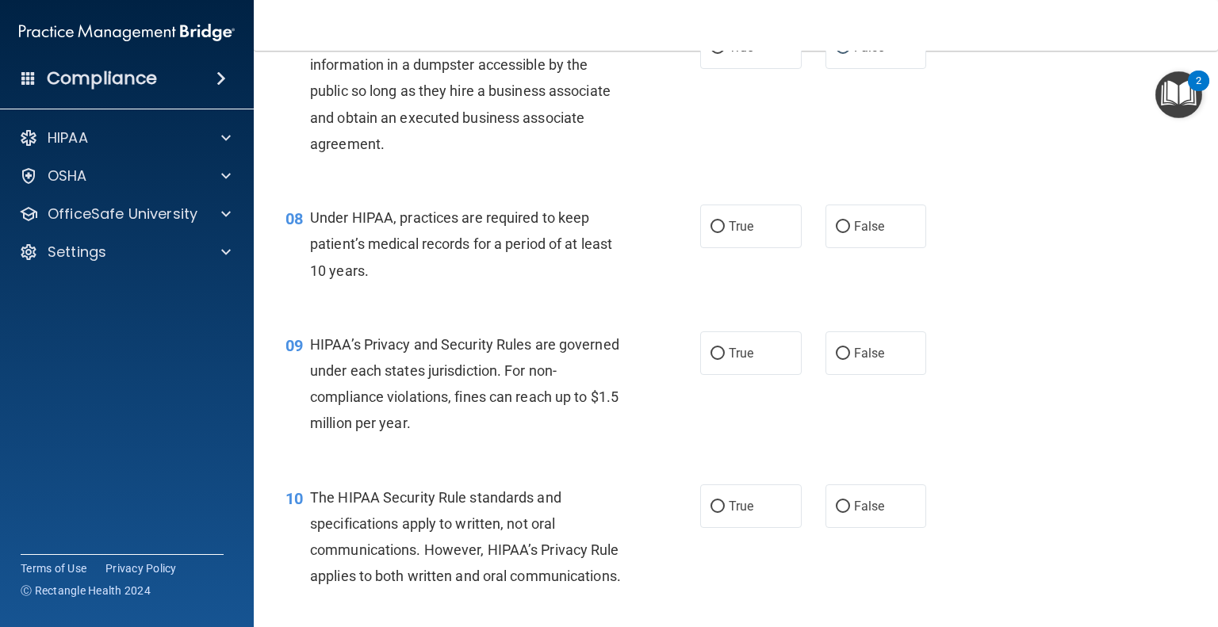
scroll to position [952, 0]
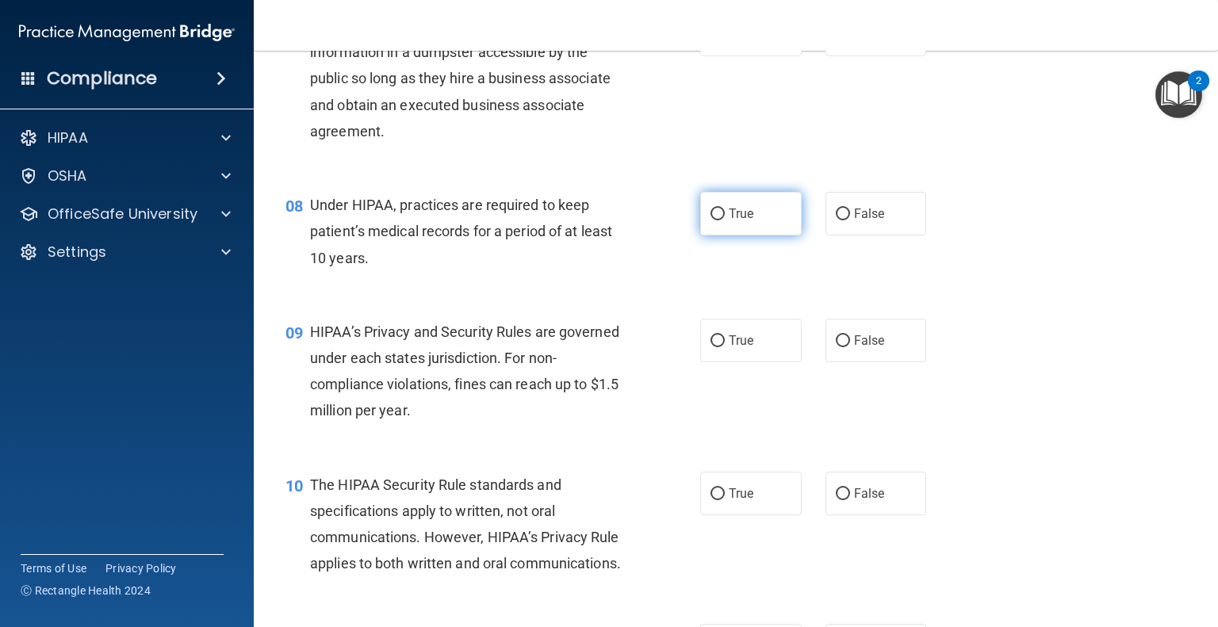
click at [711, 221] on input "True" at bounding box center [718, 215] width 14 height 12
radio input "true"
click at [711, 347] on input "True" at bounding box center [718, 342] width 14 height 12
radio input "true"
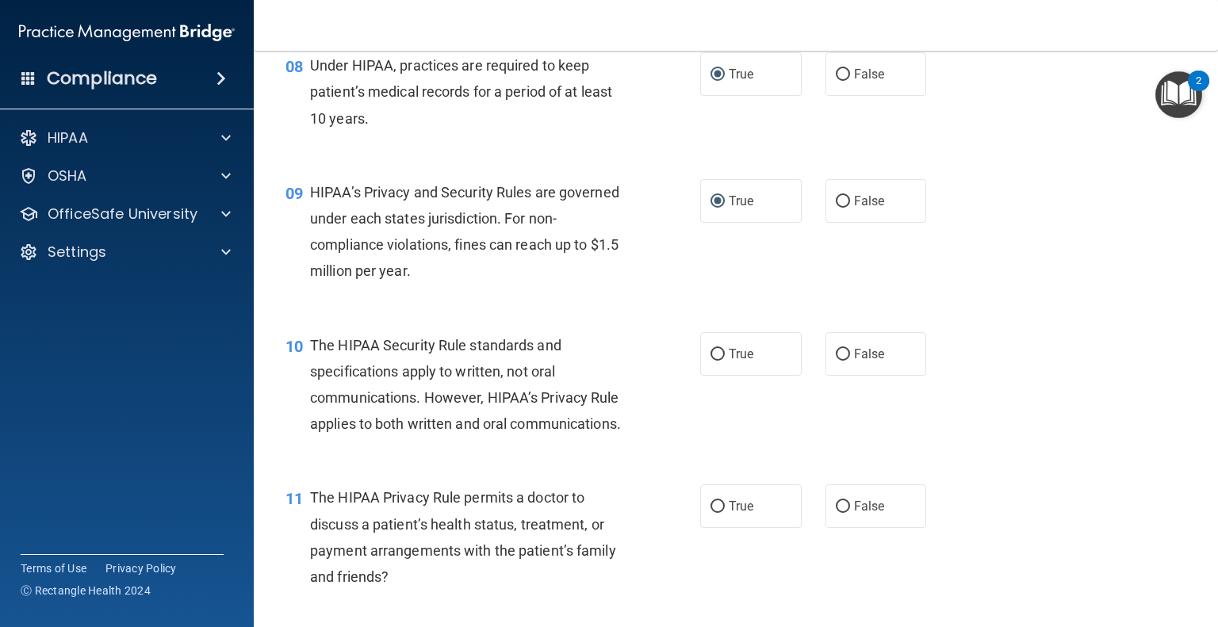
scroll to position [1110, 0]
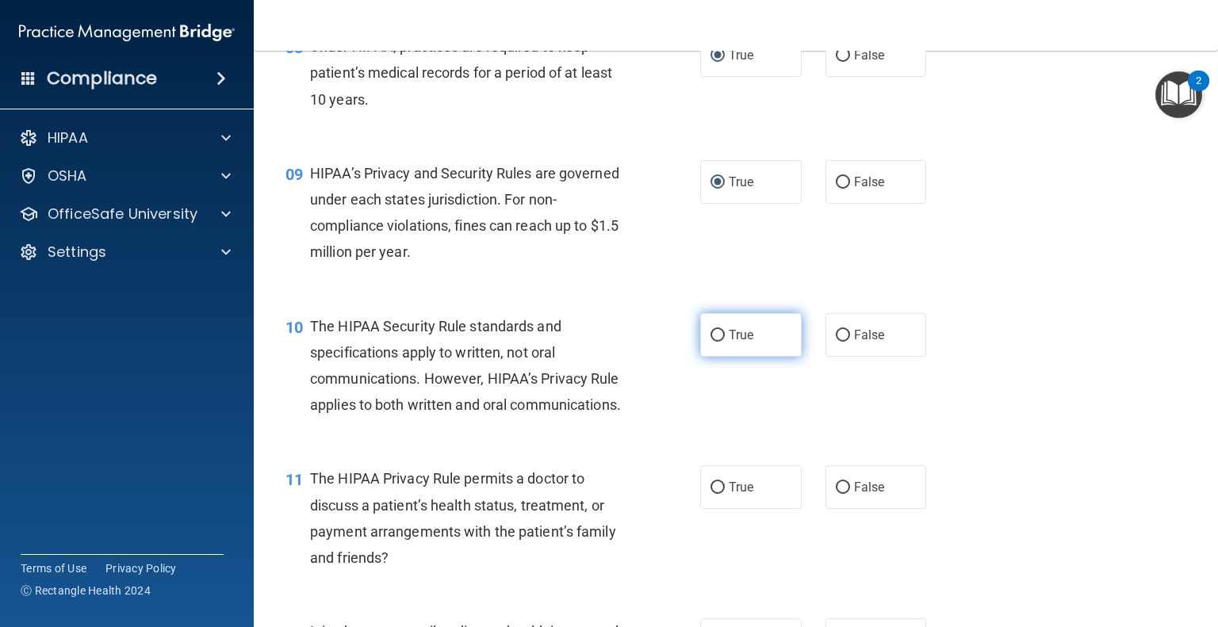
click at [719, 357] on label "True" at bounding box center [751, 335] width 102 height 44
click at [719, 342] on input "True" at bounding box center [718, 336] width 14 height 12
radio input "true"
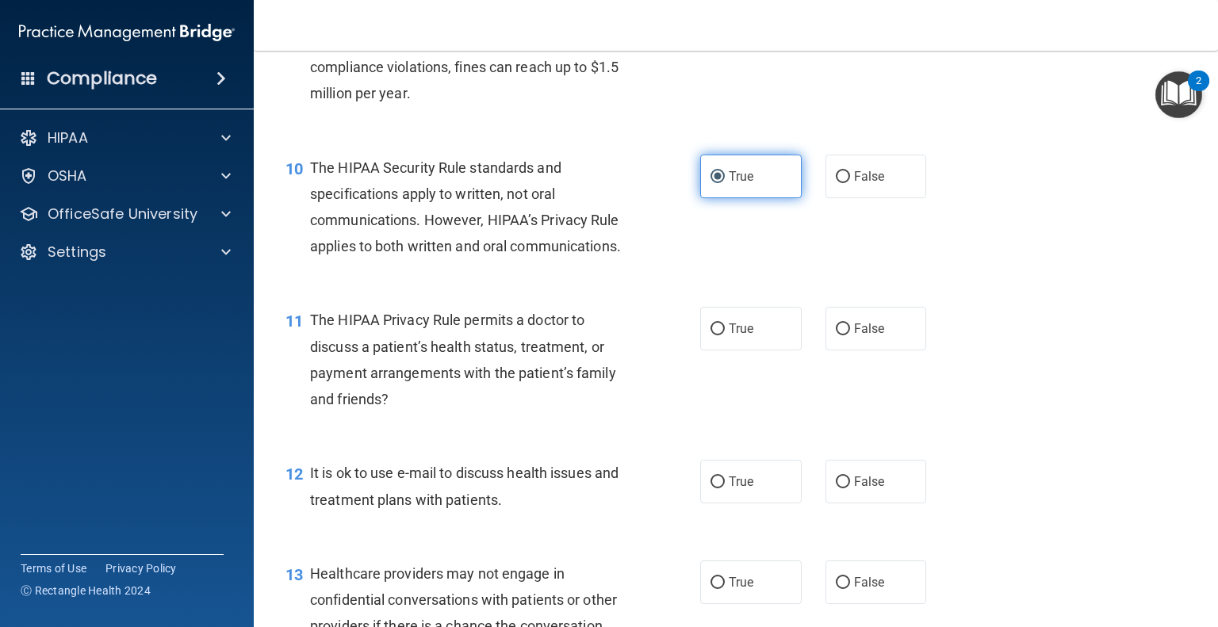
scroll to position [1348, 0]
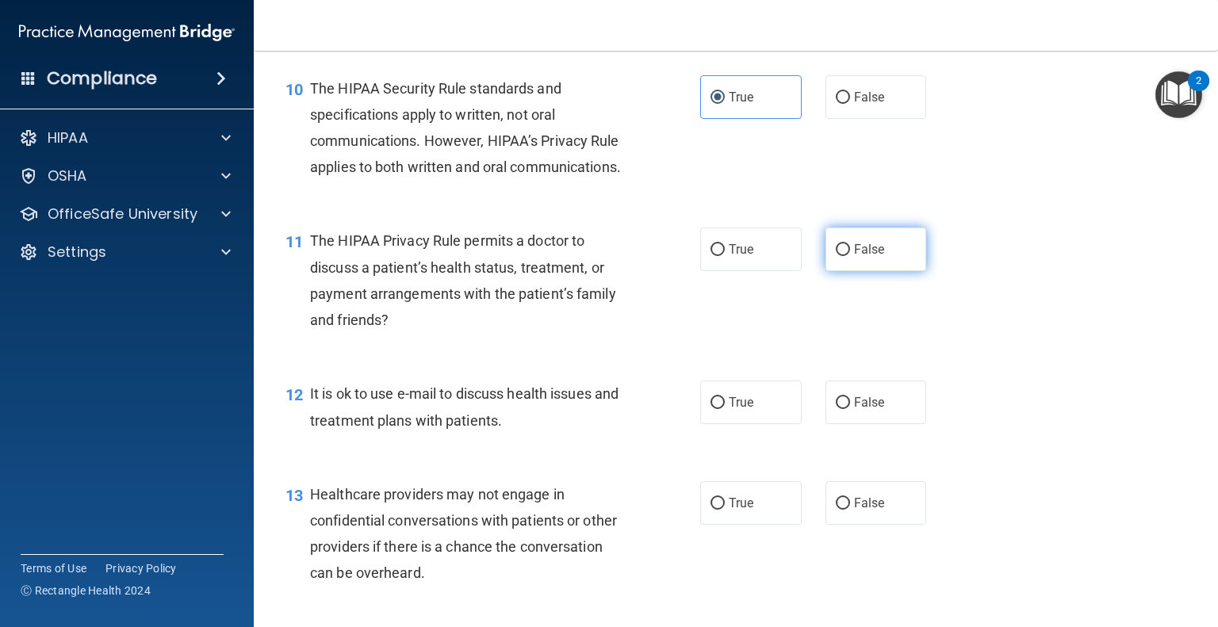
click at [836, 256] on input "False" at bounding box center [843, 250] width 14 height 12
radio input "true"
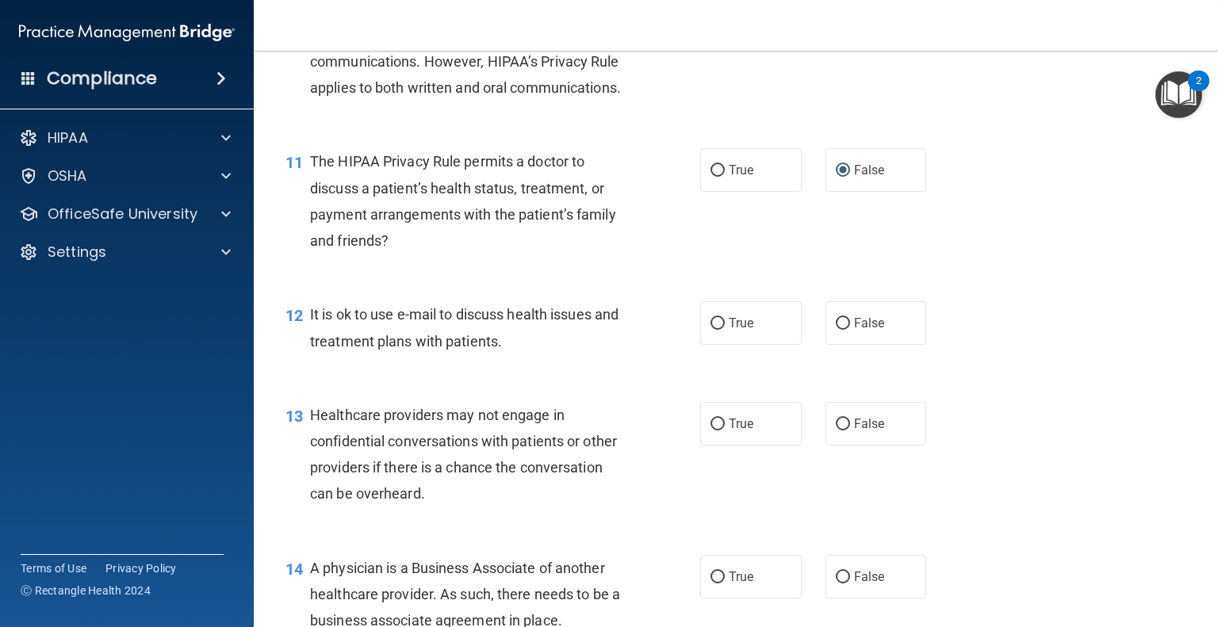
scroll to position [1507, 0]
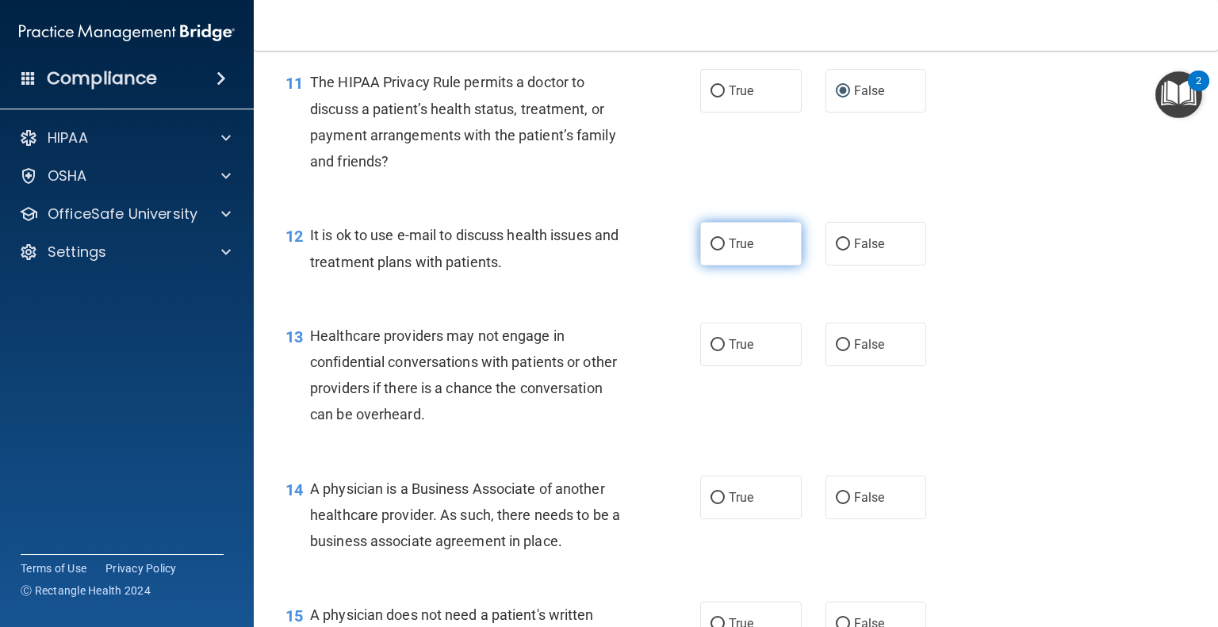
click at [729, 251] on span "True" at bounding box center [741, 243] width 25 height 15
click at [725, 251] on input "True" at bounding box center [718, 245] width 14 height 12
radio input "true"
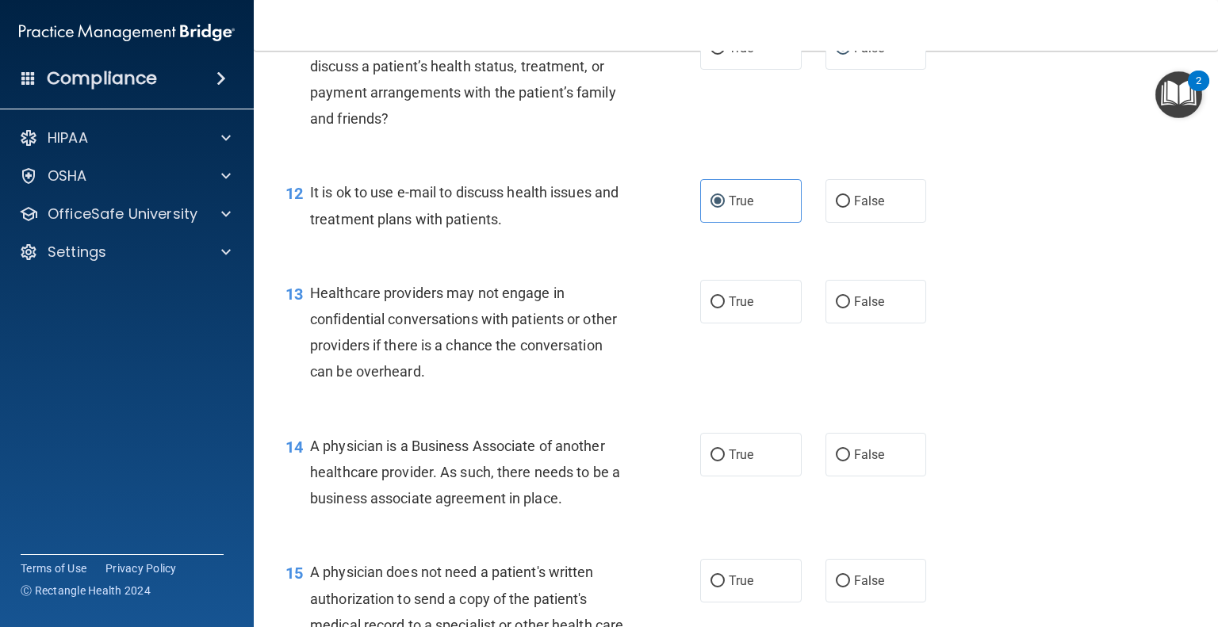
scroll to position [1586, 0]
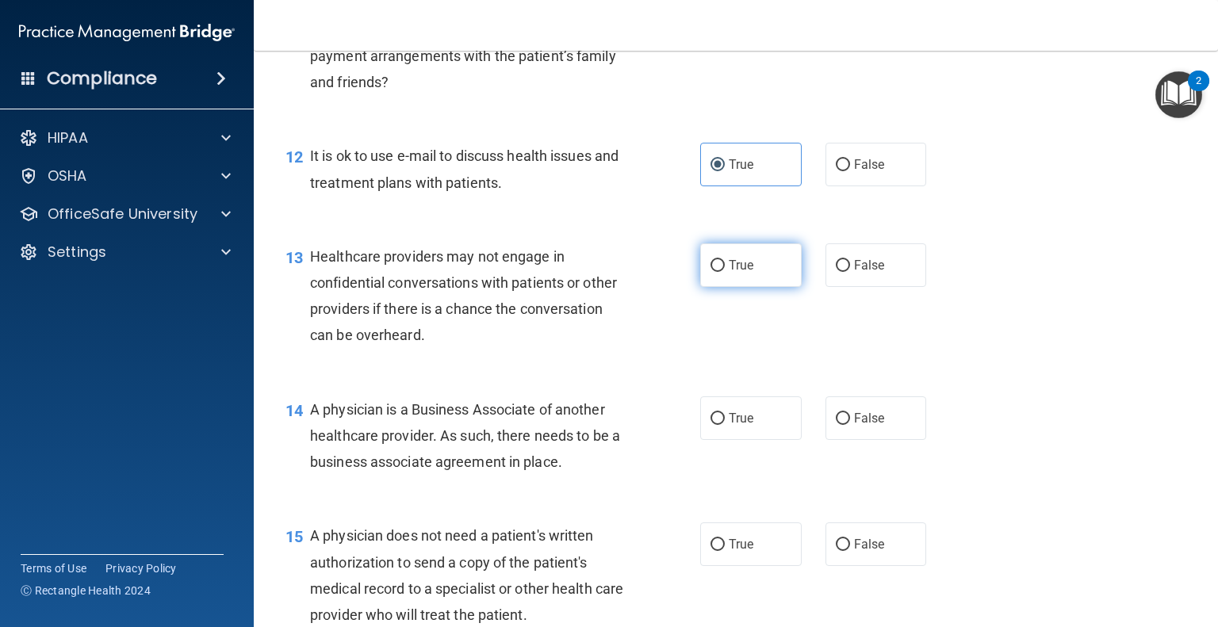
click at [719, 287] on label "True" at bounding box center [751, 266] width 102 height 44
click at [719, 272] on input "True" at bounding box center [718, 266] width 14 height 12
radio input "true"
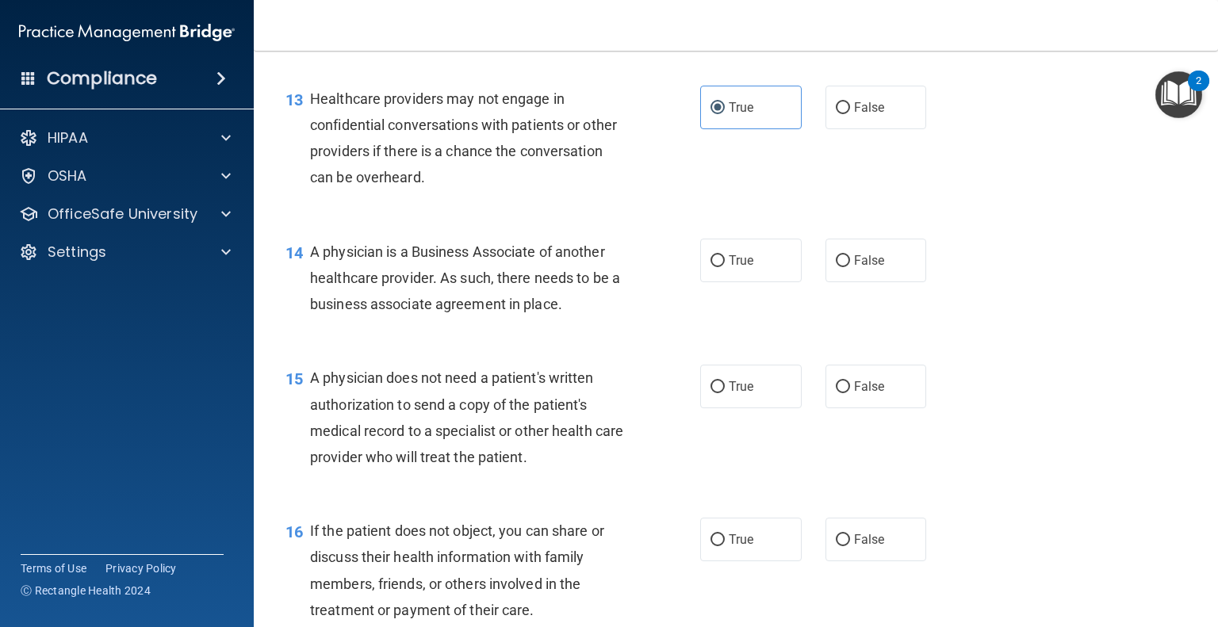
scroll to position [1745, 0]
click at [719, 282] on label "True" at bounding box center [751, 260] width 102 height 44
click at [719, 267] on input "True" at bounding box center [718, 261] width 14 height 12
radio input "true"
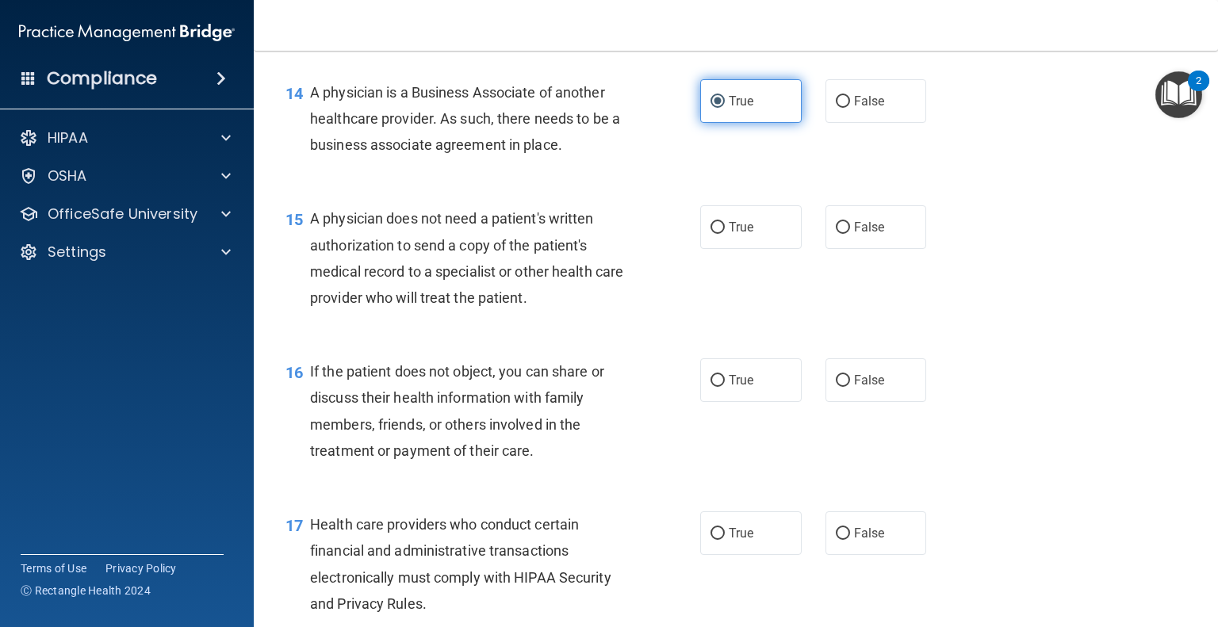
scroll to position [1983, 0]
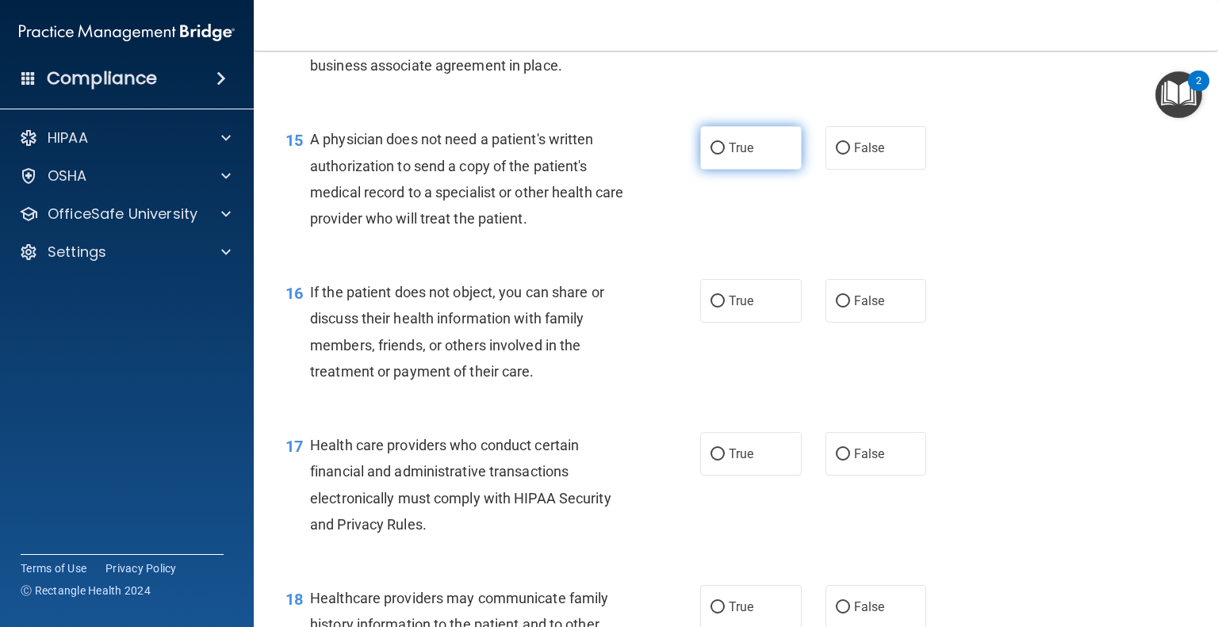
click at [714, 155] on input "True" at bounding box center [718, 149] width 14 height 12
radio input "true"
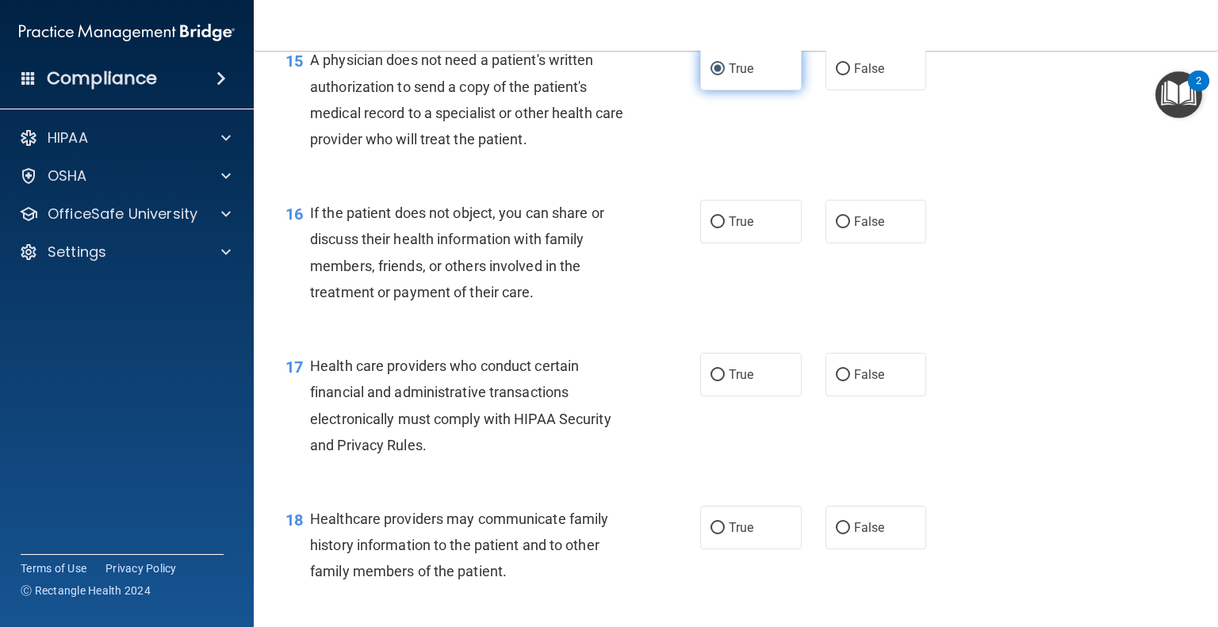
click at [711, 75] on input "True" at bounding box center [718, 69] width 14 height 12
click at [836, 75] on input "False" at bounding box center [843, 69] width 14 height 12
radio input "true"
radio input "false"
click at [700, 244] on label "True" at bounding box center [751, 222] width 102 height 44
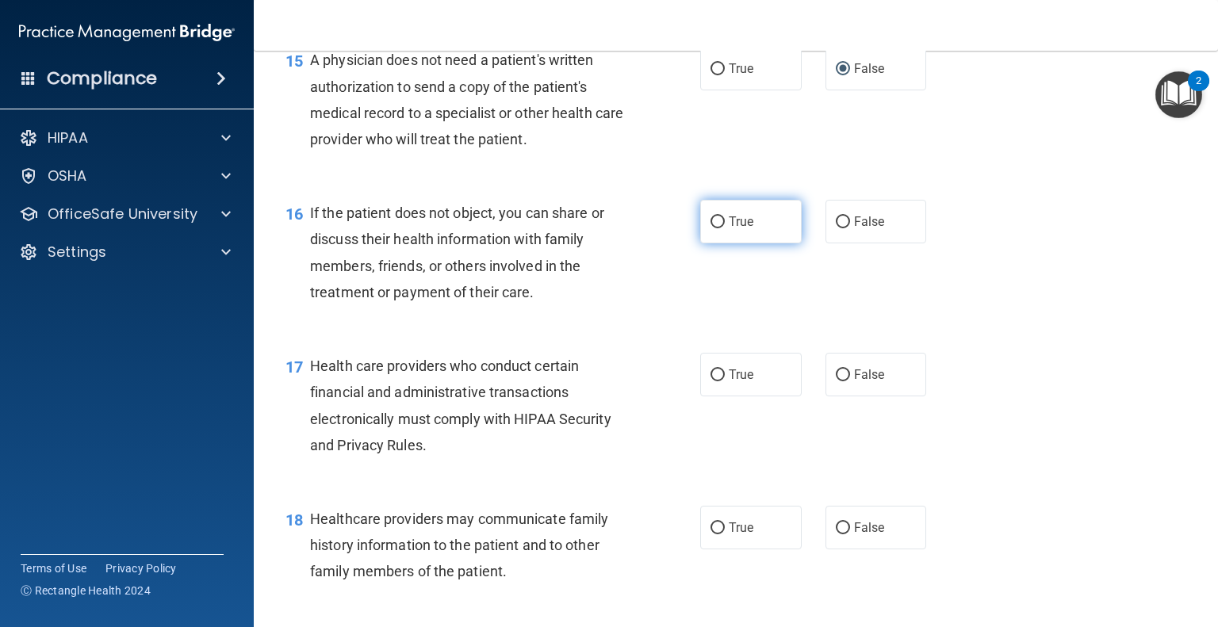
click at [711, 228] on input "True" at bounding box center [718, 223] width 14 height 12
radio input "true"
click at [700, 244] on label "True" at bounding box center [751, 222] width 102 height 44
click at [711, 228] on input "True" at bounding box center [718, 223] width 14 height 12
click at [826, 244] on label "False" at bounding box center [877, 222] width 102 height 44
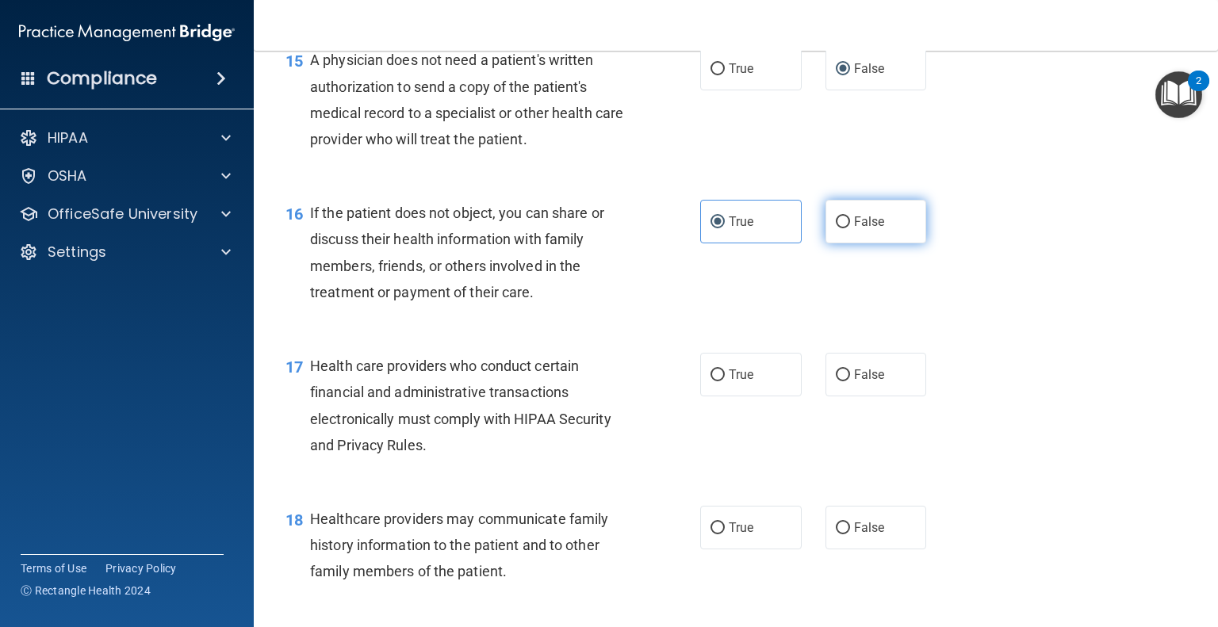
click at [836, 228] on input "False" at bounding box center [843, 223] width 14 height 12
radio input "true"
radio input "false"
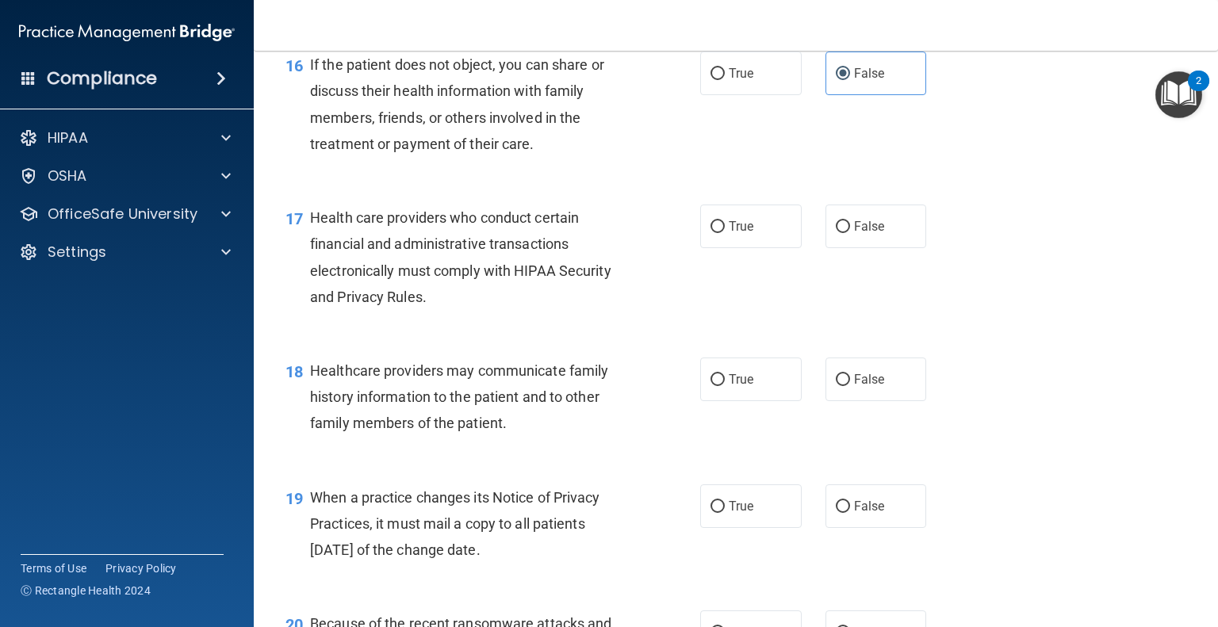
scroll to position [2221, 0]
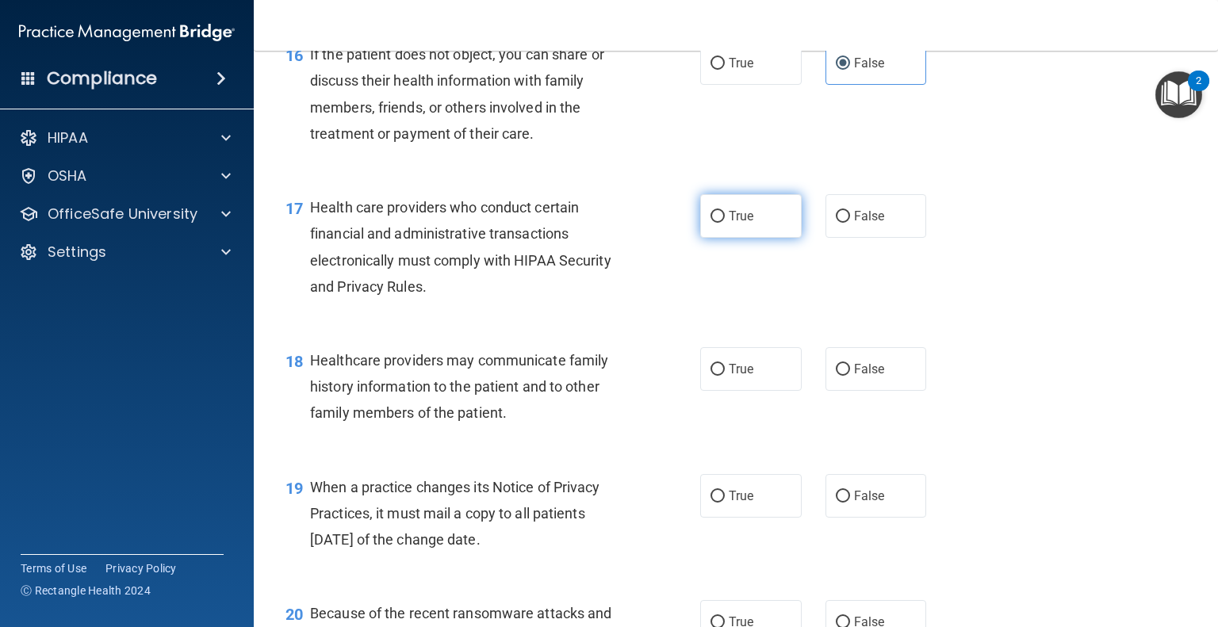
click at [729, 224] on span "True" at bounding box center [741, 216] width 25 height 15
click at [711, 223] on input "True" at bounding box center [718, 217] width 14 height 12
radio input "true"
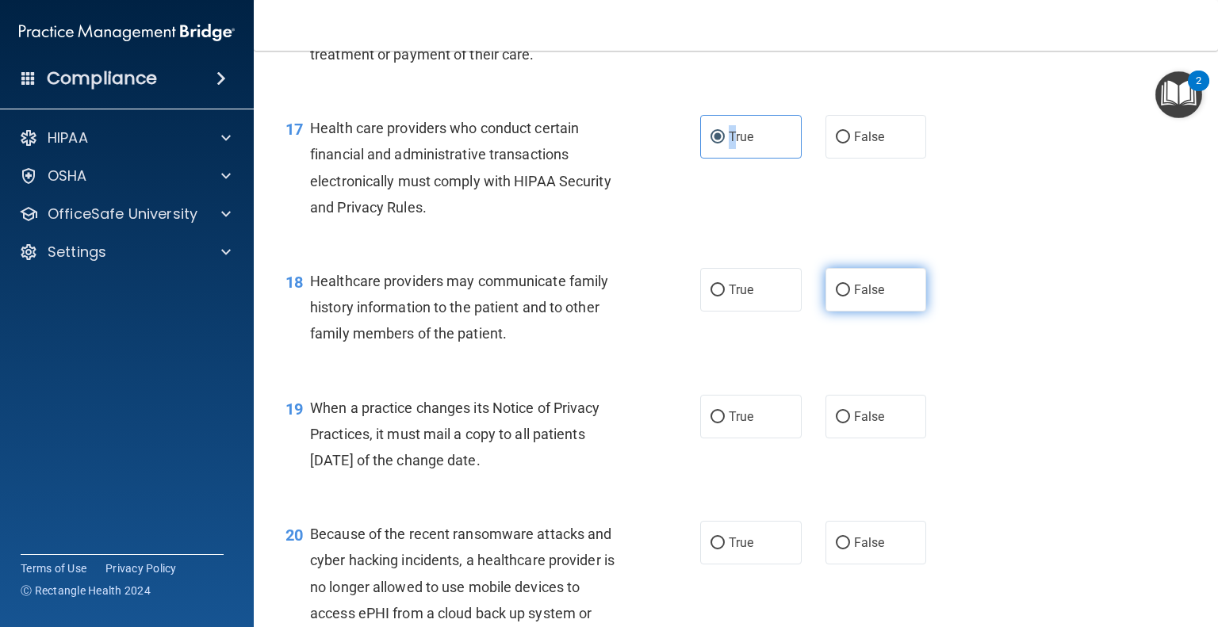
click at [836, 297] on input "False" at bounding box center [843, 291] width 14 height 12
radio input "true"
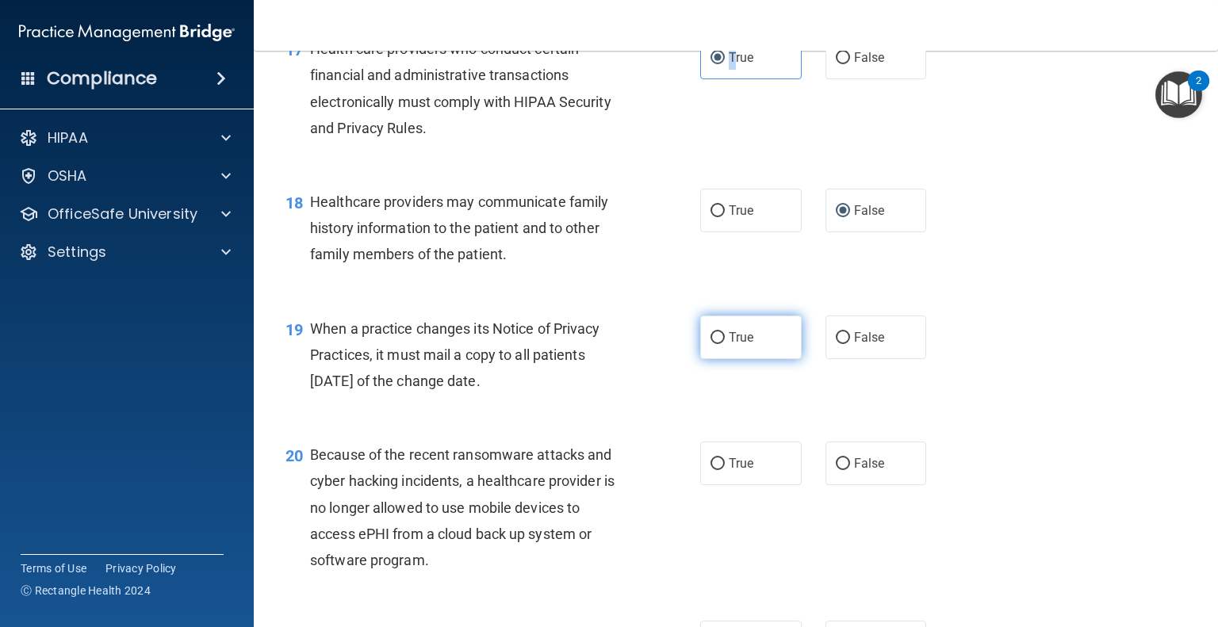
click at [716, 344] on input "True" at bounding box center [718, 338] width 14 height 12
radio input "true"
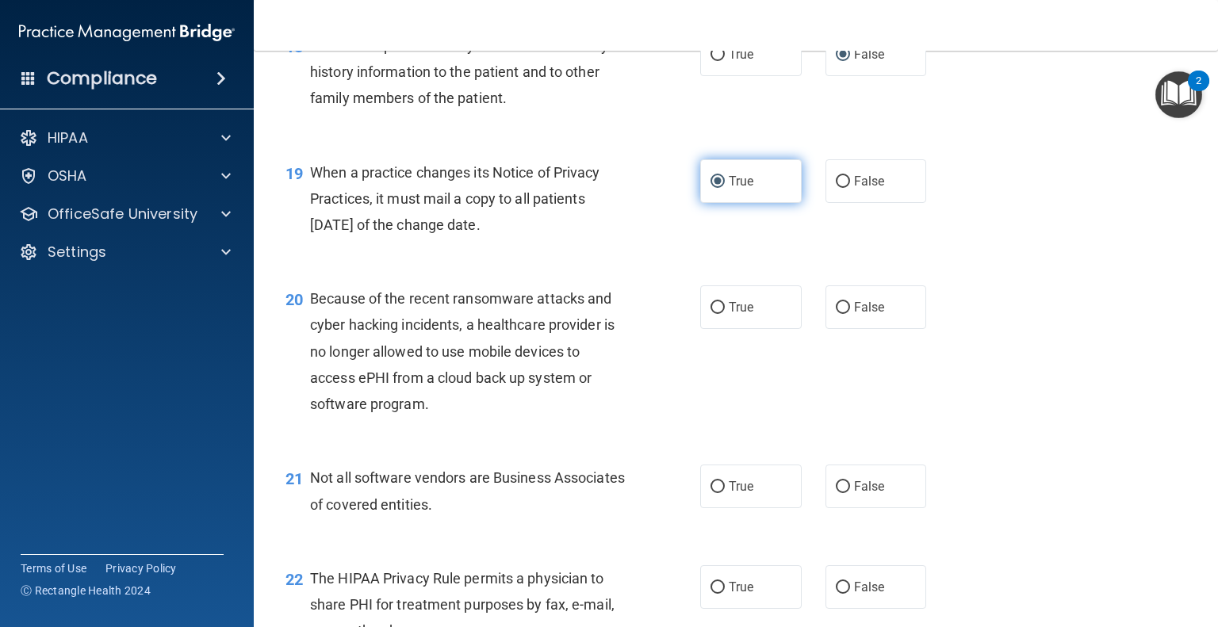
scroll to position [2538, 0]
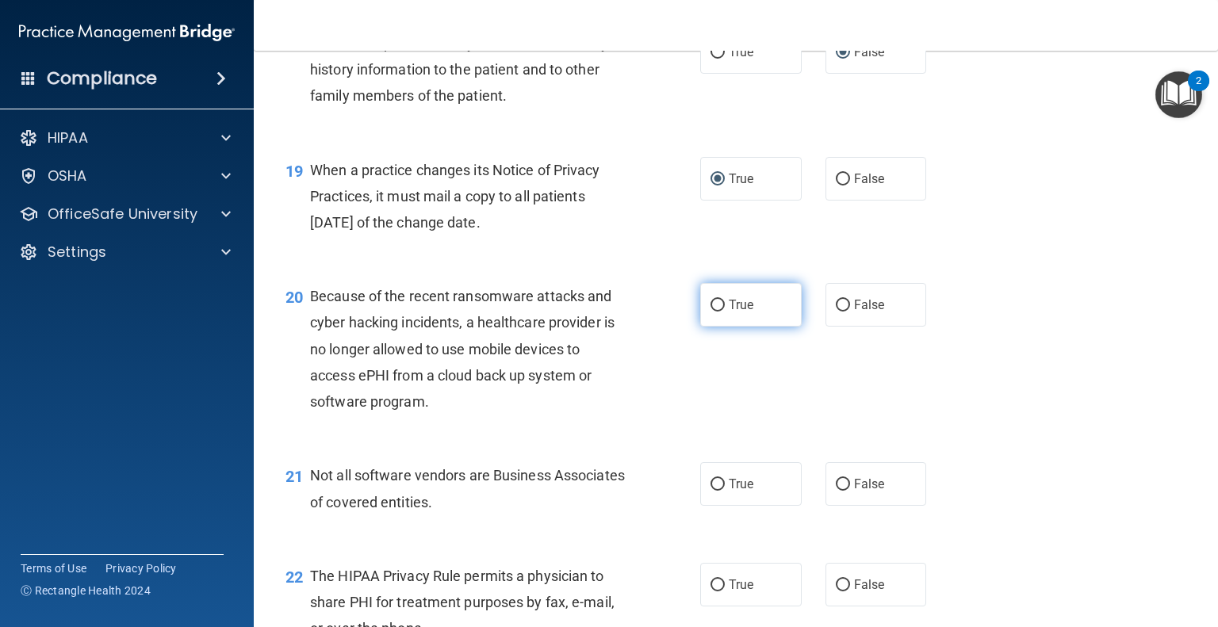
click at [715, 312] on input "True" at bounding box center [718, 306] width 14 height 12
radio input "true"
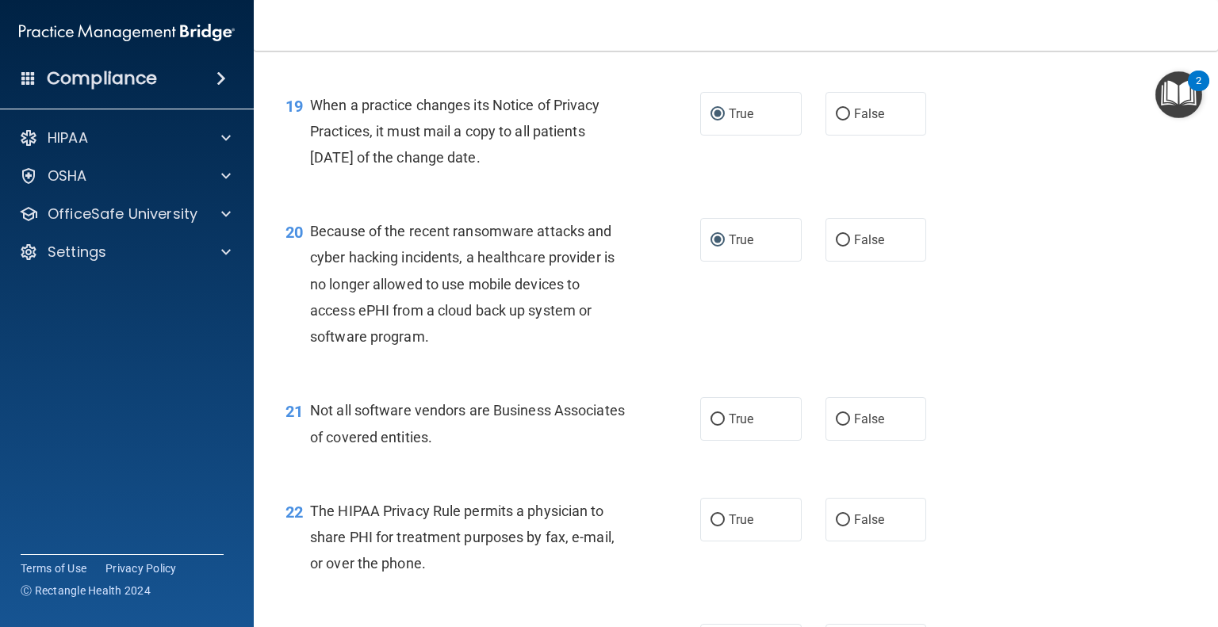
scroll to position [2697, 0]
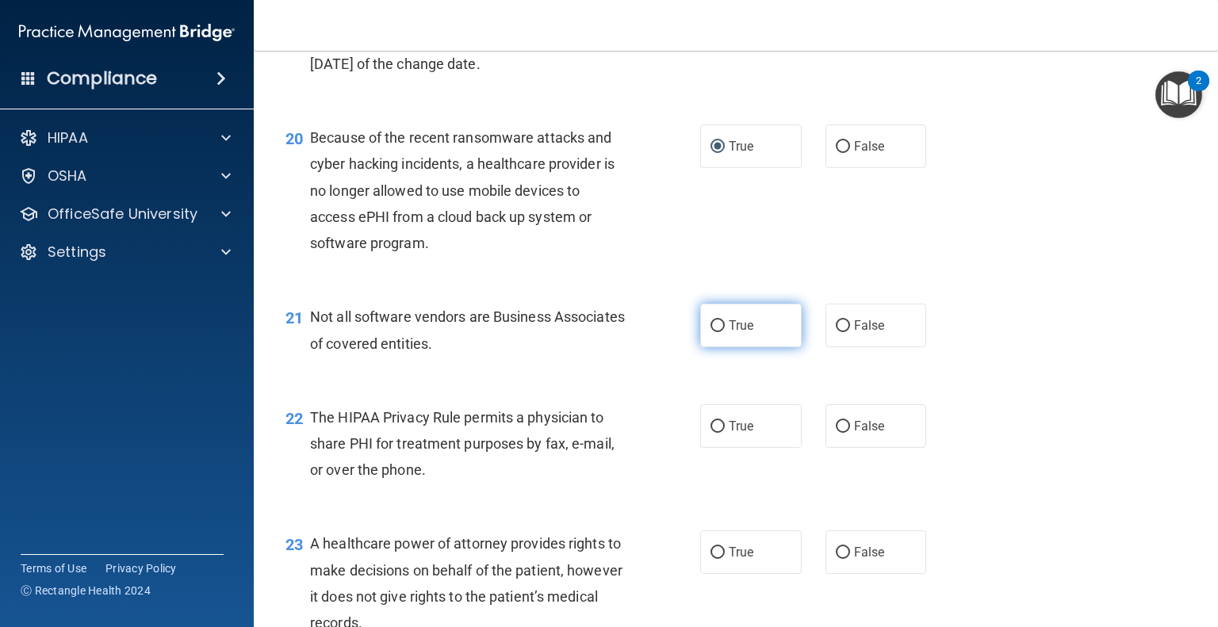
click at [711, 332] on input "True" at bounding box center [718, 326] width 14 height 12
radio input "true"
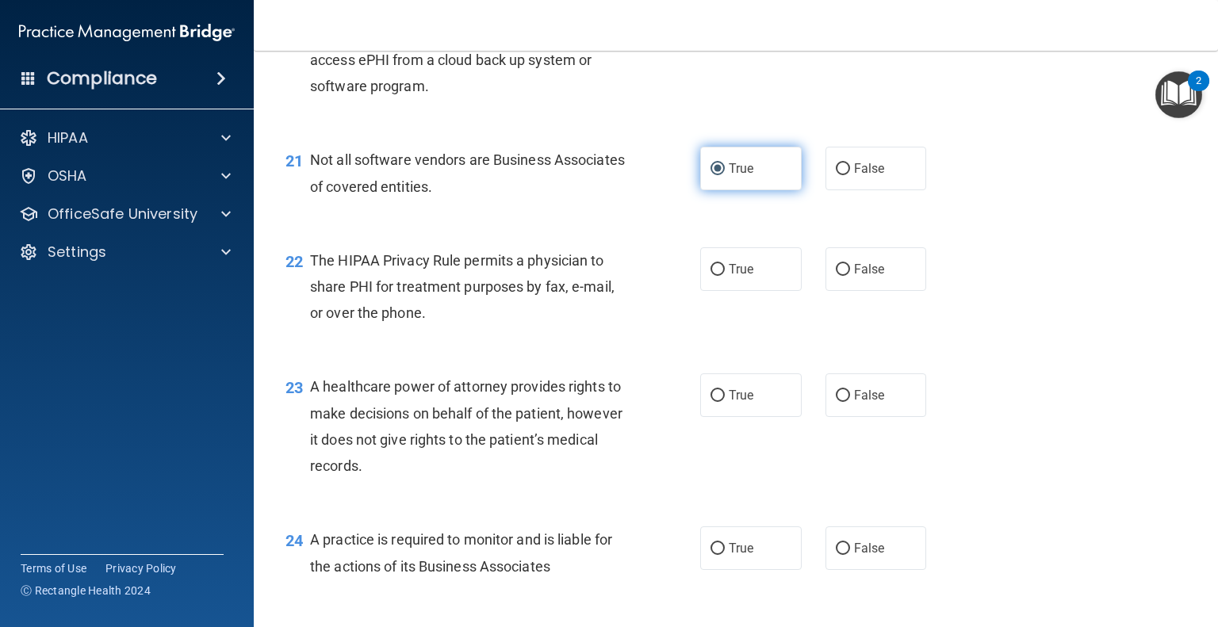
scroll to position [2855, 0]
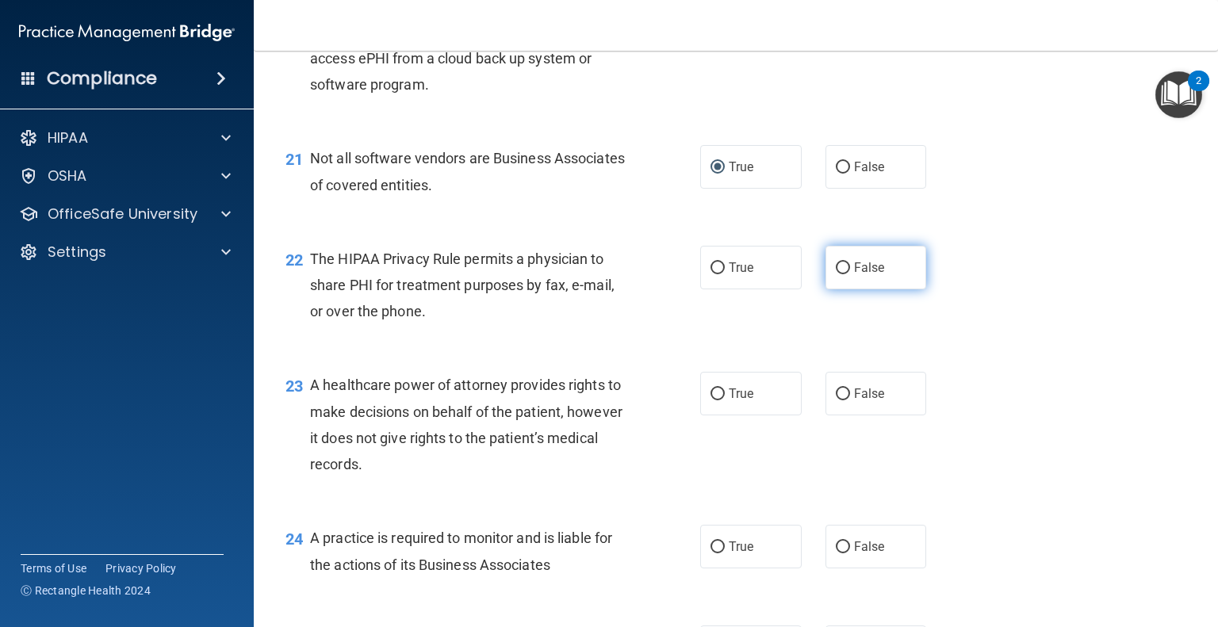
click at [826, 290] on label "False" at bounding box center [877, 268] width 102 height 44
click at [836, 274] on input "False" at bounding box center [843, 269] width 14 height 12
radio input "true"
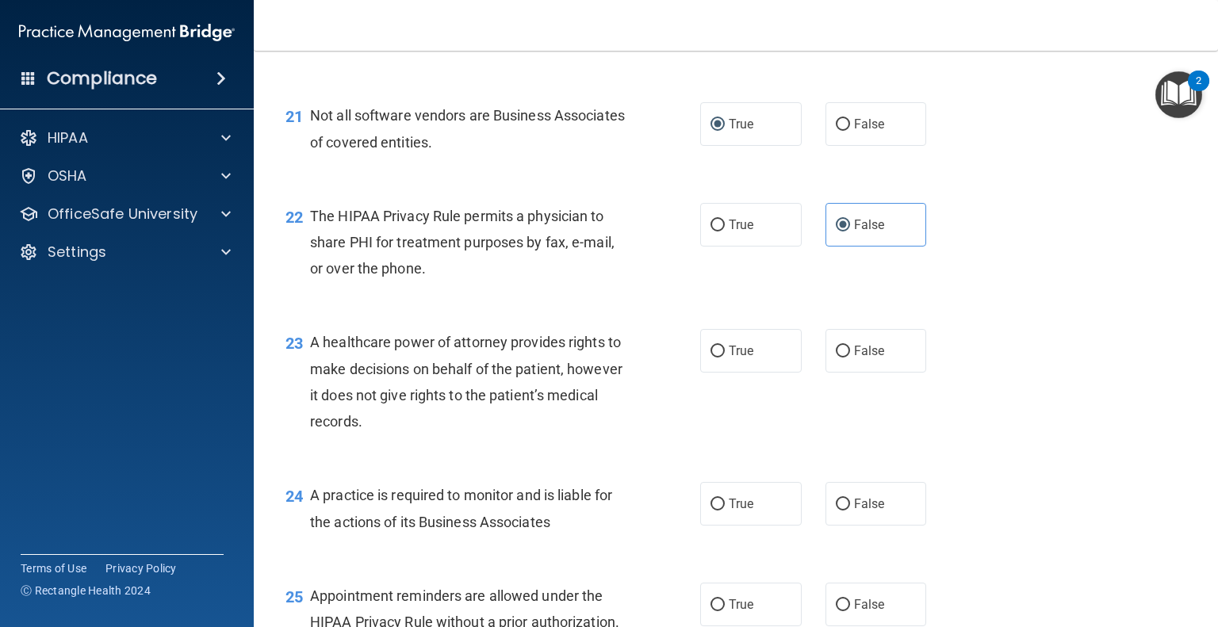
scroll to position [2935, 0]
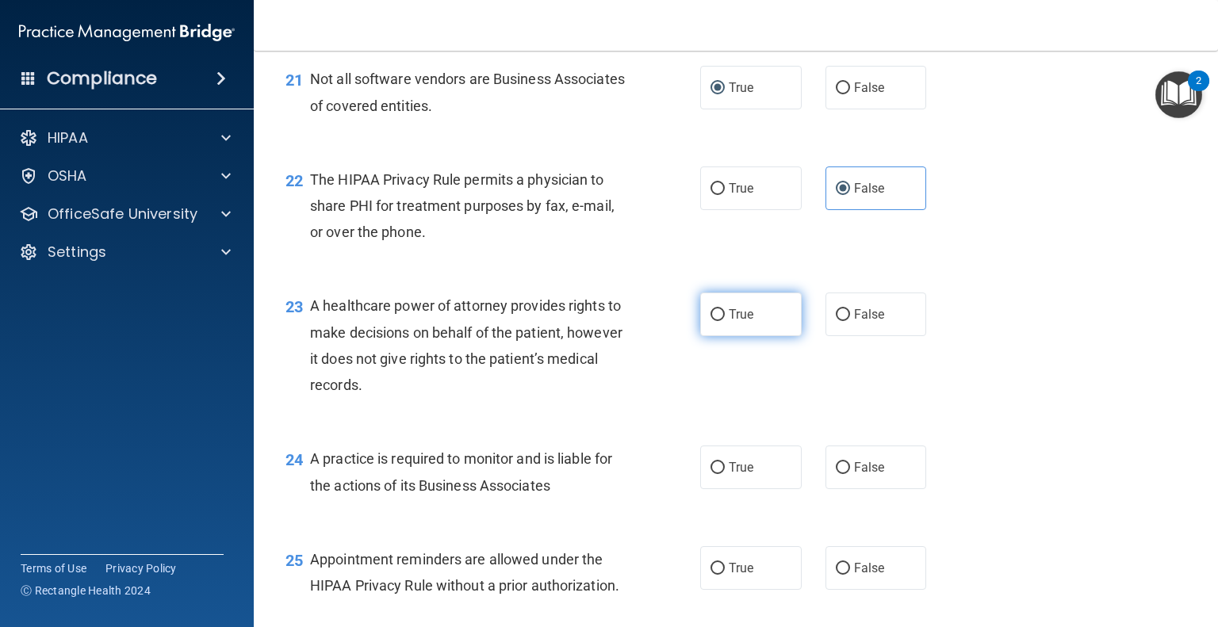
click at [717, 321] on input "True" at bounding box center [718, 315] width 14 height 12
radio input "true"
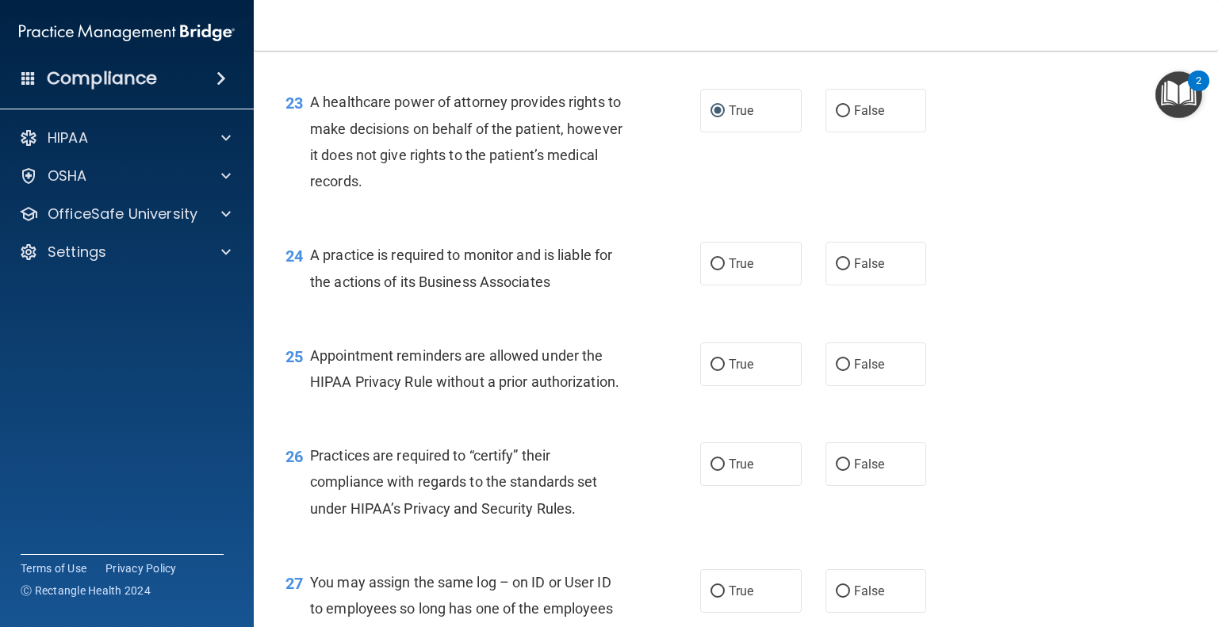
scroll to position [3173, 0]
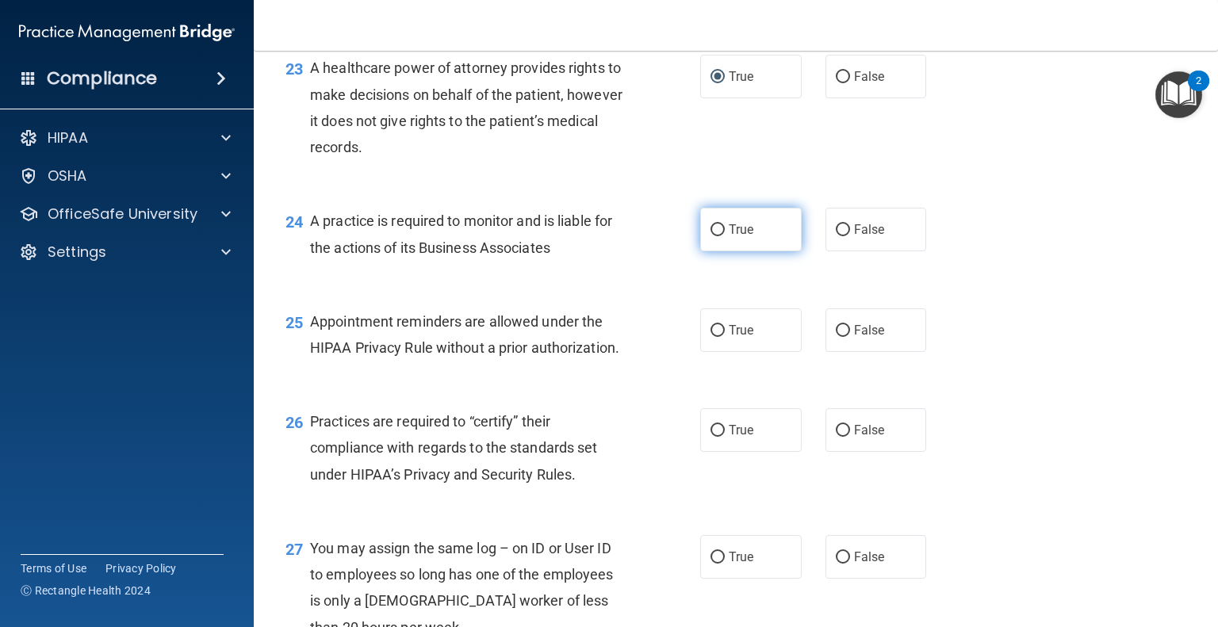
click at [729, 237] on span "True" at bounding box center [741, 229] width 25 height 15
click at [723, 236] on input "True" at bounding box center [718, 230] width 14 height 12
radio input "true"
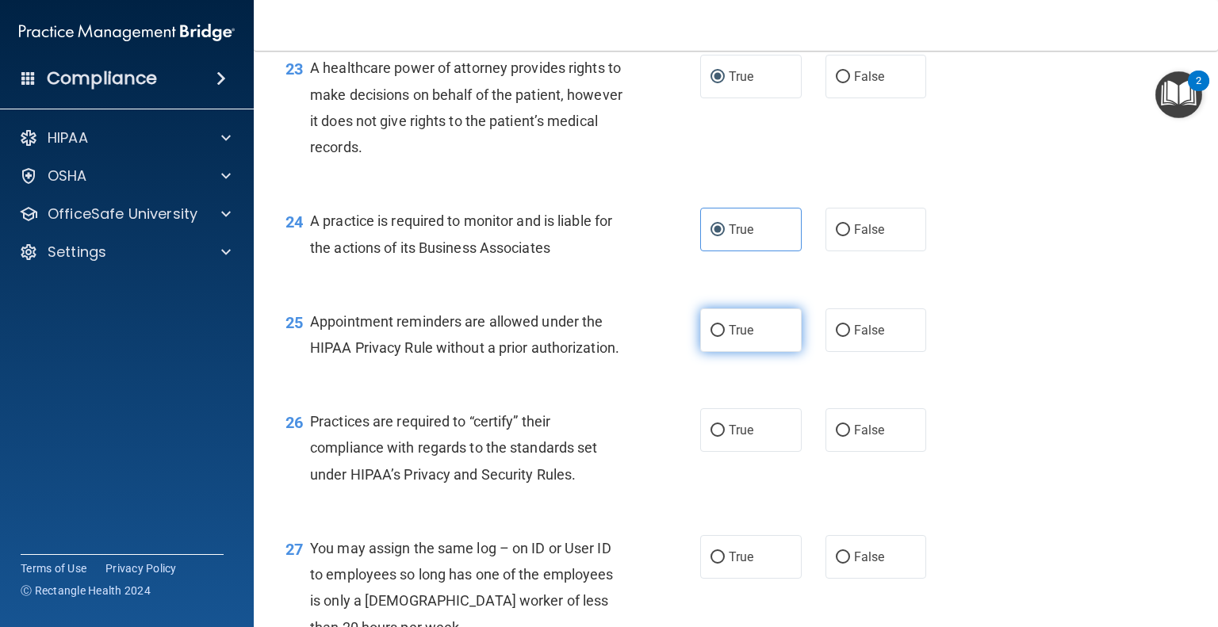
click at [711, 337] on input "True" at bounding box center [718, 331] width 14 height 12
radio input "true"
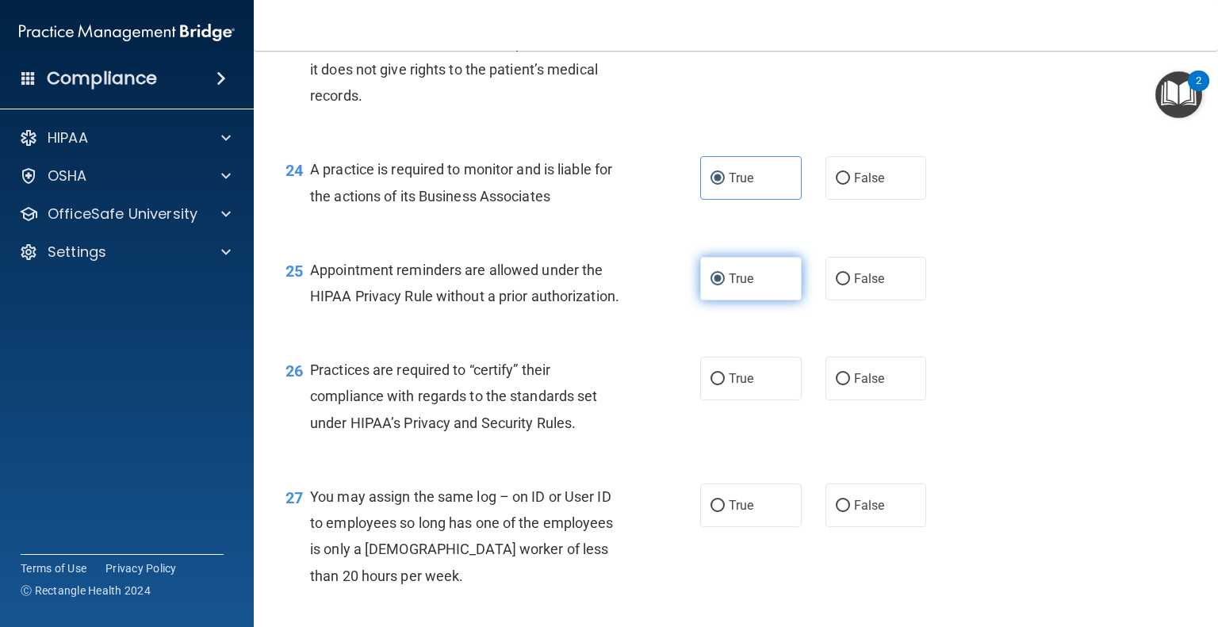
scroll to position [3252, 0]
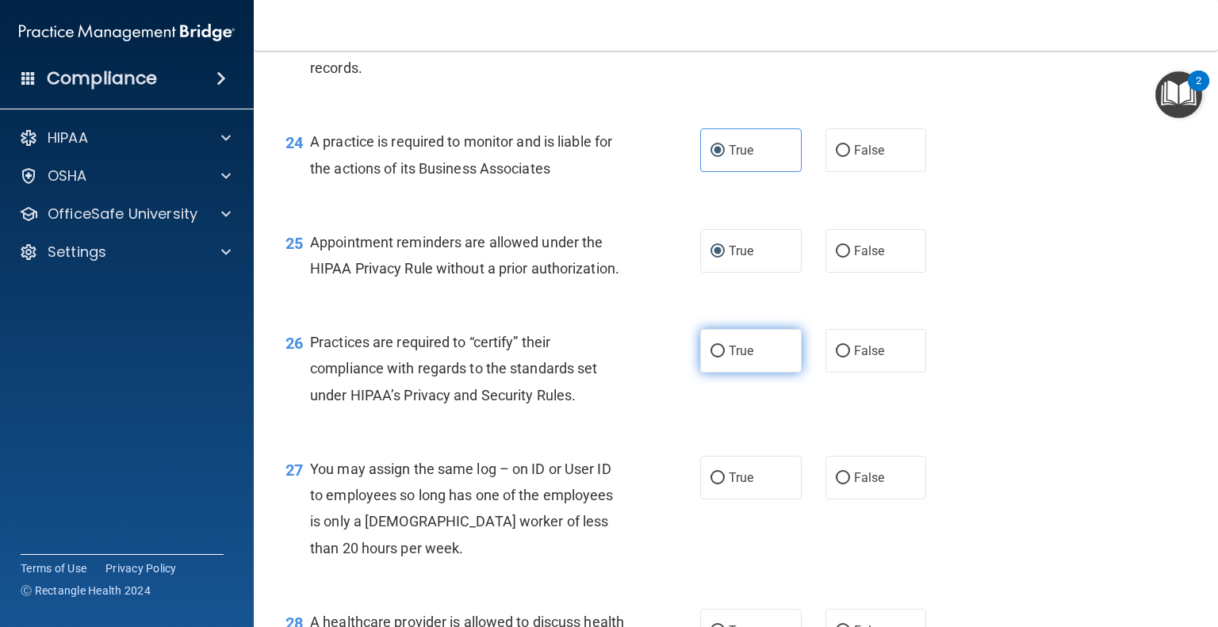
click at [714, 358] on input "True" at bounding box center [718, 352] width 14 height 12
radio input "true"
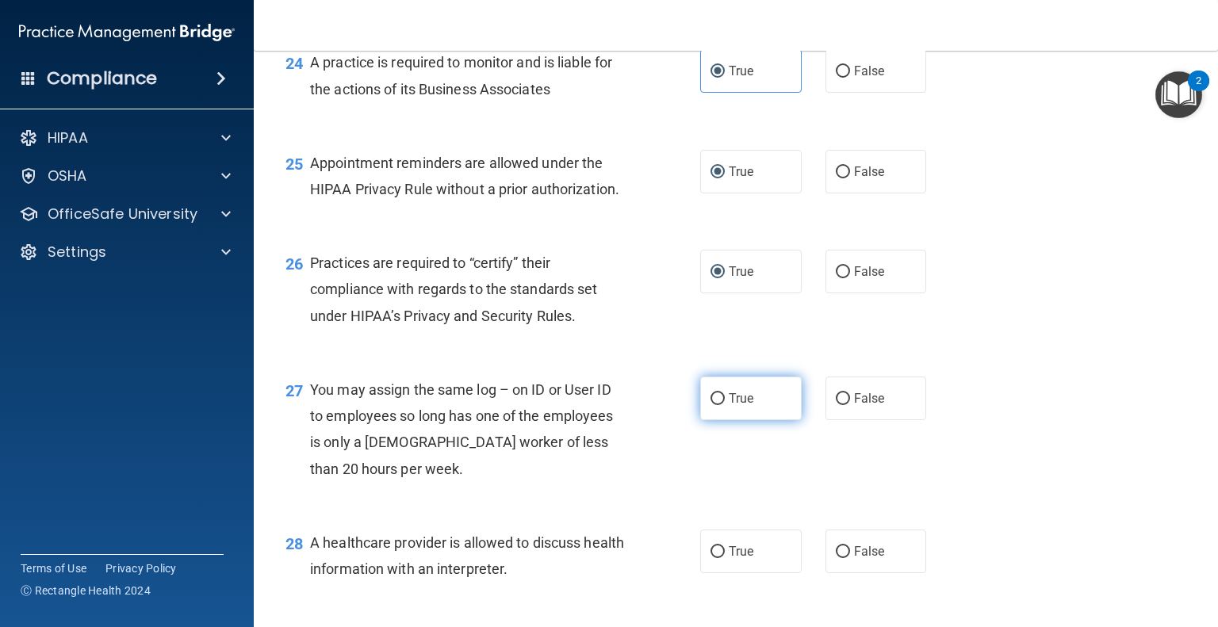
scroll to position [3411, 0]
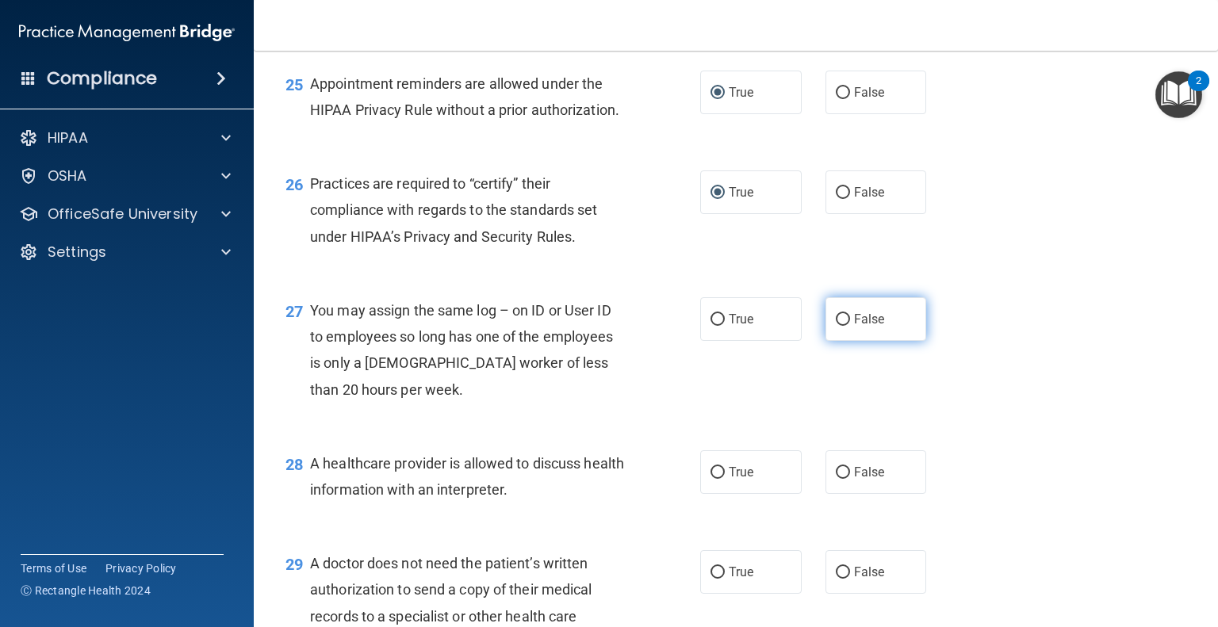
click at [836, 326] on input "False" at bounding box center [843, 320] width 14 height 12
radio input "true"
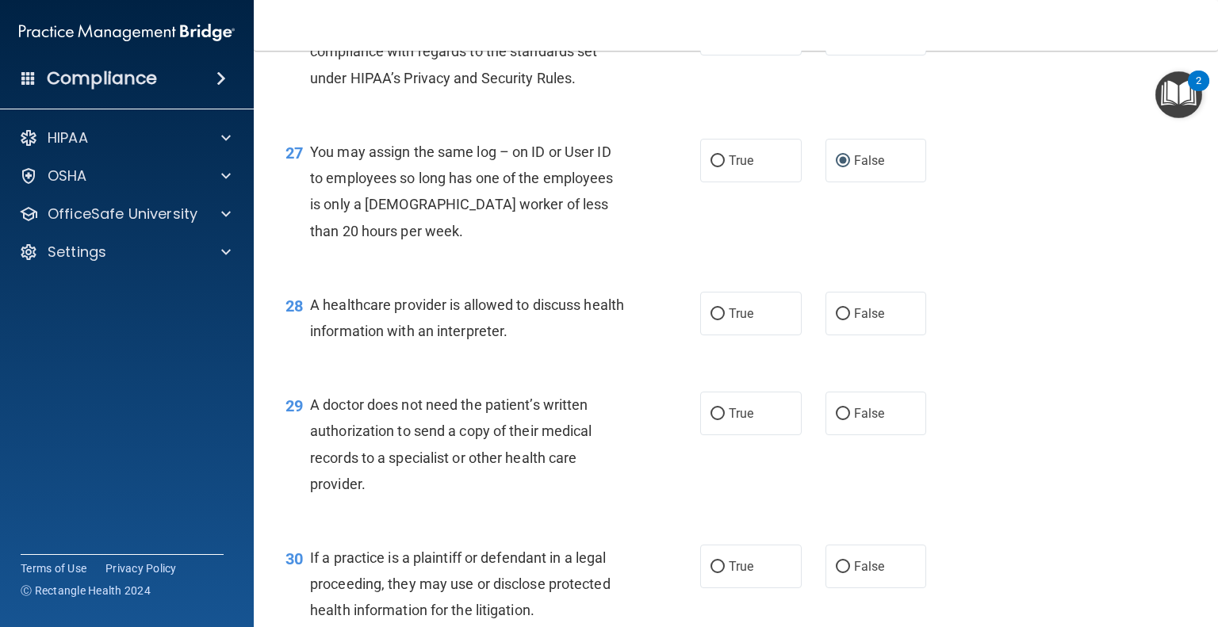
scroll to position [3649, 0]
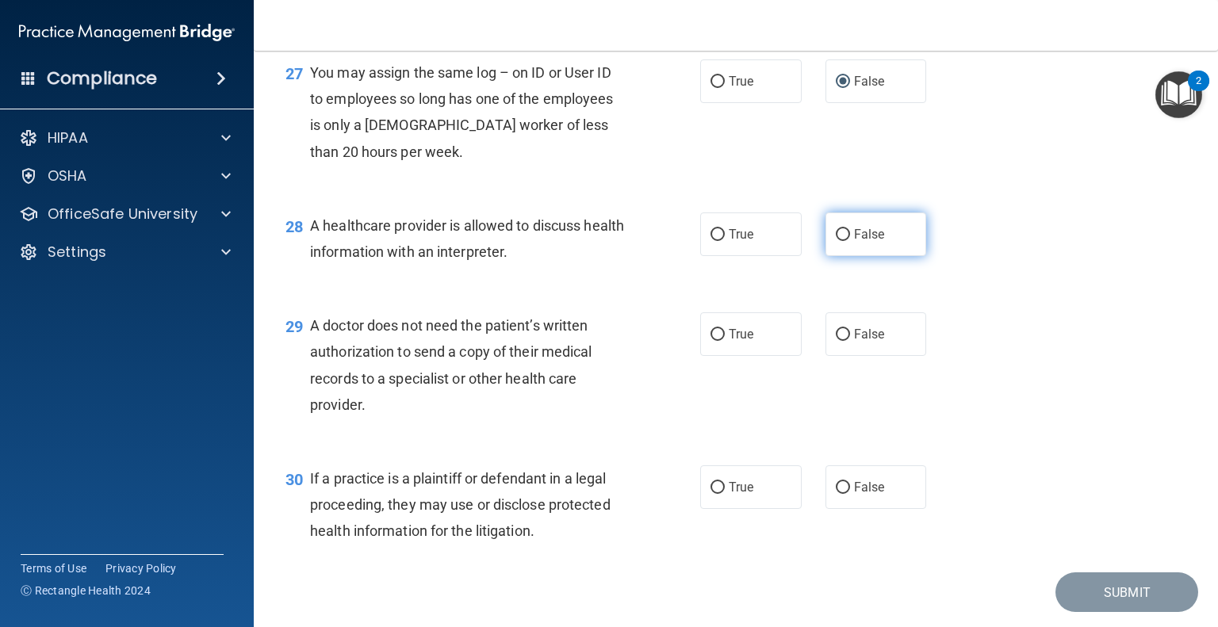
click at [828, 256] on label "False" at bounding box center [877, 235] width 102 height 44
click at [836, 241] on input "False" at bounding box center [843, 235] width 14 height 12
radio input "true"
click at [836, 341] on input "False" at bounding box center [843, 335] width 14 height 12
radio input "true"
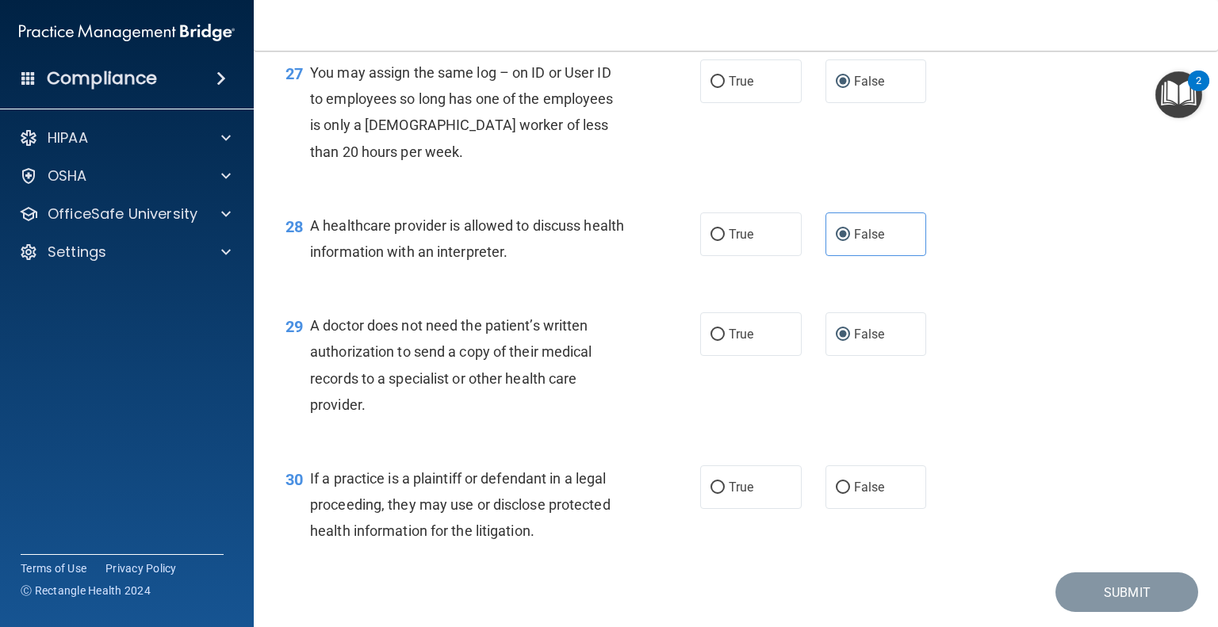
scroll to position [3728, 0]
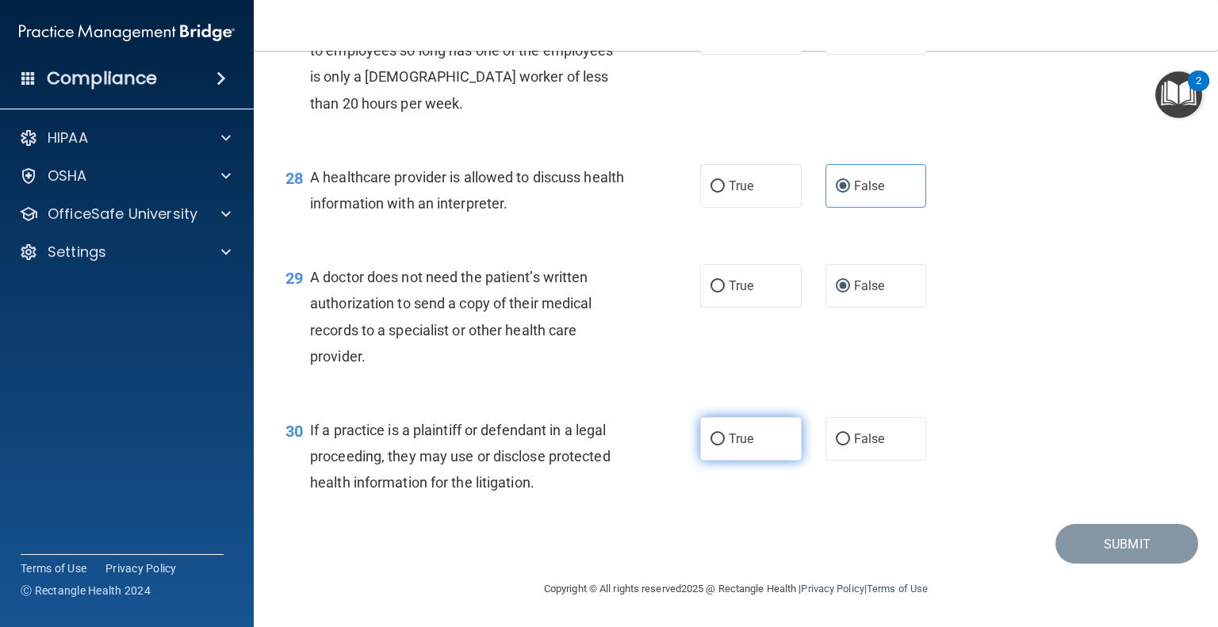
click at [714, 446] on input "True" at bounding box center [718, 440] width 14 height 12
radio input "true"
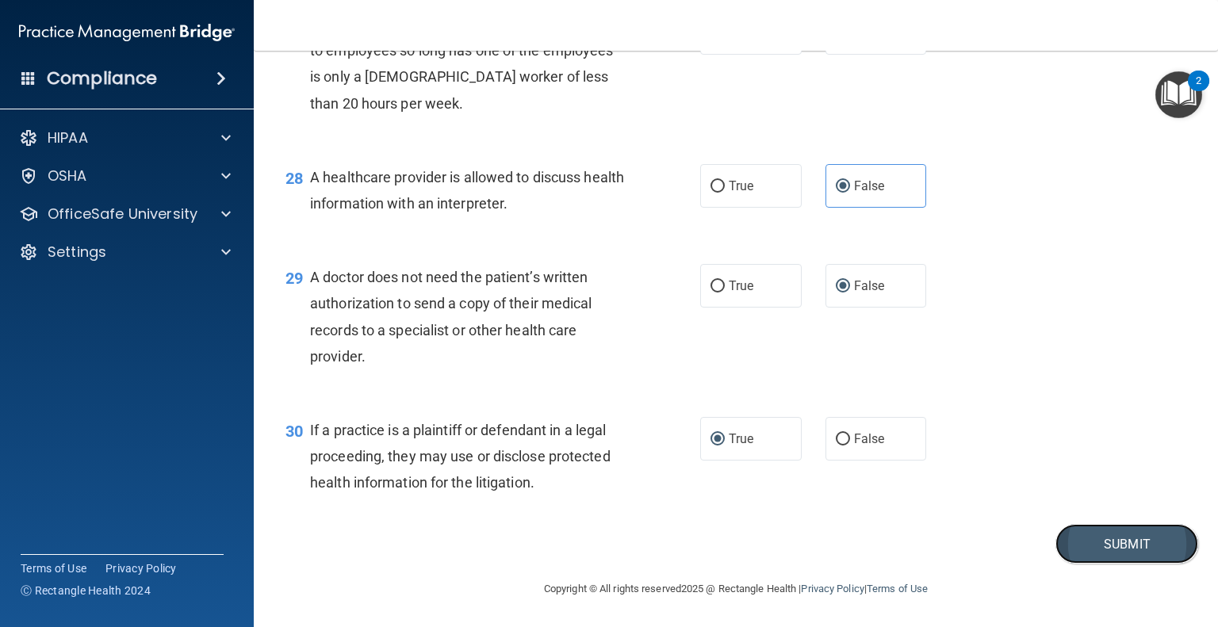
click at [1123, 565] on button "Submit" at bounding box center [1127, 544] width 143 height 40
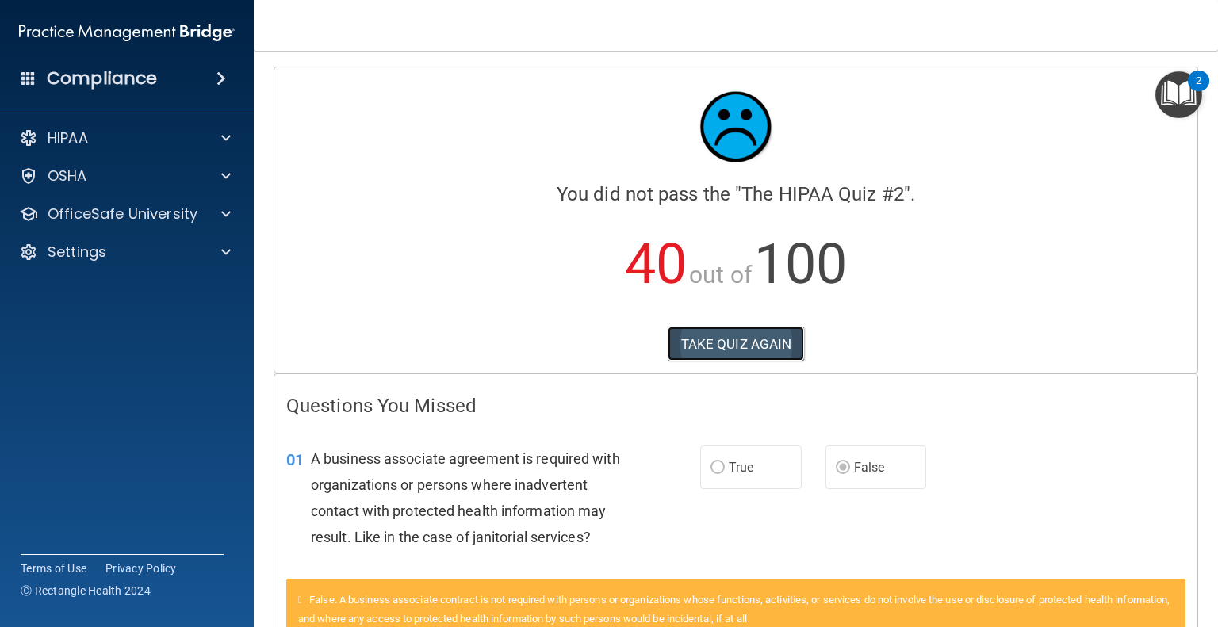
click at [763, 332] on button "TAKE QUIZ AGAIN" at bounding box center [736, 344] width 137 height 35
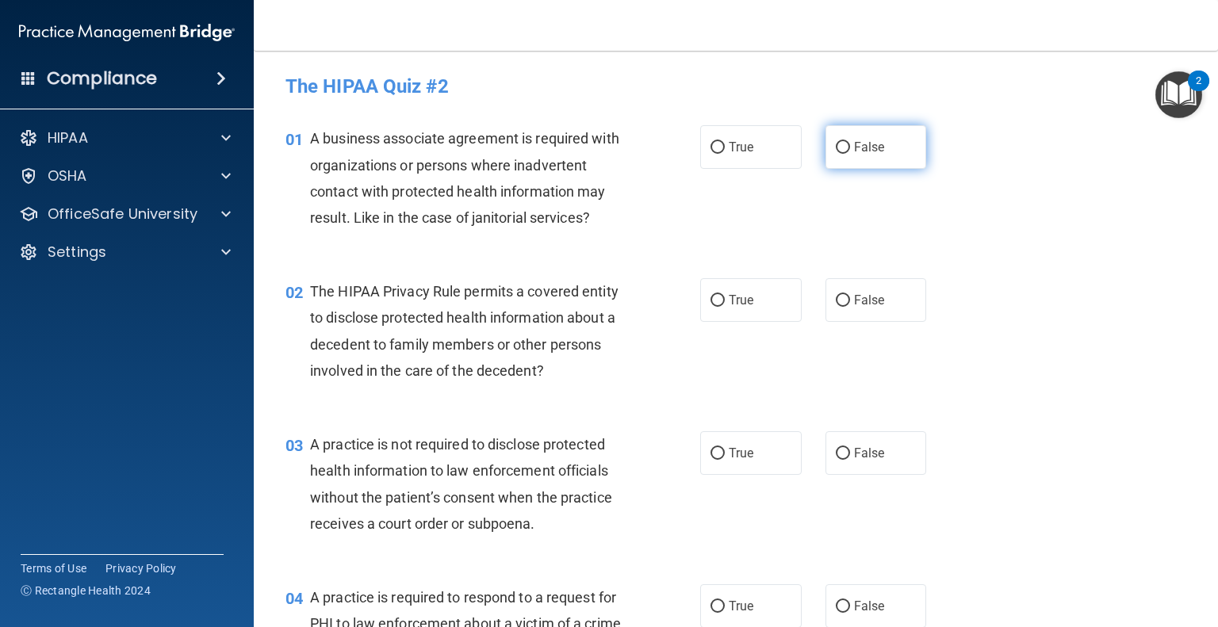
click at [838, 151] on input "False" at bounding box center [843, 148] width 14 height 12
radio input "true"
click at [711, 295] on input "True" at bounding box center [718, 301] width 14 height 12
radio input "true"
click at [836, 454] on input "False" at bounding box center [843, 454] width 14 height 12
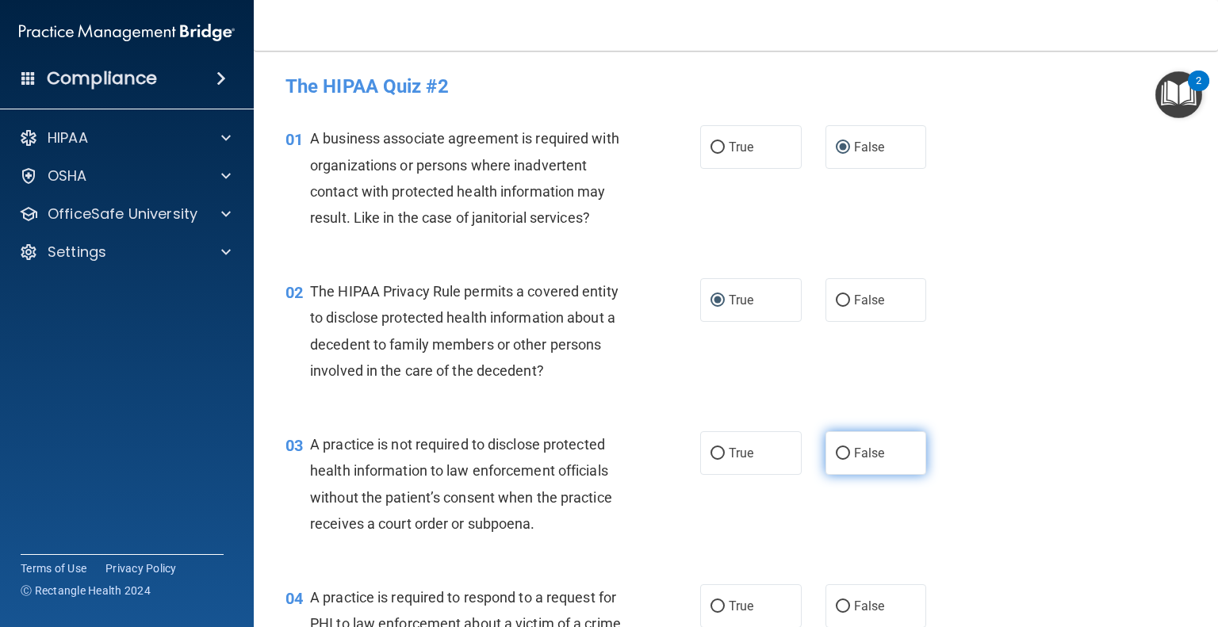
radio input "true"
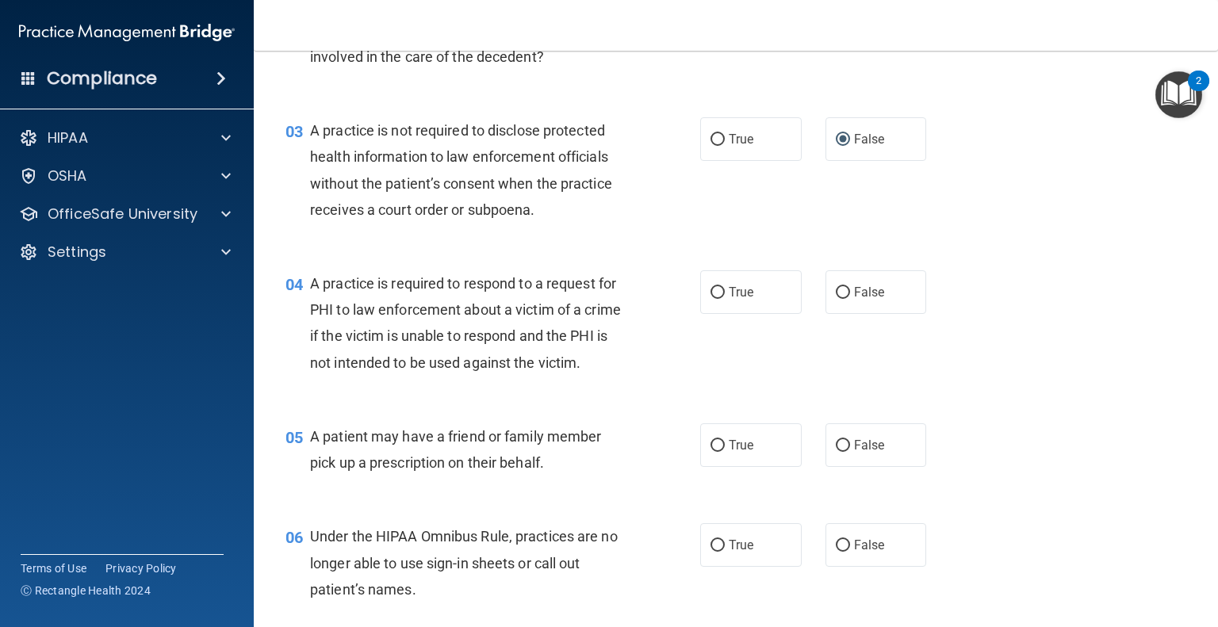
scroll to position [317, 0]
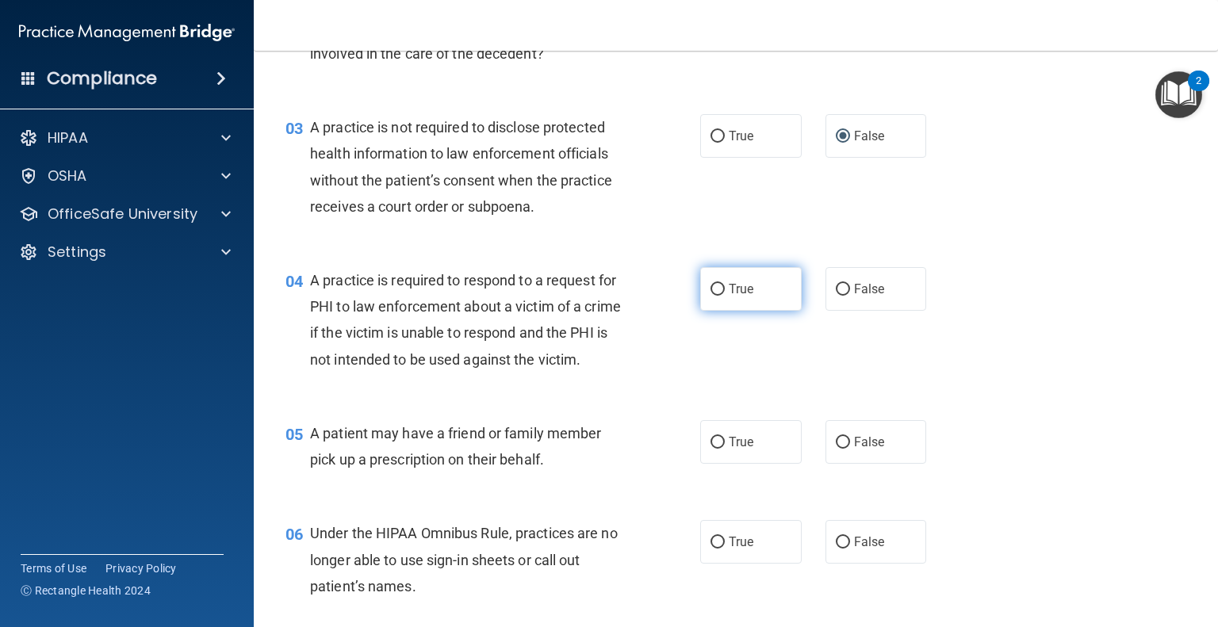
click at [714, 288] on input "True" at bounding box center [718, 290] width 14 height 12
radio input "true"
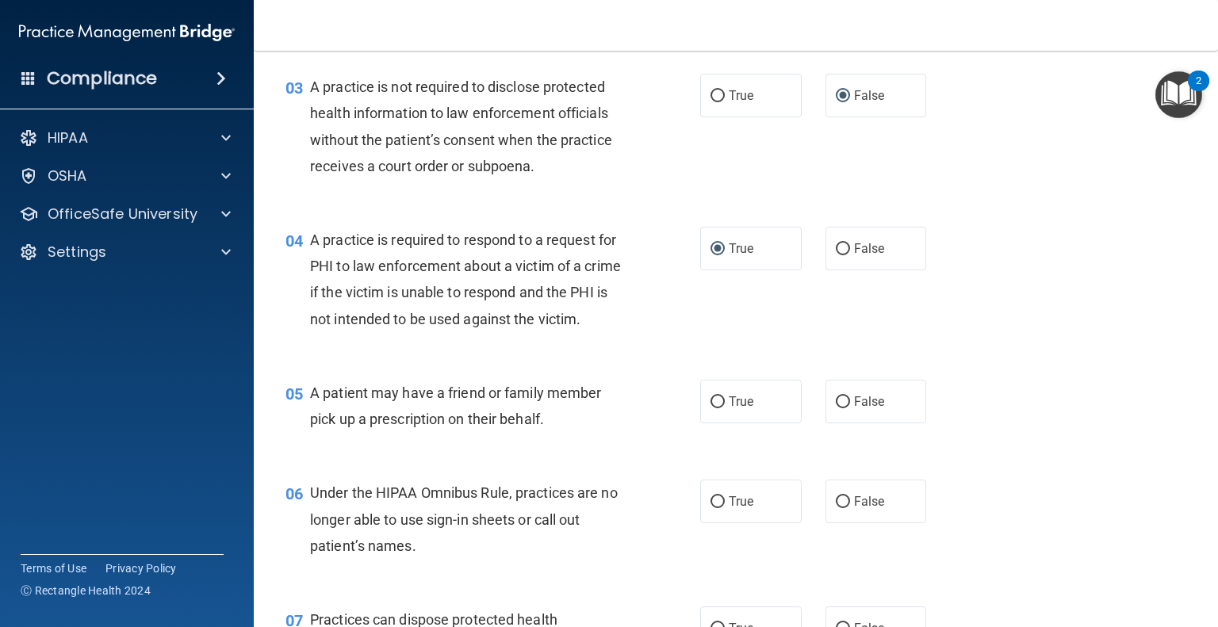
scroll to position [397, 0]
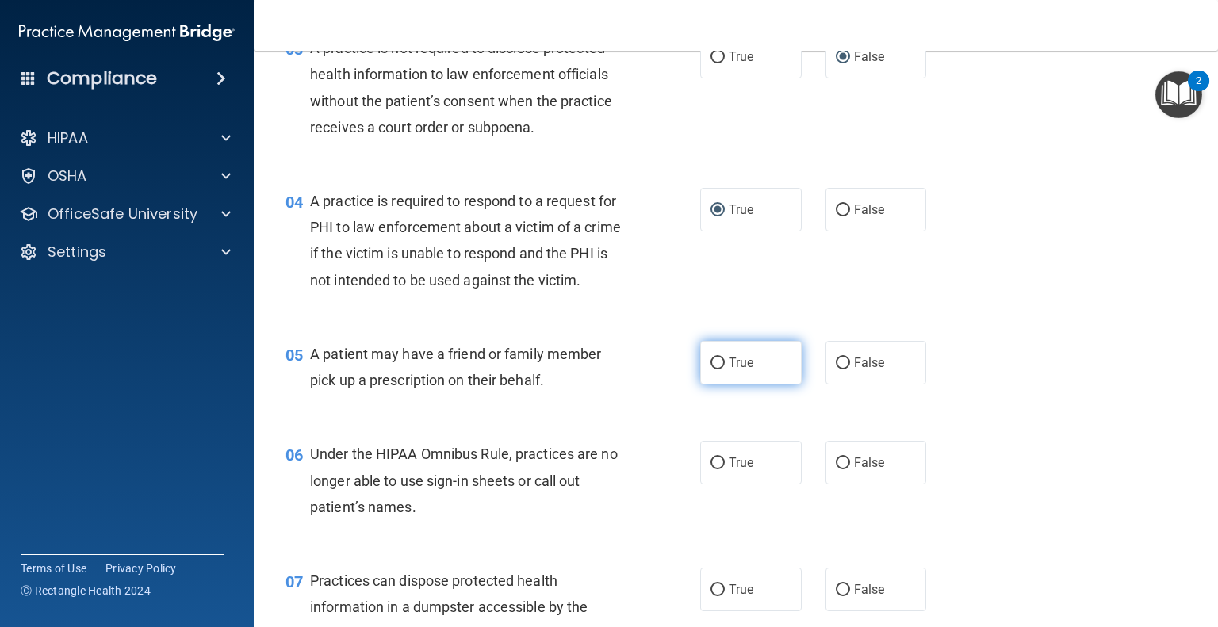
click at [711, 370] on input "True" at bounding box center [718, 364] width 14 height 12
radio input "true"
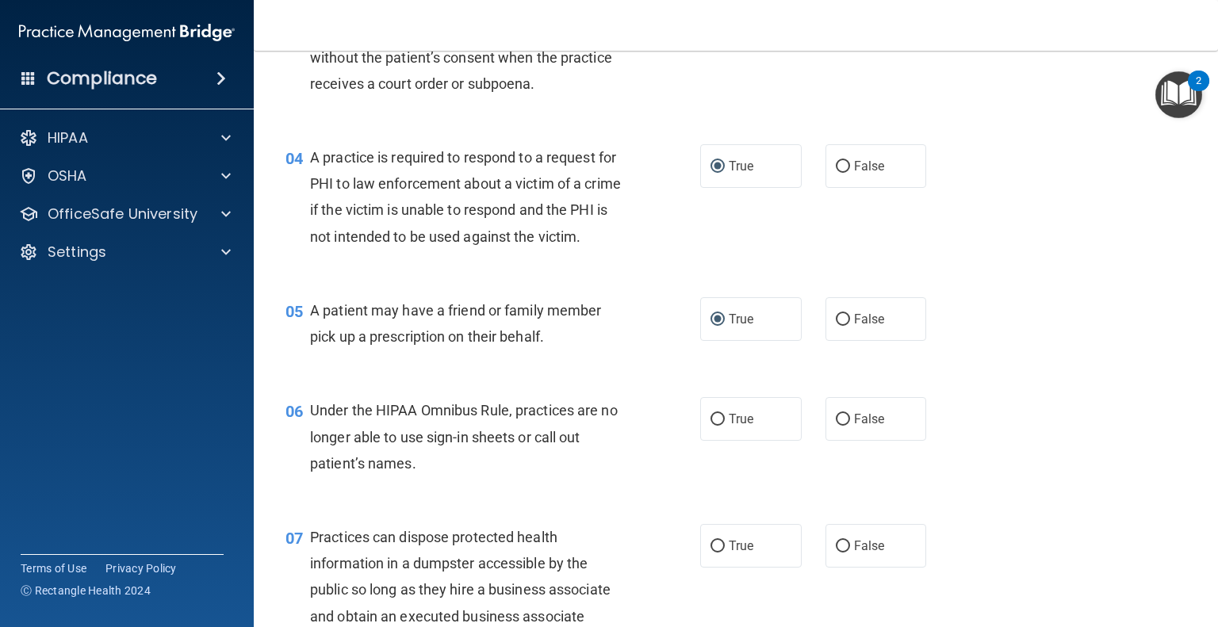
scroll to position [476, 0]
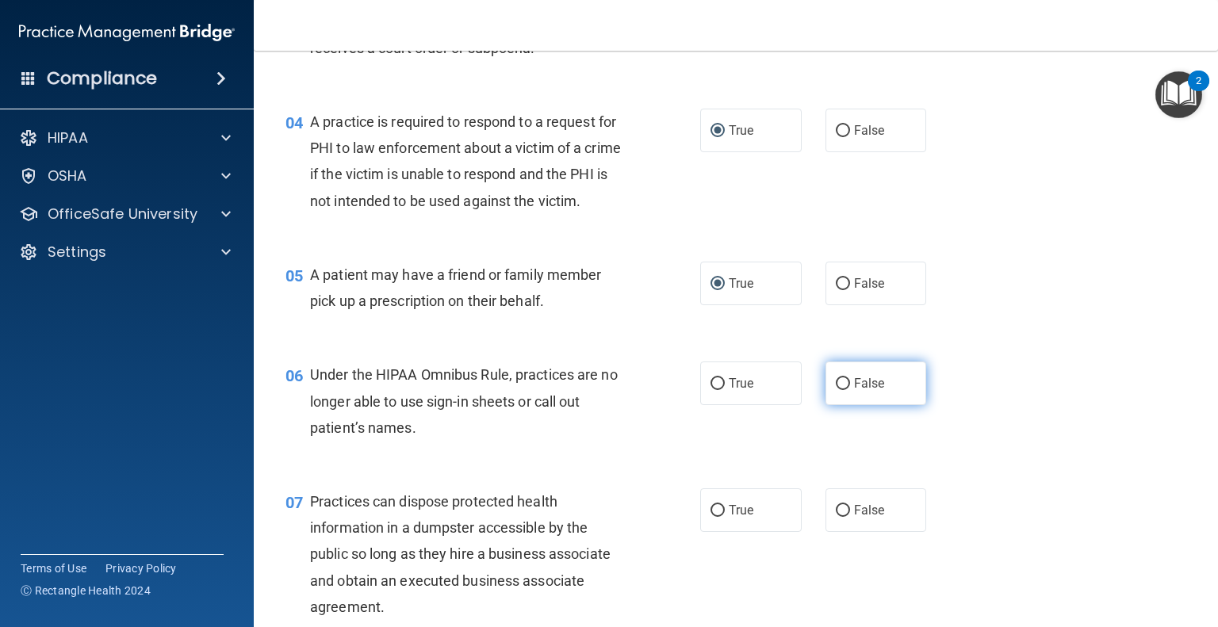
click at [846, 405] on label "False" at bounding box center [877, 384] width 102 height 44
click at [846, 390] on input "False" at bounding box center [843, 384] width 14 height 12
radio input "true"
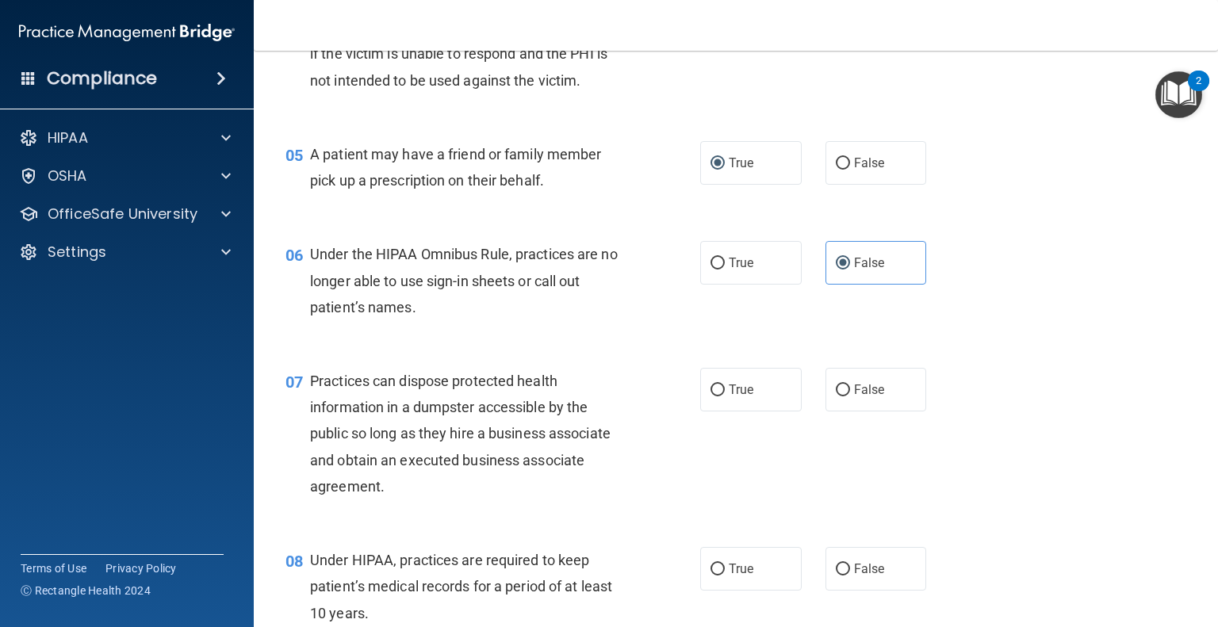
scroll to position [635, 0]
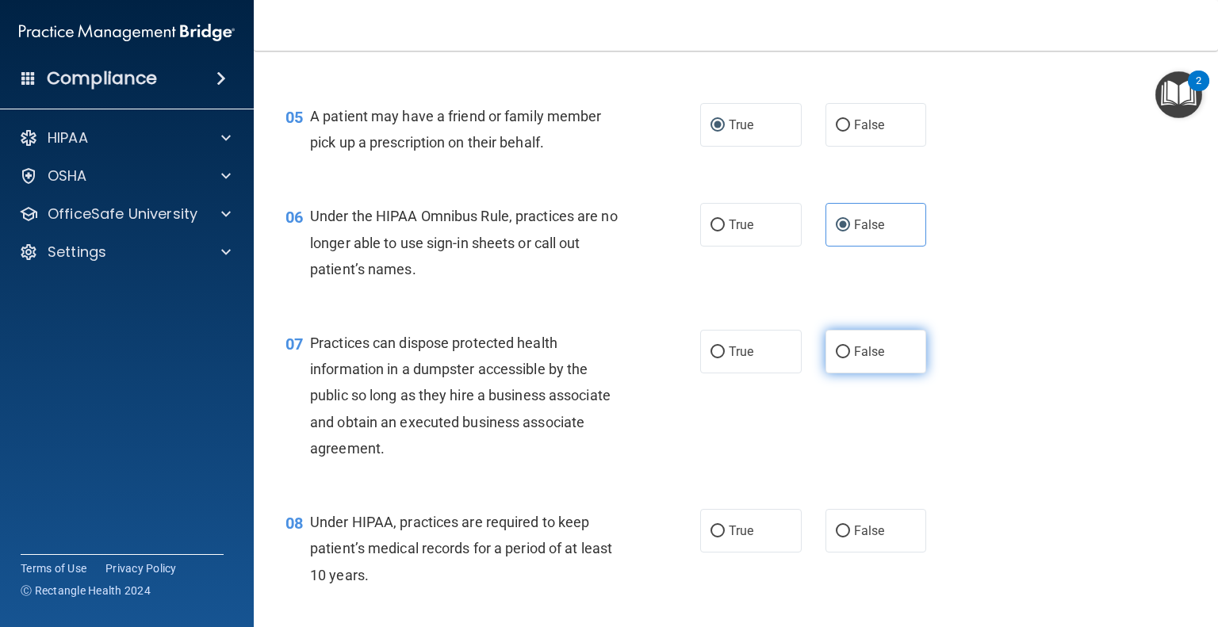
click at [836, 359] on input "False" at bounding box center [843, 353] width 14 height 12
radio input "true"
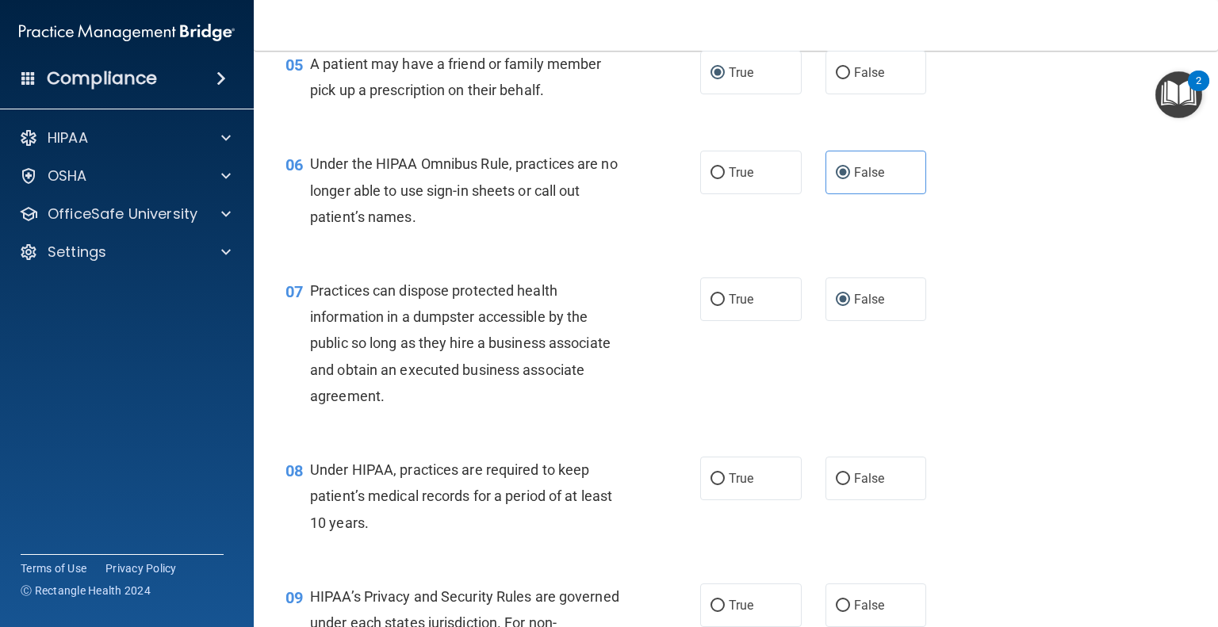
scroll to position [714, 0]
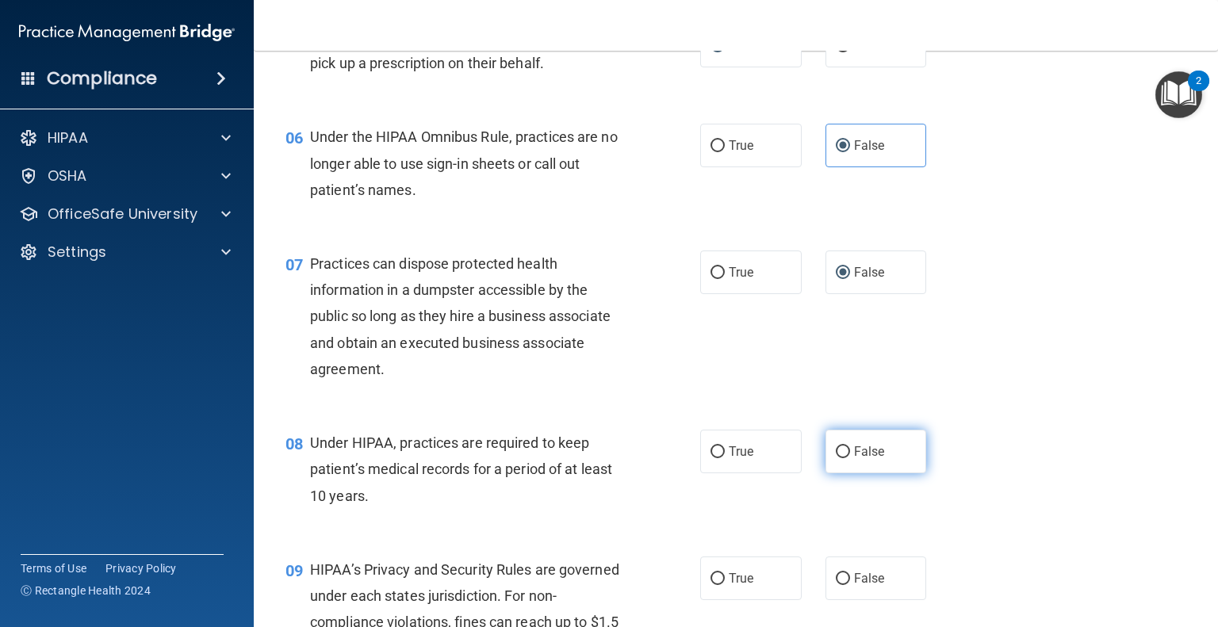
click at [836, 458] on input "False" at bounding box center [843, 453] width 14 height 12
radio input "true"
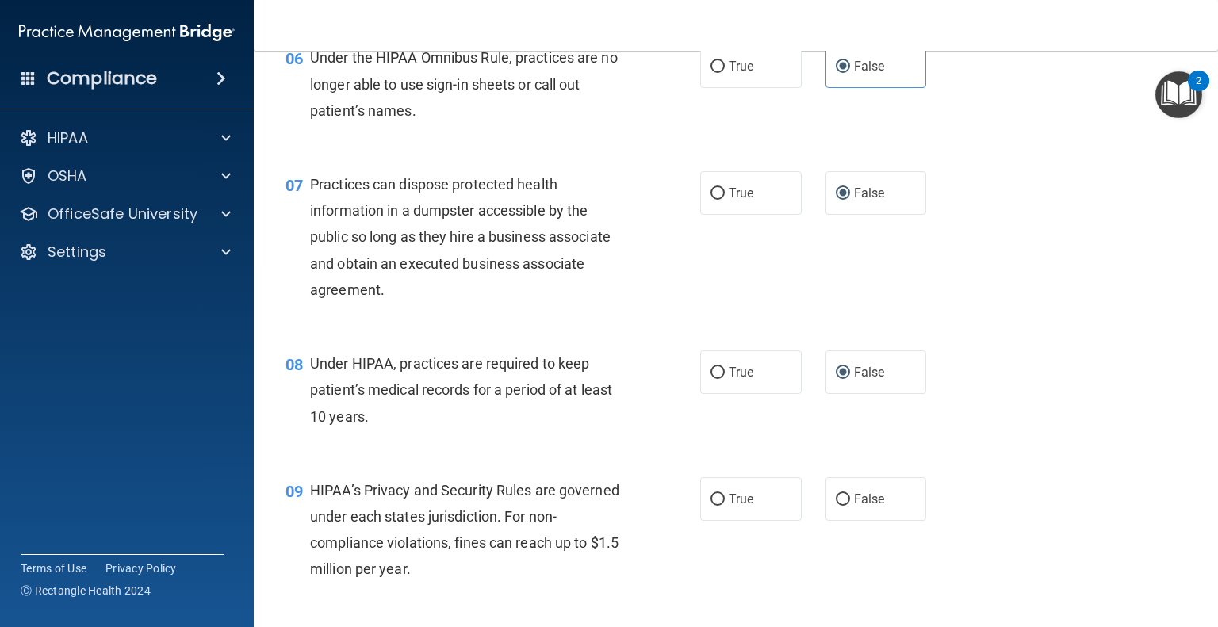
scroll to position [872, 0]
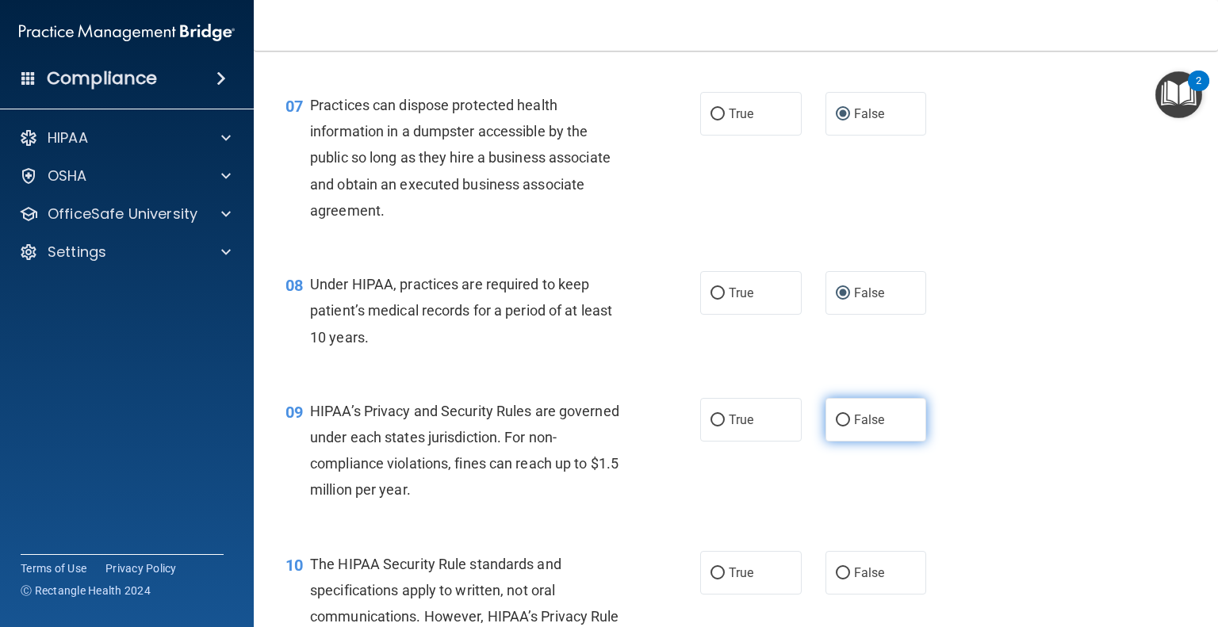
click at [826, 442] on label "False" at bounding box center [877, 420] width 102 height 44
click at [836, 427] on input "False" at bounding box center [843, 421] width 14 height 12
radio input "true"
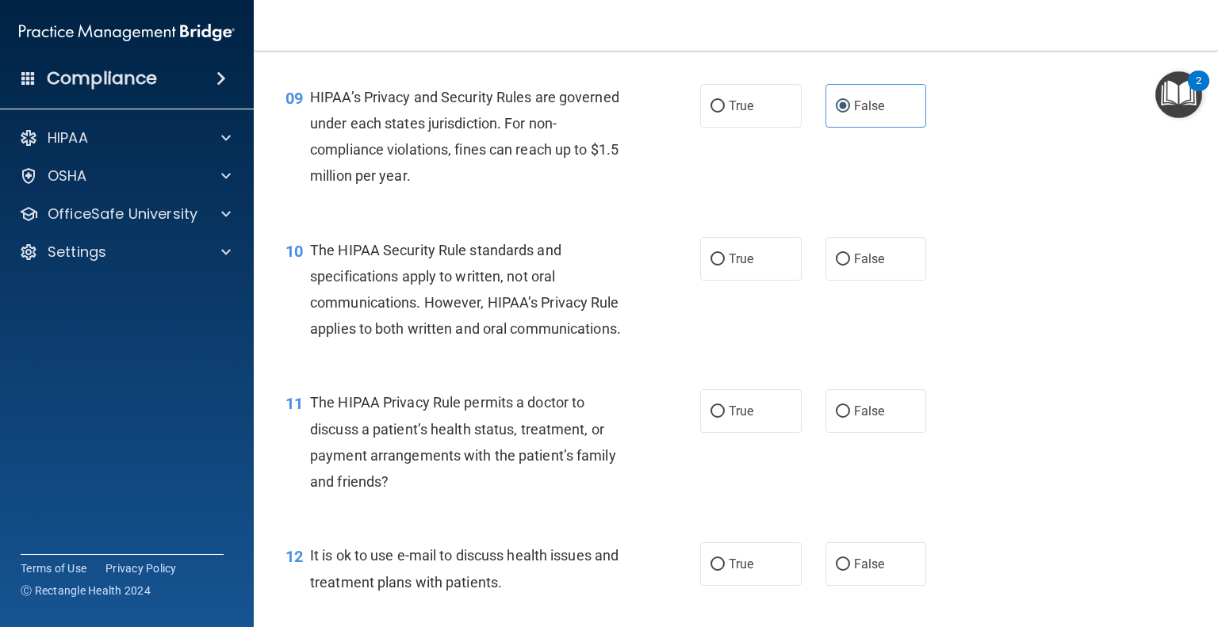
scroll to position [1190, 0]
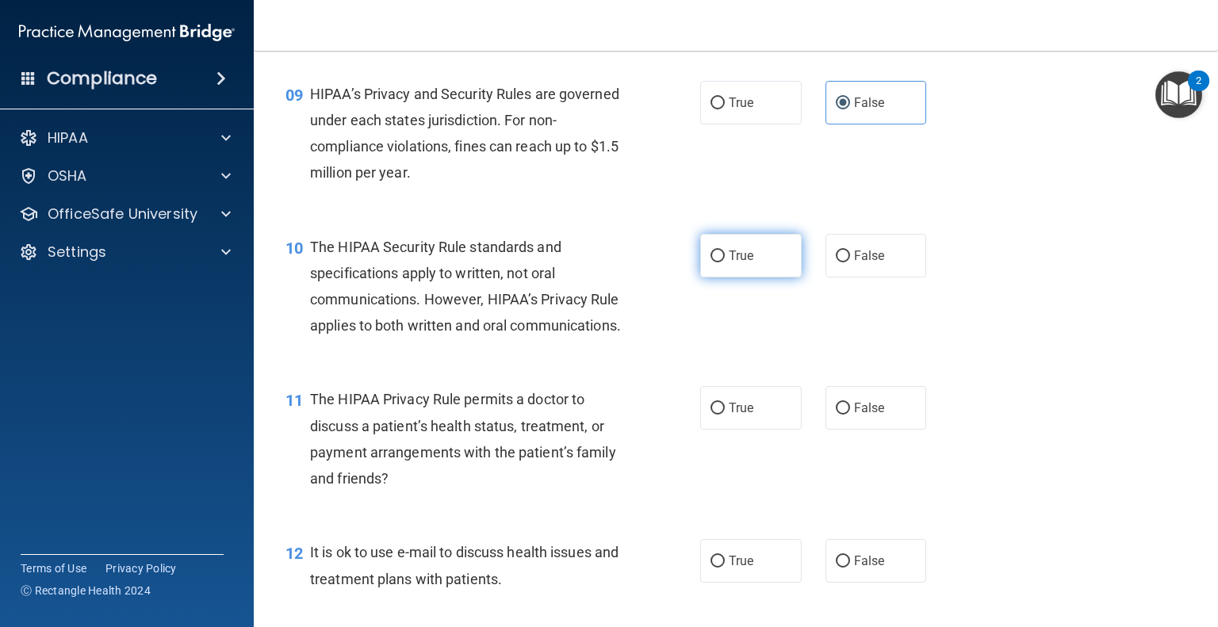
click at [717, 278] on label "True" at bounding box center [751, 256] width 102 height 44
click at [717, 263] on input "True" at bounding box center [718, 257] width 14 height 12
radio input "true"
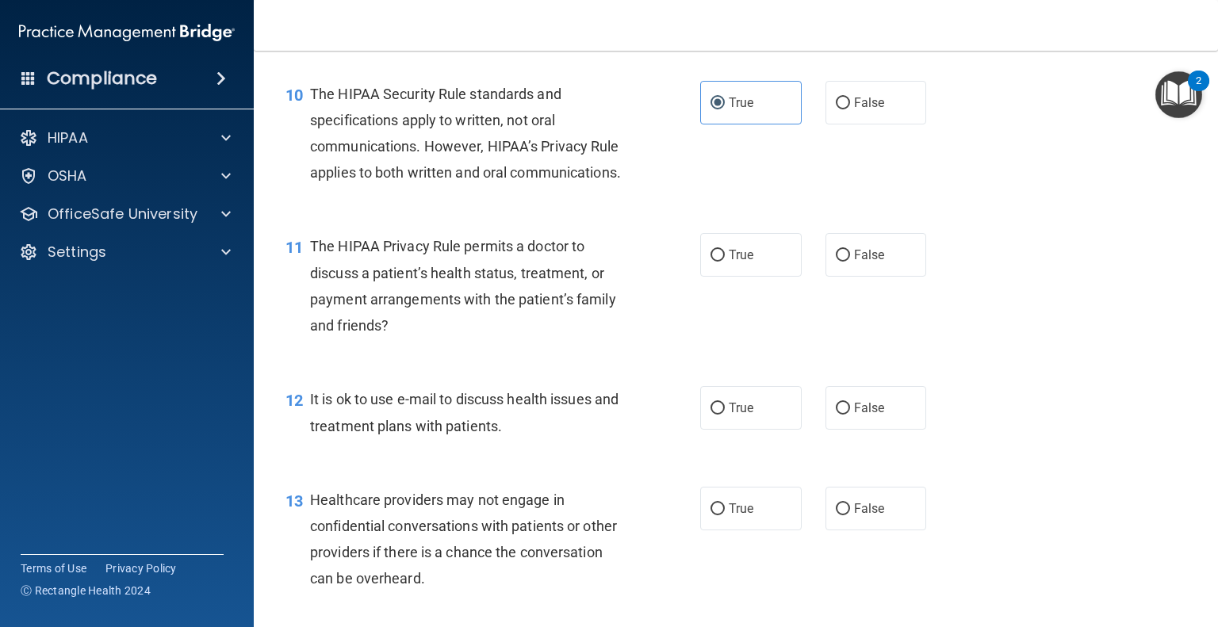
scroll to position [1348, 0]
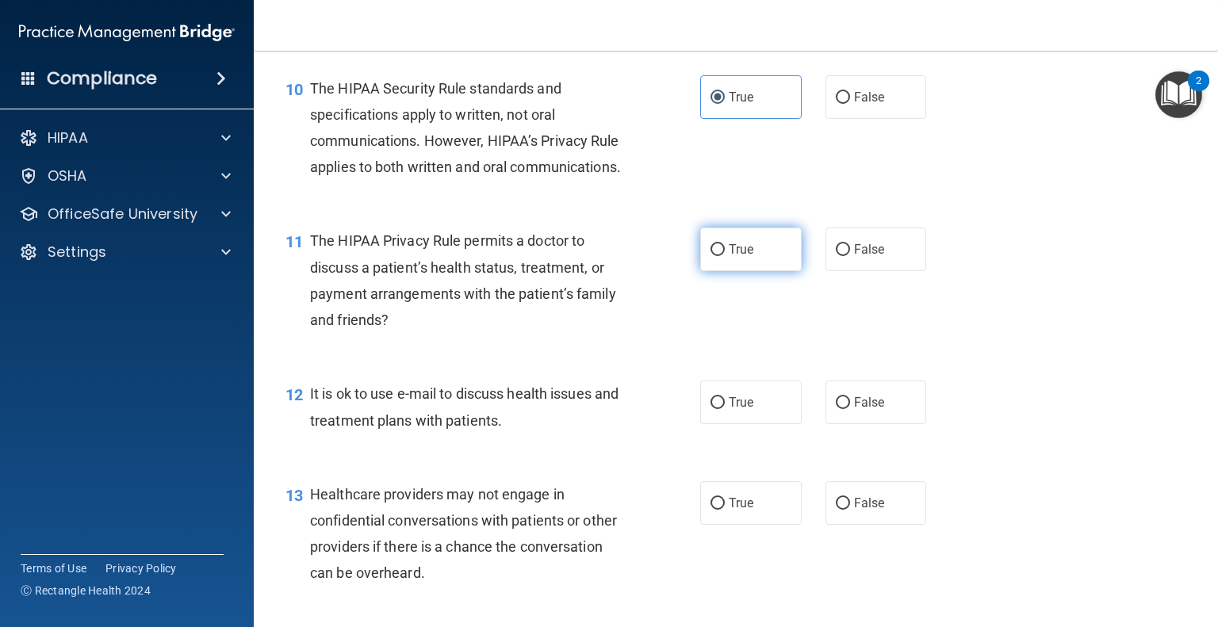
click at [714, 256] on input "True" at bounding box center [718, 250] width 14 height 12
radio input "true"
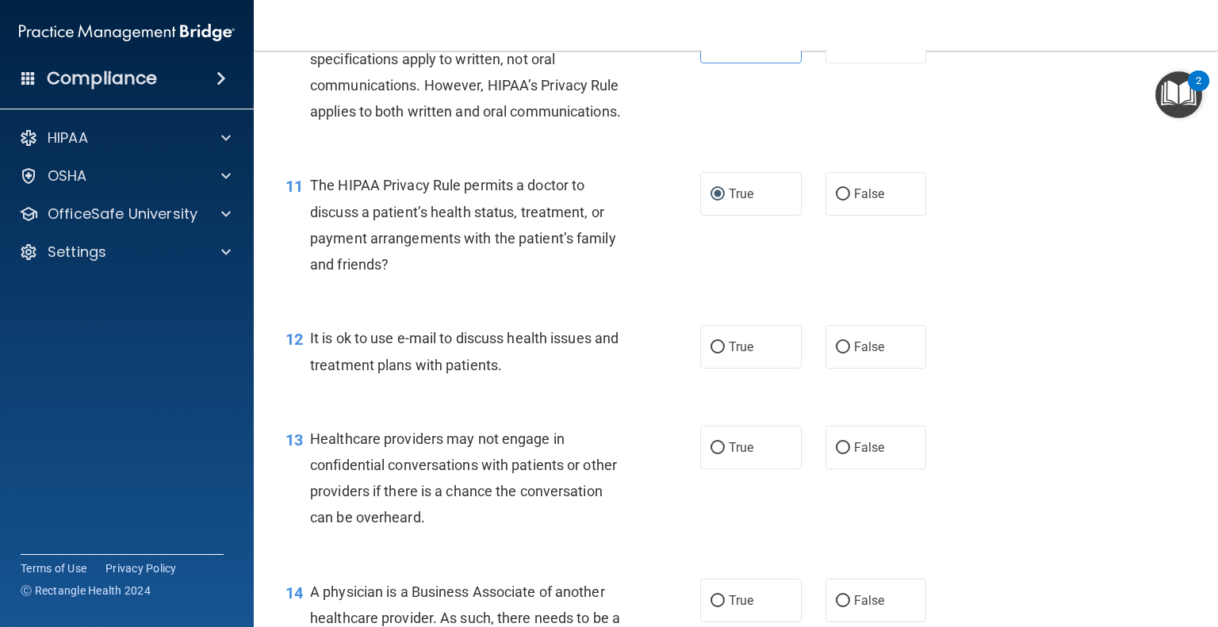
scroll to position [1428, 0]
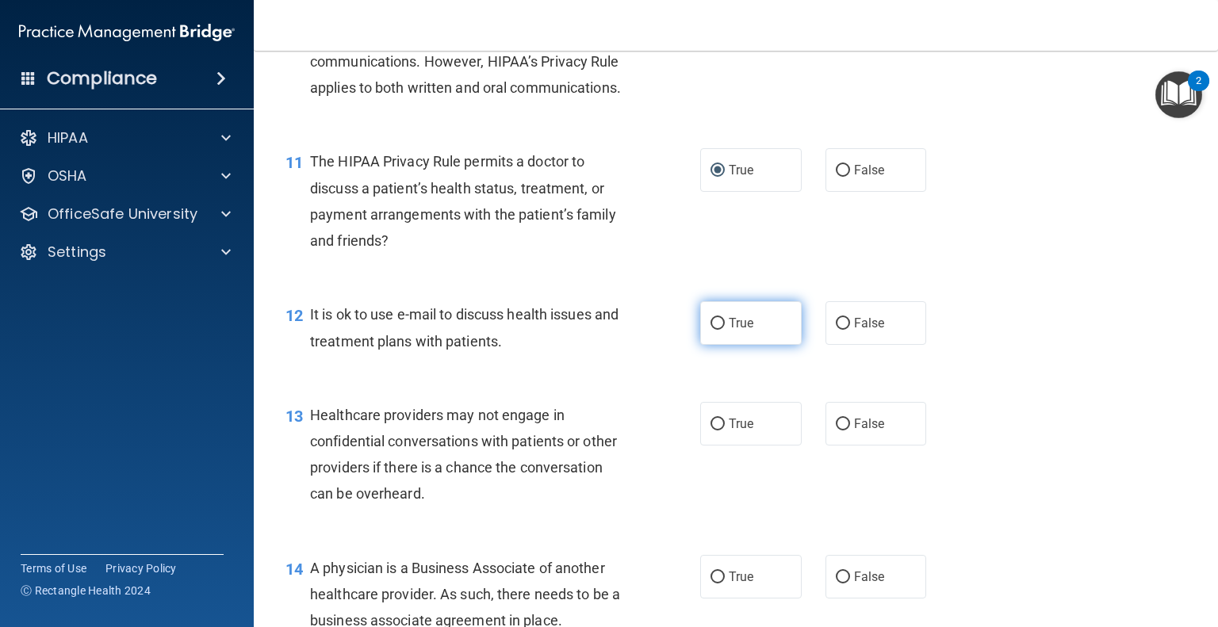
click at [714, 330] on input "True" at bounding box center [718, 324] width 14 height 12
radio input "true"
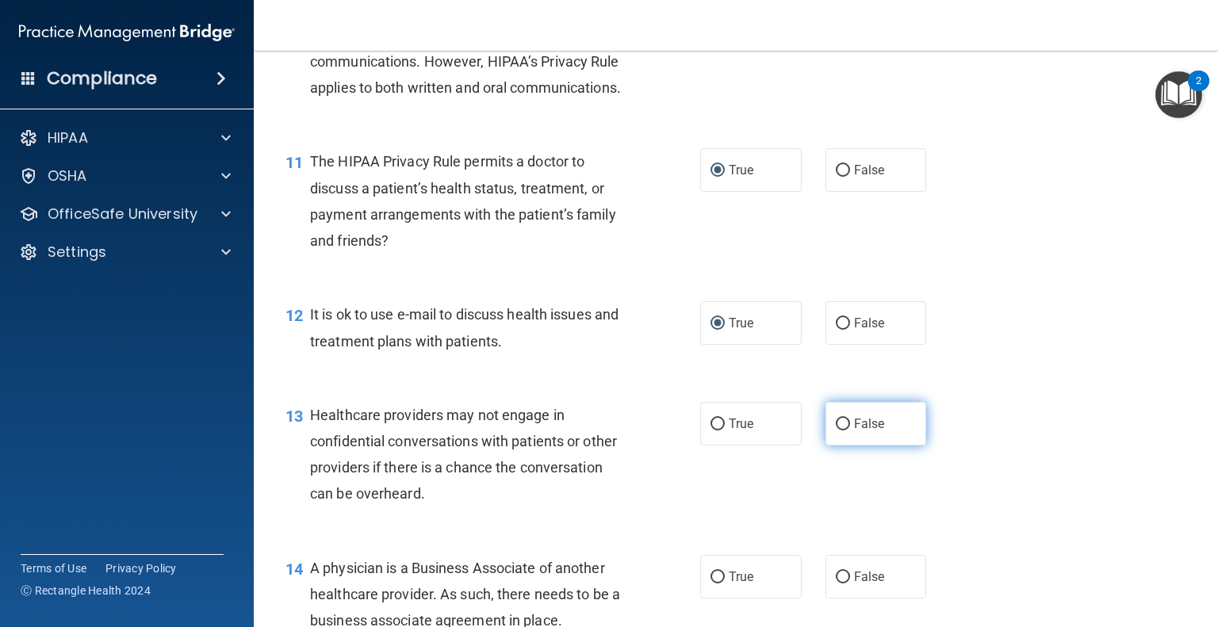
click at [836, 431] on input "False" at bounding box center [843, 425] width 14 height 12
radio input "true"
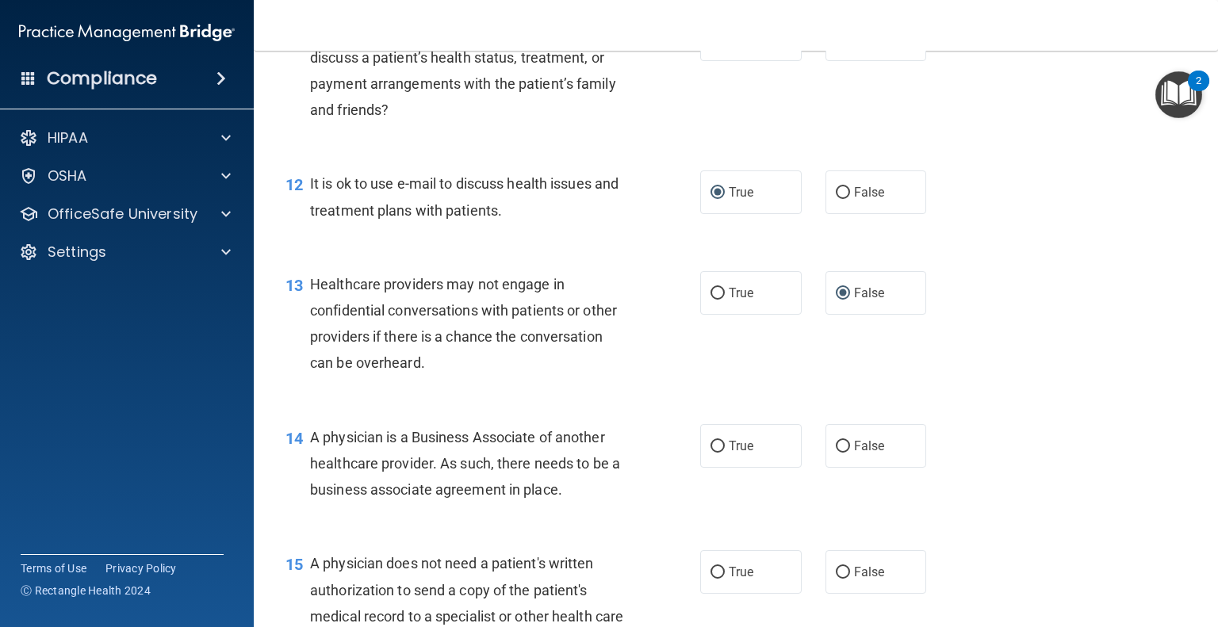
scroll to position [1586, 0]
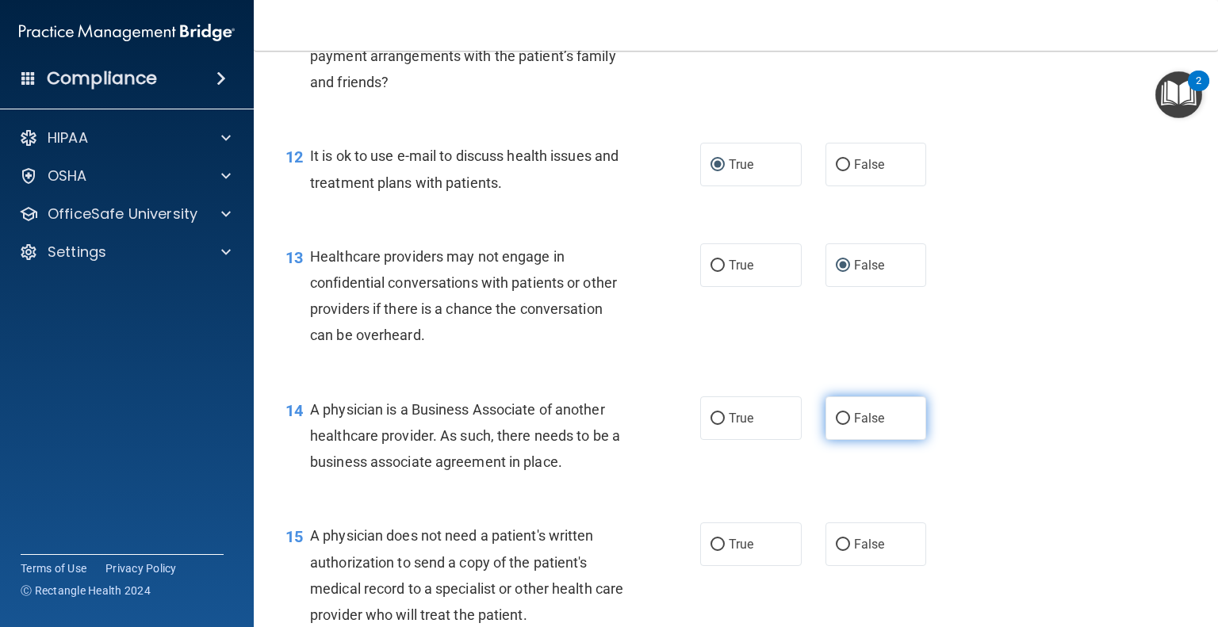
click at [836, 425] on input "False" at bounding box center [843, 419] width 14 height 12
radio input "true"
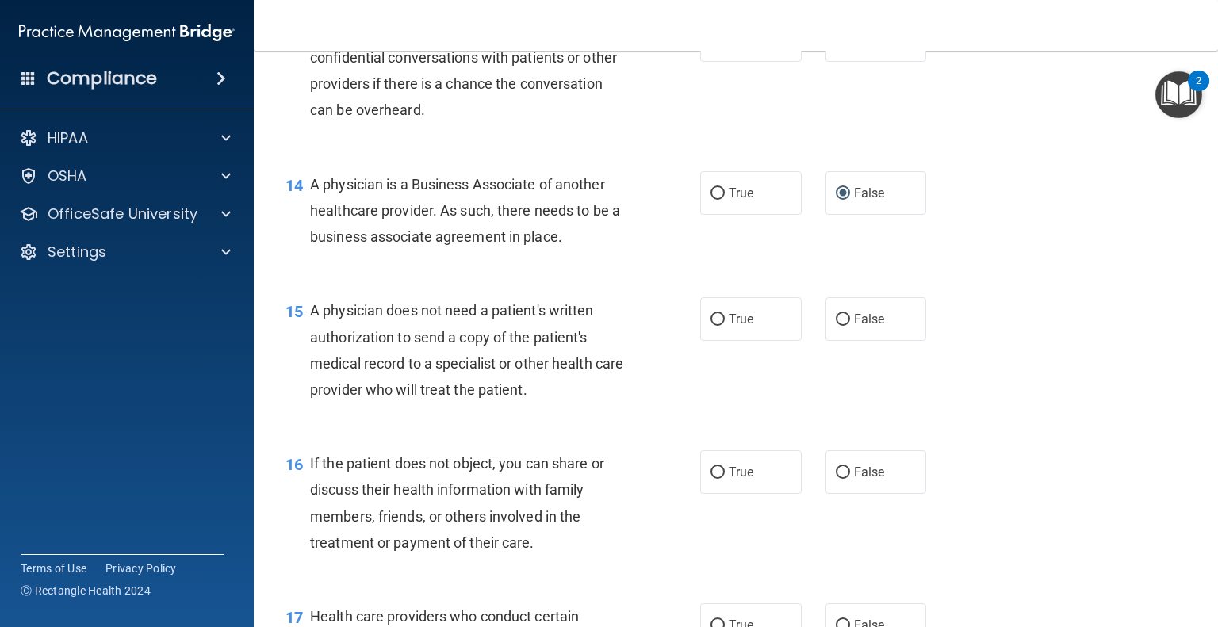
scroll to position [1824, 0]
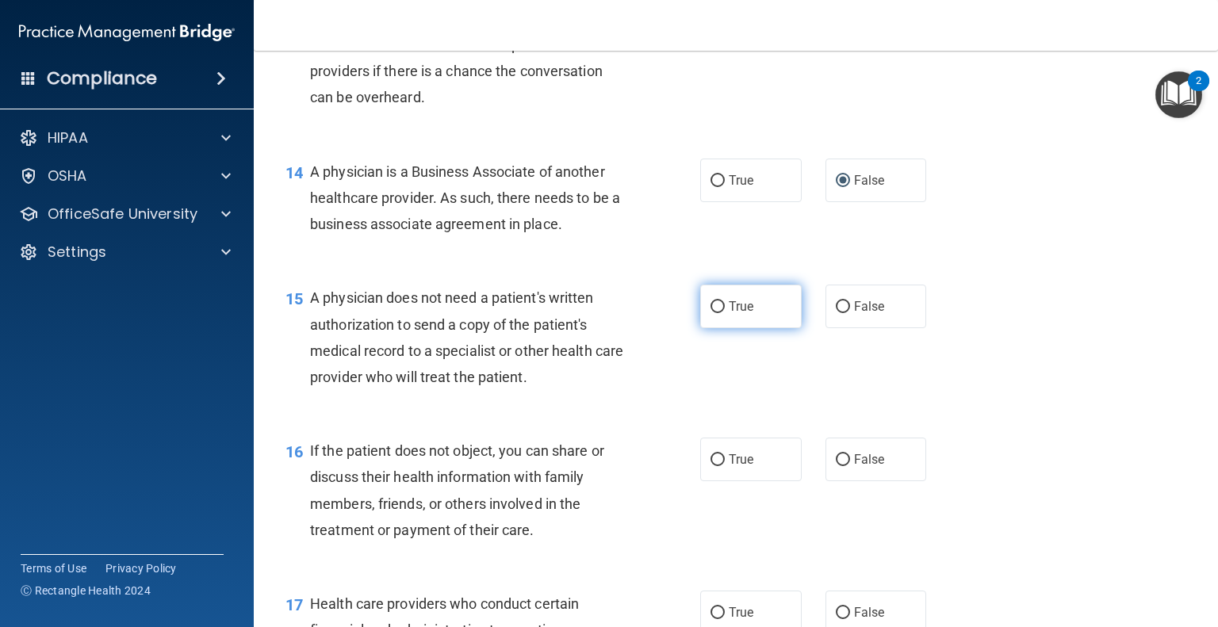
click at [708, 328] on label "True" at bounding box center [751, 307] width 102 height 44
click at [711, 313] on input "True" at bounding box center [718, 307] width 14 height 12
radio input "true"
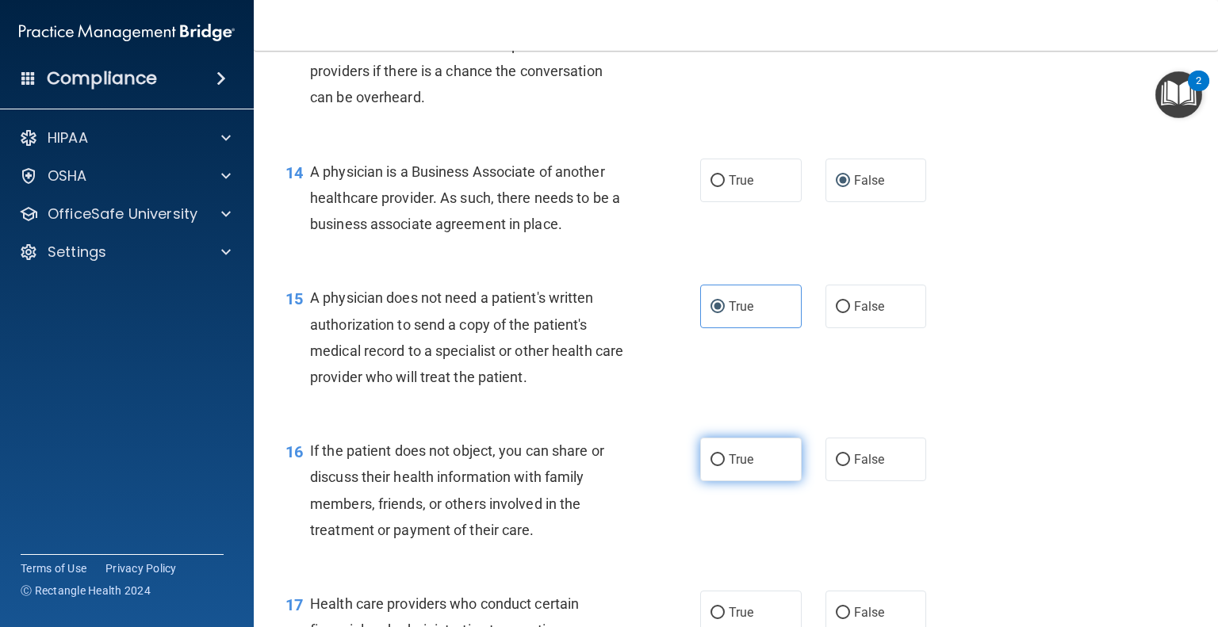
click at [711, 466] on input "True" at bounding box center [718, 460] width 14 height 12
radio input "true"
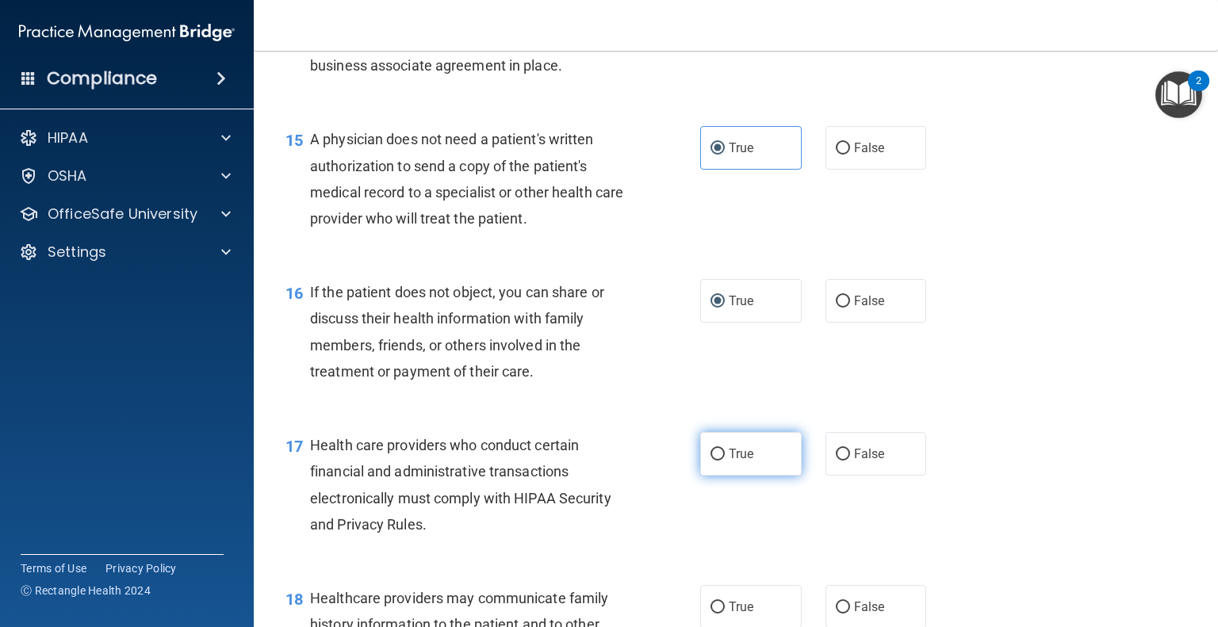
scroll to position [2062, 0]
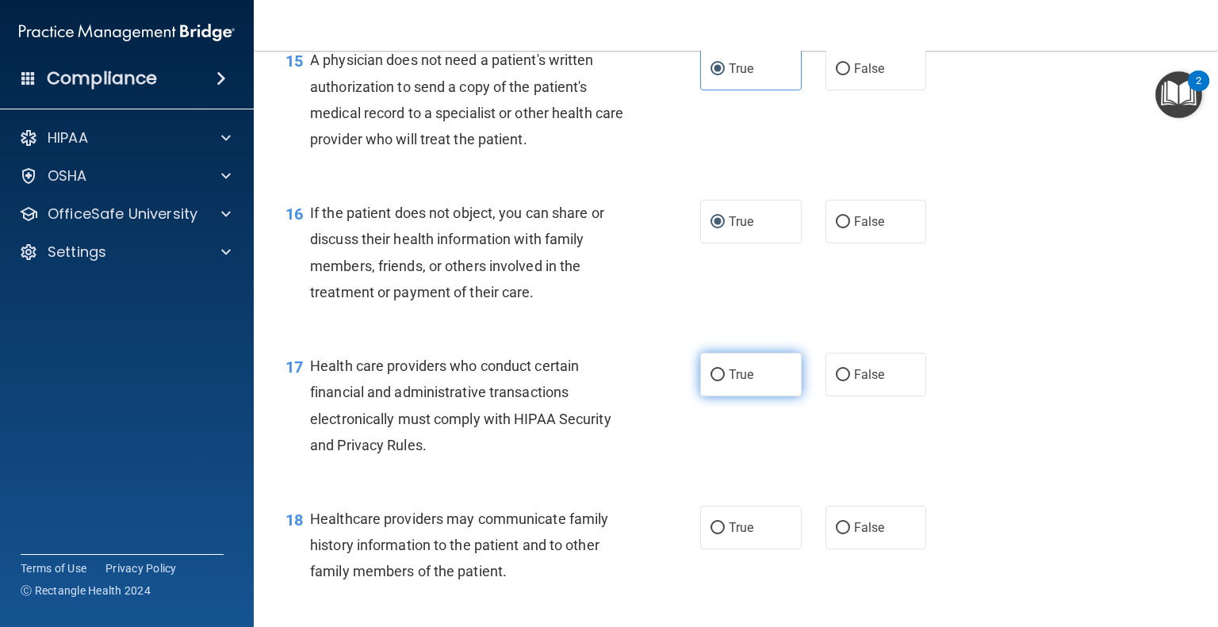
click at [713, 382] on input "True" at bounding box center [718, 376] width 14 height 12
radio input "true"
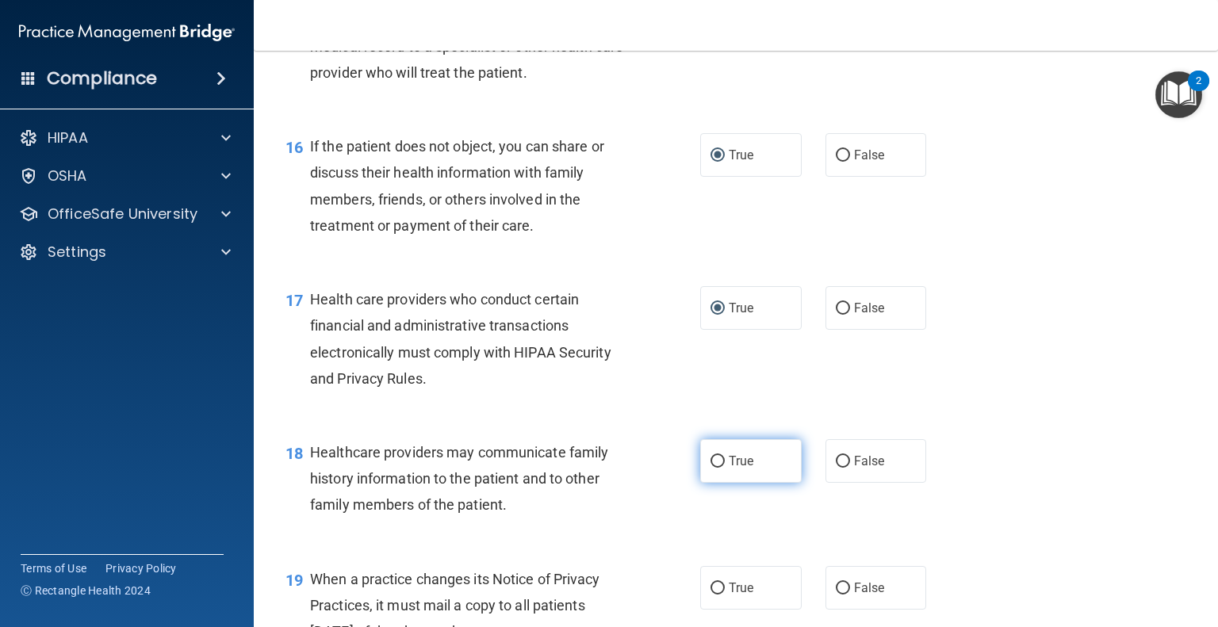
scroll to position [2221, 0]
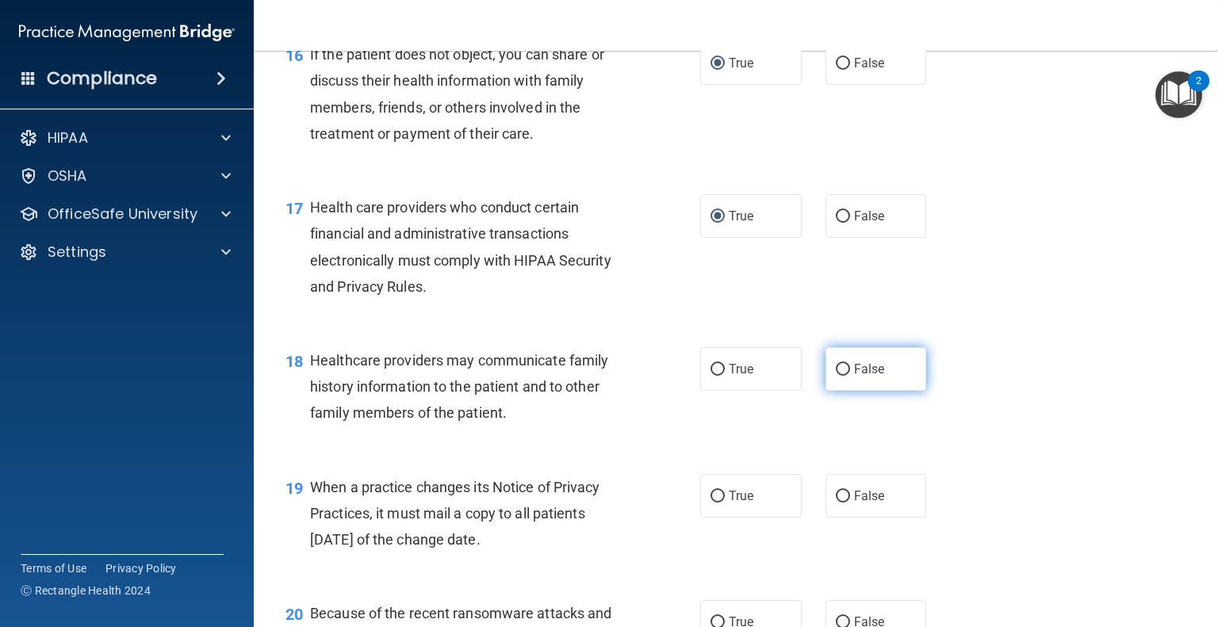
click at [826, 391] on label "False" at bounding box center [877, 369] width 102 height 44
click at [836, 376] on input "False" at bounding box center [843, 370] width 14 height 12
radio input "true"
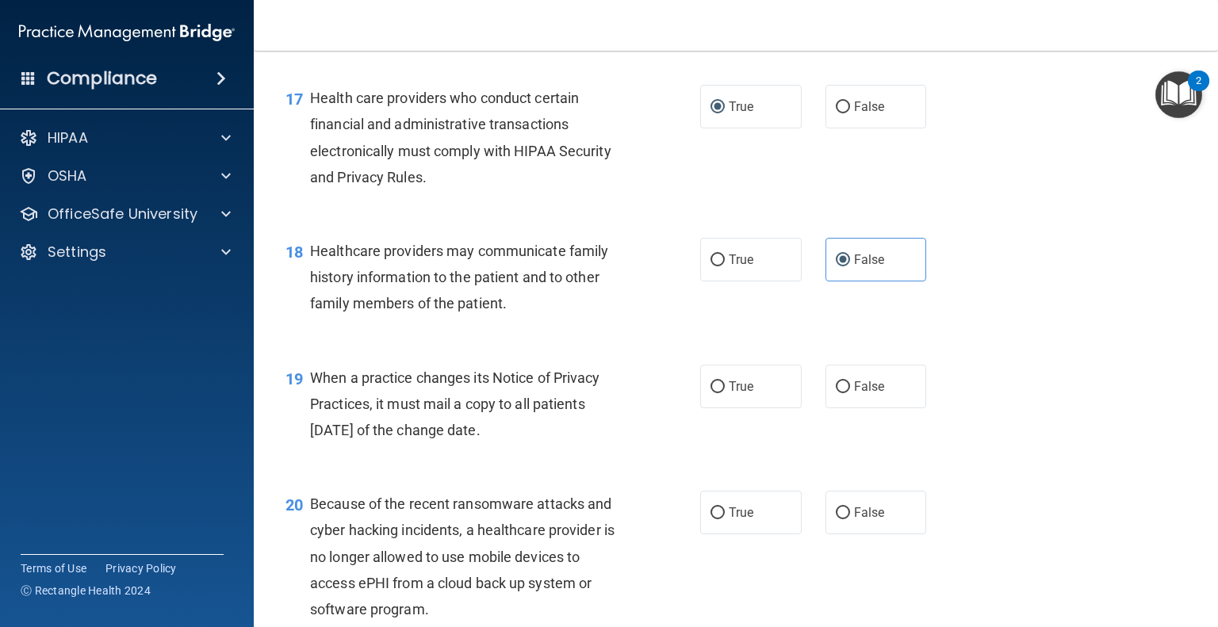
scroll to position [2380, 0]
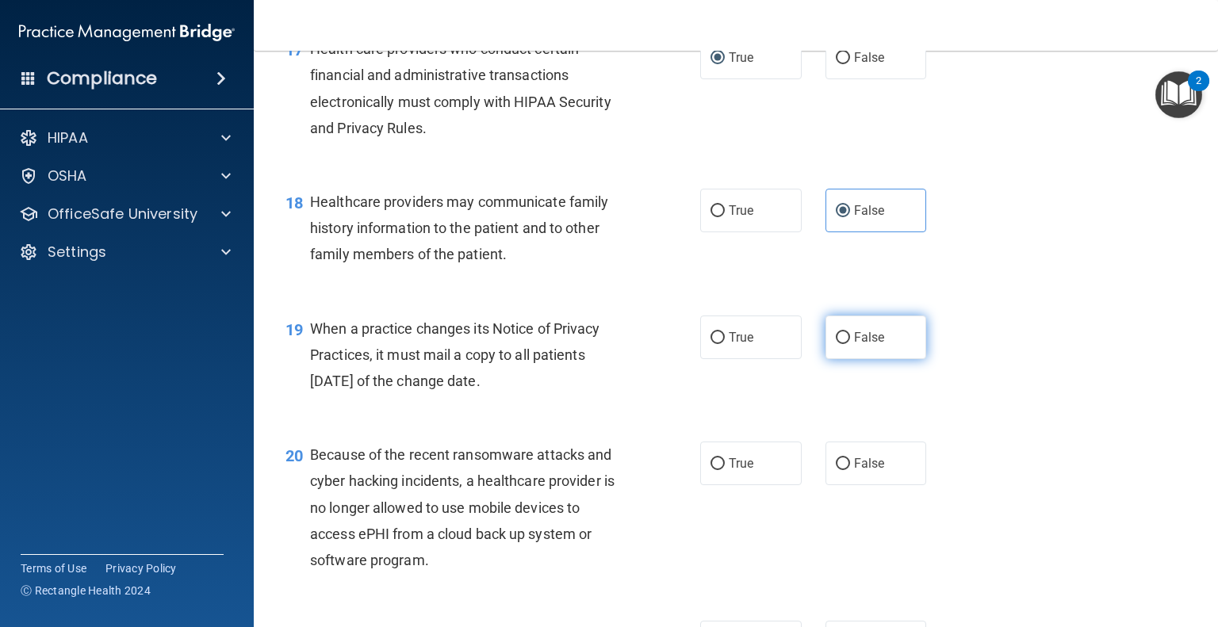
click at [838, 344] on input "False" at bounding box center [843, 338] width 14 height 12
radio input "true"
click at [841, 470] on input "False" at bounding box center [843, 464] width 14 height 12
radio input "true"
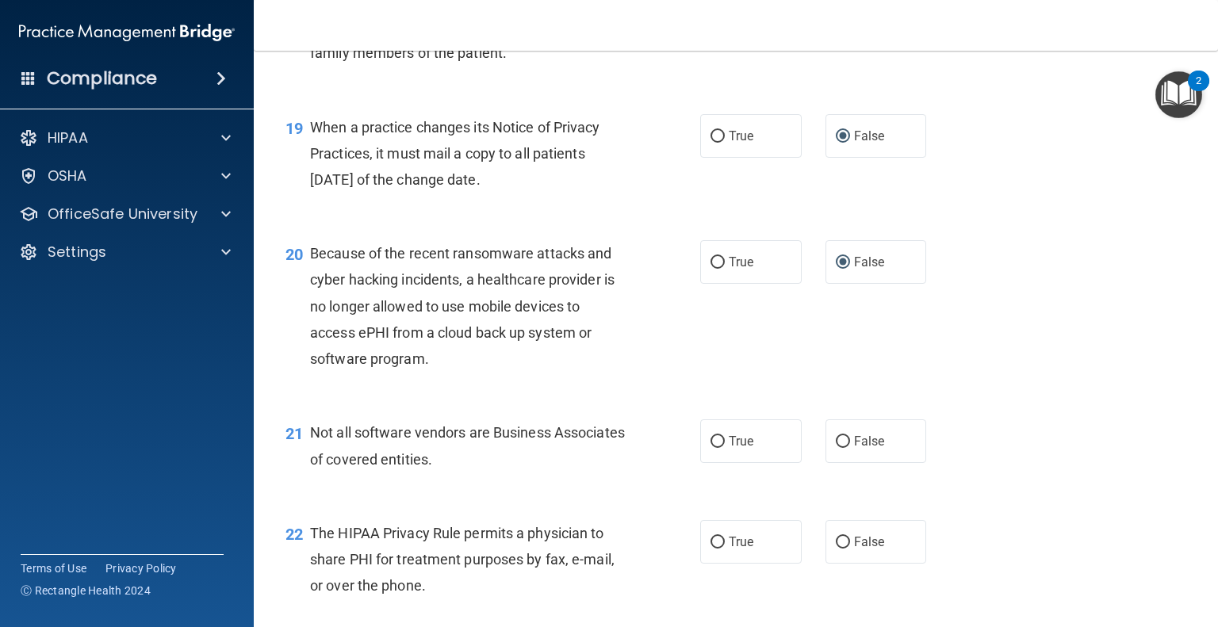
scroll to position [2617, 0]
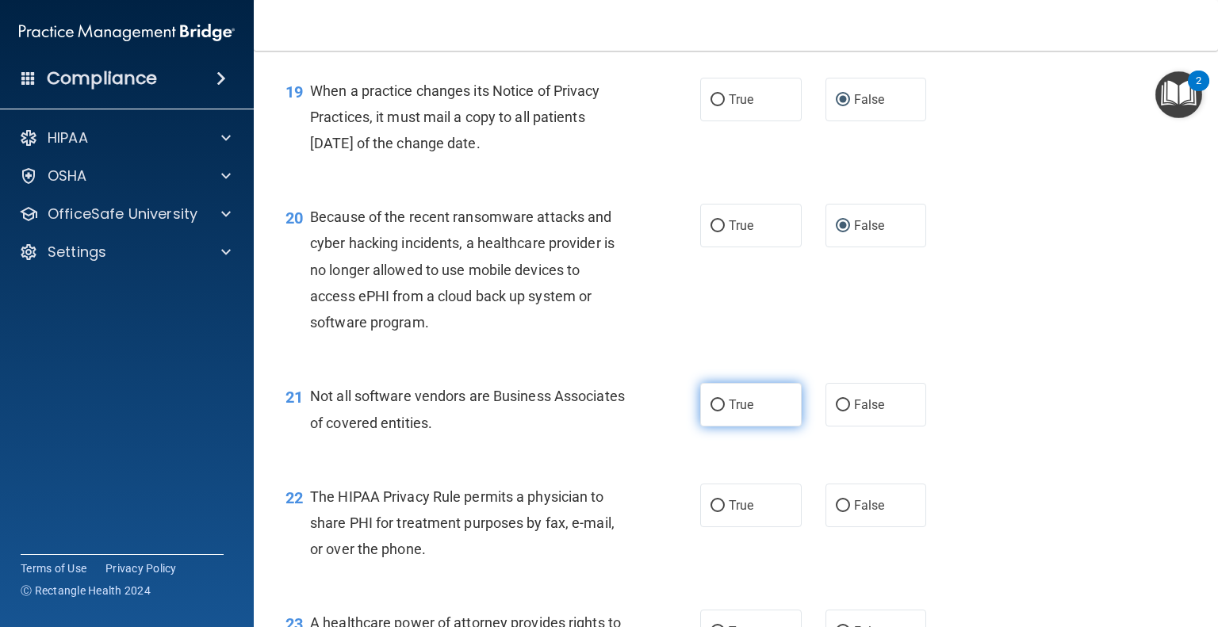
click at [712, 412] on input "True" at bounding box center [718, 406] width 14 height 12
radio input "true"
click at [721, 527] on label "True" at bounding box center [751, 506] width 102 height 44
click at [721, 512] on input "True" at bounding box center [718, 506] width 14 height 12
radio input "true"
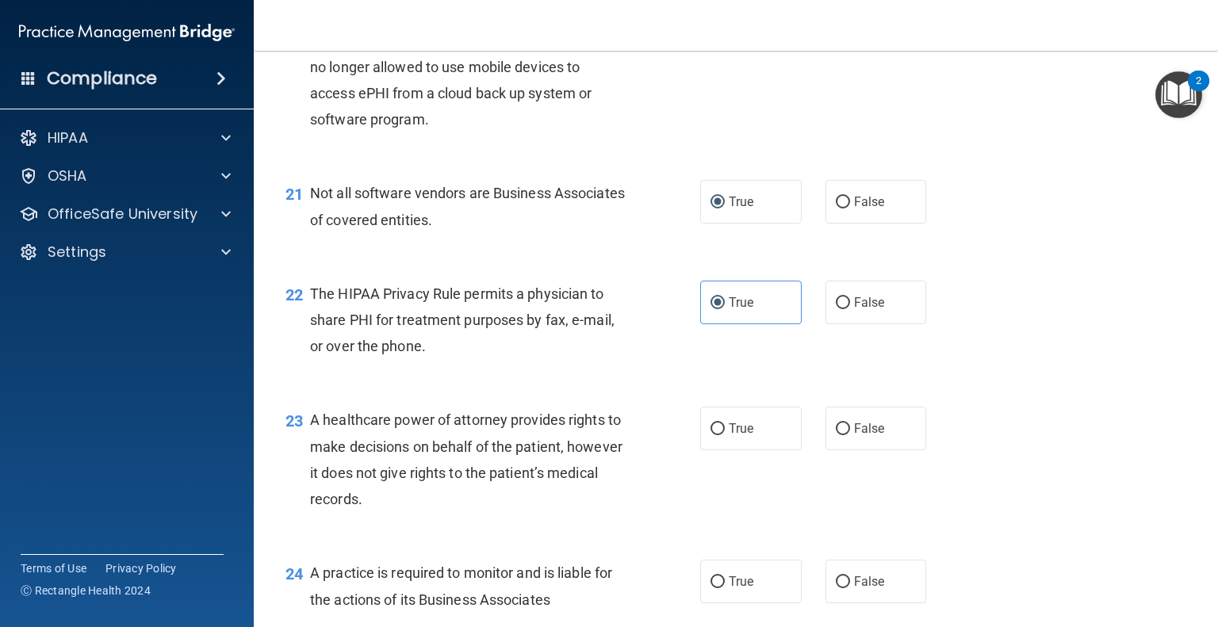
scroll to position [2855, 0]
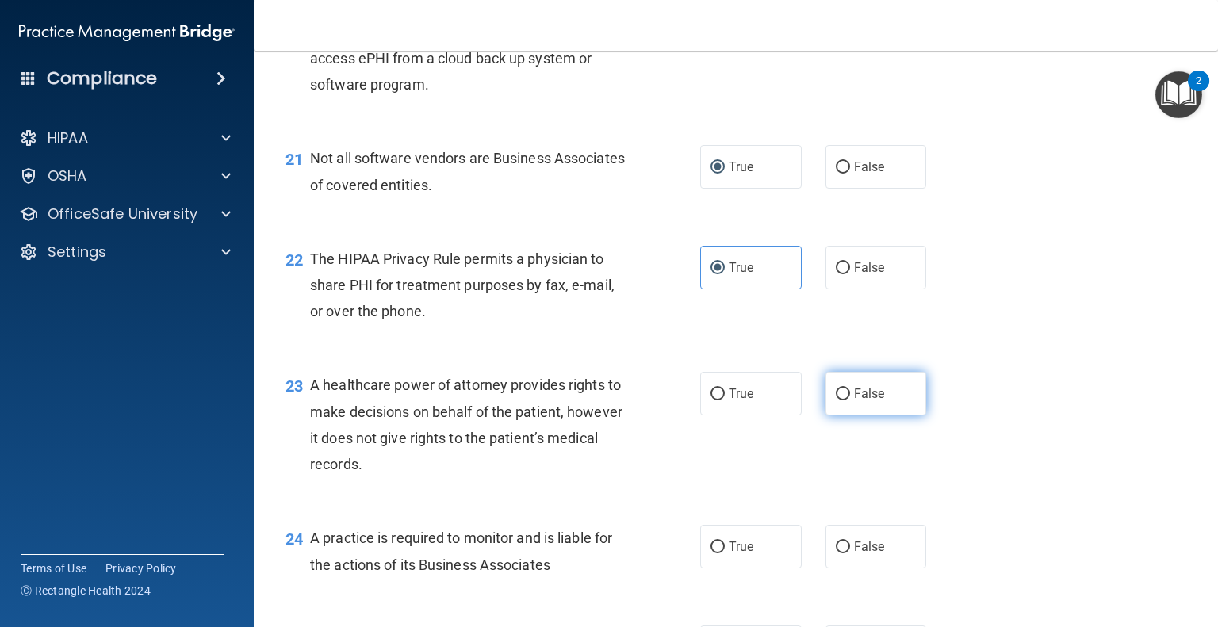
click at [836, 401] on input "False" at bounding box center [843, 395] width 14 height 12
radio input "true"
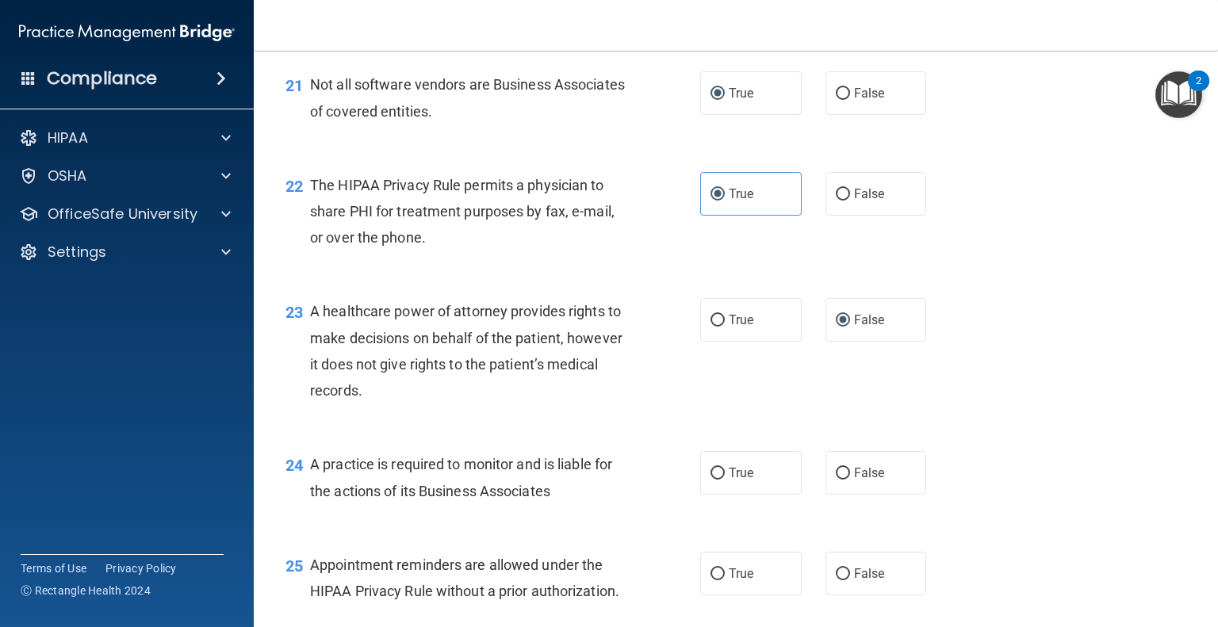
scroll to position [3014, 0]
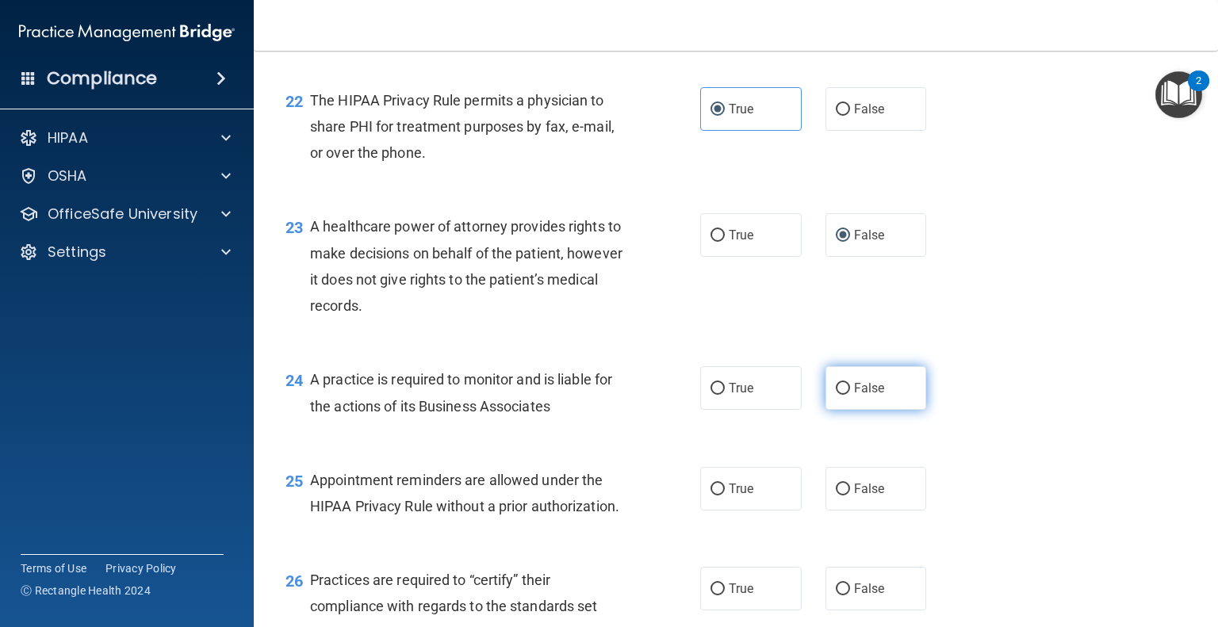
click at [837, 395] on input "False" at bounding box center [843, 389] width 14 height 12
radio input "true"
click at [837, 395] on input "False" at bounding box center [843, 389] width 14 height 12
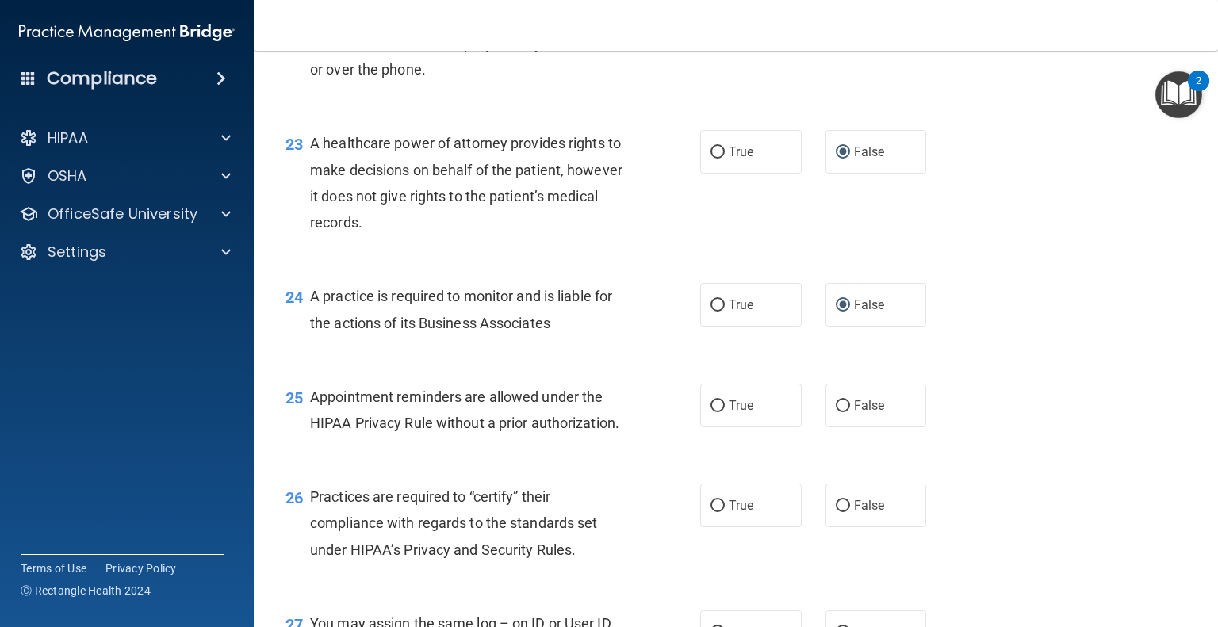
scroll to position [3173, 0]
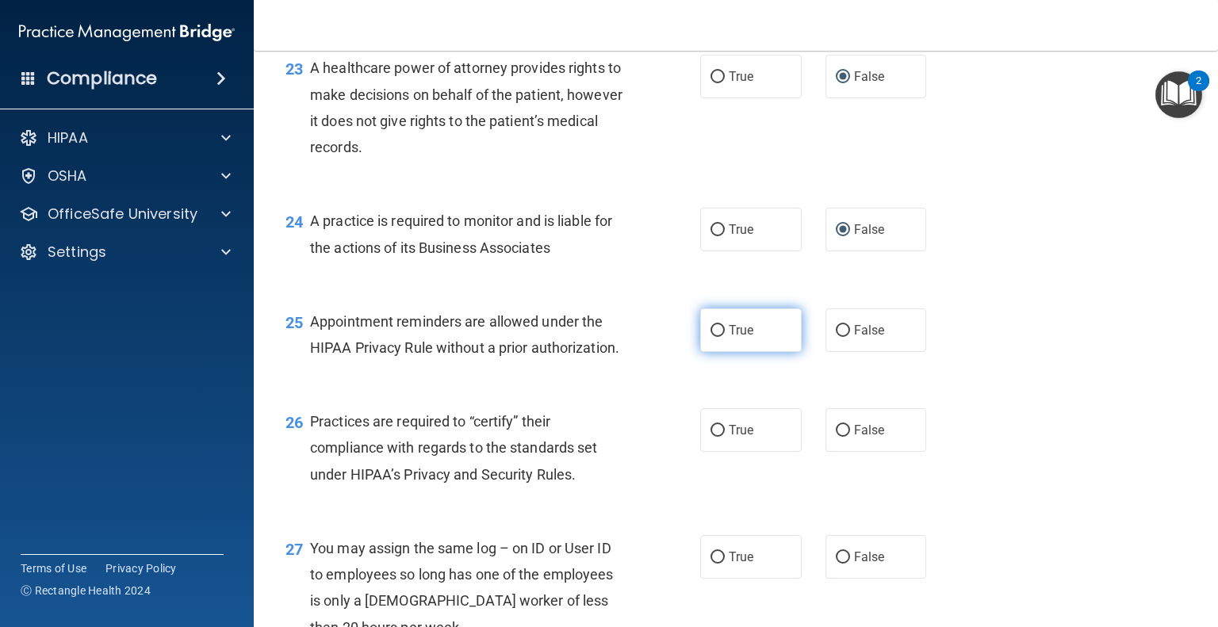
click at [718, 352] on label "True" at bounding box center [751, 331] width 102 height 44
click at [711, 337] on input "True" at bounding box center [718, 331] width 14 height 12
radio input "true"
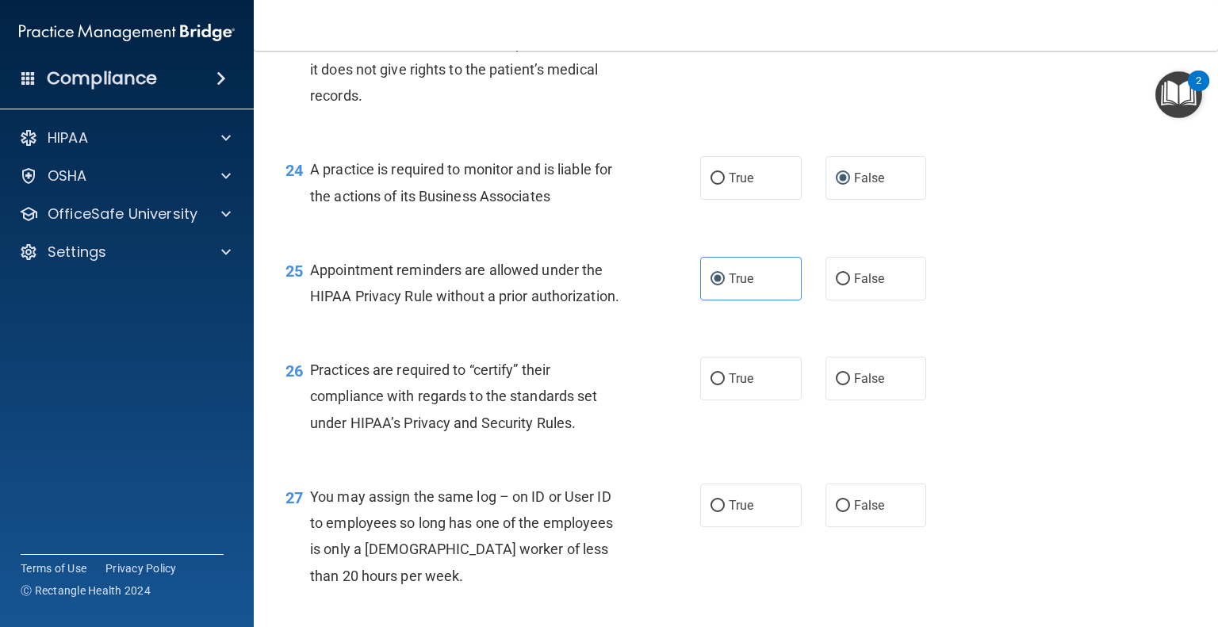
scroll to position [3252, 0]
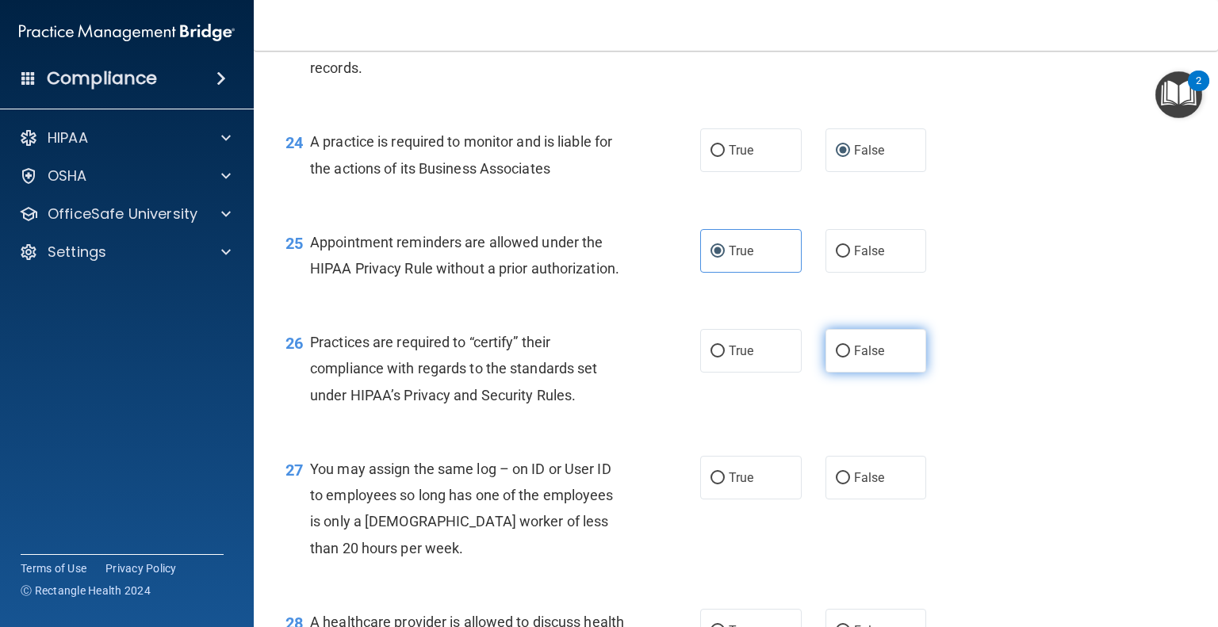
click at [836, 358] on input "False" at bounding box center [843, 352] width 14 height 12
radio input "true"
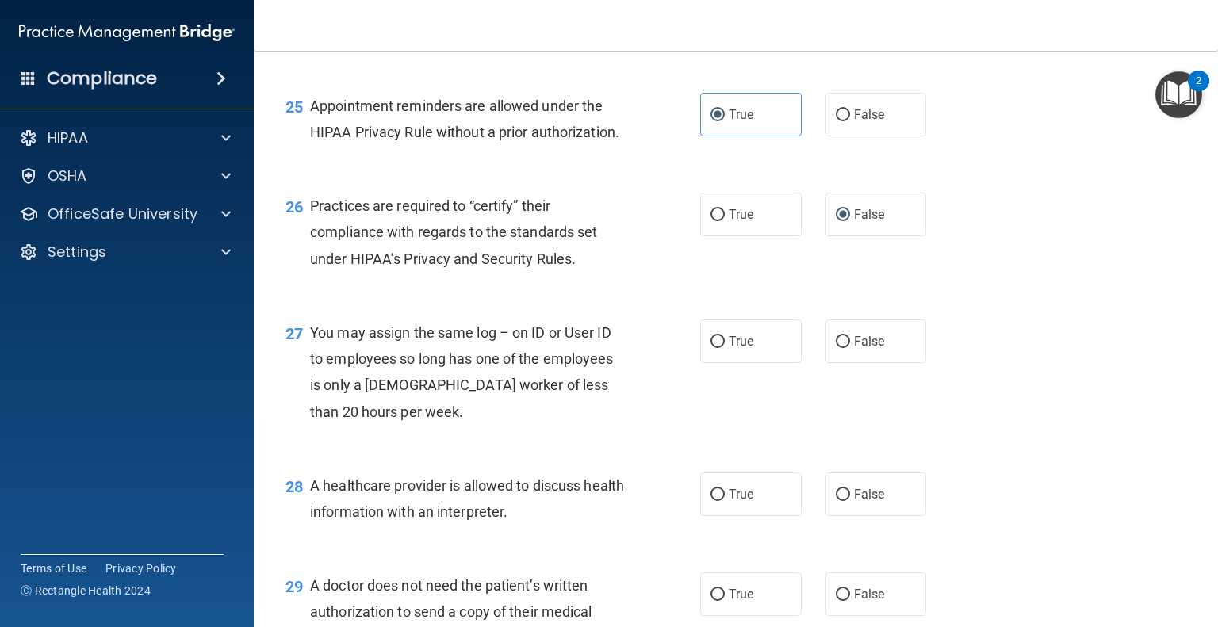
scroll to position [3411, 0]
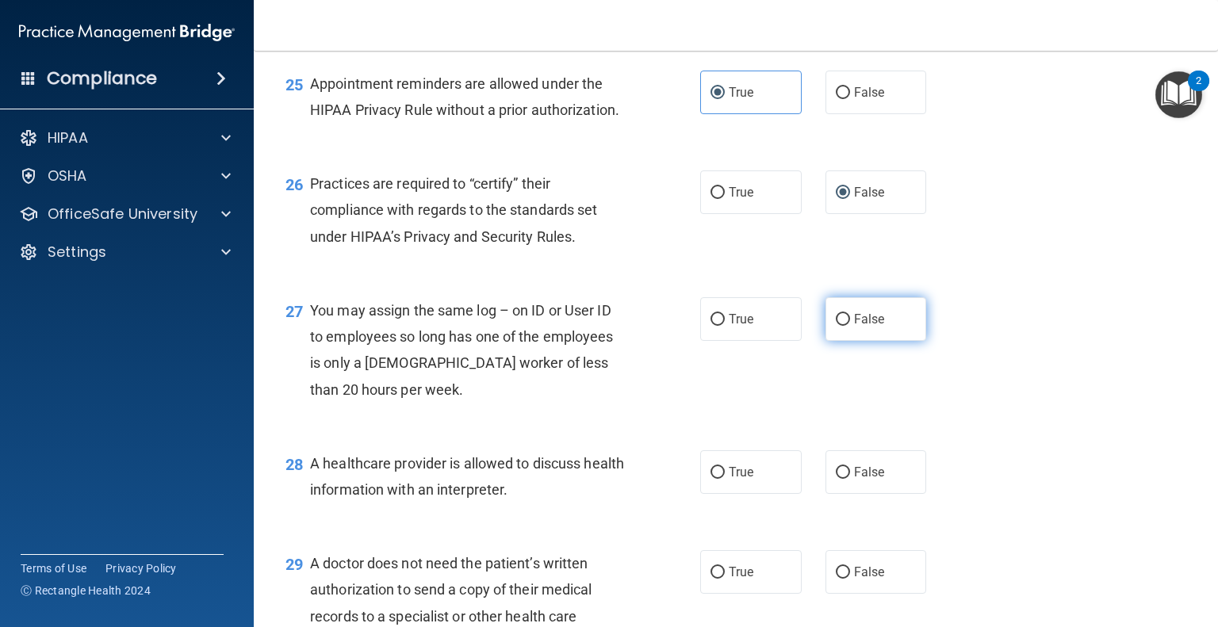
click at [836, 326] on input "False" at bounding box center [843, 320] width 14 height 12
radio input "true"
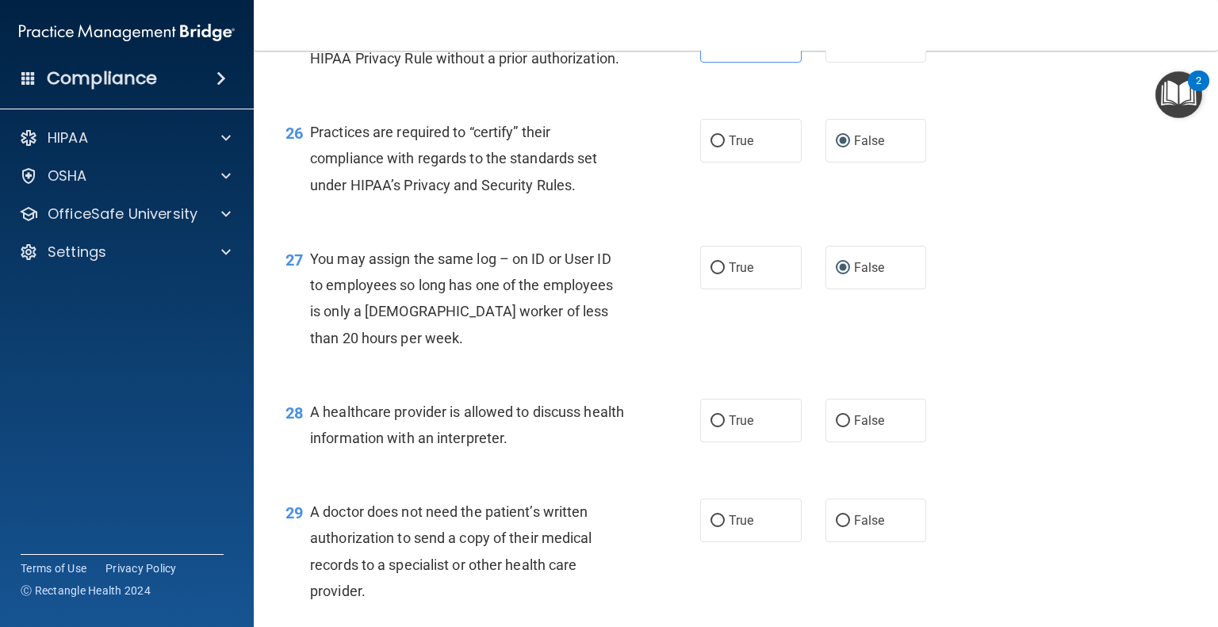
scroll to position [3490, 0]
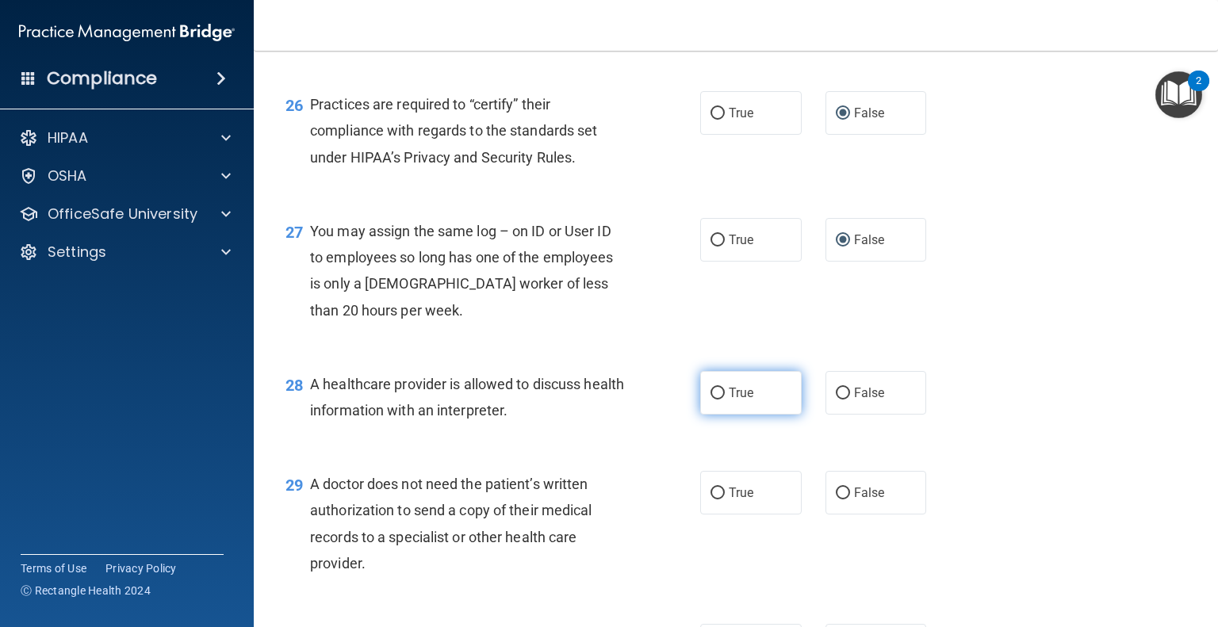
click at [711, 400] on input "True" at bounding box center [718, 394] width 14 height 12
radio input "true"
click at [711, 500] on input "True" at bounding box center [718, 494] width 14 height 12
radio input "true"
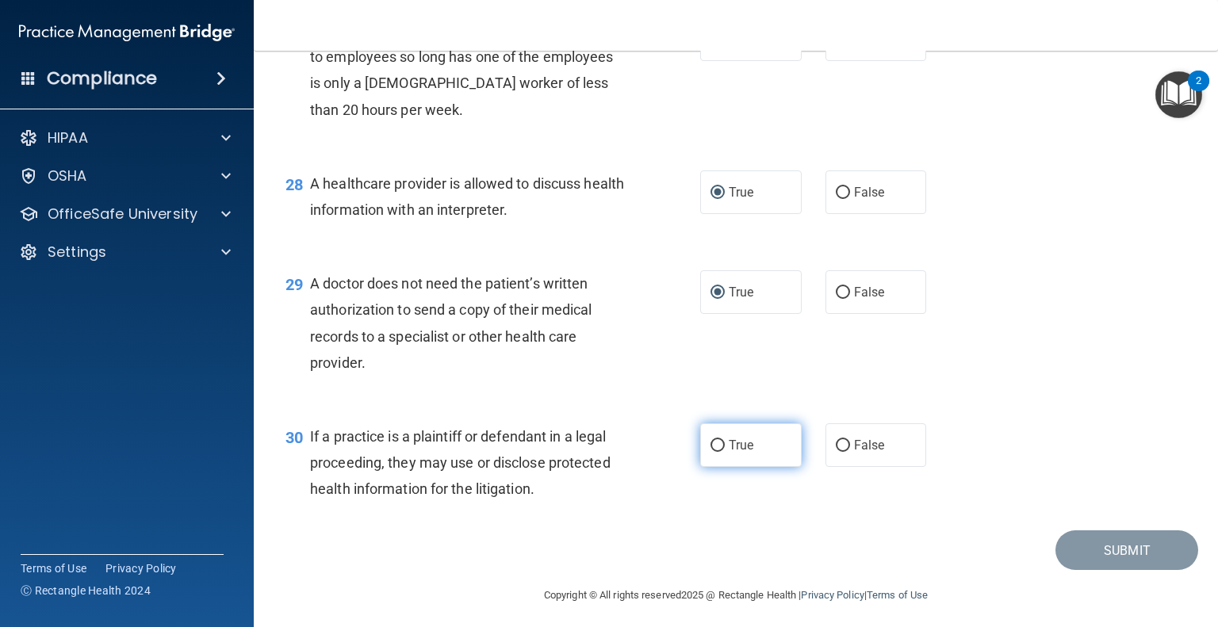
scroll to position [3728, 0]
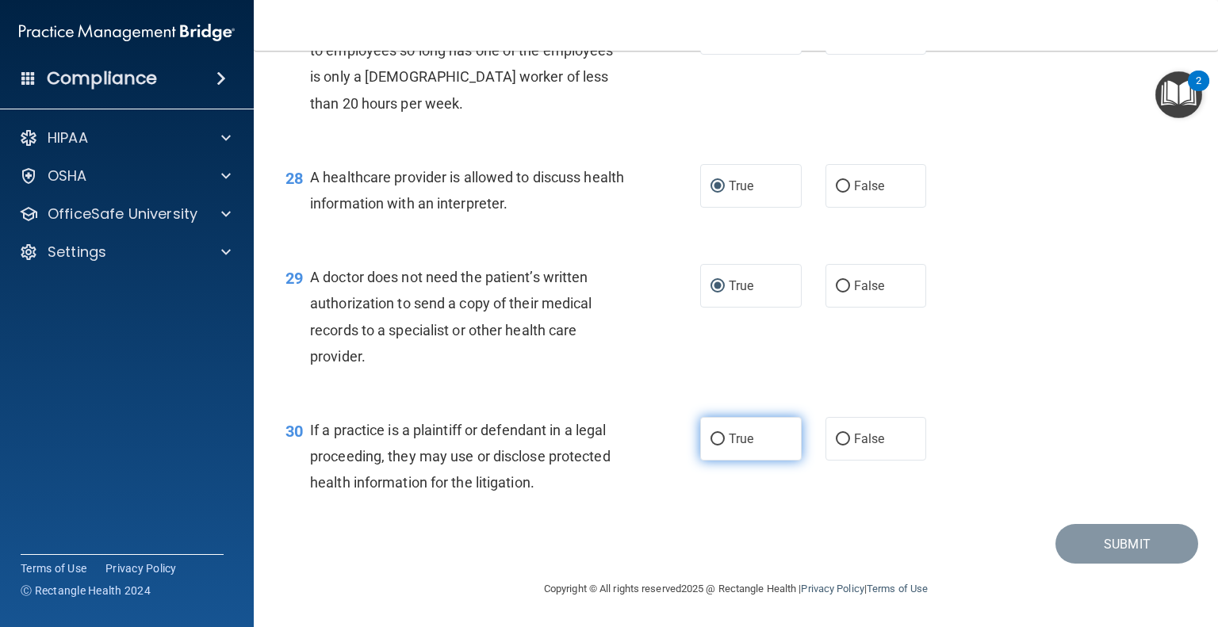
click at [711, 446] on input "True" at bounding box center [718, 440] width 14 height 12
radio input "true"
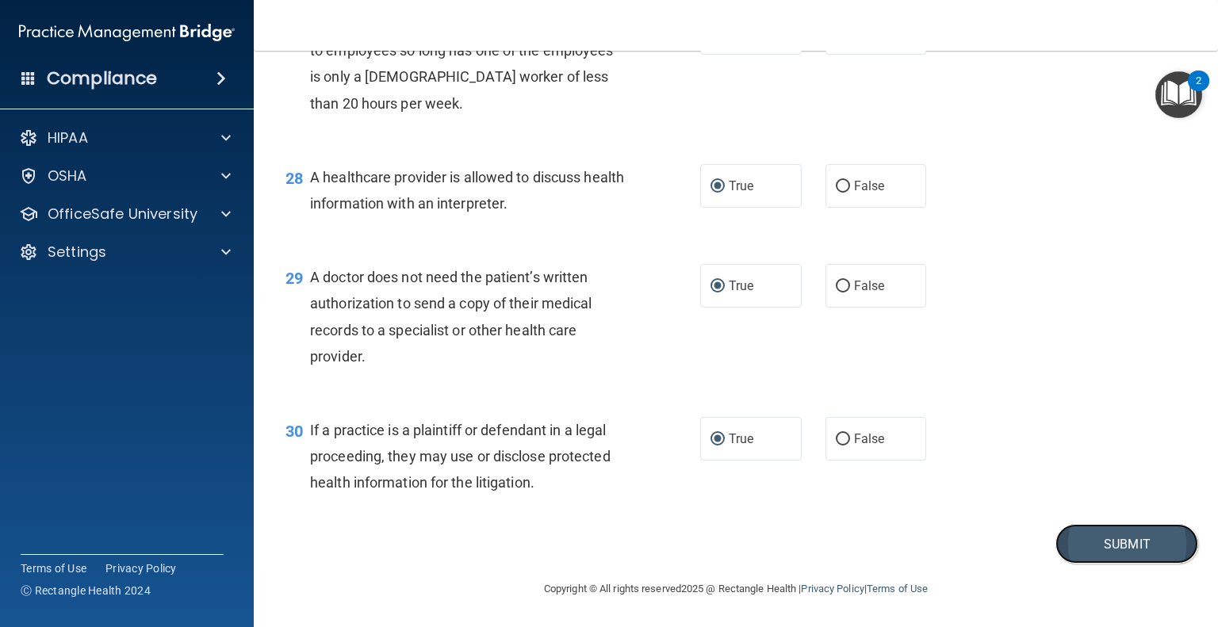
click at [1072, 562] on button "Submit" at bounding box center [1127, 544] width 143 height 40
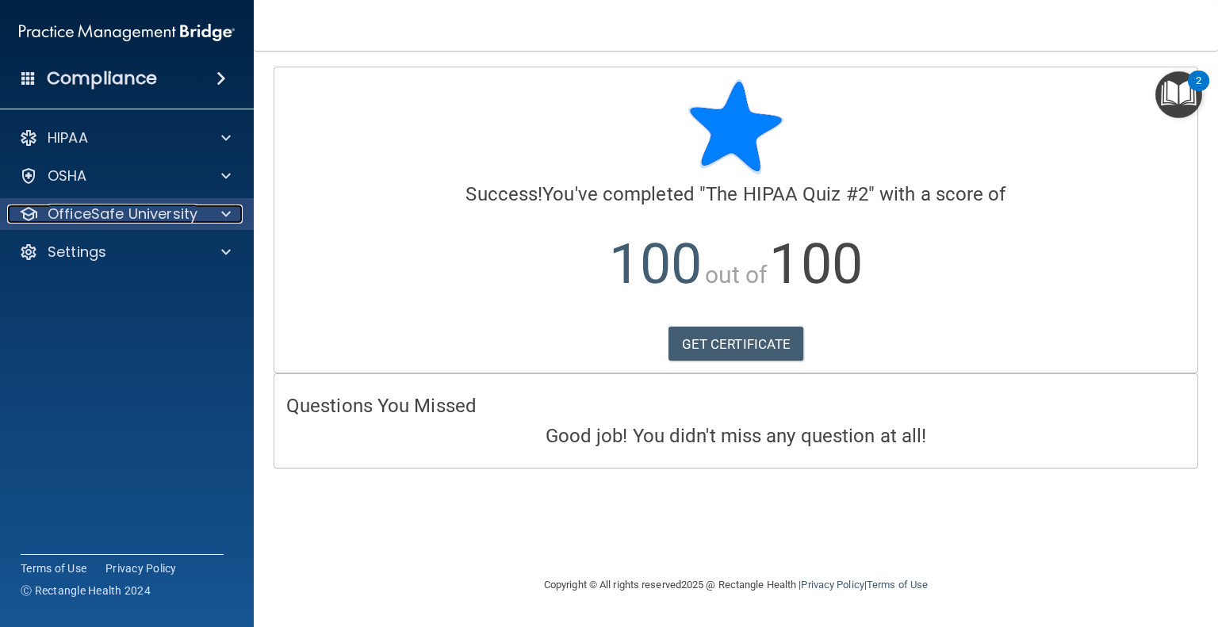
click at [108, 217] on p "OfficeSafe University" at bounding box center [123, 214] width 150 height 19
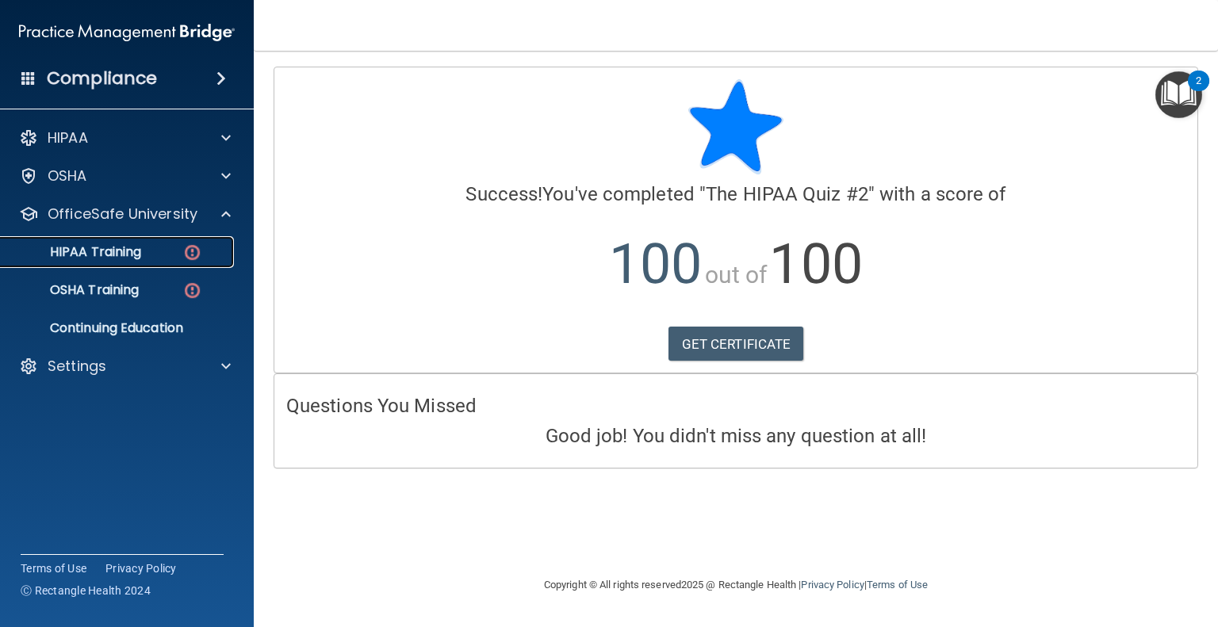
click at [114, 256] on p "HIPAA Training" at bounding box center [75, 252] width 131 height 16
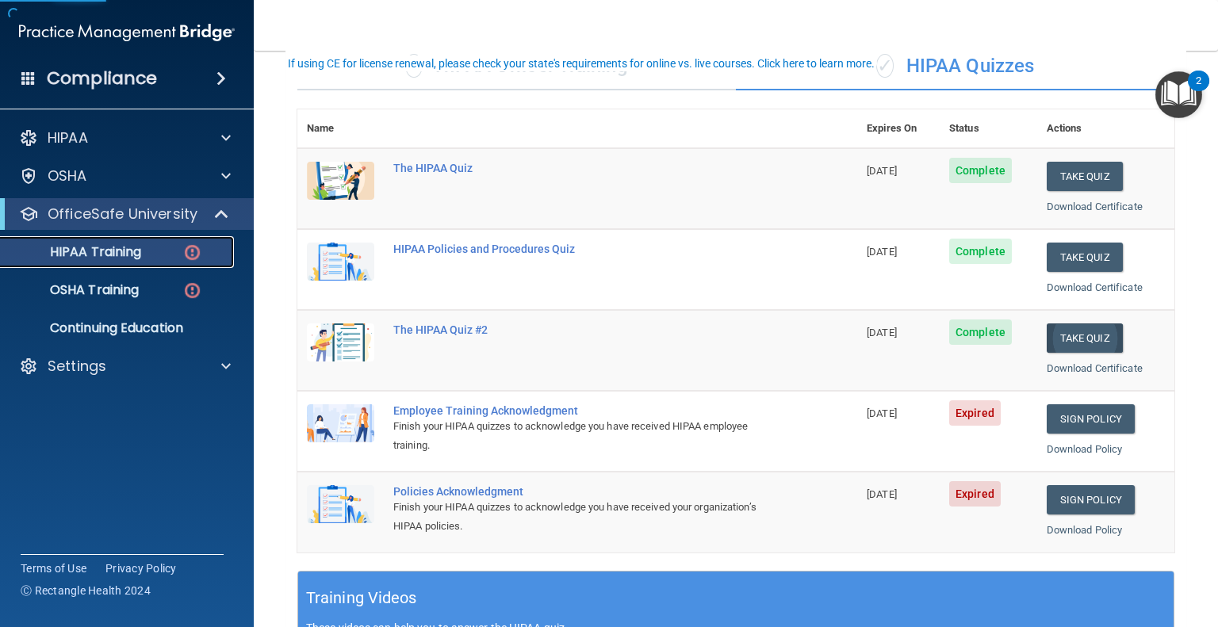
scroll to position [159, 0]
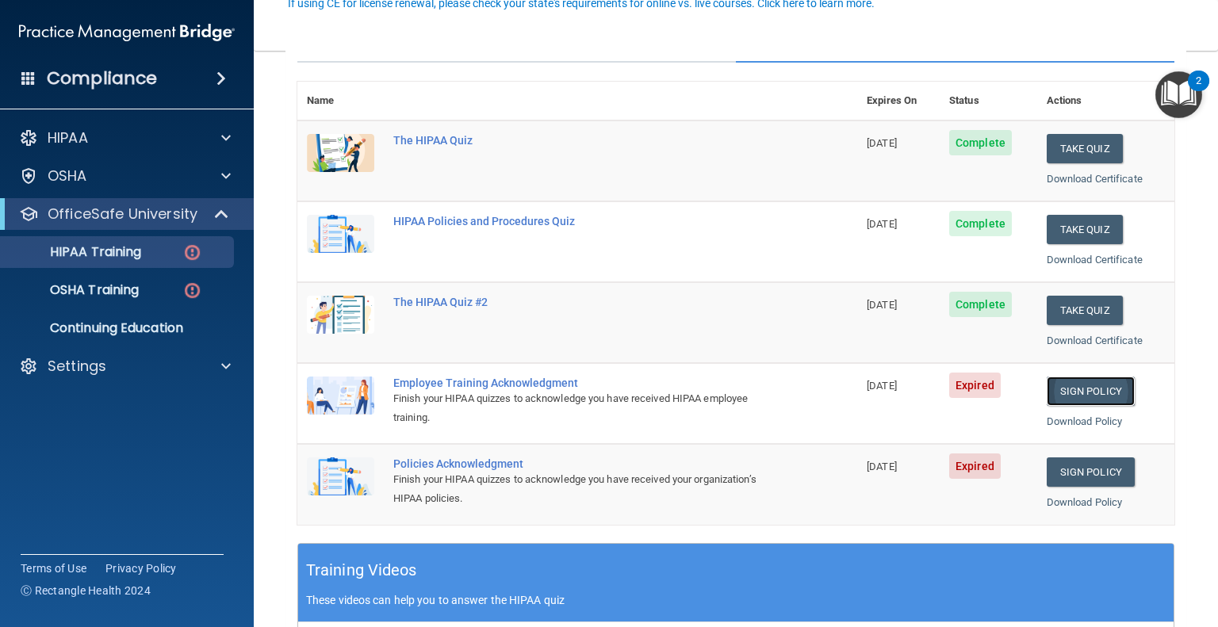
click at [1053, 392] on link "Sign Policy" at bounding box center [1091, 391] width 88 height 29
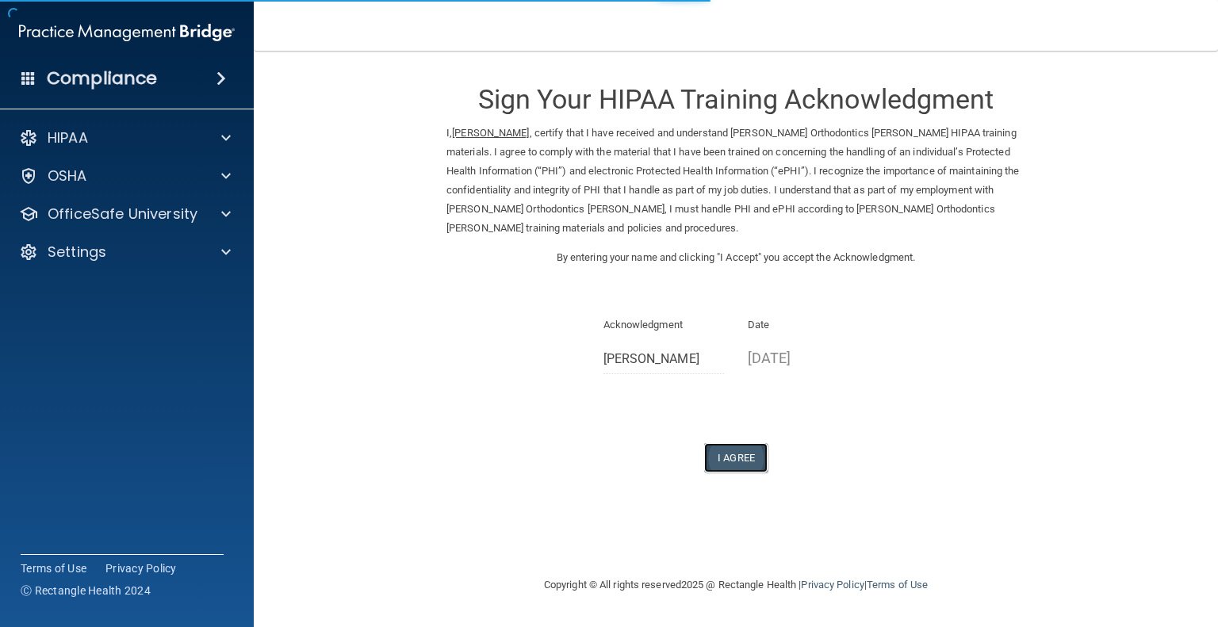
click at [727, 453] on button "I Agree" at bounding box center [735, 457] width 63 height 29
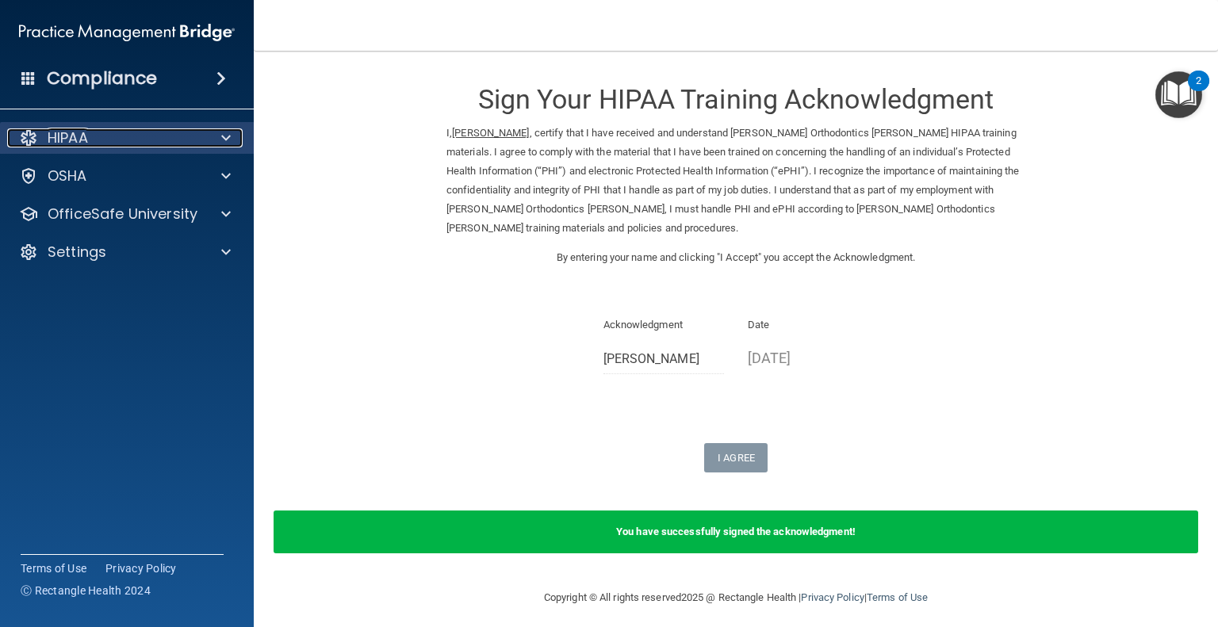
click at [150, 136] on div "HIPAA" at bounding box center [105, 137] width 197 height 19
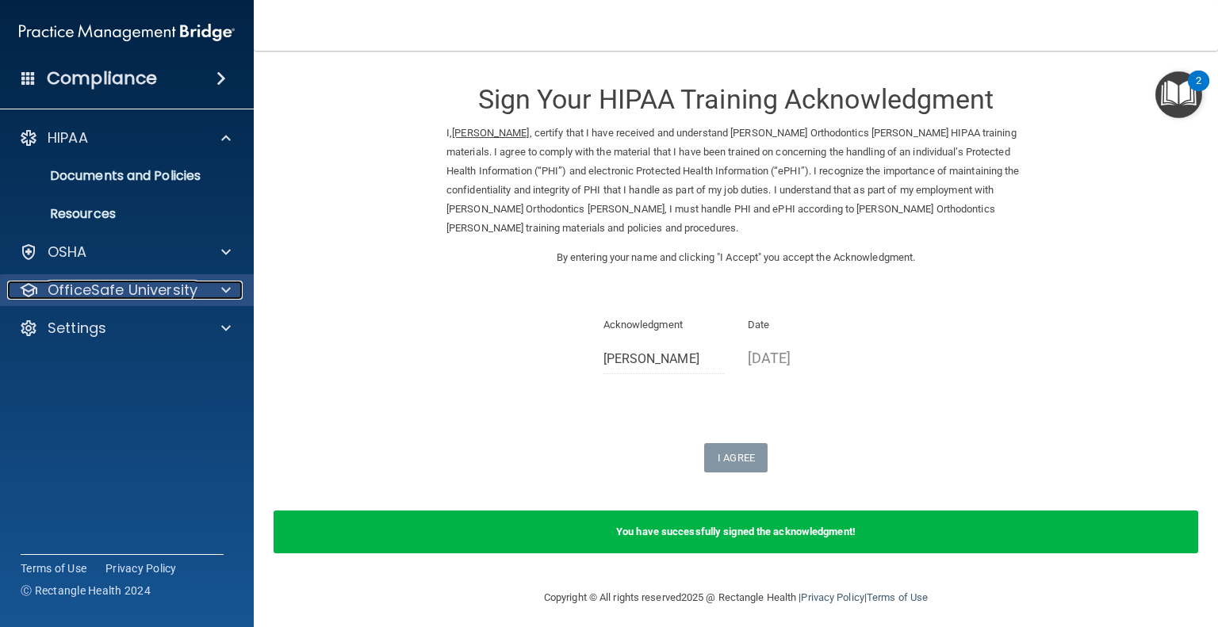
click at [155, 293] on p "OfficeSafe University" at bounding box center [123, 290] width 150 height 19
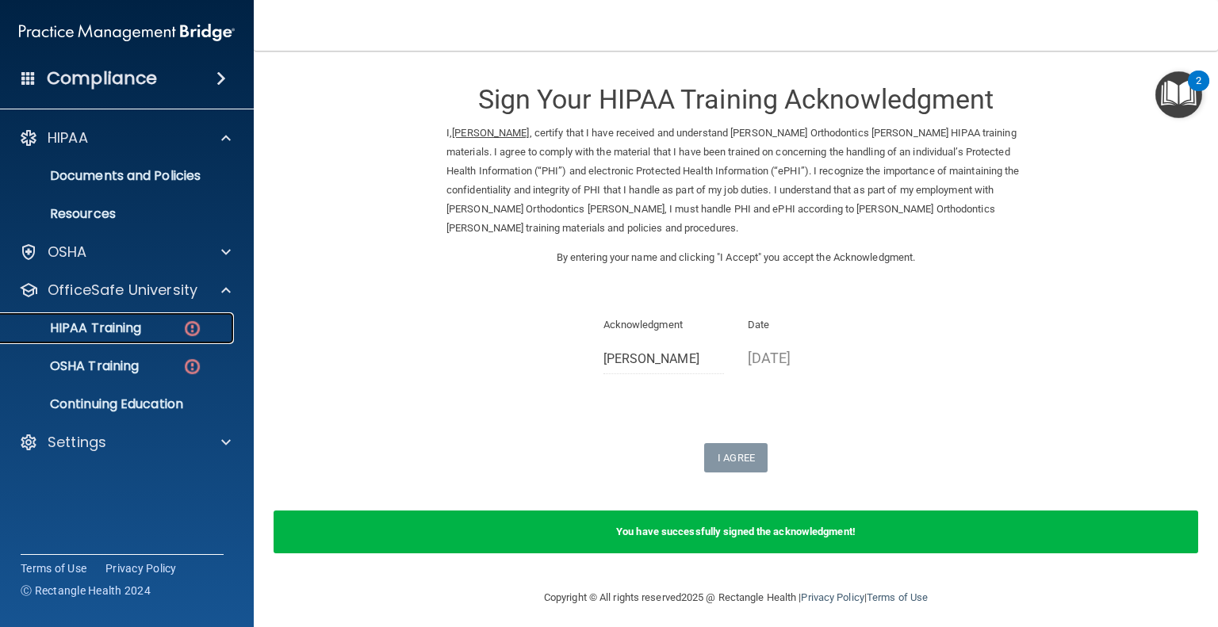
click at [192, 329] on img at bounding box center [192, 329] width 20 height 20
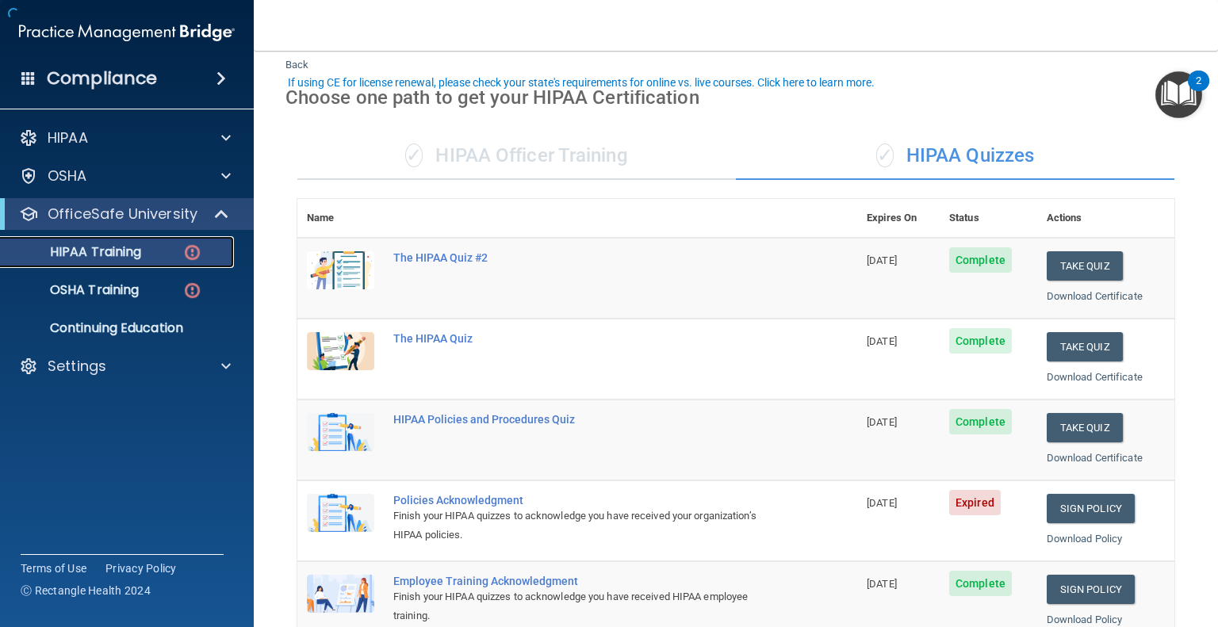
scroll to position [79, 0]
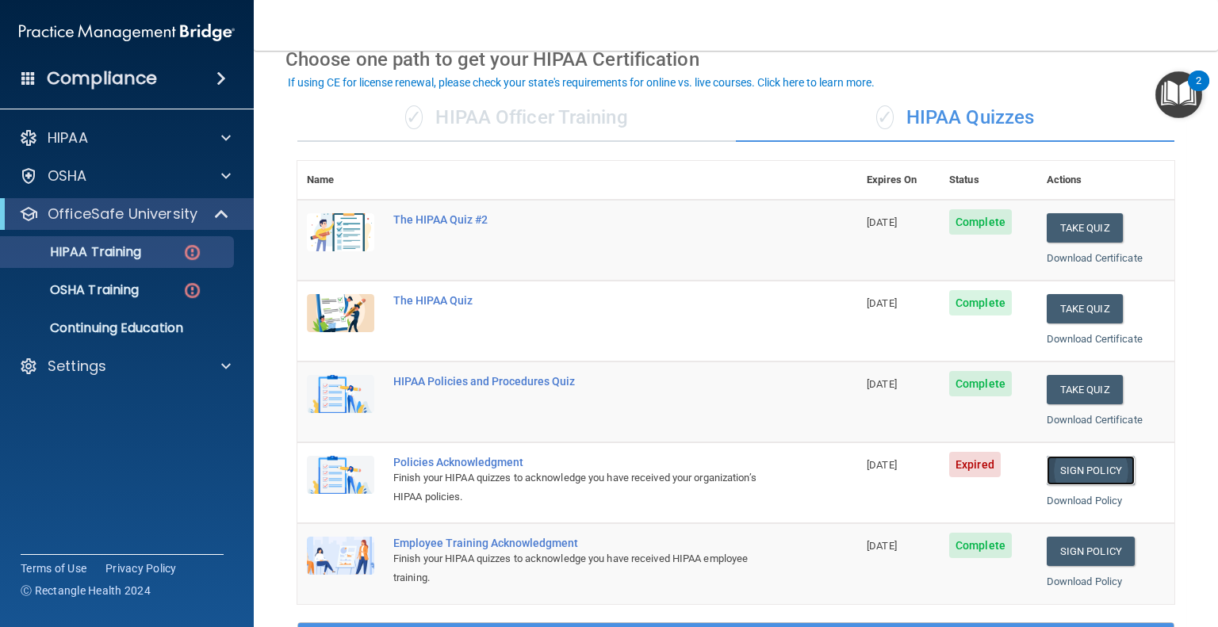
click at [1097, 466] on link "Sign Policy" at bounding box center [1091, 470] width 88 height 29
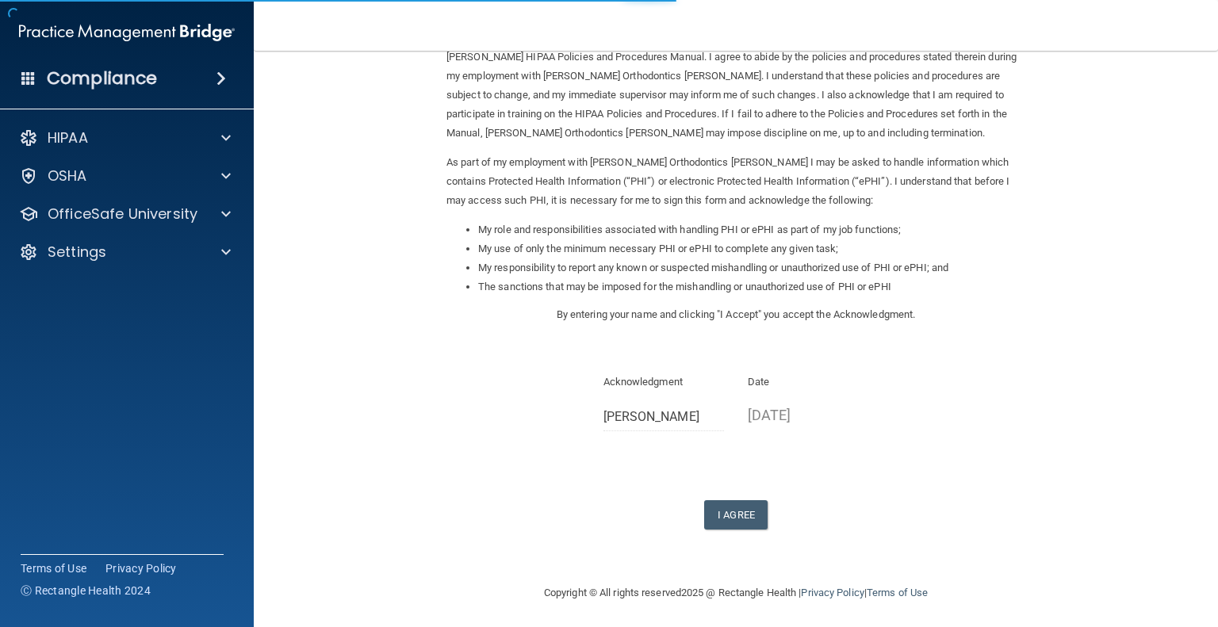
scroll to position [98, 0]
click at [737, 500] on button "I Agree" at bounding box center [735, 511] width 63 height 29
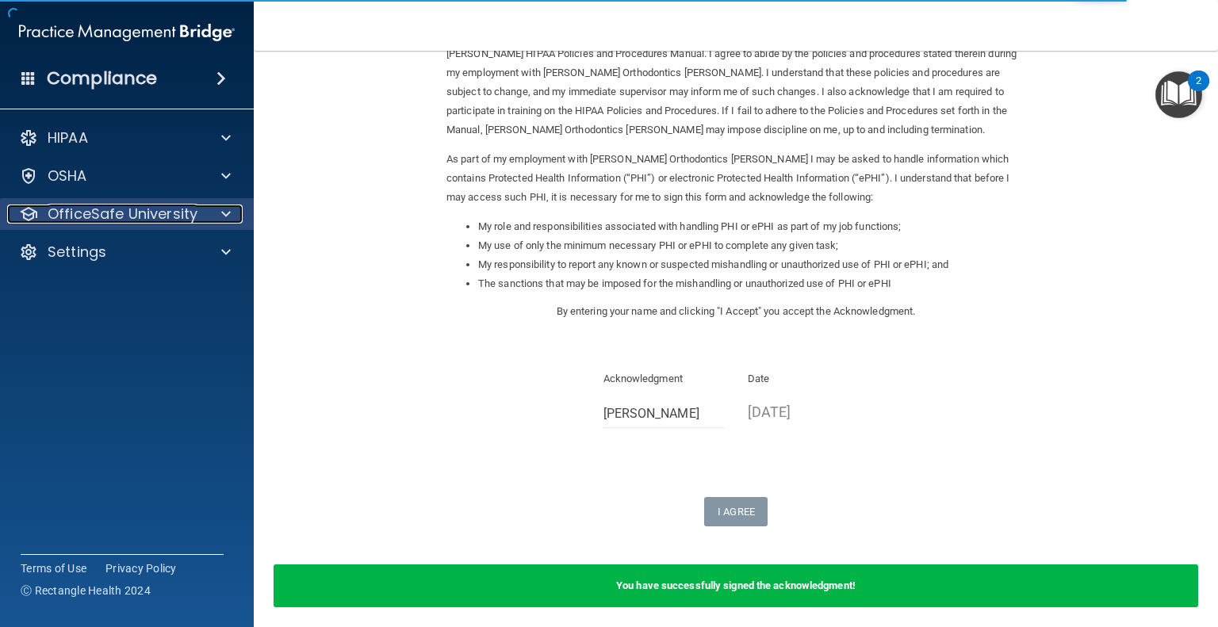
click at [102, 218] on p "OfficeSafe University" at bounding box center [123, 214] width 150 height 19
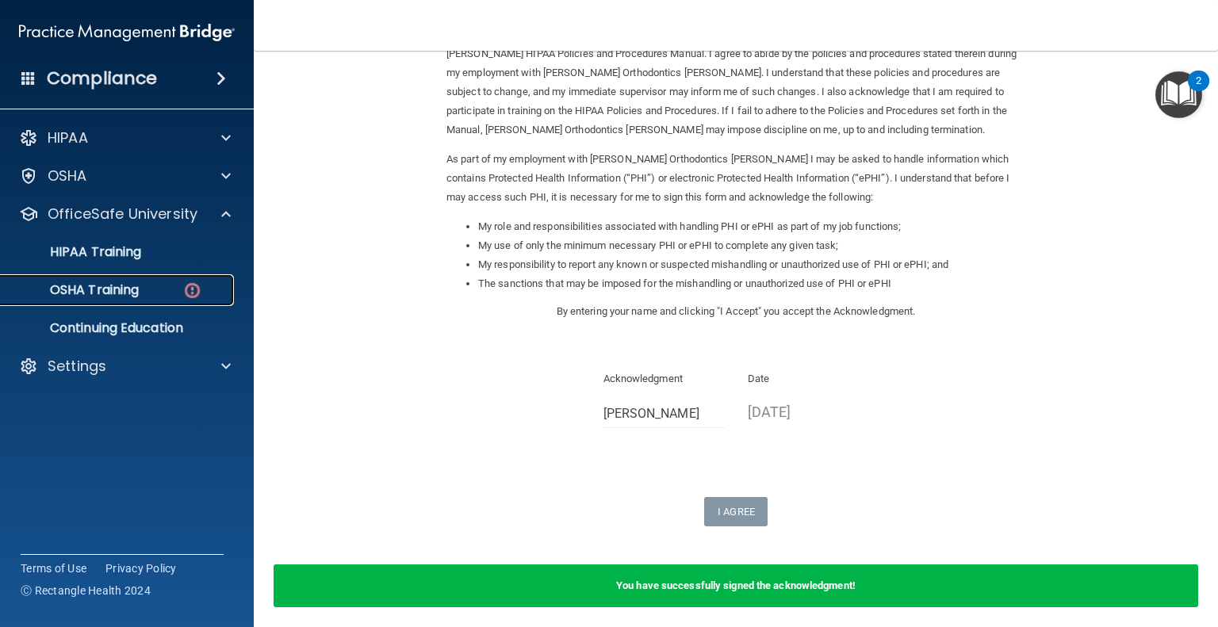
click at [127, 293] on p "OSHA Training" at bounding box center [74, 290] width 128 height 16
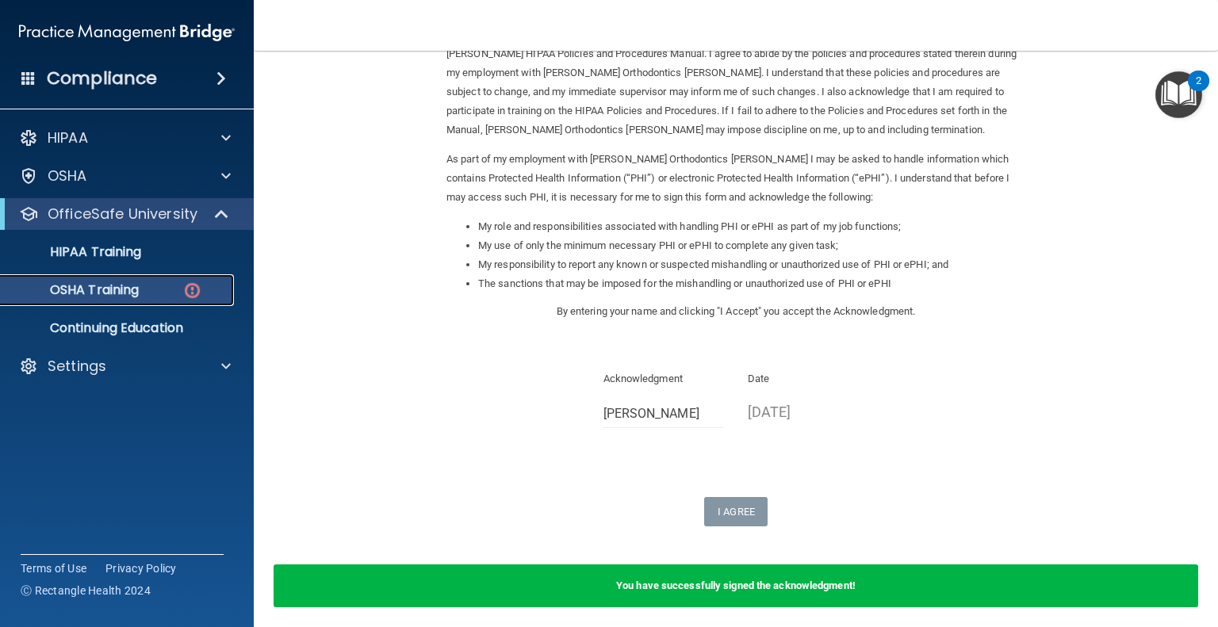
scroll to position [115, 0]
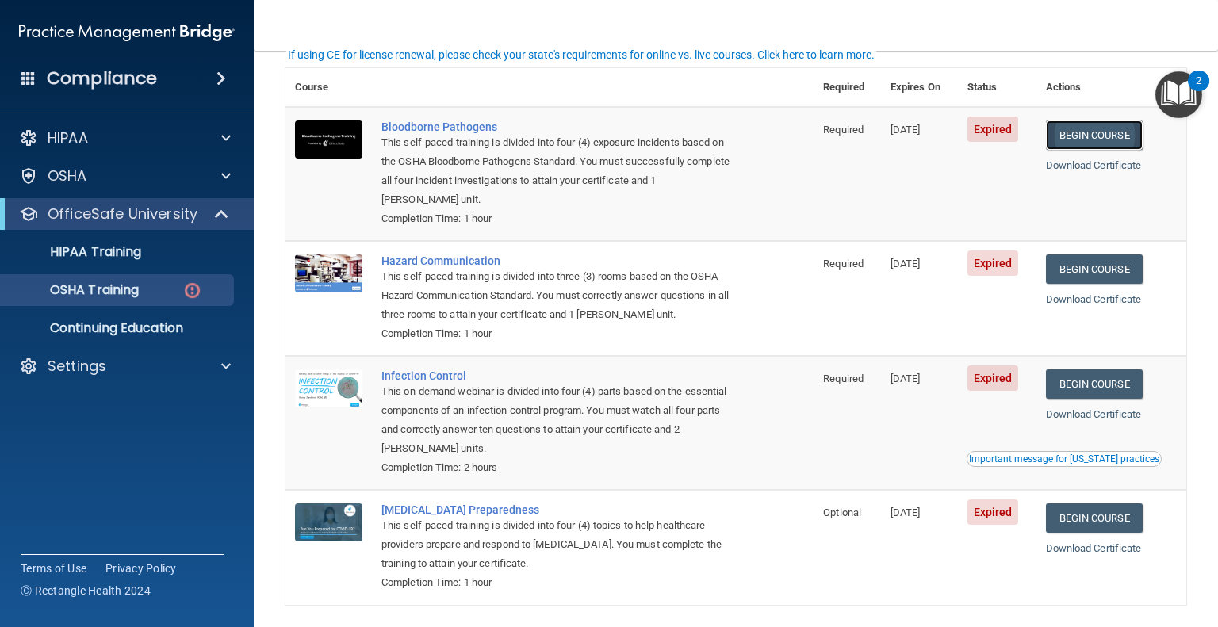
click at [1091, 142] on link "Begin Course" at bounding box center [1094, 135] width 97 height 29
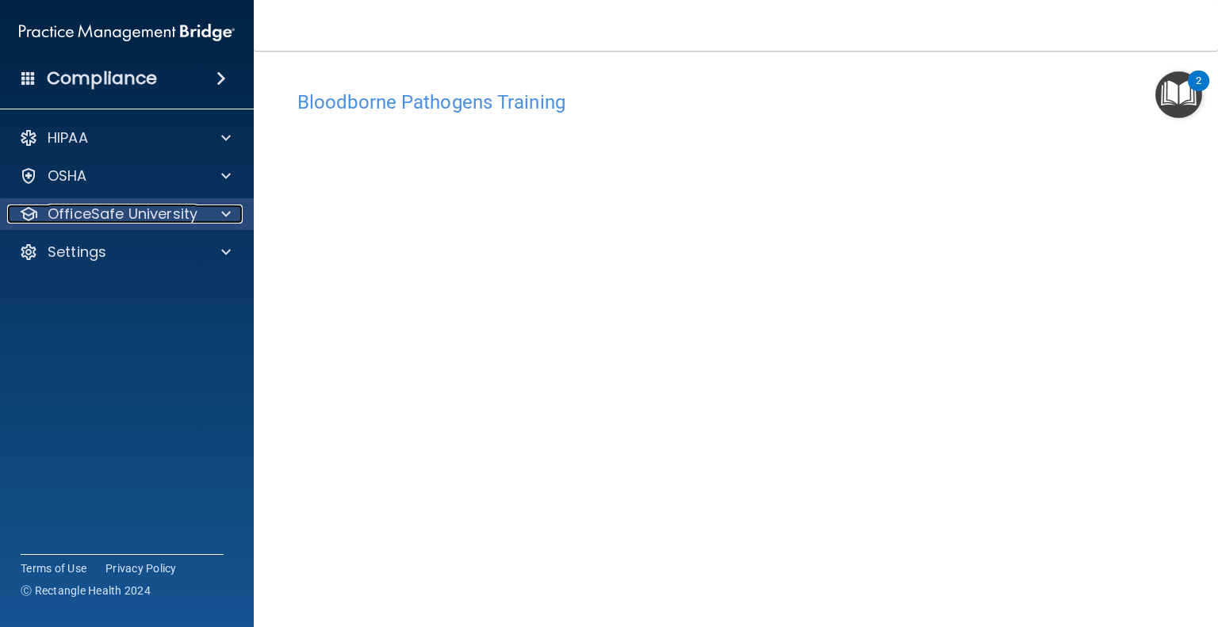
click at [217, 217] on div at bounding box center [224, 214] width 40 height 19
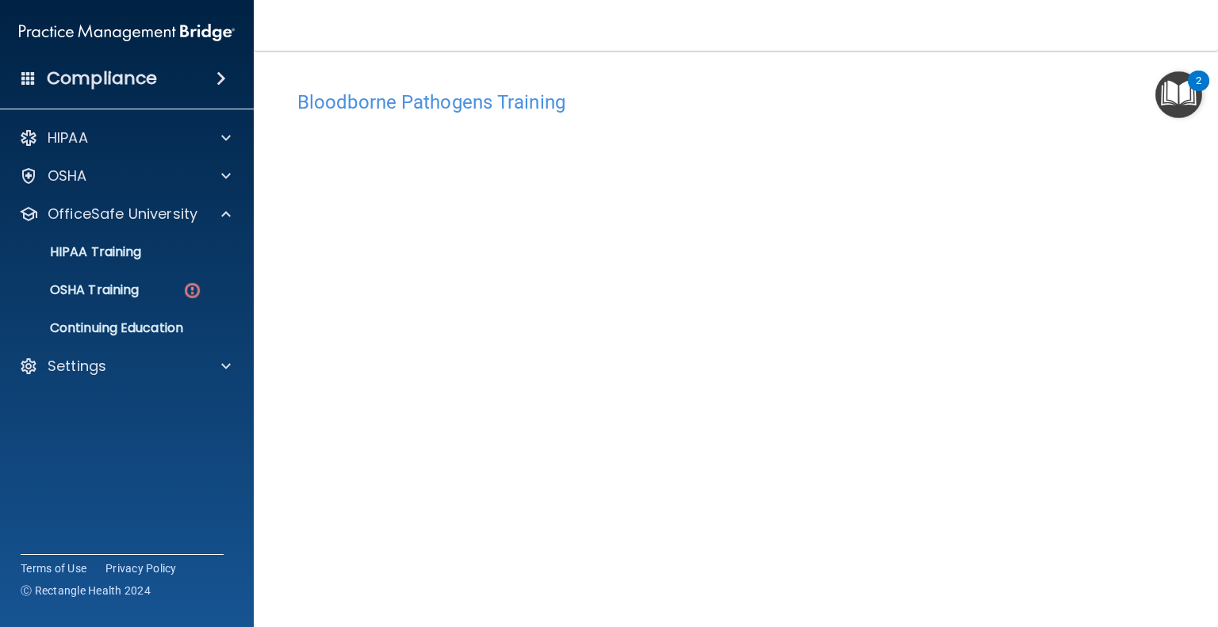
click at [1171, 94] on img "Open Resource Center, 2 new notifications" at bounding box center [1179, 94] width 47 height 47
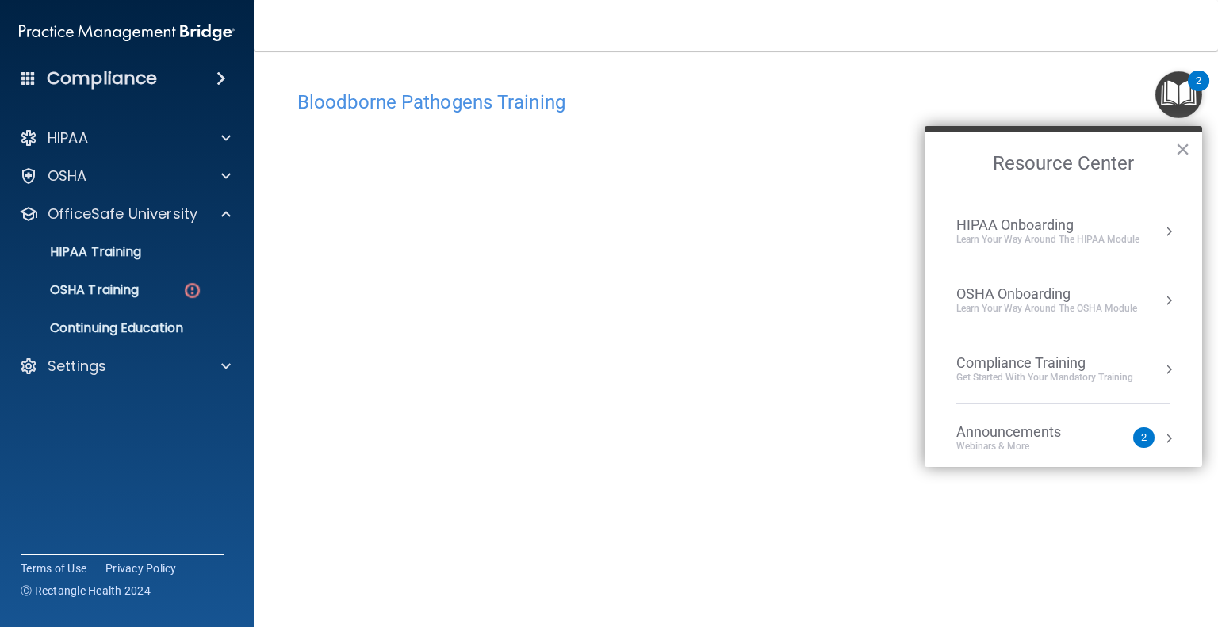
click at [1170, 99] on img "Open Resource Center, 2 new notifications" at bounding box center [1179, 94] width 47 height 47
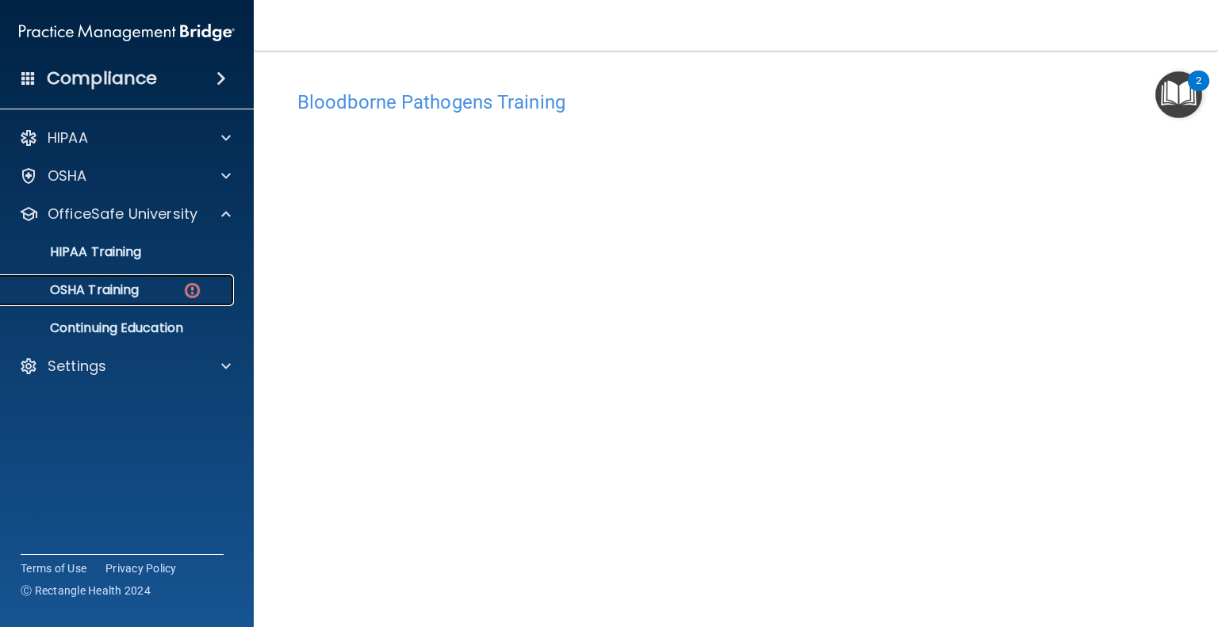
click at [139, 291] on p "OSHA Training" at bounding box center [74, 290] width 128 height 16
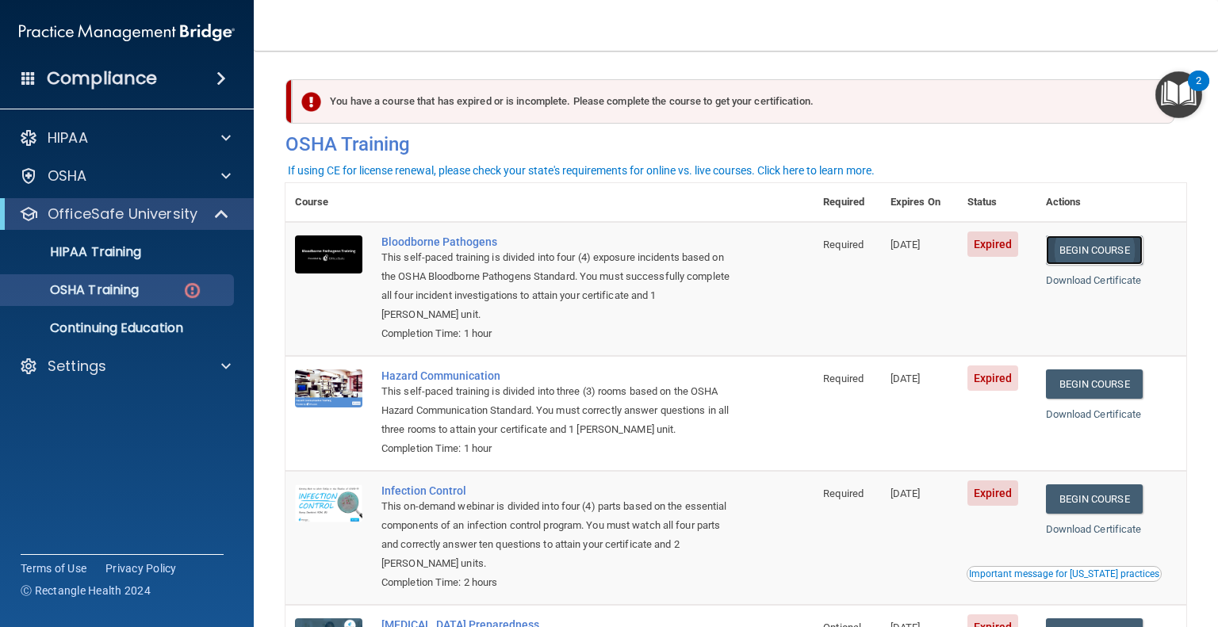
click at [1071, 260] on link "Begin Course" at bounding box center [1094, 250] width 97 height 29
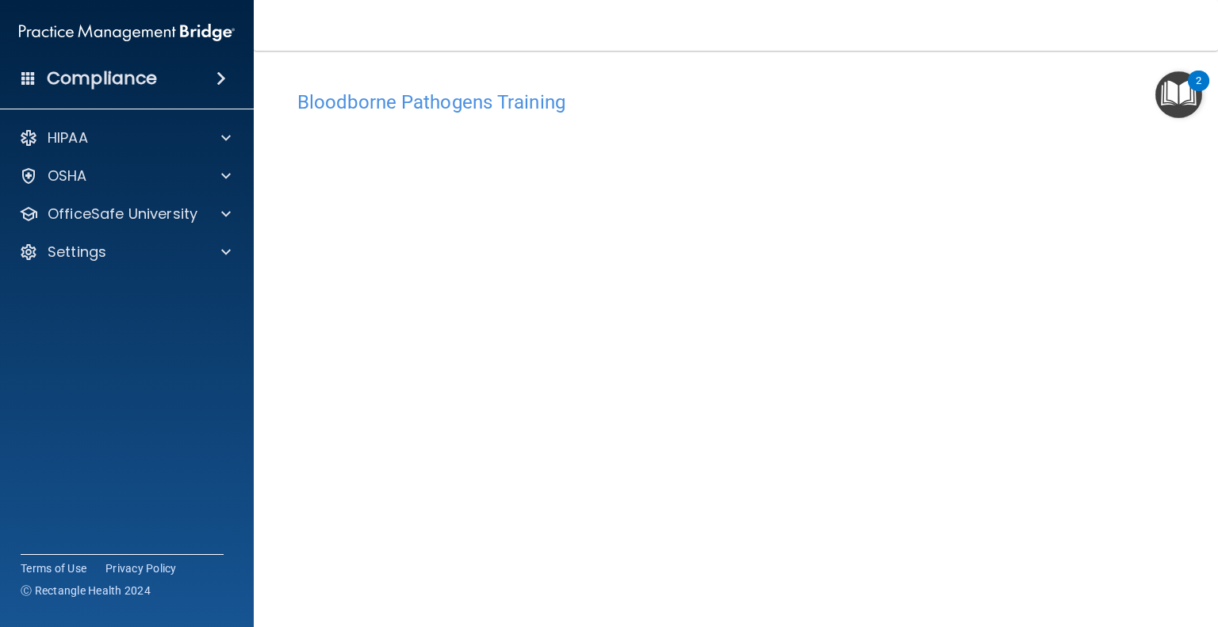
scroll to position [51, 0]
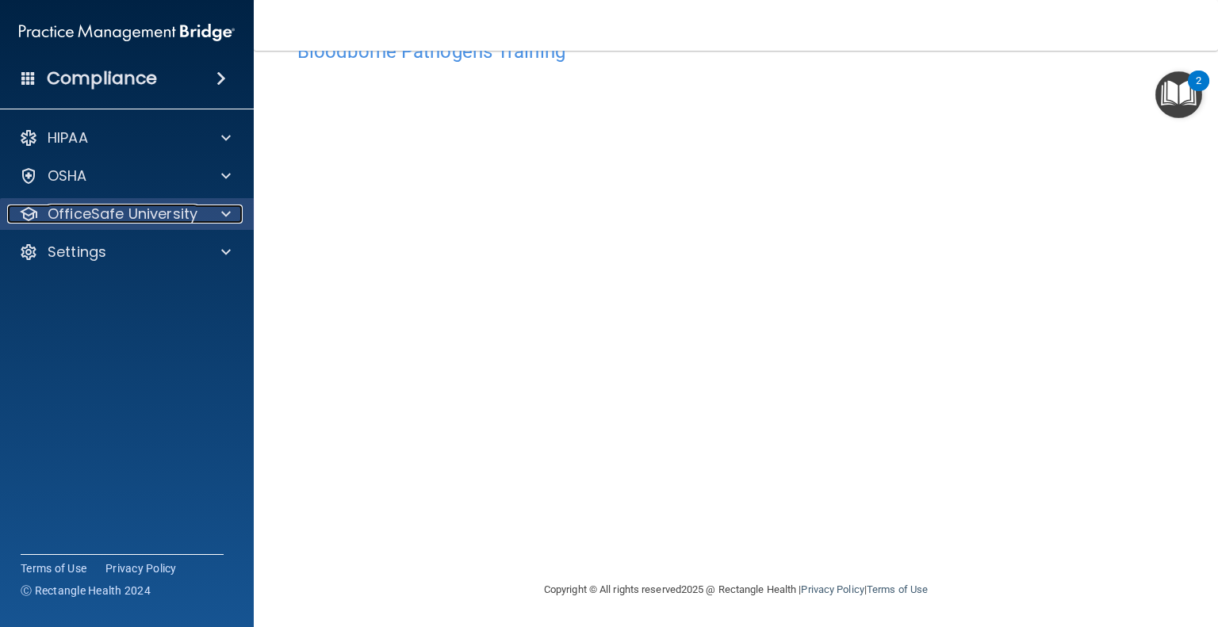
click at [191, 218] on p "OfficeSafe University" at bounding box center [123, 214] width 150 height 19
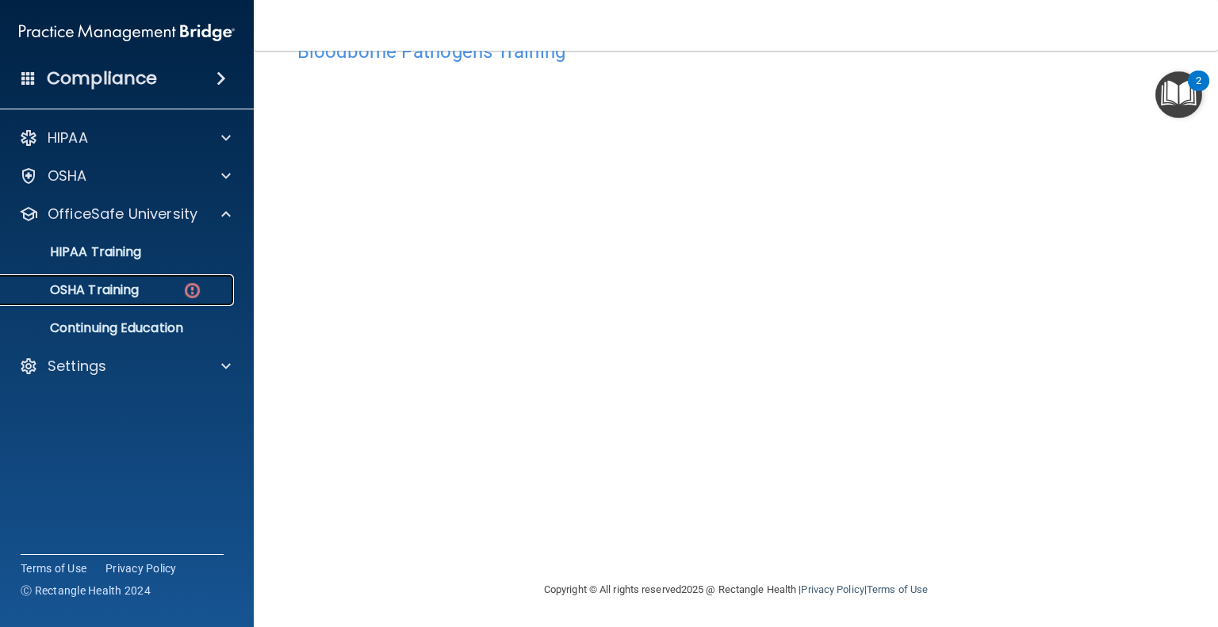
click at [167, 288] on div "OSHA Training" at bounding box center [118, 290] width 217 height 16
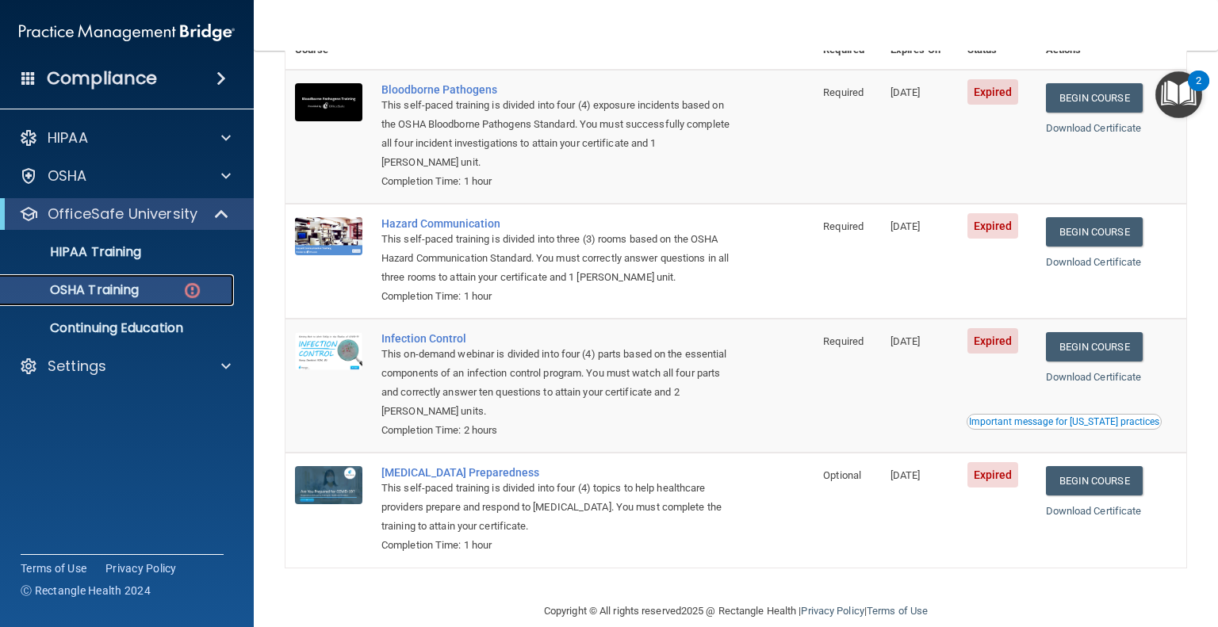
scroll to position [177, 0]
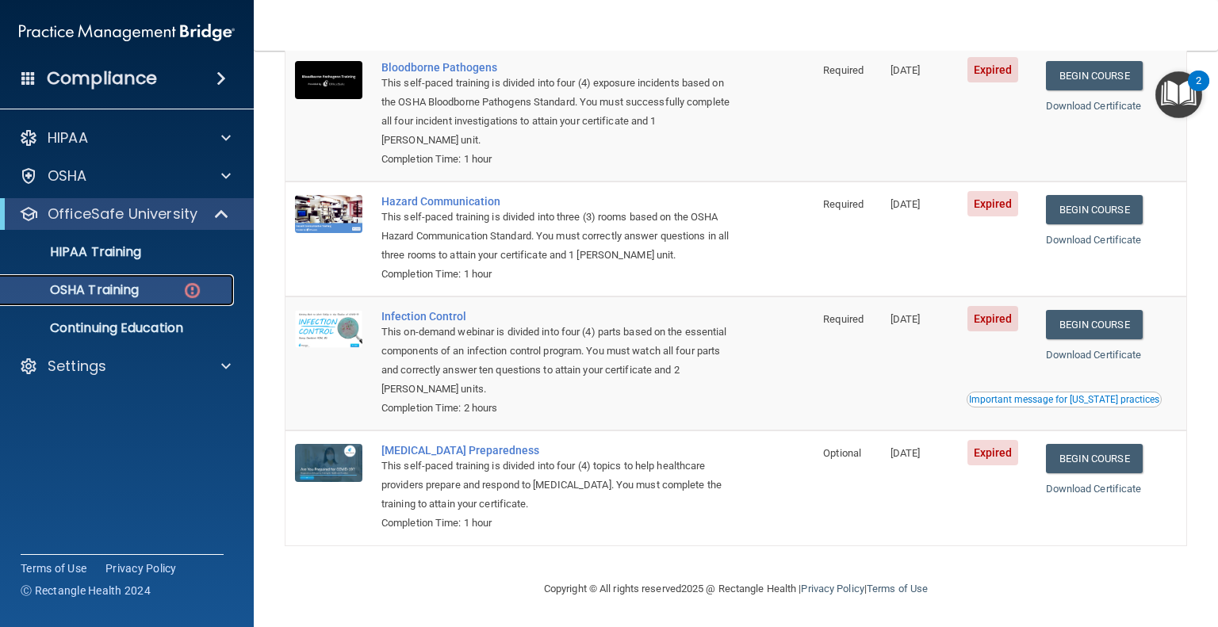
click at [189, 290] on img at bounding box center [192, 291] width 20 height 20
click at [1058, 69] on link "Begin Course" at bounding box center [1094, 75] width 97 height 29
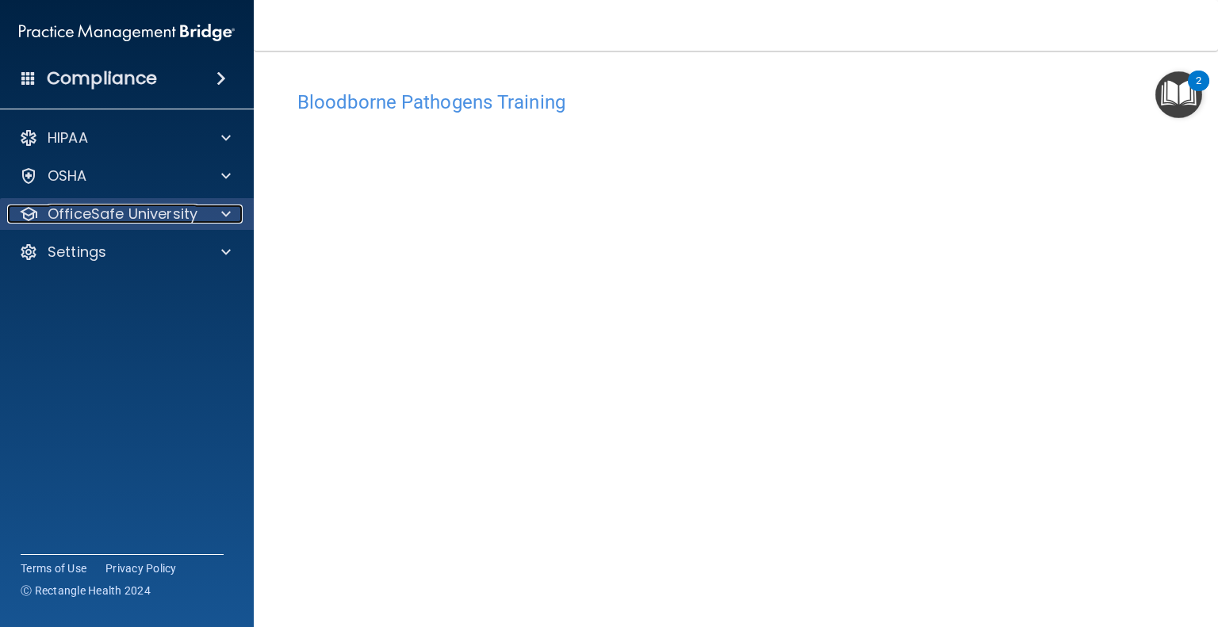
click at [95, 210] on p "OfficeSafe University" at bounding box center [123, 214] width 150 height 19
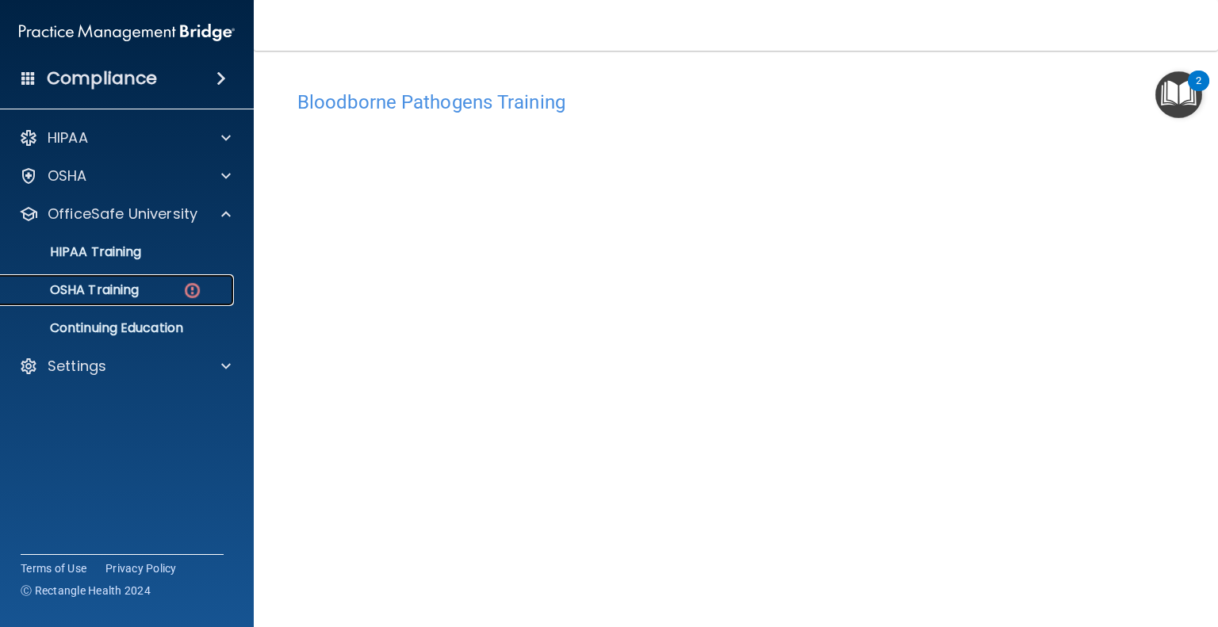
click at [115, 291] on p "OSHA Training" at bounding box center [74, 290] width 128 height 16
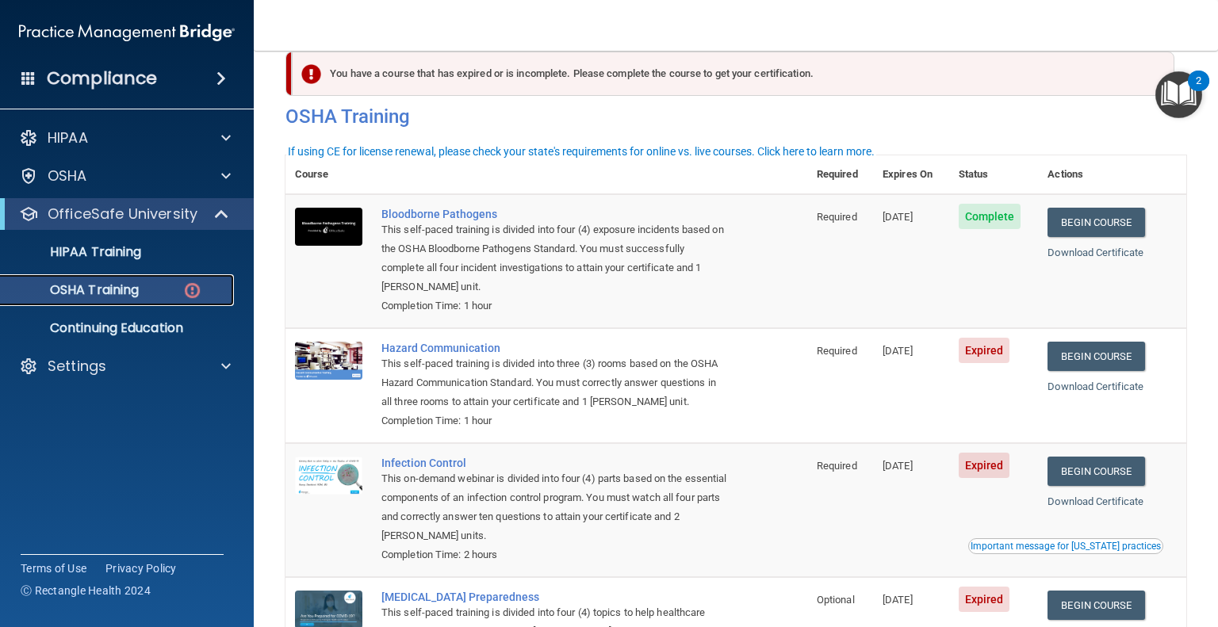
scroll to position [18, 0]
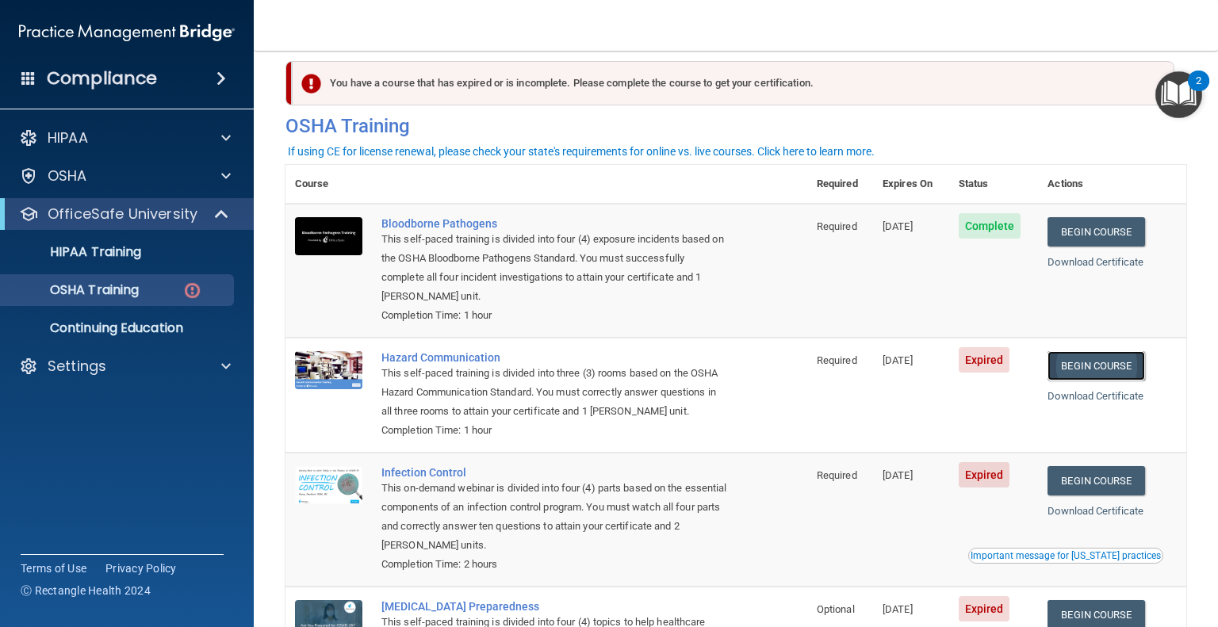
click at [1101, 360] on link "Begin Course" at bounding box center [1096, 365] width 97 height 29
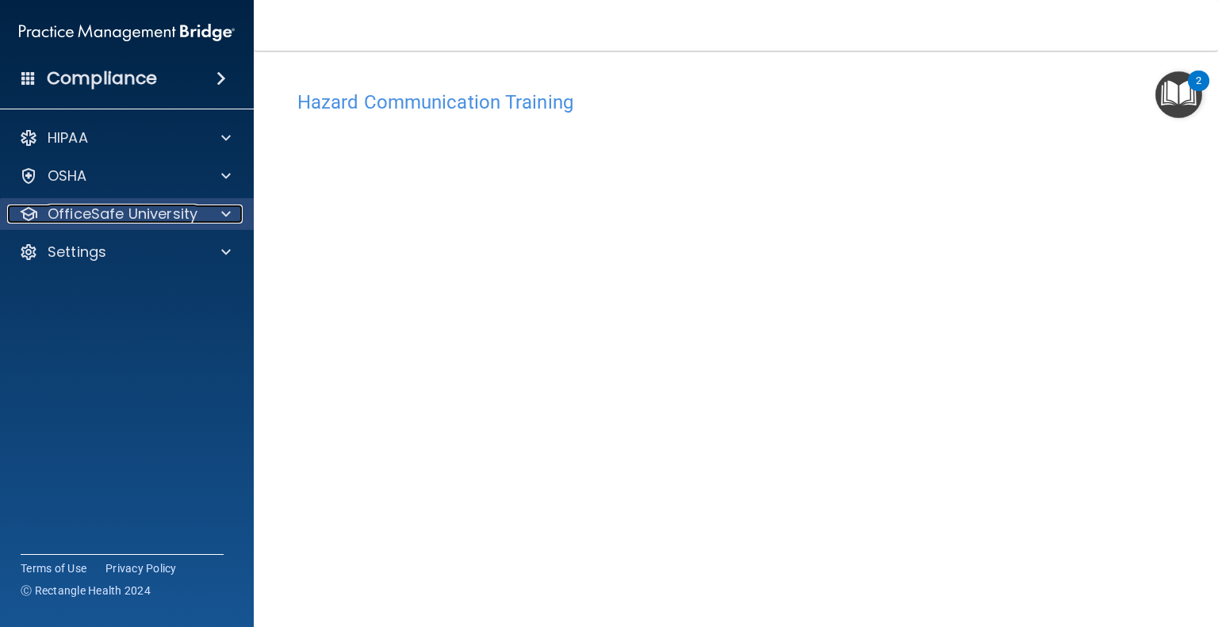
click at [155, 218] on p "OfficeSafe University" at bounding box center [123, 214] width 150 height 19
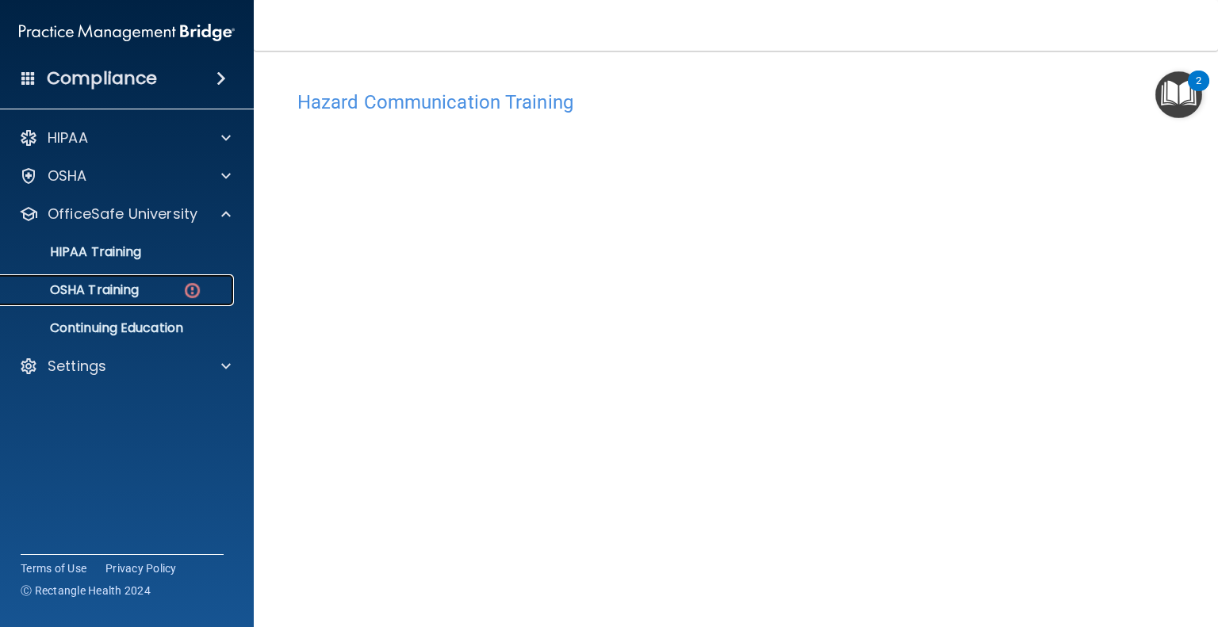
click at [120, 282] on p "OSHA Training" at bounding box center [74, 290] width 128 height 16
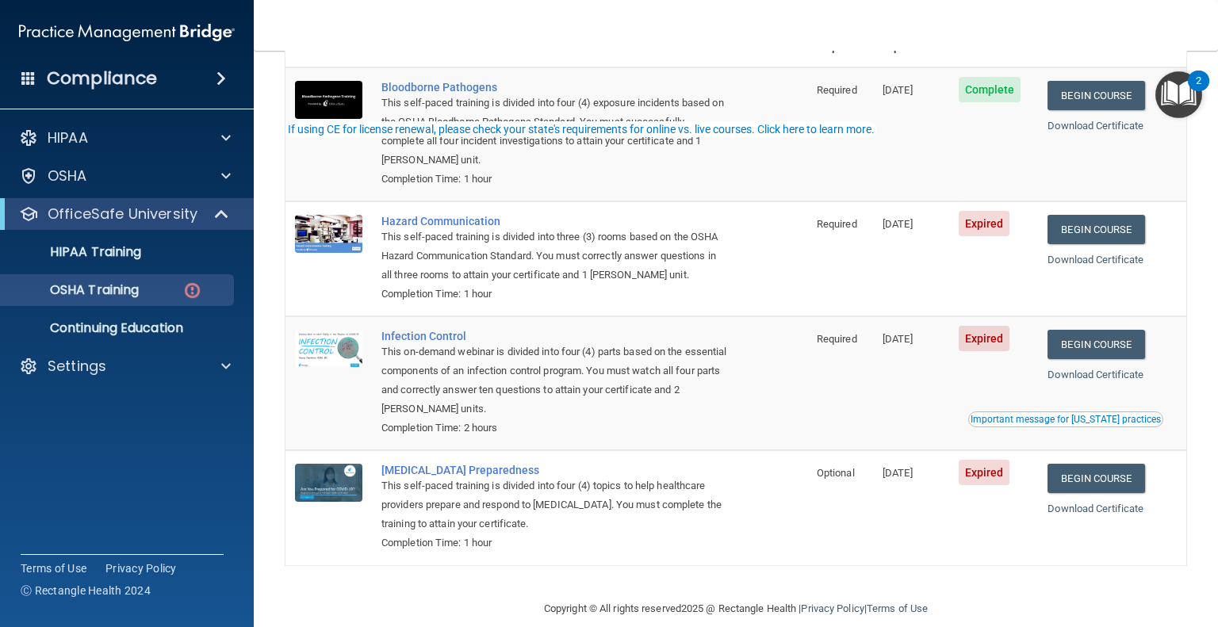
scroll to position [177, 0]
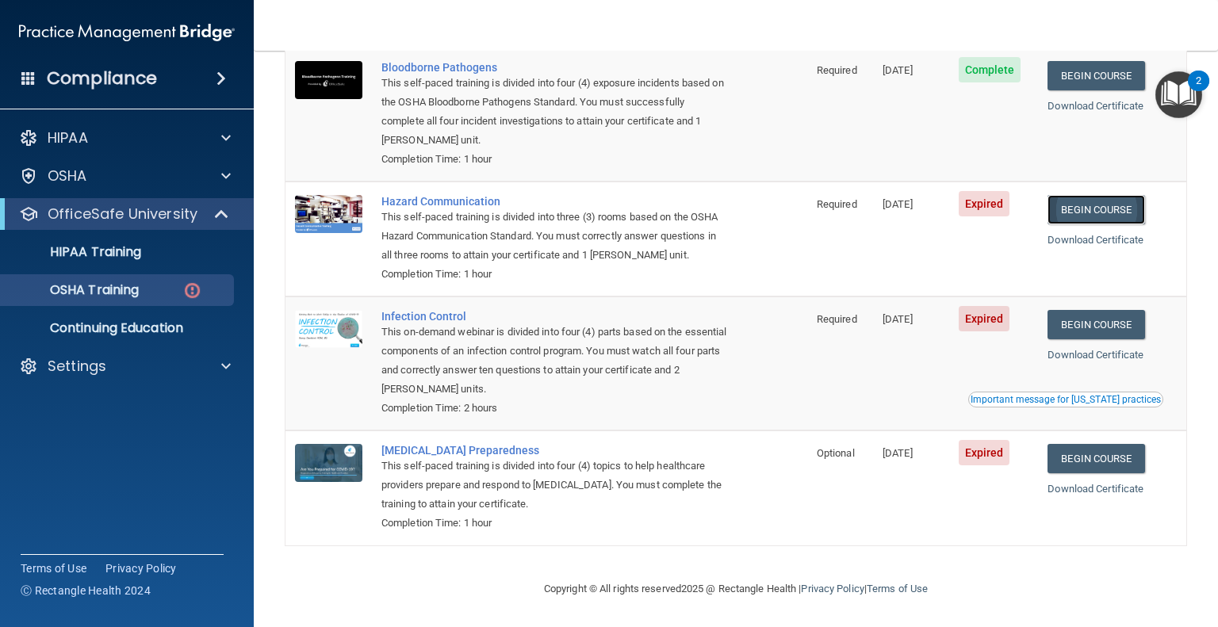
click at [1101, 196] on link "Begin Course" at bounding box center [1096, 209] width 97 height 29
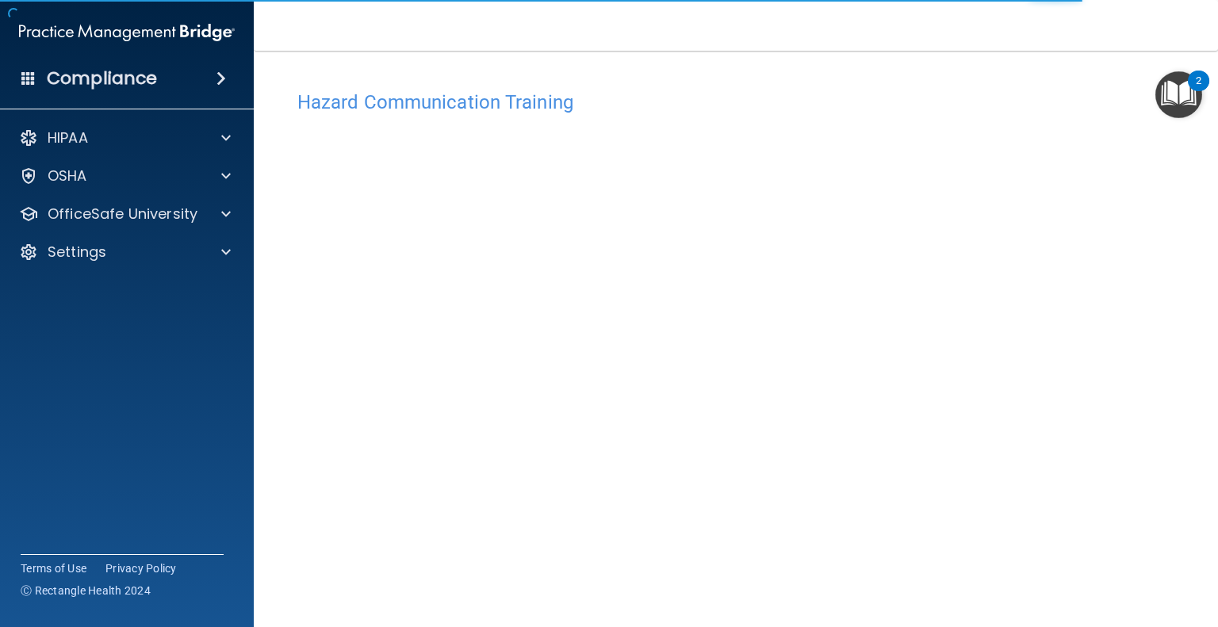
scroll to position [87, 0]
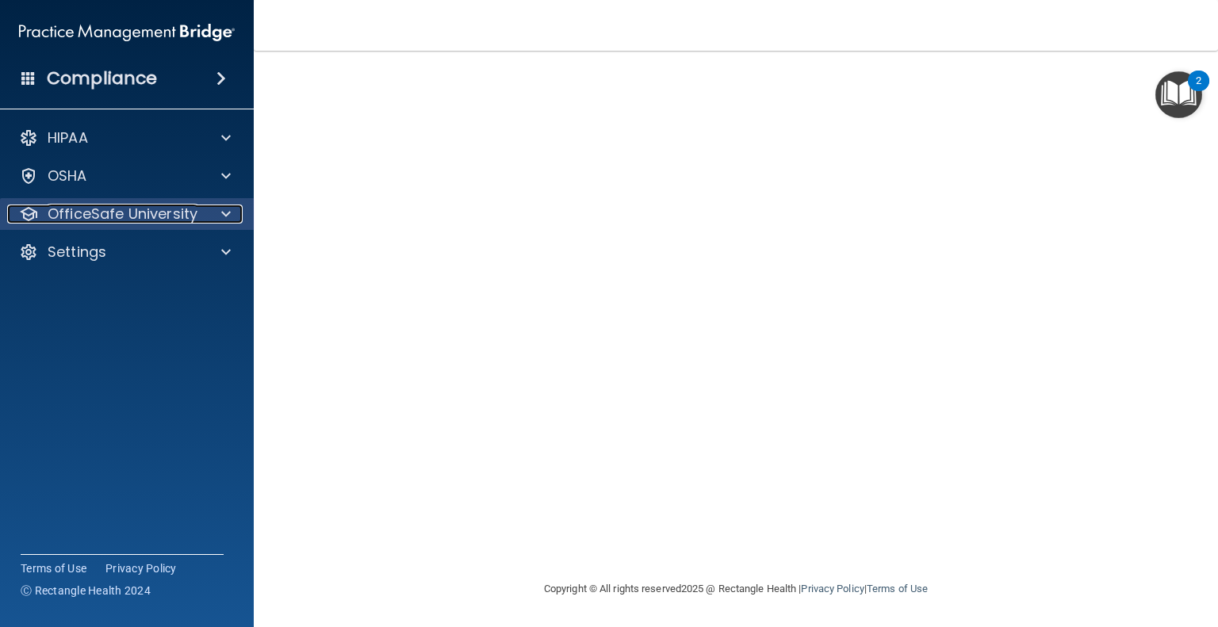
click at [194, 209] on p "OfficeSafe University" at bounding box center [123, 214] width 150 height 19
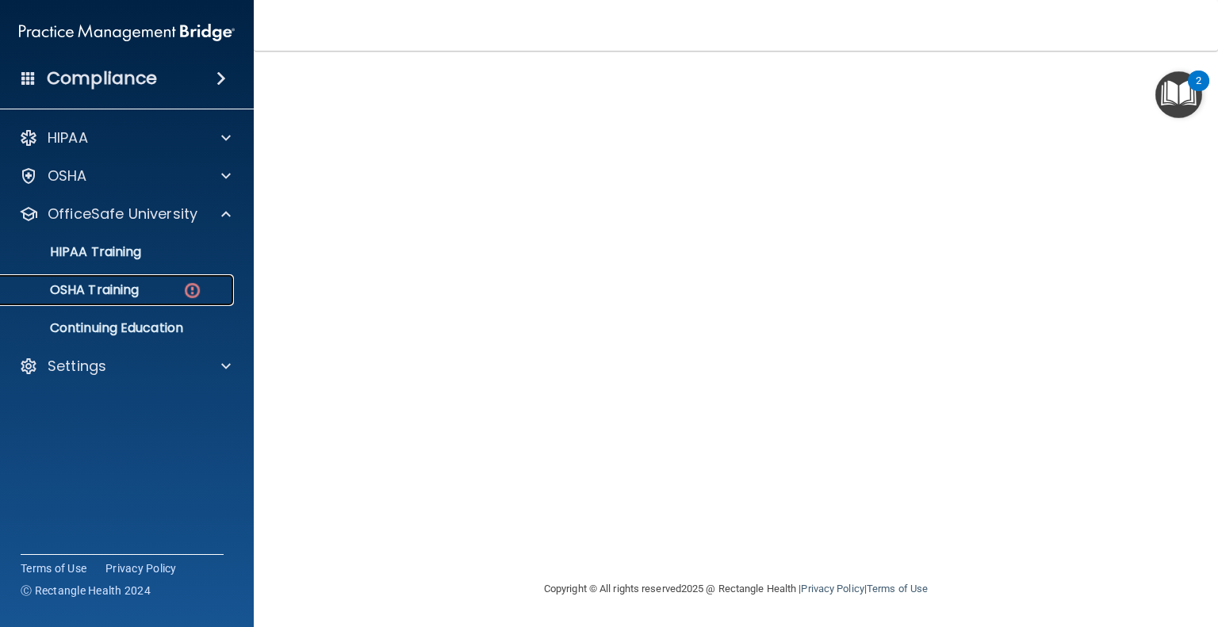
click at [198, 281] on img at bounding box center [192, 291] width 20 height 20
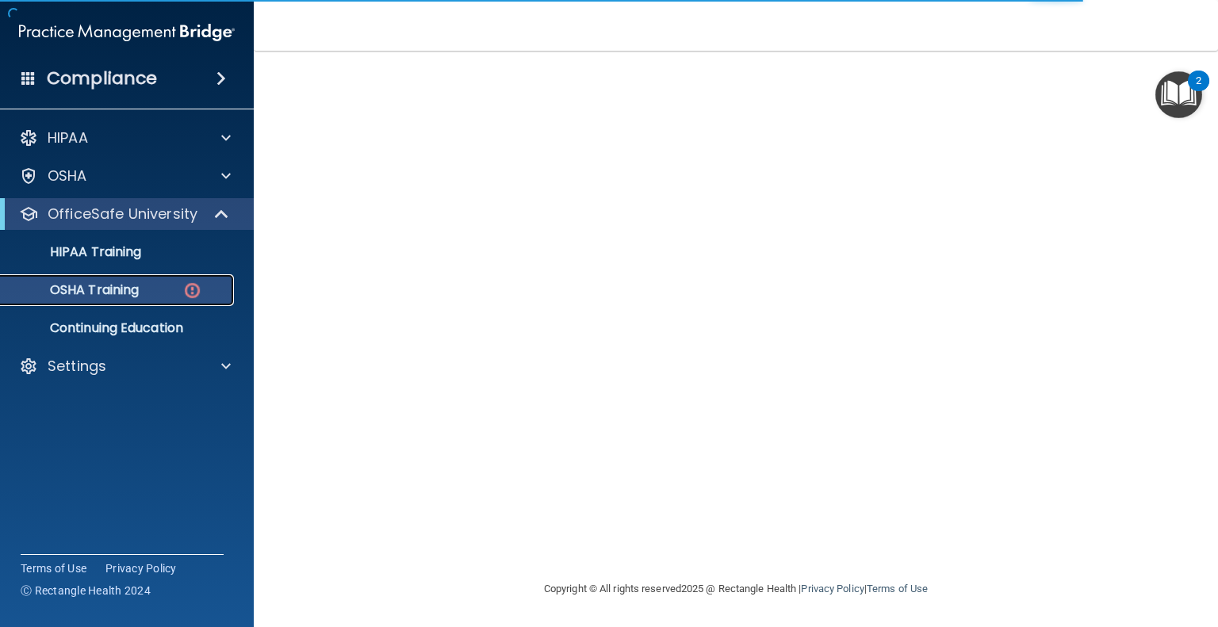
scroll to position [177, 0]
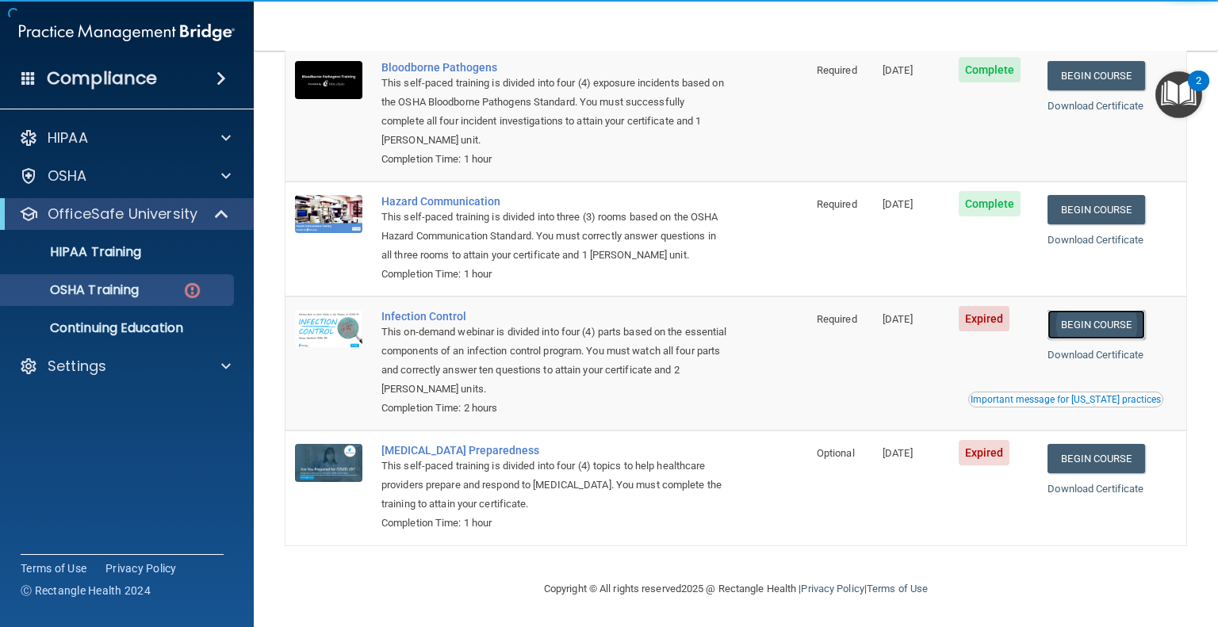
click at [1063, 324] on link "Begin Course" at bounding box center [1096, 324] width 97 height 29
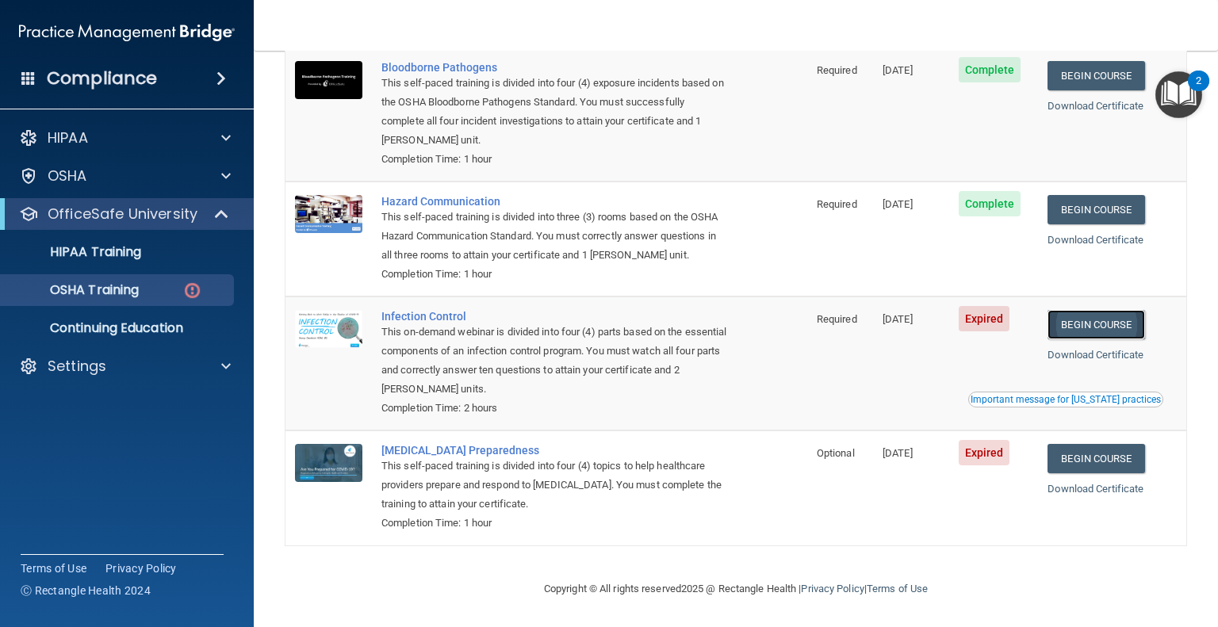
click at [1093, 324] on link "Begin Course" at bounding box center [1096, 324] width 97 height 29
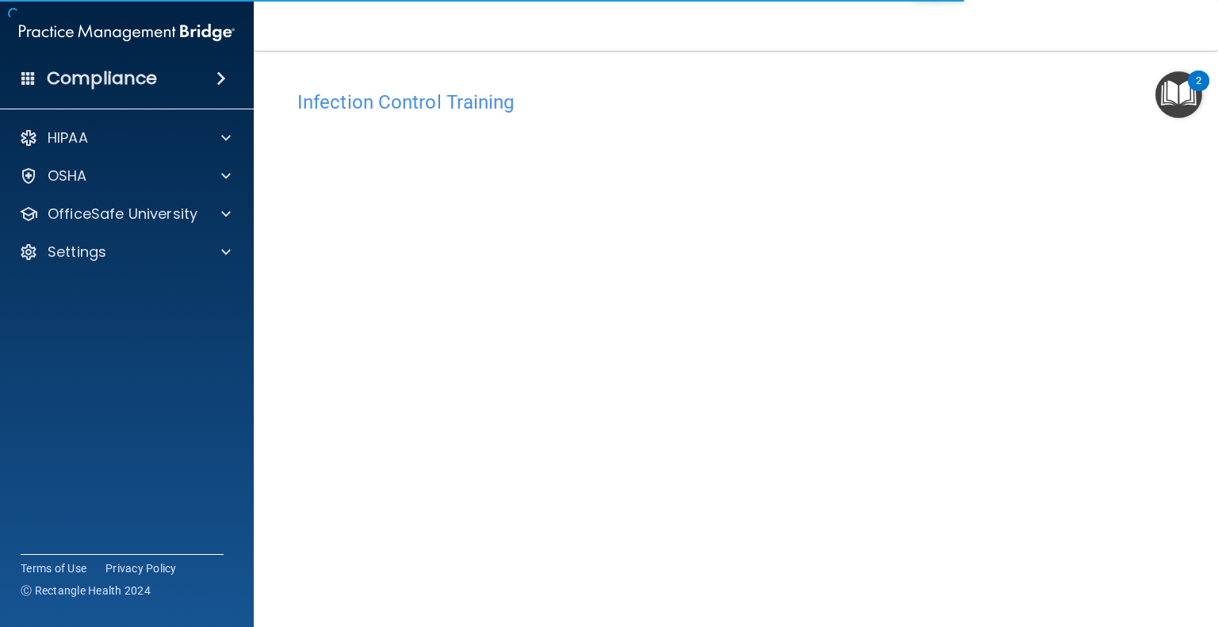
scroll to position [51, 0]
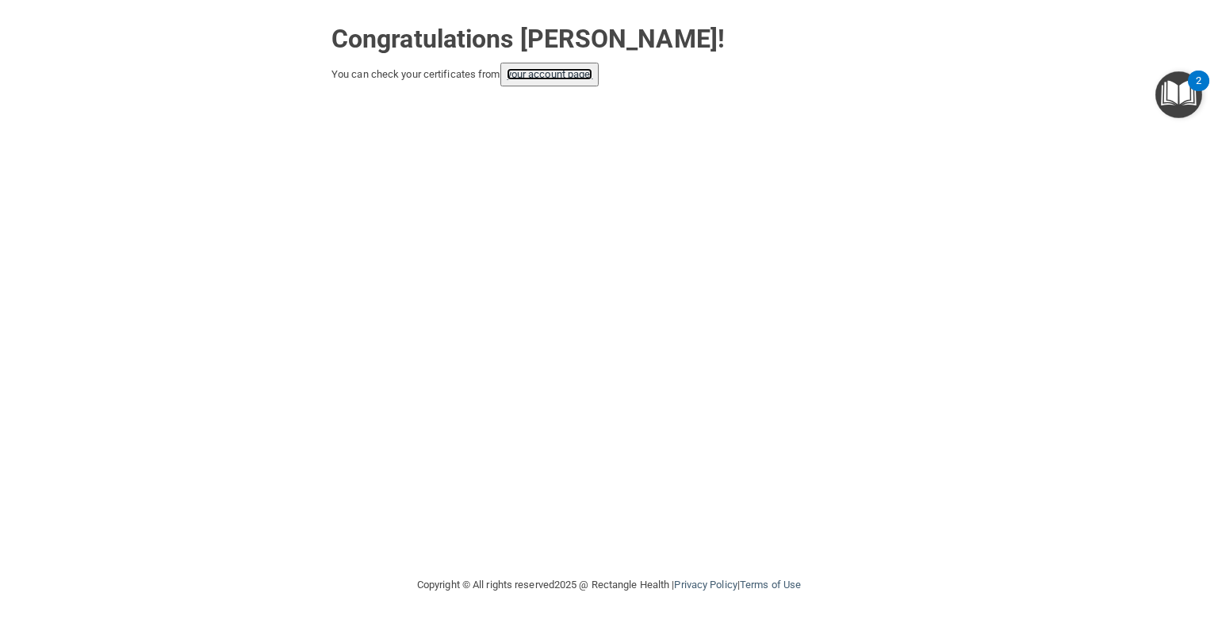
click at [537, 73] on link "your account page!" at bounding box center [550, 74] width 86 height 12
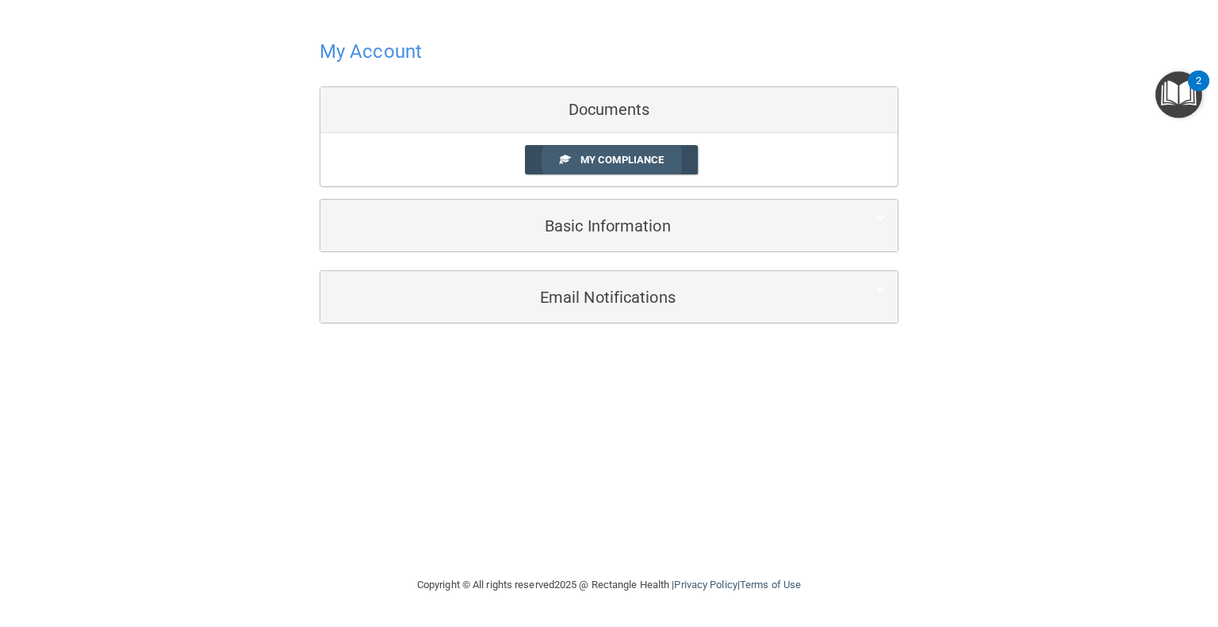
click at [555, 162] on link "My Compliance" at bounding box center [612, 159] width 174 height 29
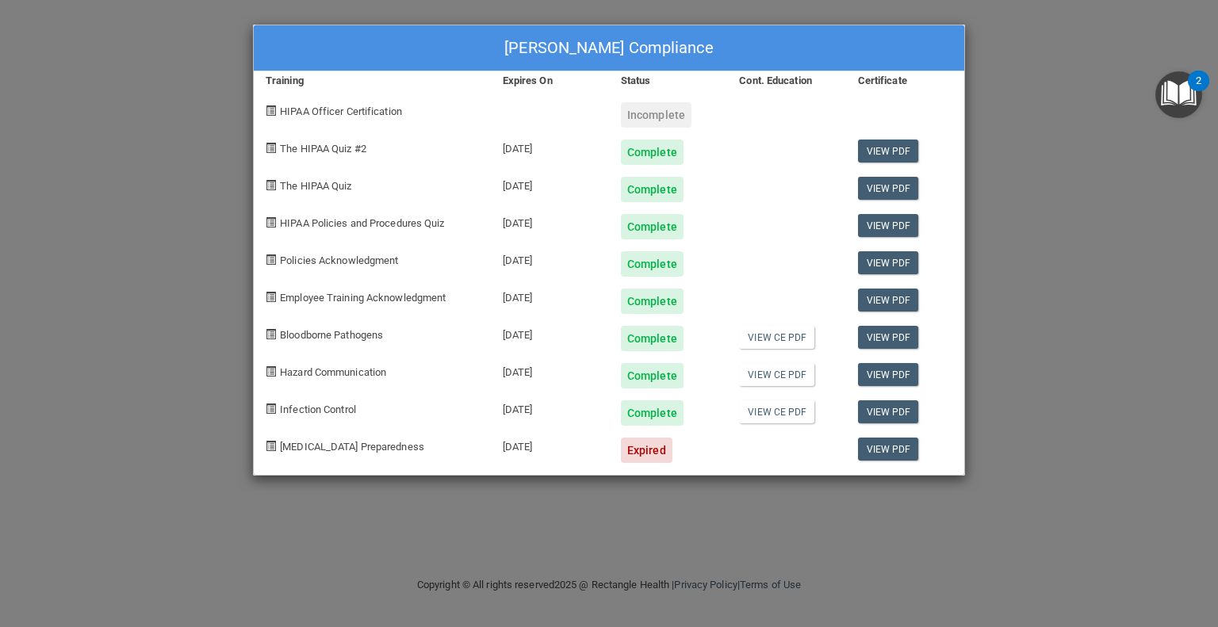
drag, startPoint x: 355, startPoint y: 451, endPoint x: 378, endPoint y: 451, distance: 22.2
click at [355, 451] on span "[MEDICAL_DATA] Preparedness" at bounding box center [352, 447] width 144 height 12
click at [866, 452] on link "View PDF" at bounding box center [888, 449] width 61 height 23
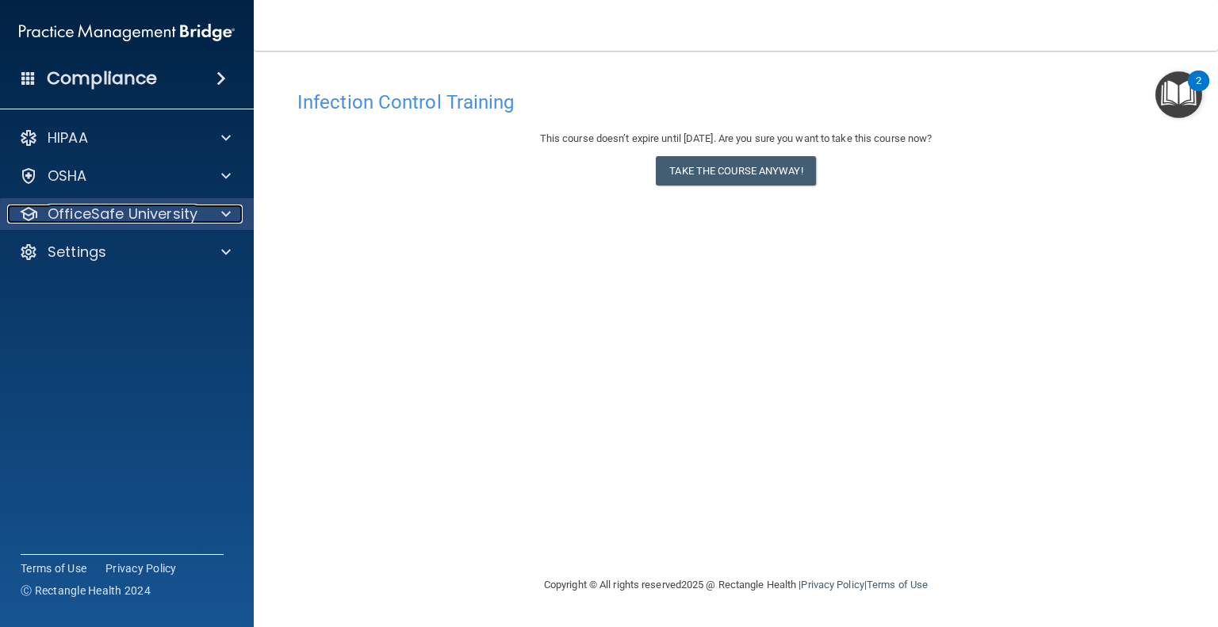
click at [134, 221] on p "OfficeSafe University" at bounding box center [123, 214] width 150 height 19
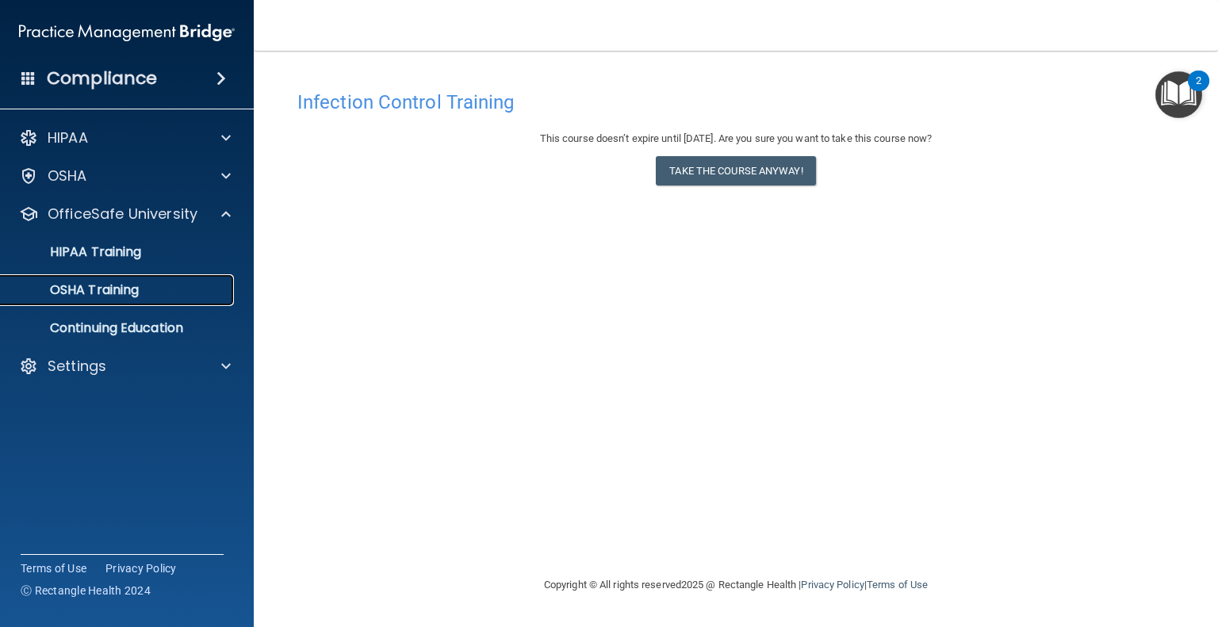
click at [126, 296] on p "OSHA Training" at bounding box center [74, 290] width 128 height 16
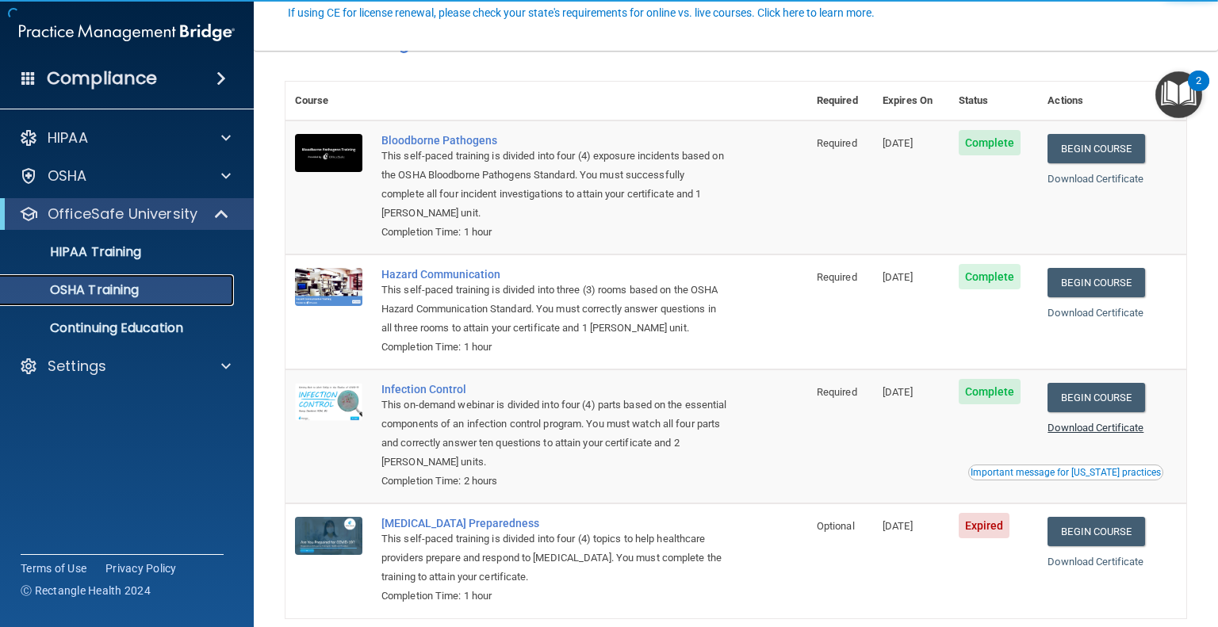
scroll to position [132, 0]
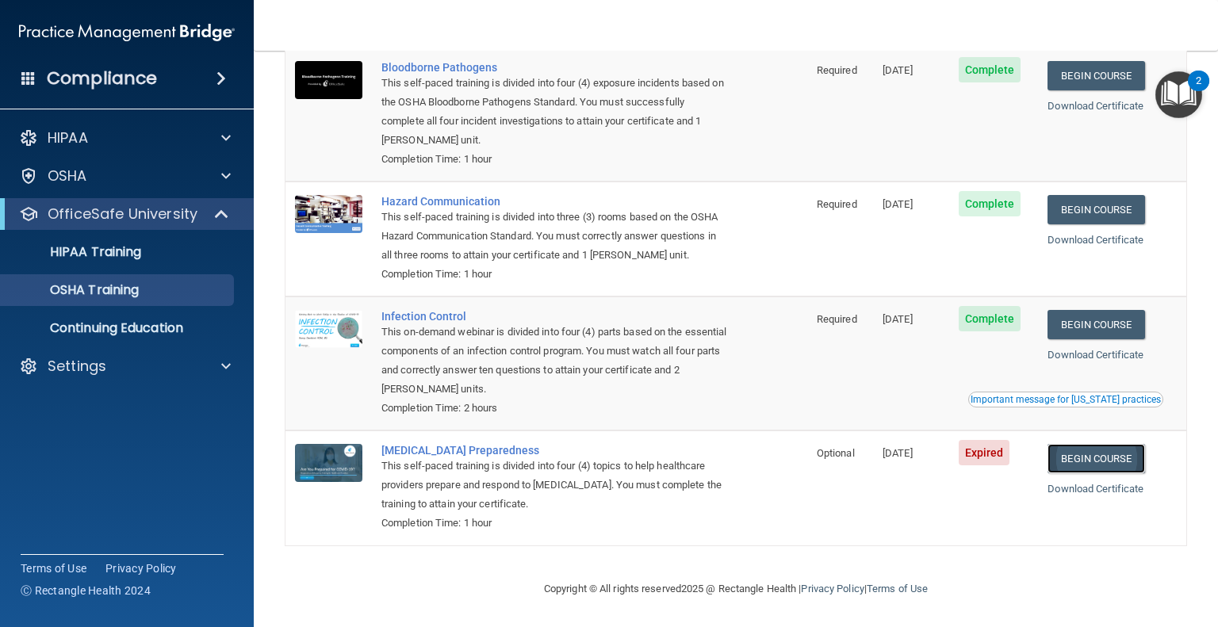
click at [1127, 455] on link "Begin Course" at bounding box center [1096, 458] width 97 height 29
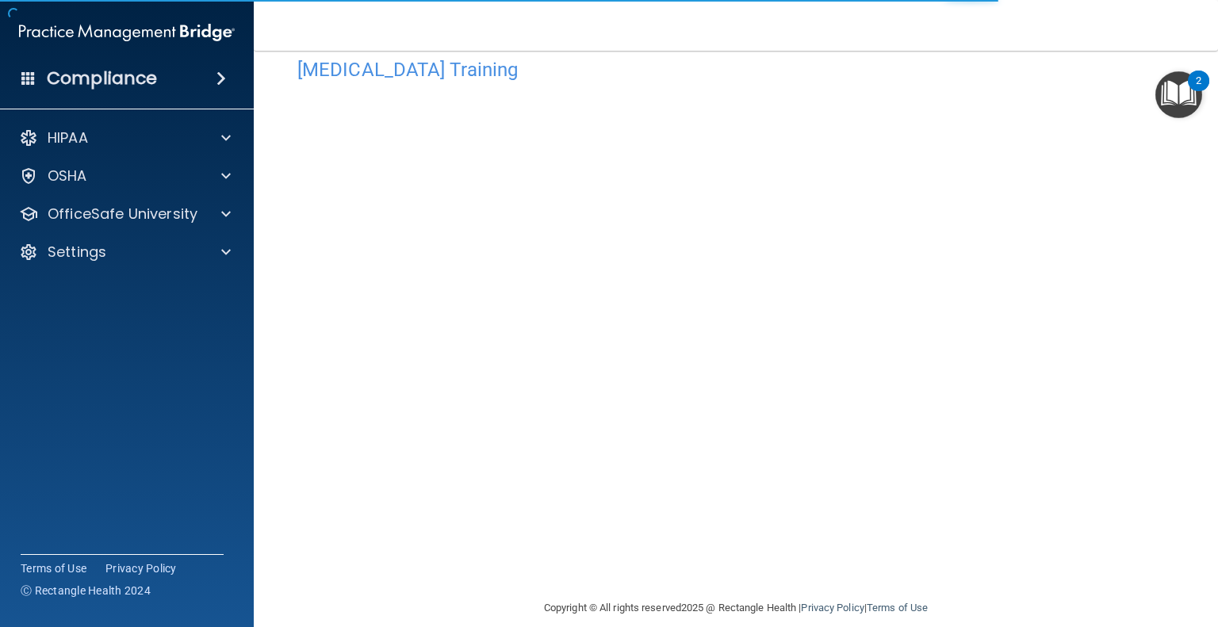
scroll to position [51, 0]
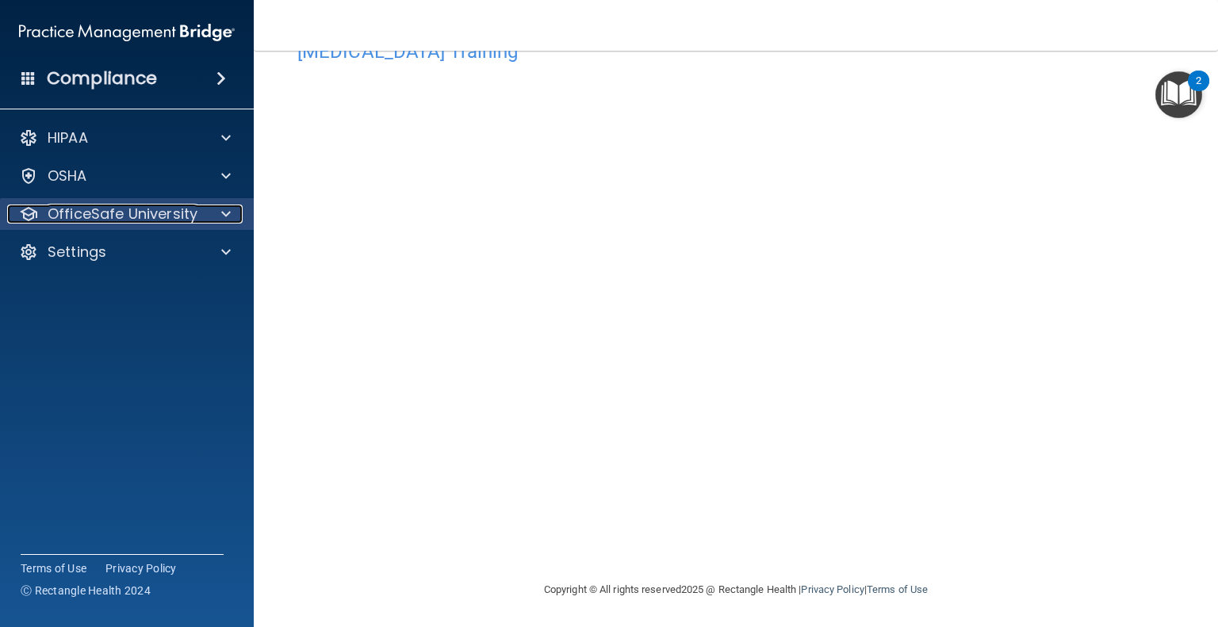
click at [118, 223] on p "OfficeSafe University" at bounding box center [123, 214] width 150 height 19
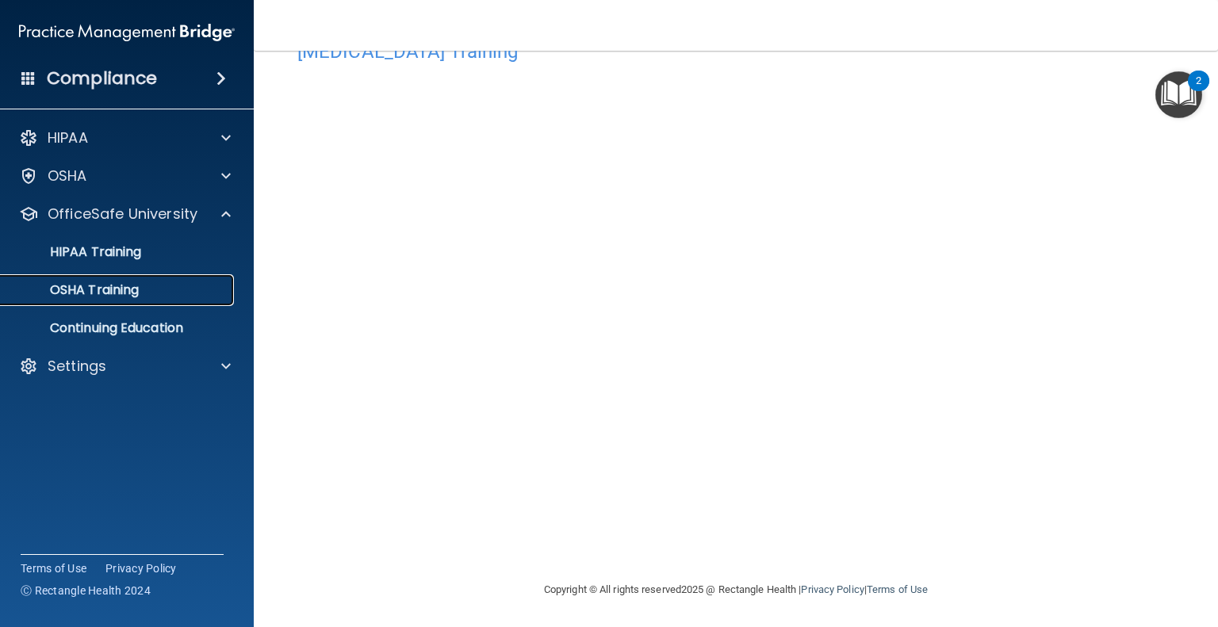
click at [119, 297] on p "OSHA Training" at bounding box center [74, 290] width 128 height 16
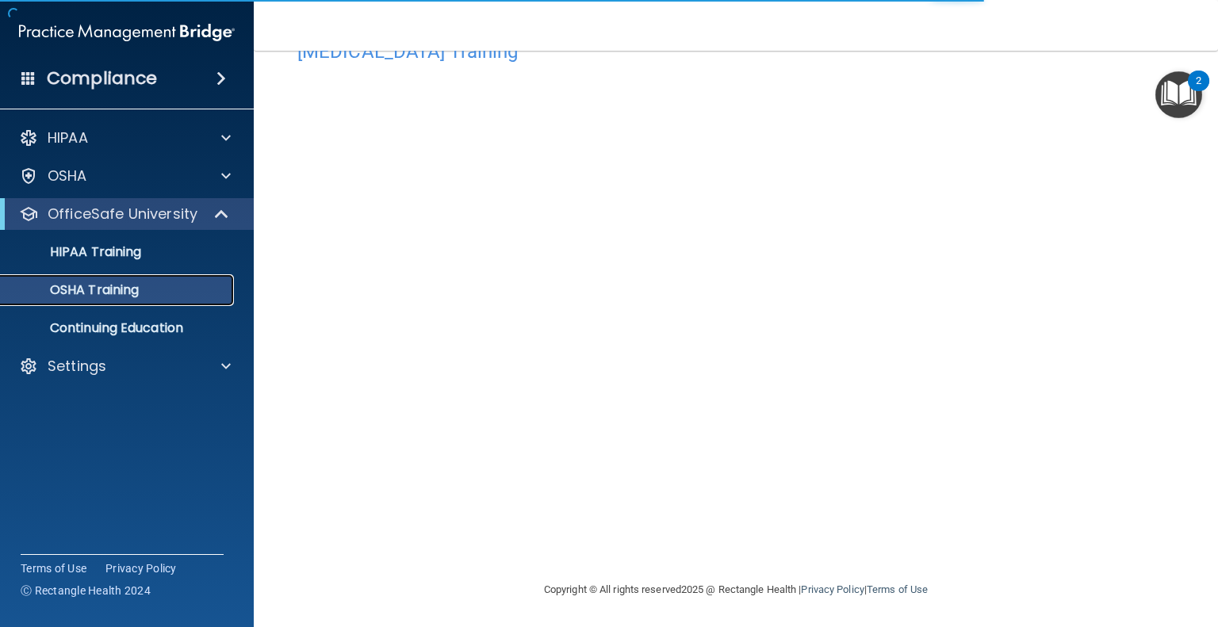
click at [133, 289] on p "OSHA Training" at bounding box center [74, 290] width 128 height 16
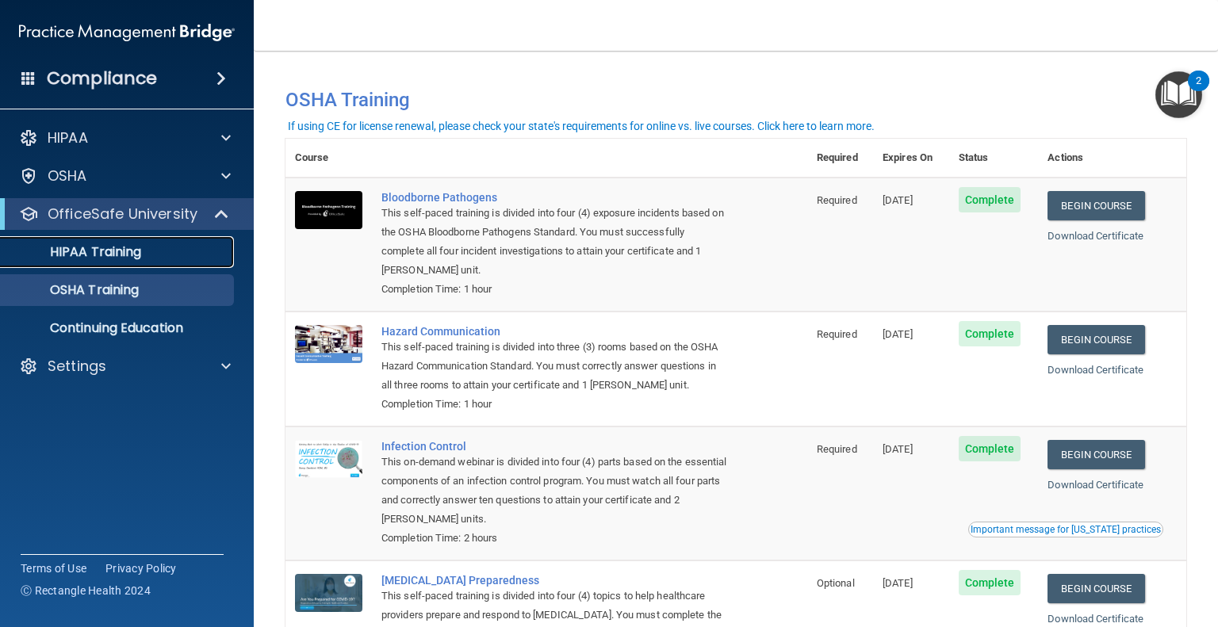
click at [147, 254] on div "HIPAA Training" at bounding box center [118, 252] width 217 height 16
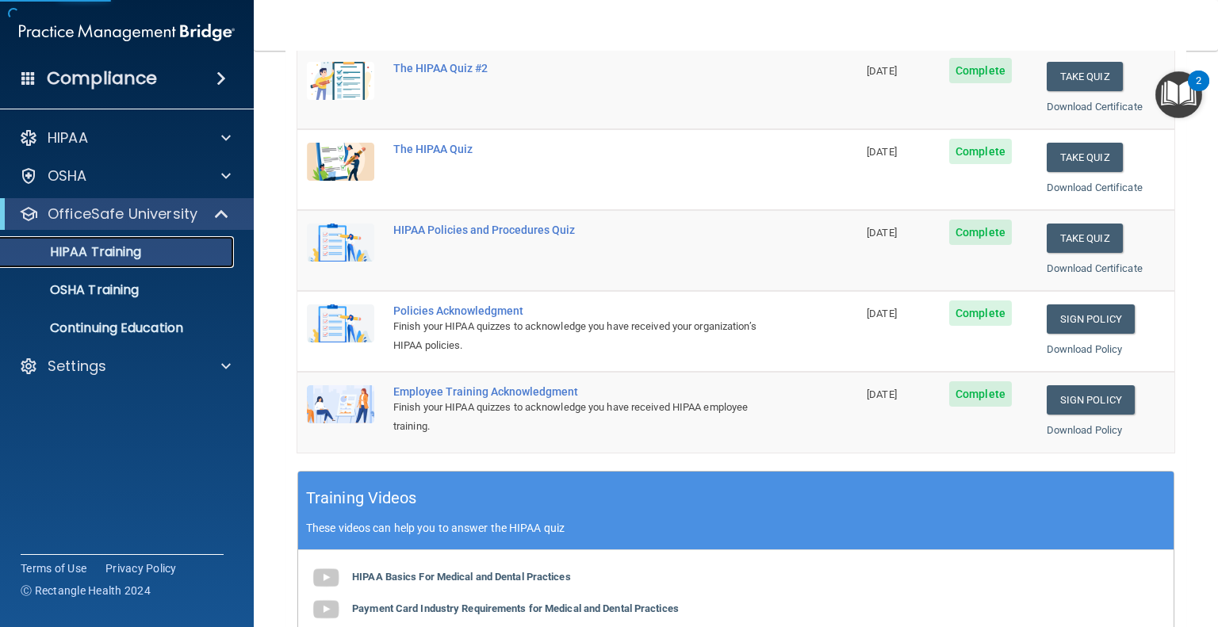
scroll to position [397, 0]
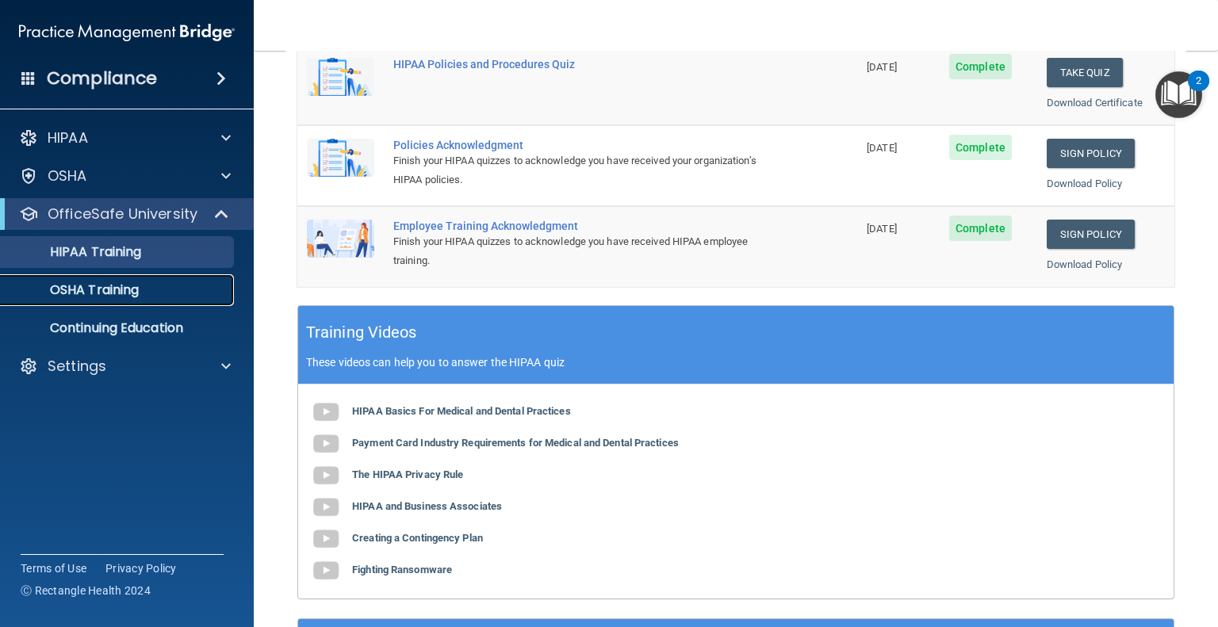
click at [110, 295] on p "OSHA Training" at bounding box center [74, 290] width 128 height 16
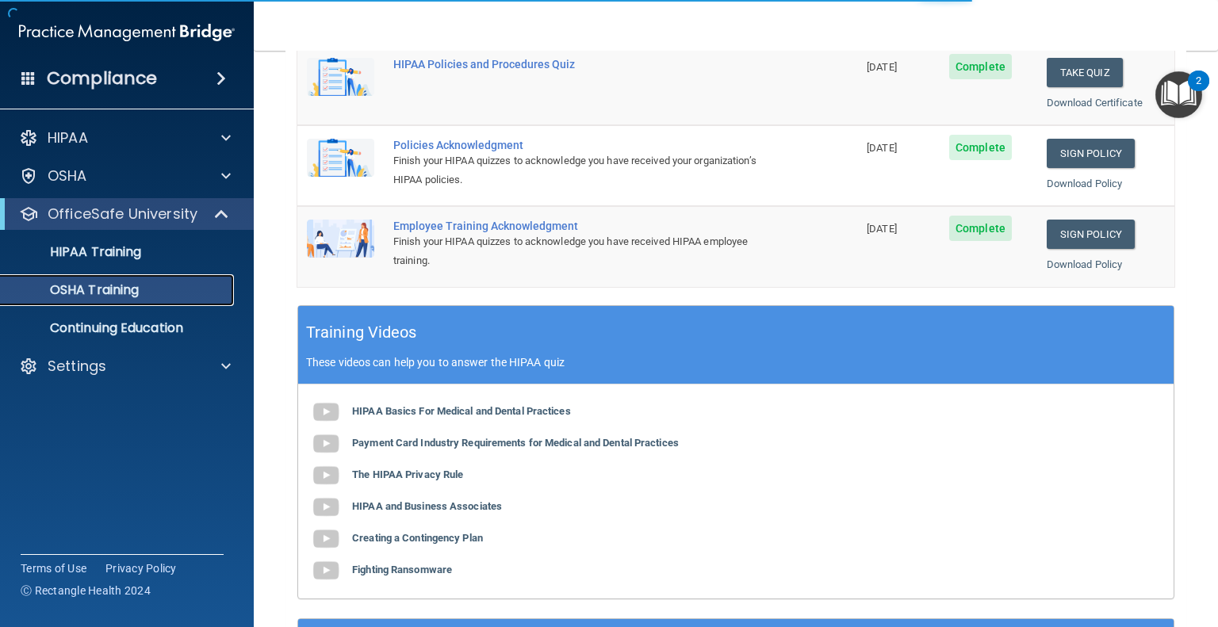
scroll to position [132, 0]
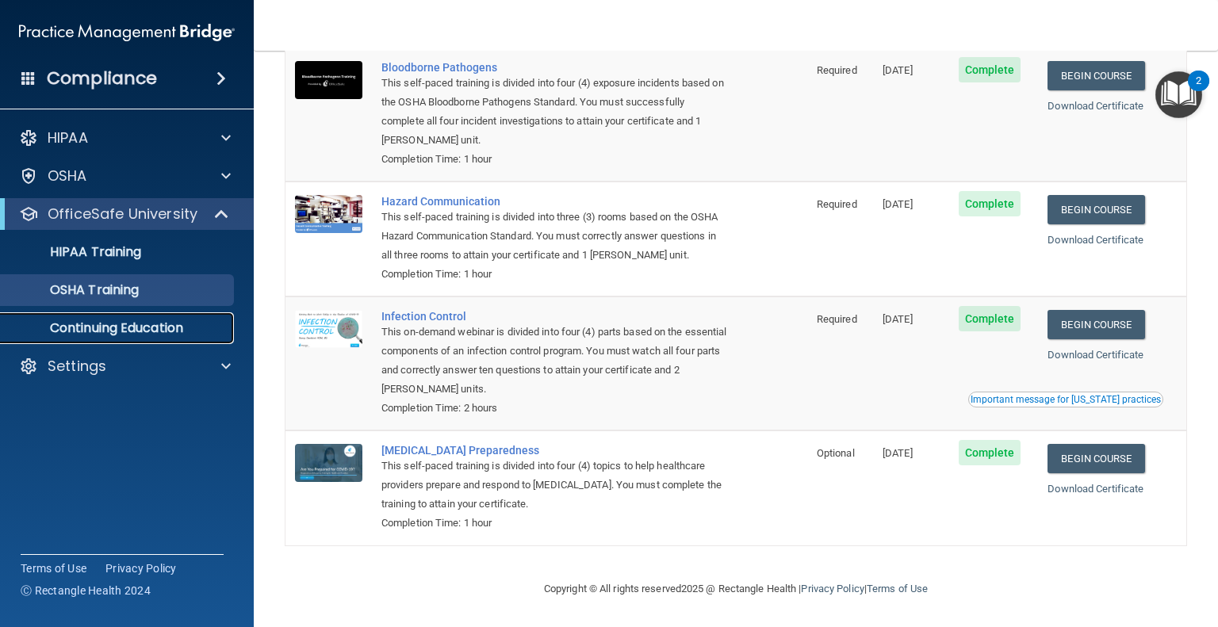
click at [114, 340] on link "Continuing Education" at bounding box center [109, 329] width 250 height 32
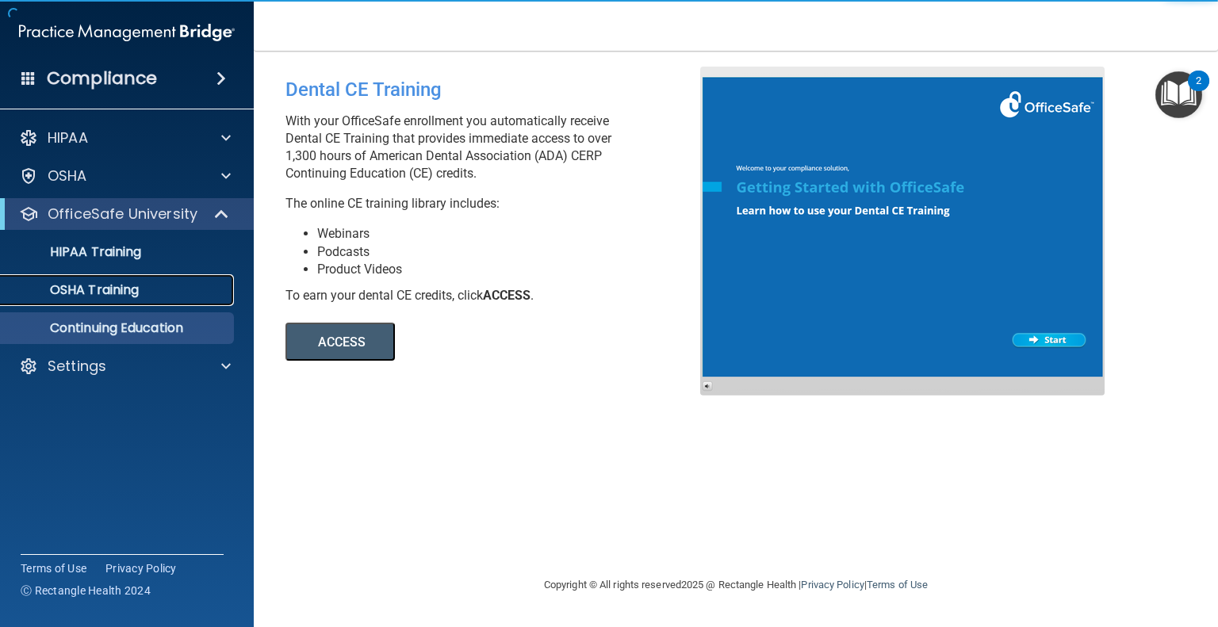
click at [98, 284] on p "OSHA Training" at bounding box center [74, 290] width 128 height 16
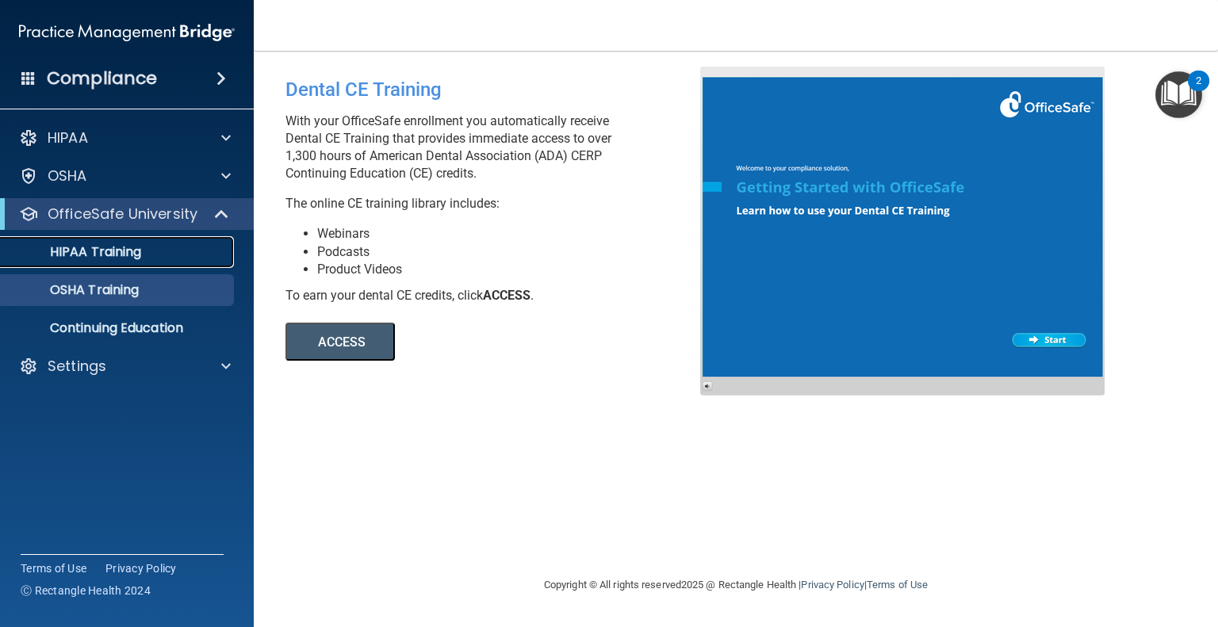
click at [100, 259] on p "HIPAA Training" at bounding box center [75, 252] width 131 height 16
